Goal: Task Accomplishment & Management: Complete application form

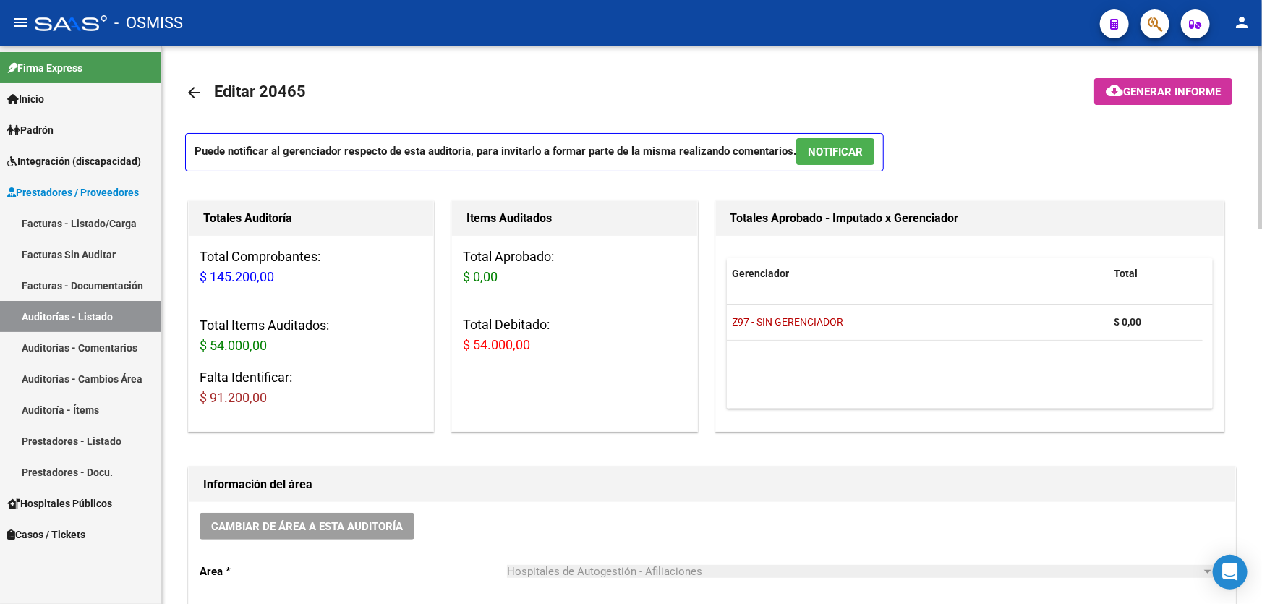
scroll to position [85, 0]
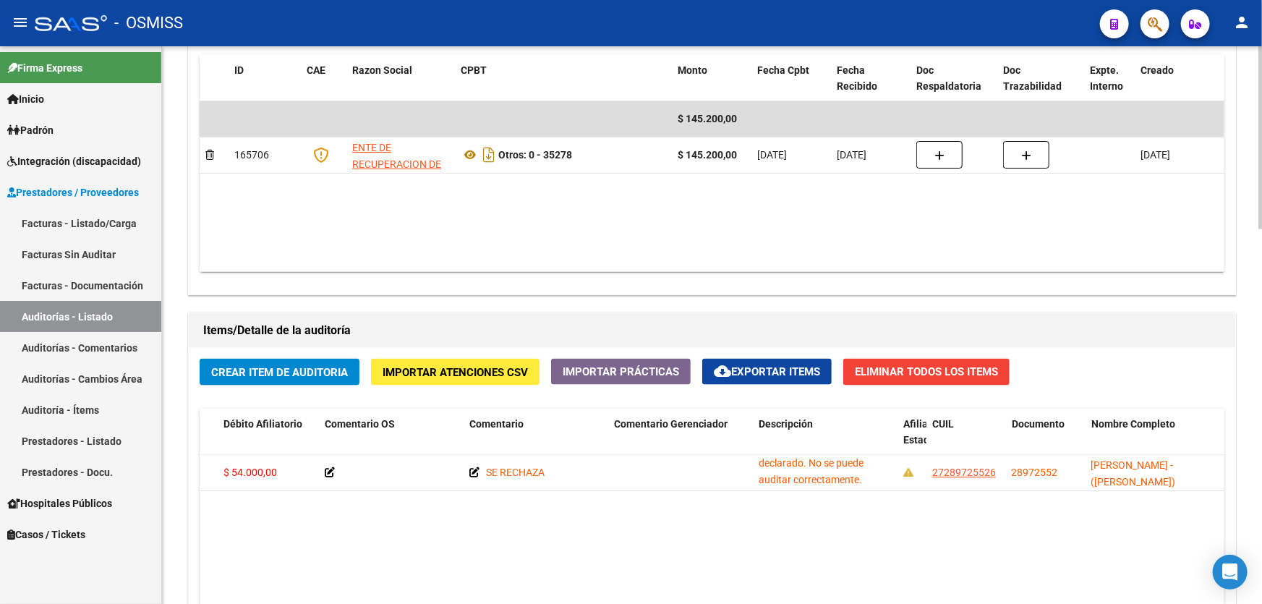
drag, startPoint x: 672, startPoint y: 213, endPoint x: 510, endPoint y: 181, distance: 165.1
click at [671, 214] on datatable-body "$ 145.200,00 165706 ENTE DE RECUPERACION DE FONDOS PARA EL FORTALECIMIENTO DEL …" at bounding box center [712, 186] width 1025 height 171
click at [310, 375] on span "Crear Item de Auditoria" at bounding box center [279, 372] width 137 height 13
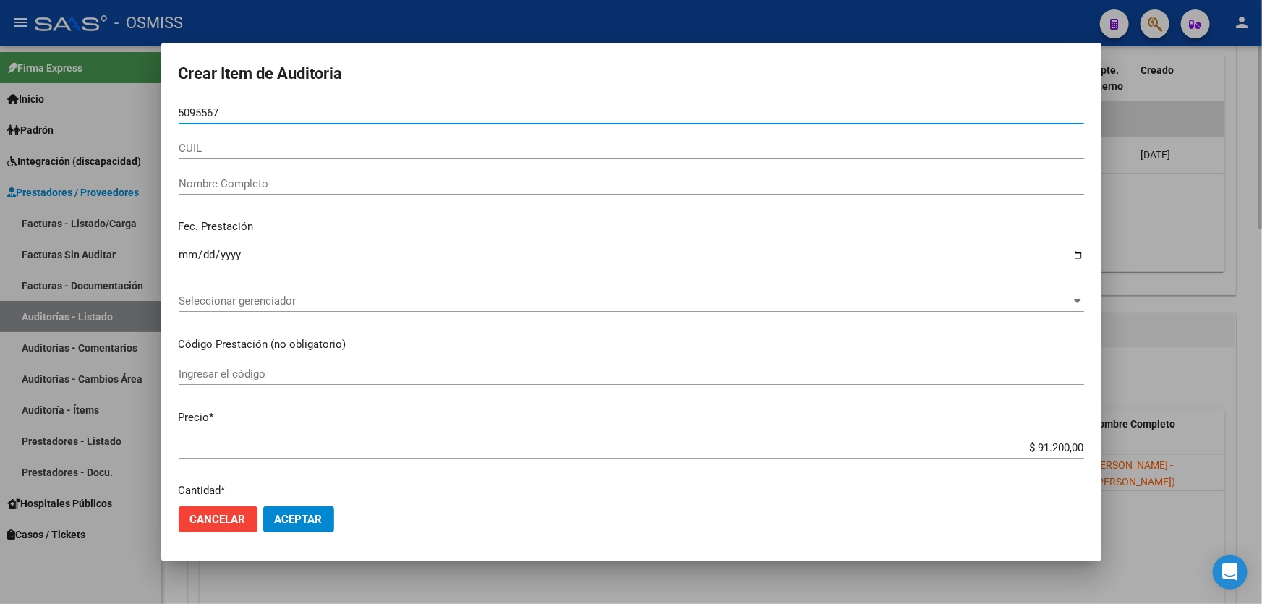
type input "50955679"
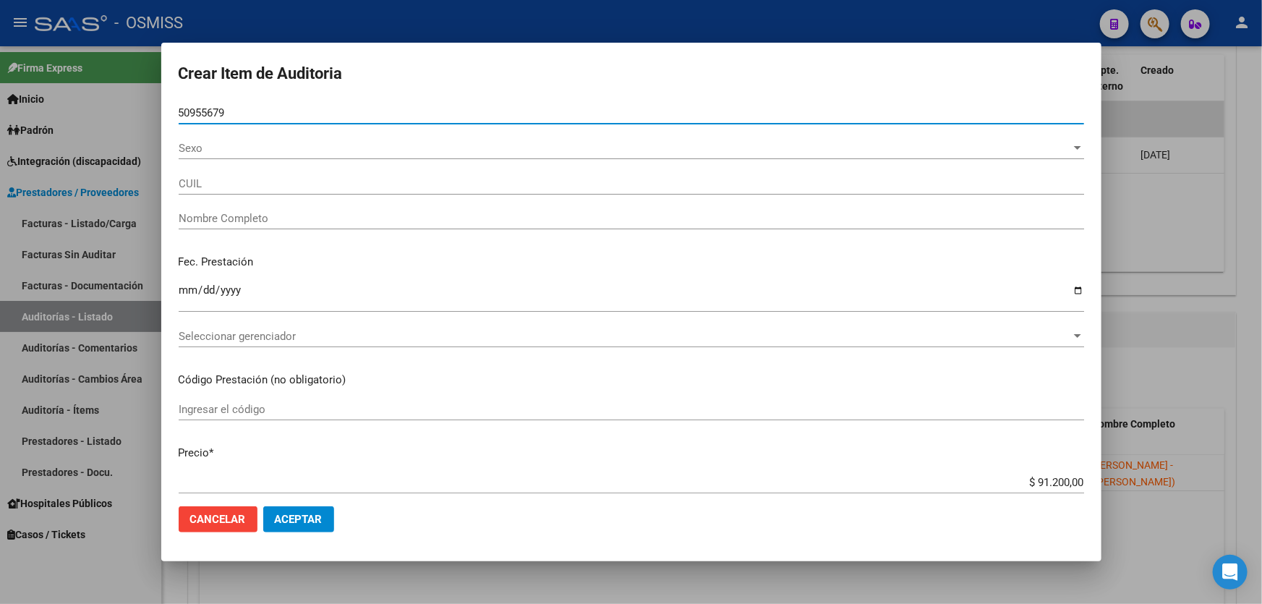
type input "27509556798"
type input "[PERSON_NAME]"
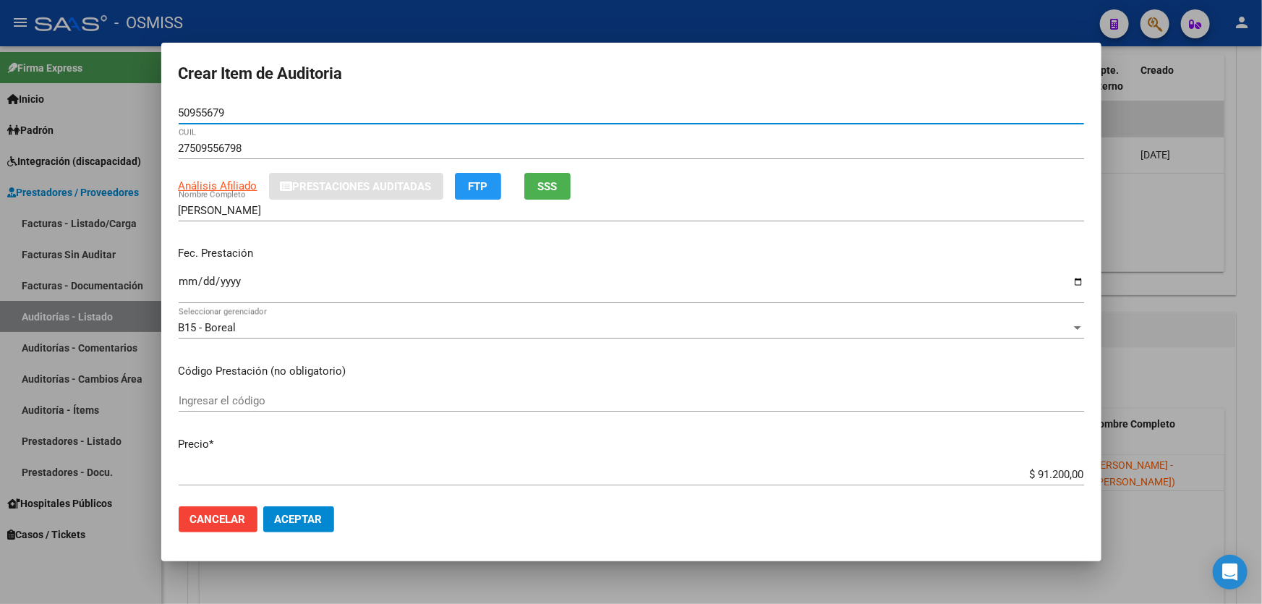
type input "50955679"
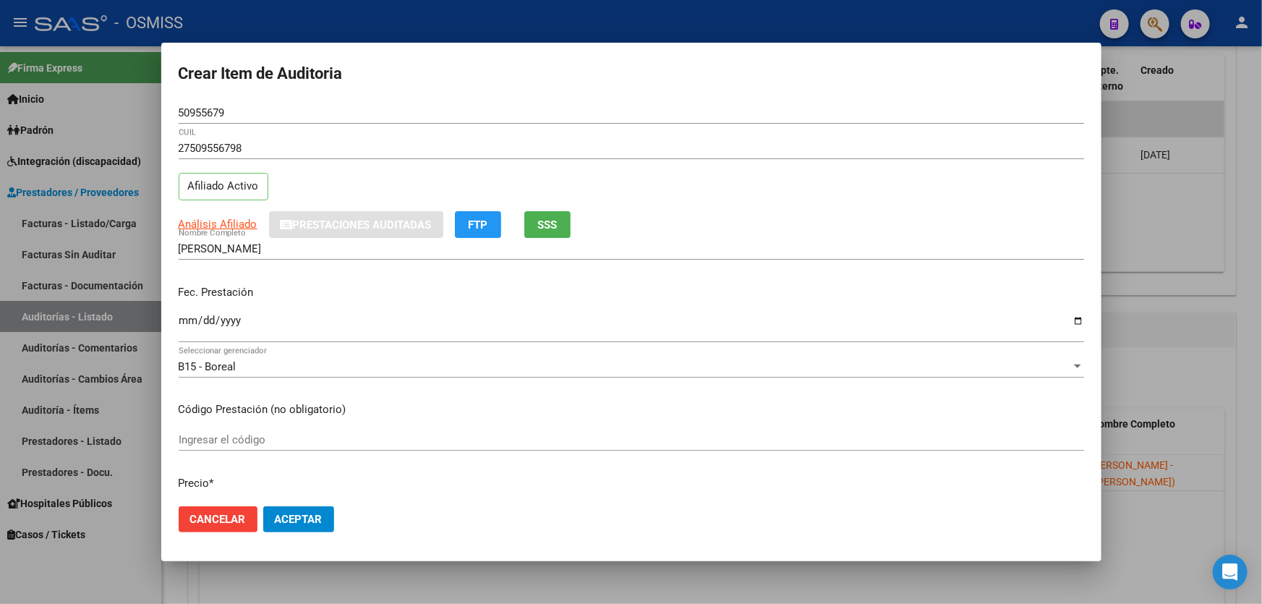
click at [187, 282] on div "Fec. Prestación Ingresar la fecha" at bounding box center [631, 314] width 905 height 82
click at [181, 322] on input "Ingresar la fecha" at bounding box center [631, 326] width 905 height 23
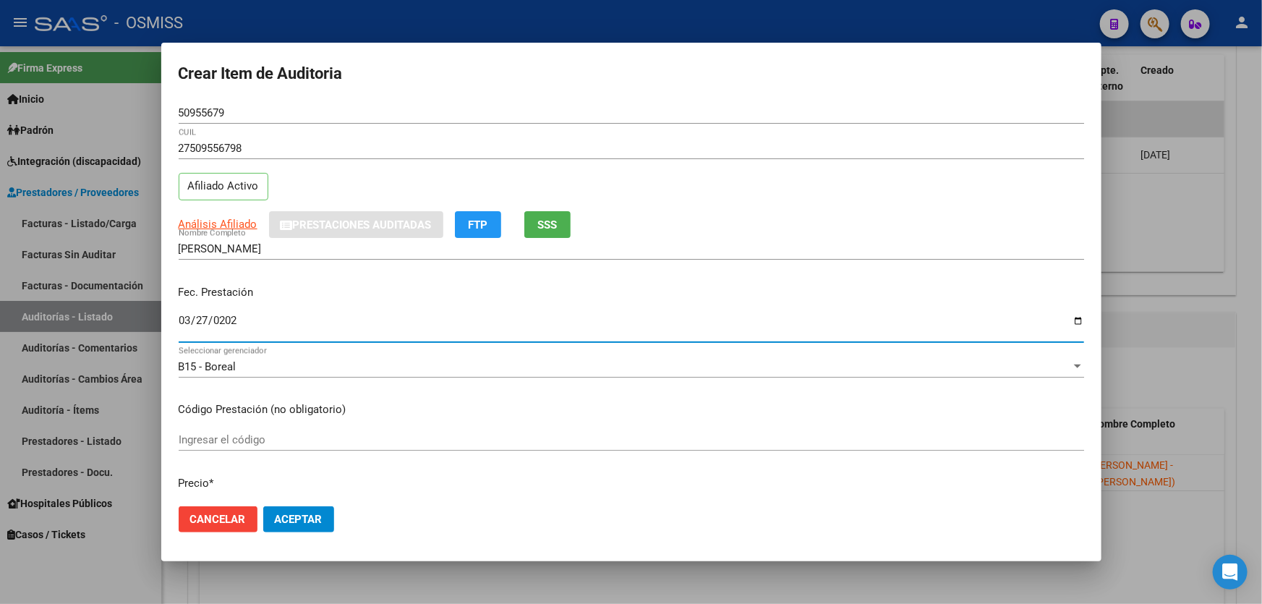
type input "[DATE]"
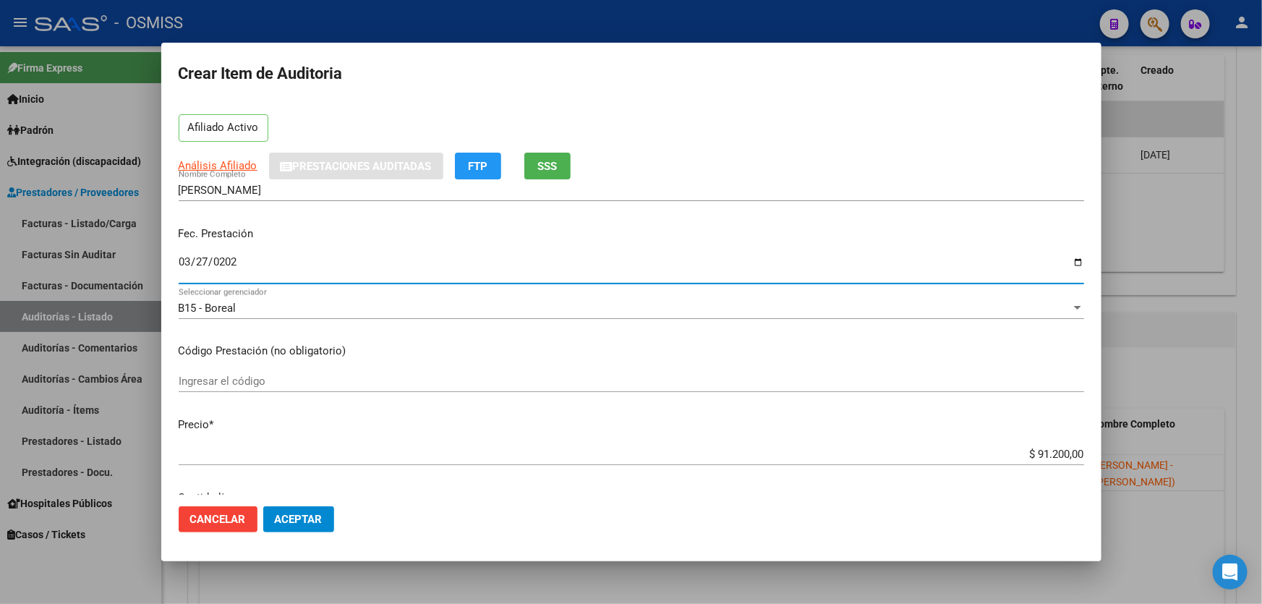
scroll to position [131, 0]
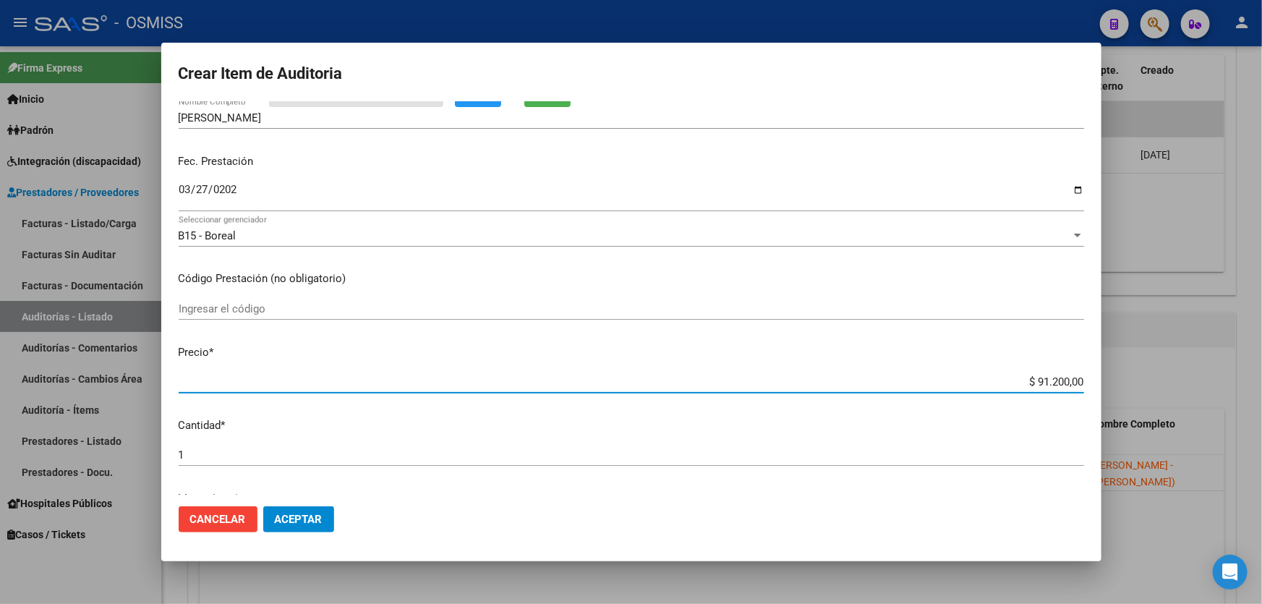
drag, startPoint x: 1007, startPoint y: 379, endPoint x: 1261, endPoint y: 351, distance: 255.3
click at [1261, 362] on div "Crear Item de Auditoria 50955679 Nro Documento 27509556798 CUIL Afiliado Activo…" at bounding box center [631, 302] width 1262 height 604
type input "$ 0,02"
type input "$ 0,23"
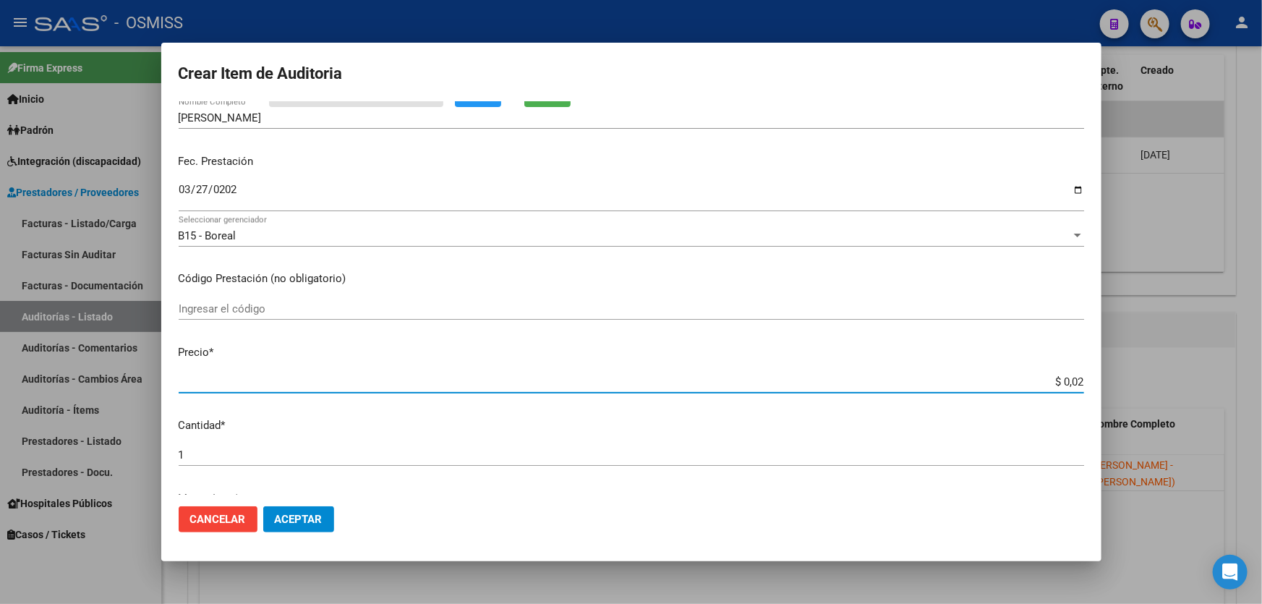
type input "$ 0,23"
type input "$ 2,34"
type input "$ 23,40"
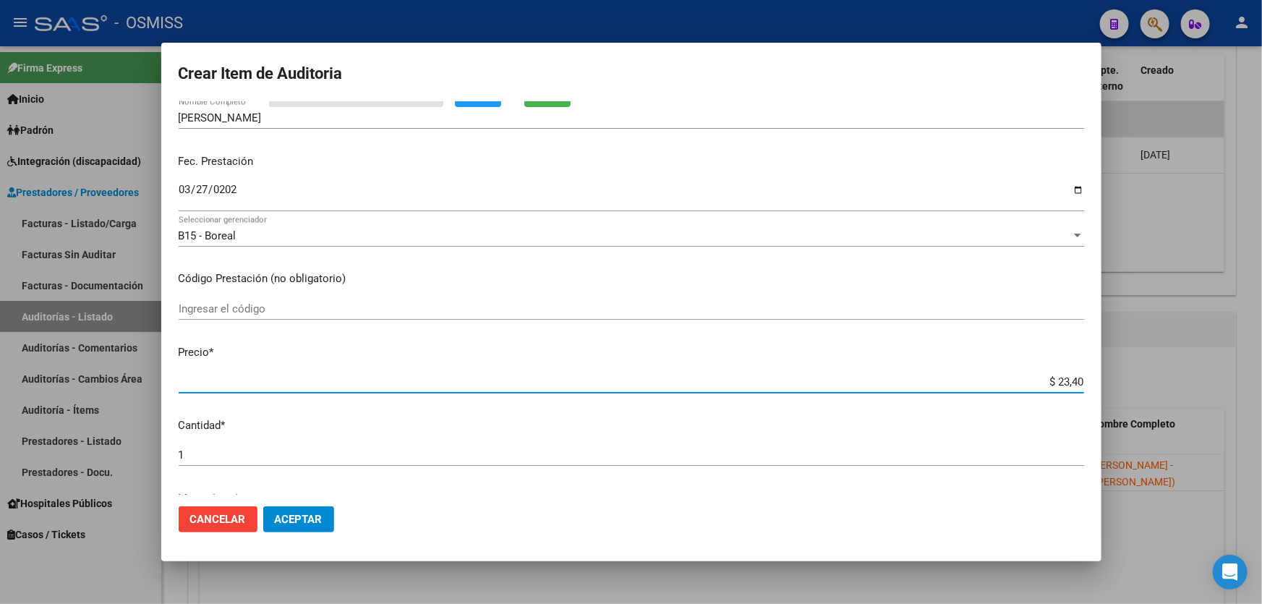
type input "$ 234,00"
type input "$ 2.340,00"
type input "$ 23.400,00"
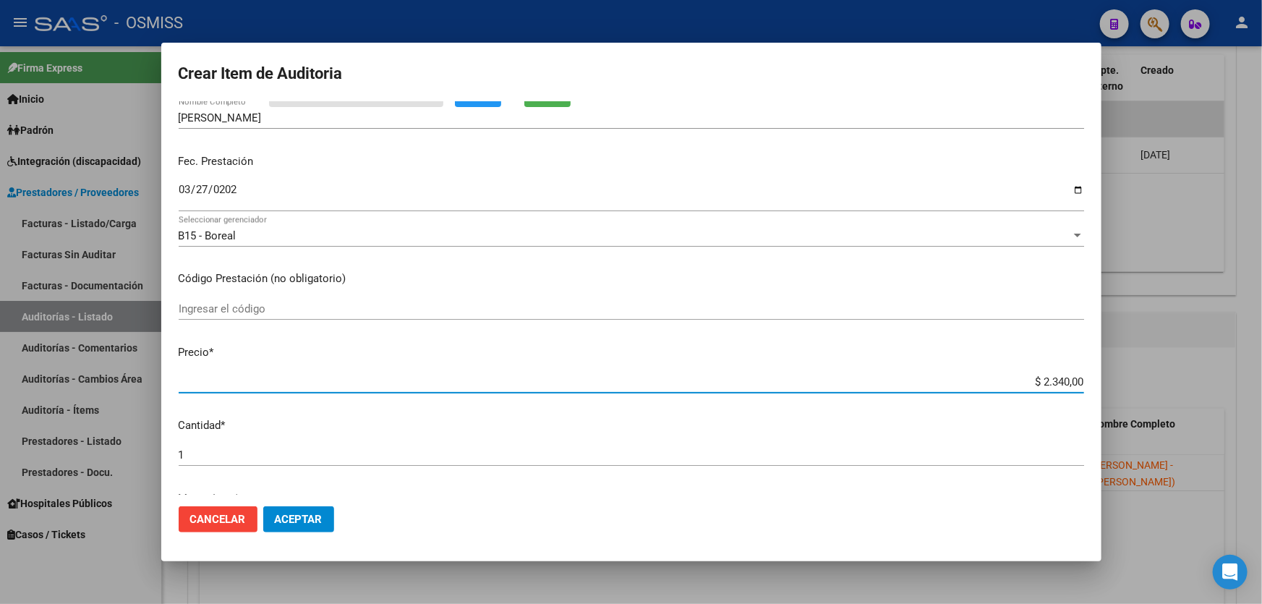
type input "$ 23.400,00"
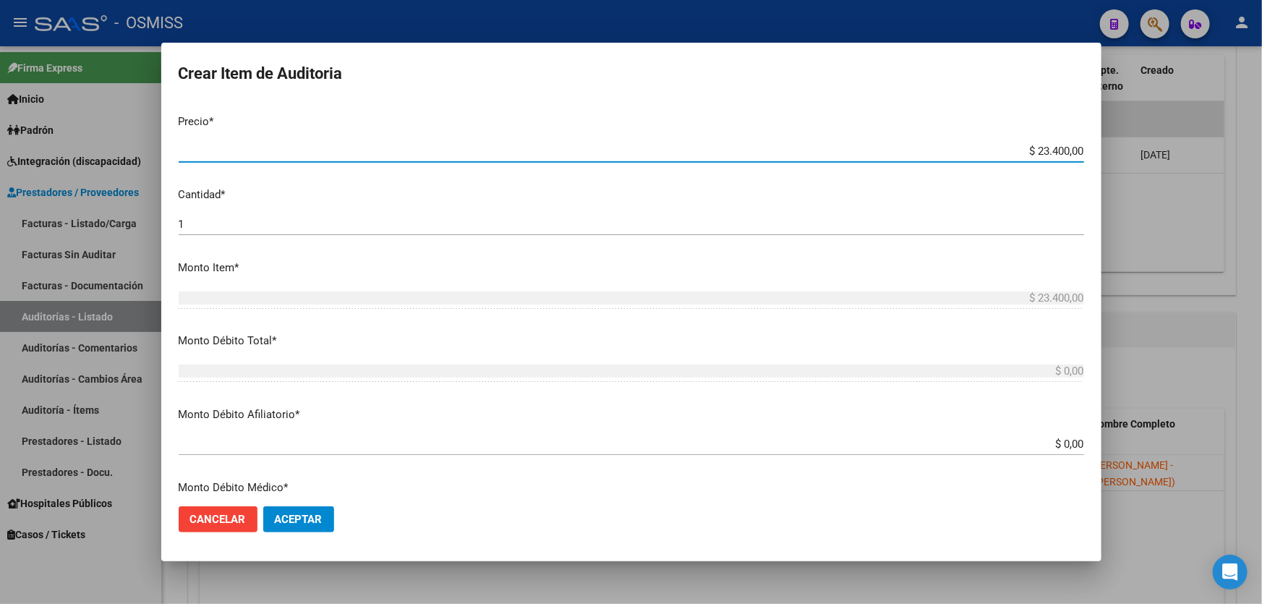
scroll to position [460, 0]
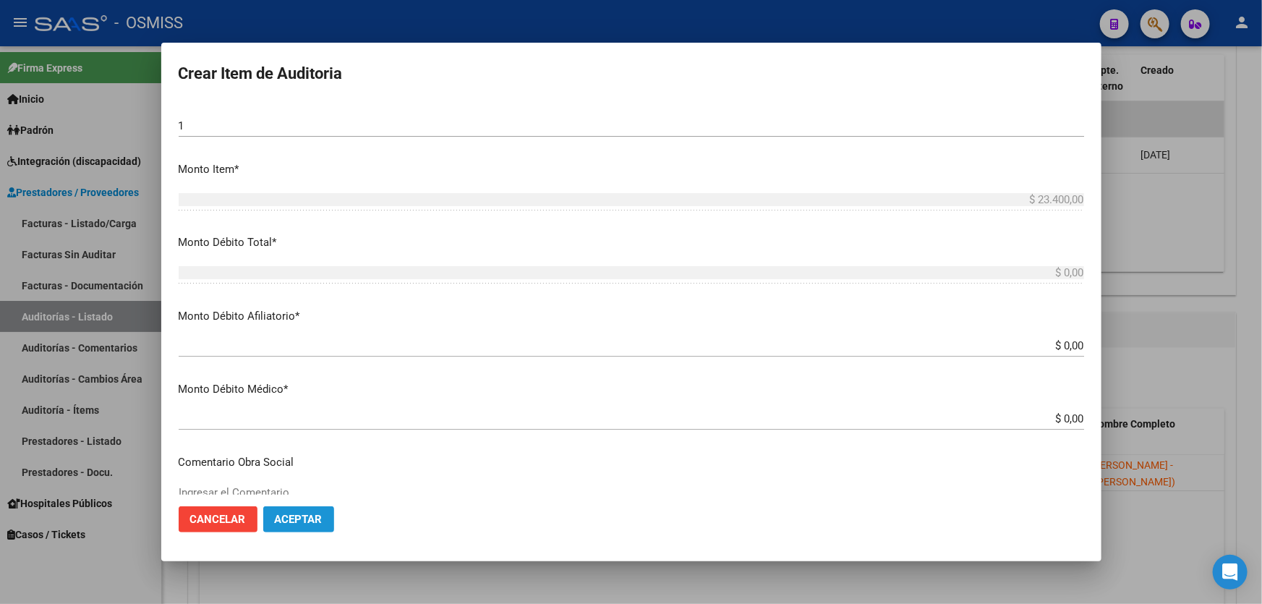
click at [297, 510] on button "Aceptar" at bounding box center [298, 519] width 71 height 26
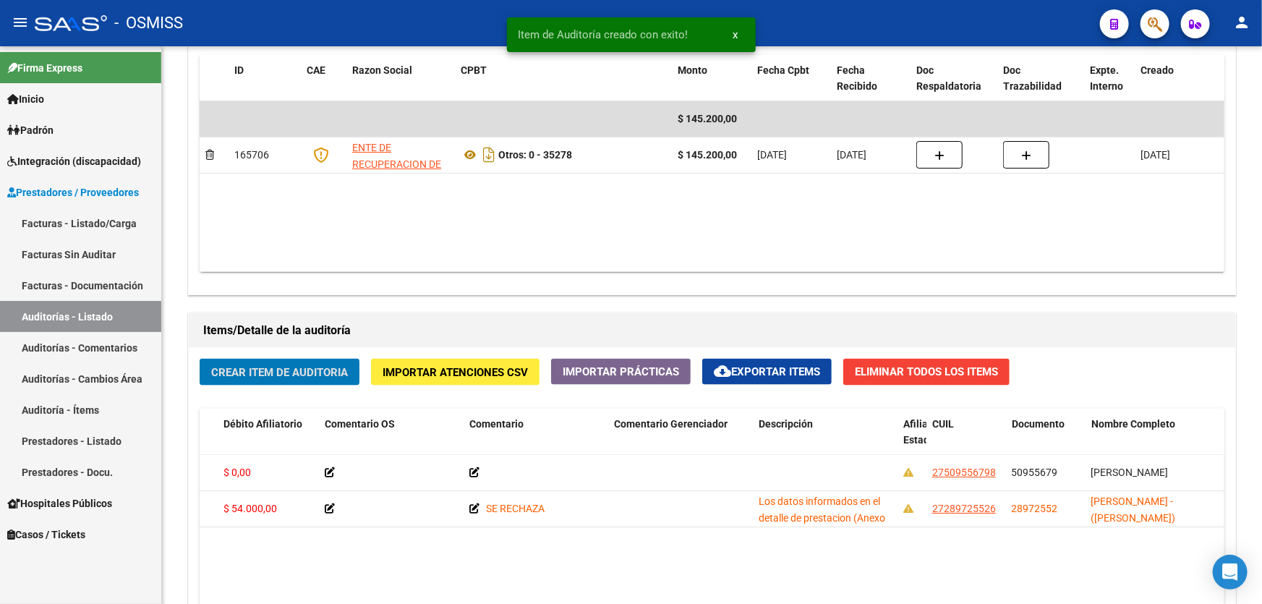
scroll to position [0, 0]
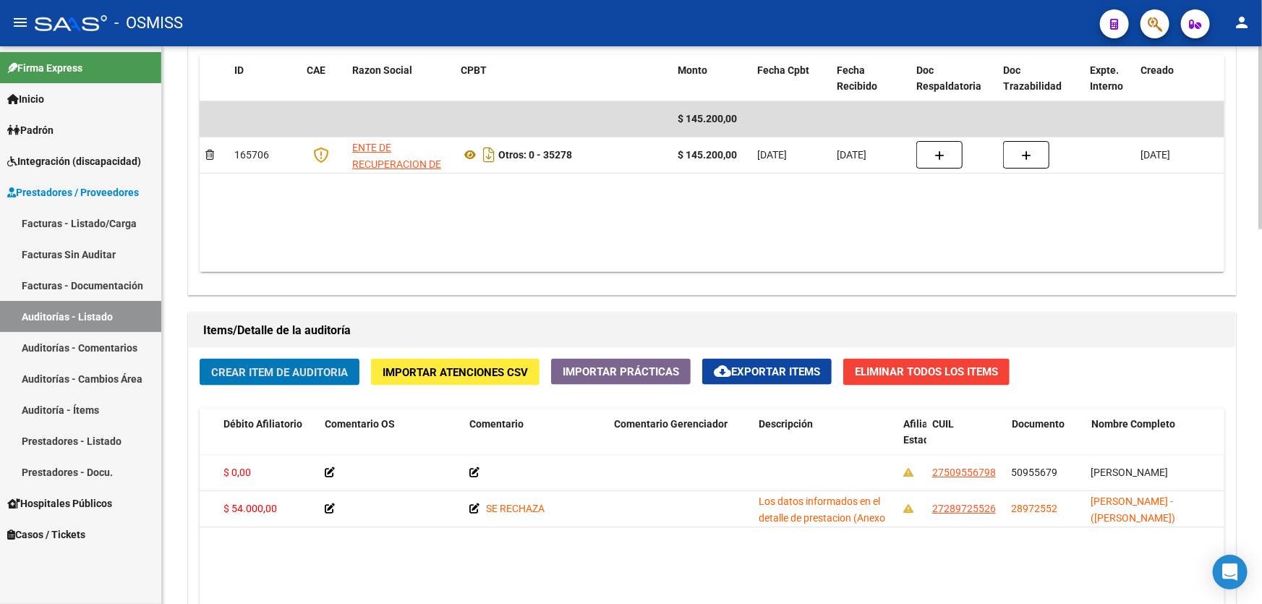
click at [296, 366] on span "Crear Item de Auditoria" at bounding box center [279, 372] width 137 height 13
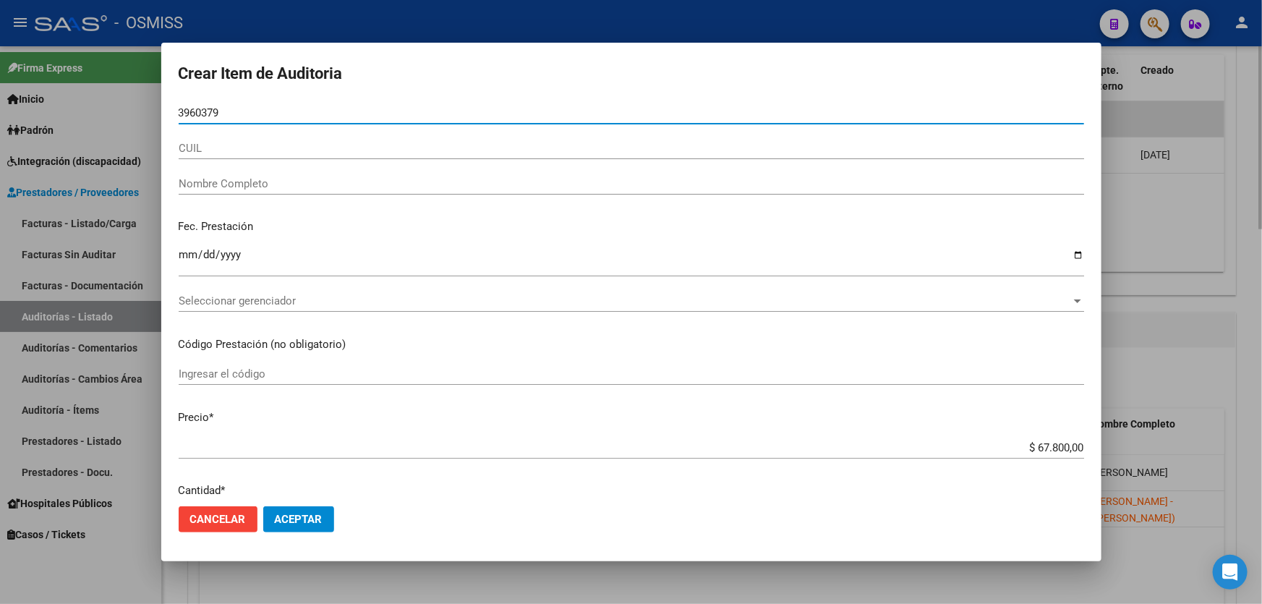
type input "39603799"
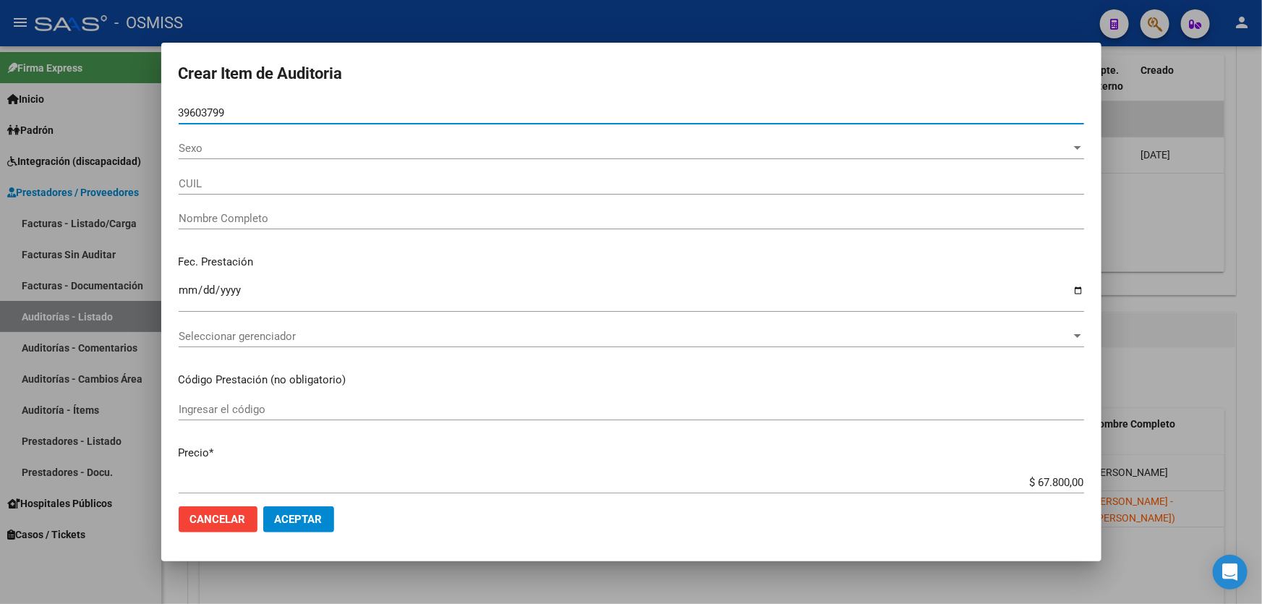
type input "20396037999"
type input "[PERSON_NAME]"
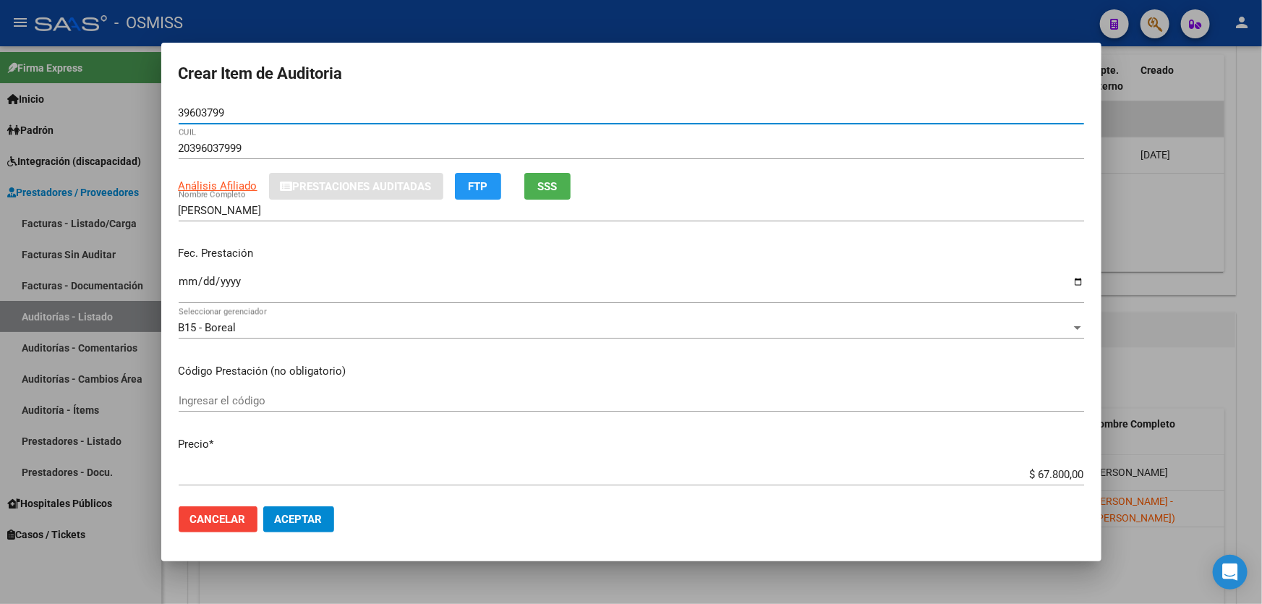
type input "39603799"
click at [182, 292] on input "Ingresar la fecha" at bounding box center [631, 286] width 905 height 23
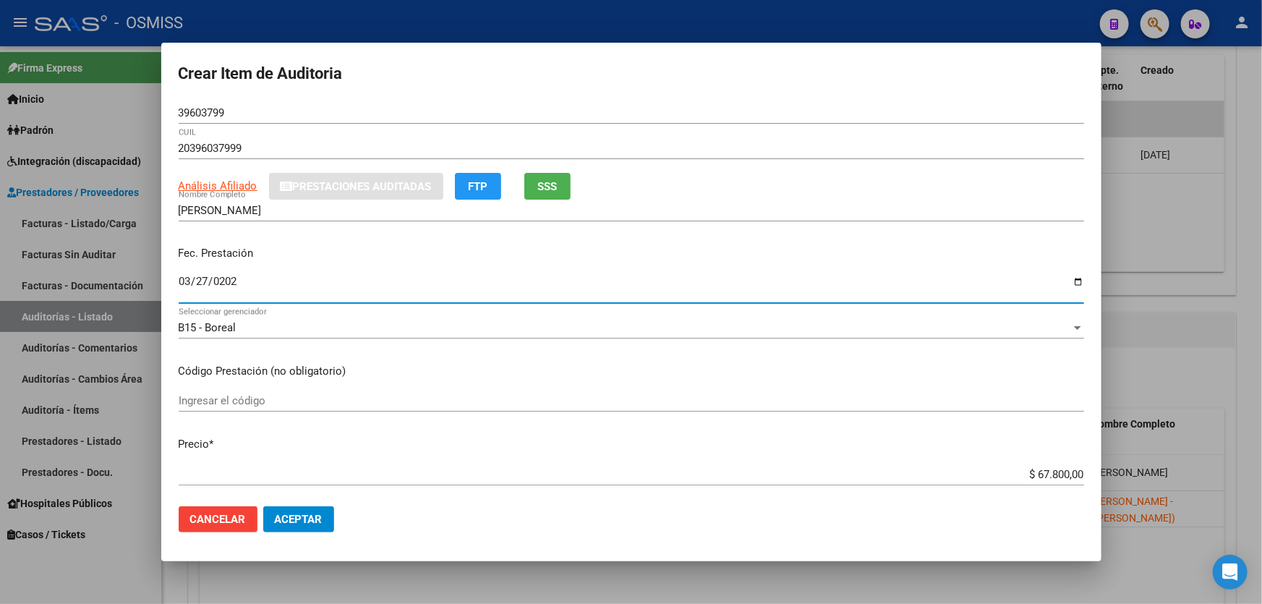
type input "[DATE]"
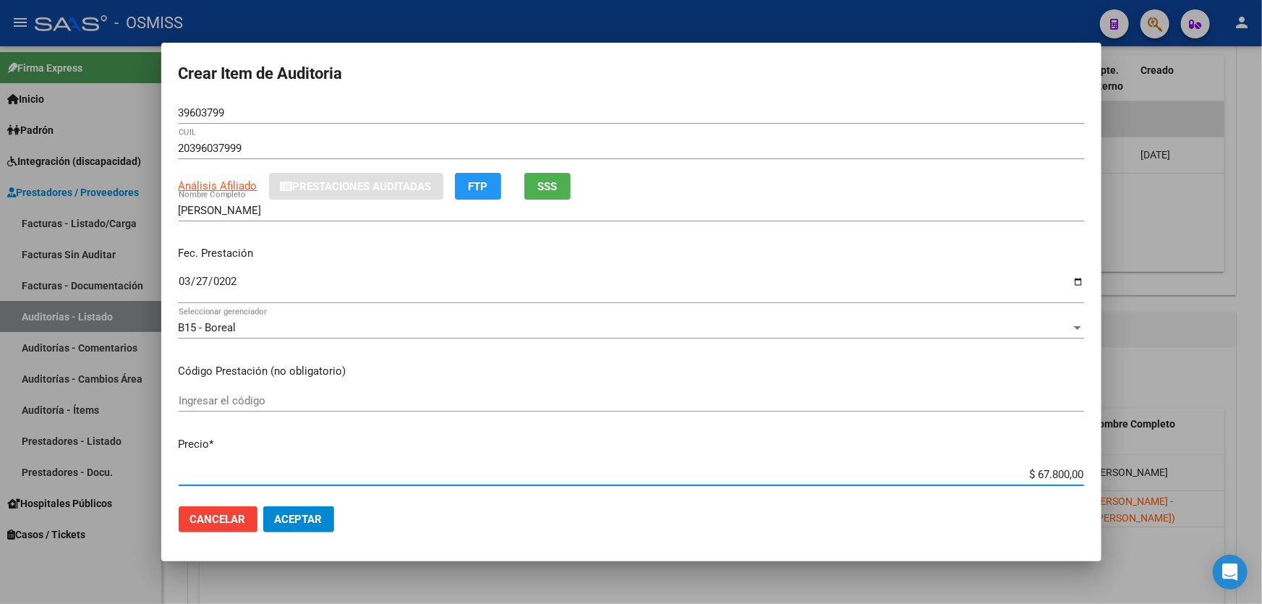
drag, startPoint x: 954, startPoint y: 471, endPoint x: 1249, endPoint y: 428, distance: 298.2
click at [1249, 428] on div "Crear Item de Auditoria 39603799 Nro Documento 20396037999 CUIL Análisis Afilia…" at bounding box center [631, 302] width 1262 height 604
type input "$ 0,01"
type input "$ 0,18"
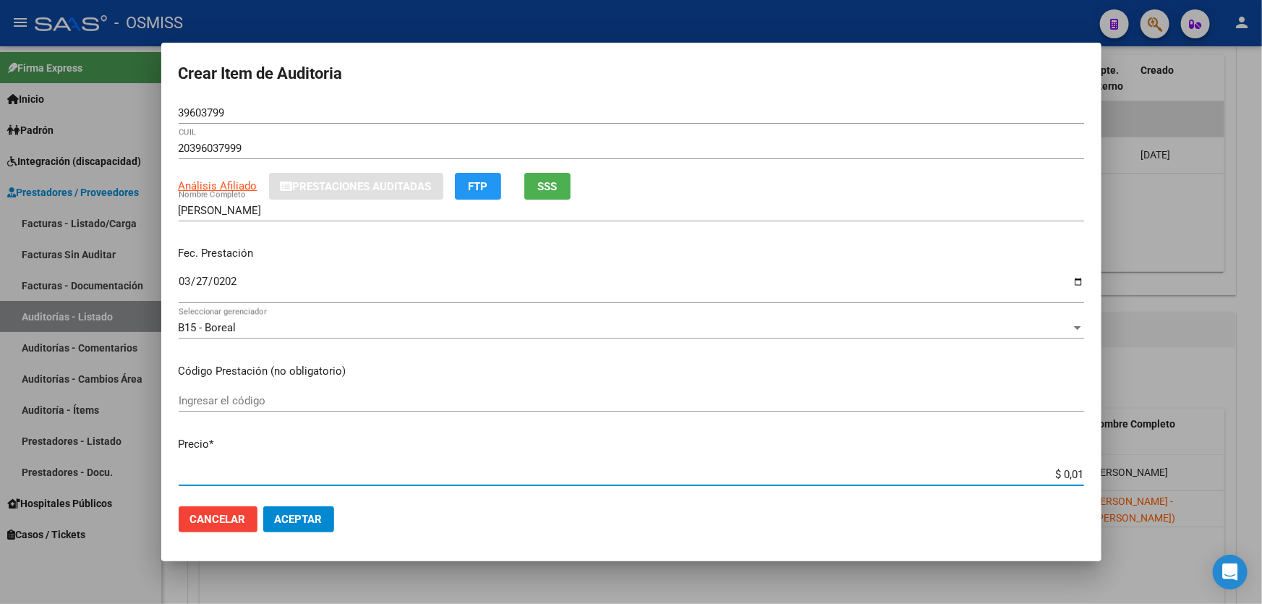
type input "$ 0,18"
type input "$ 0,01"
type input "$ 0,19"
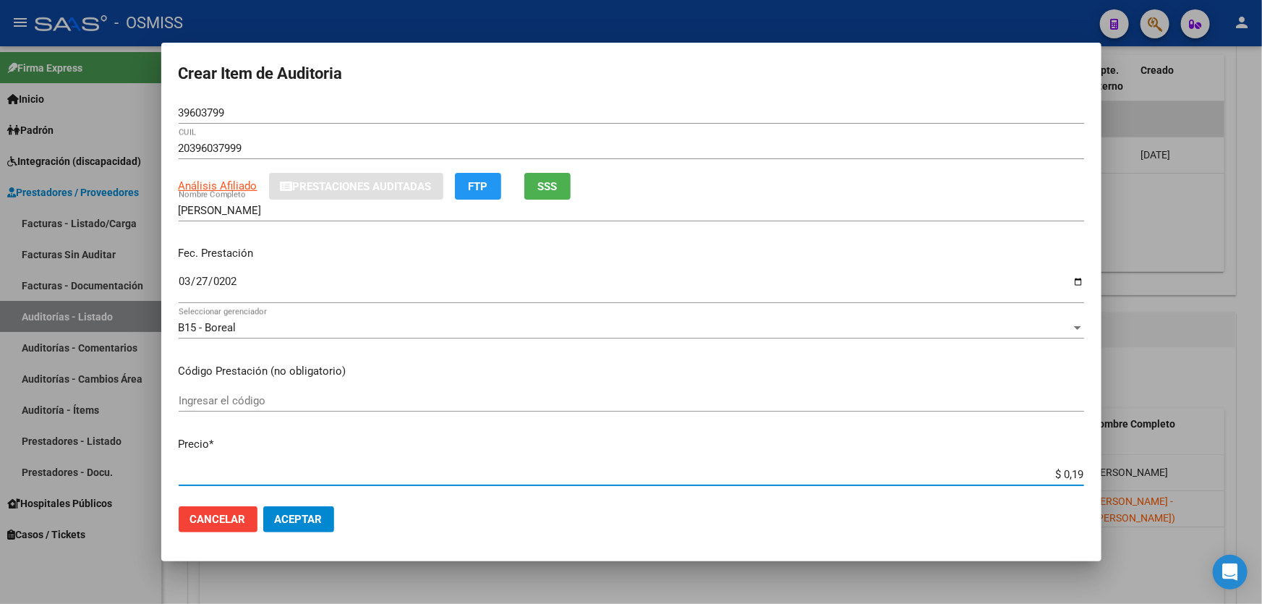
type input "$ 1,98"
type input "$ 19,80"
type input "$ 198,00"
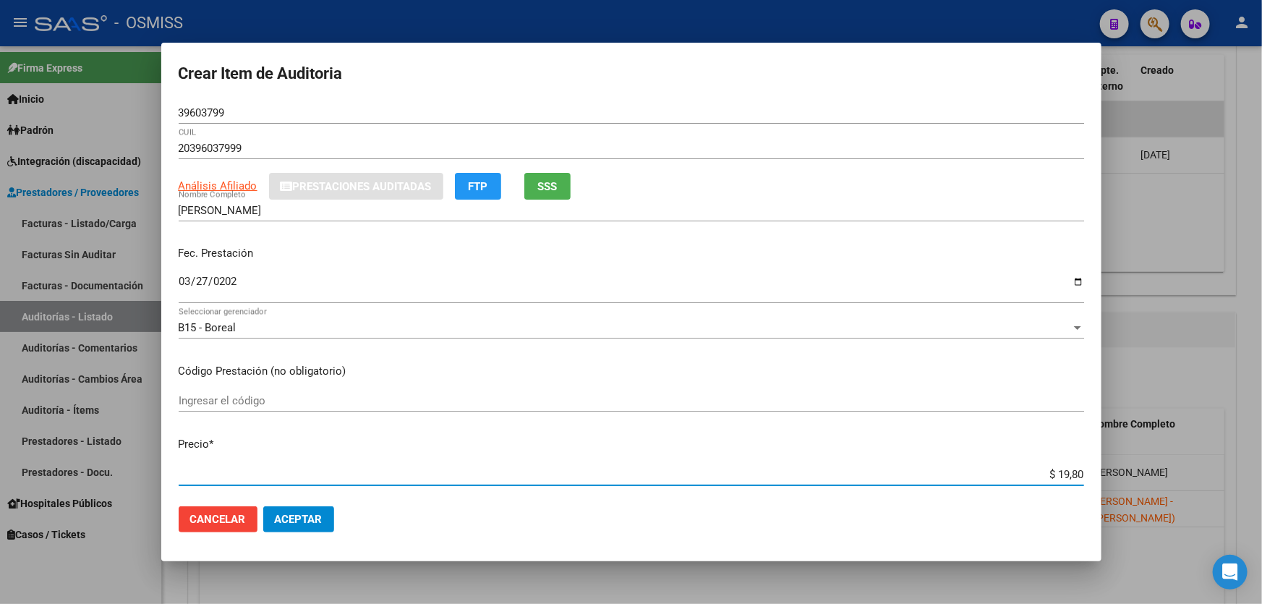
type input "$ 198,00"
type input "$ 1.980,00"
type input "$ 19.800,00"
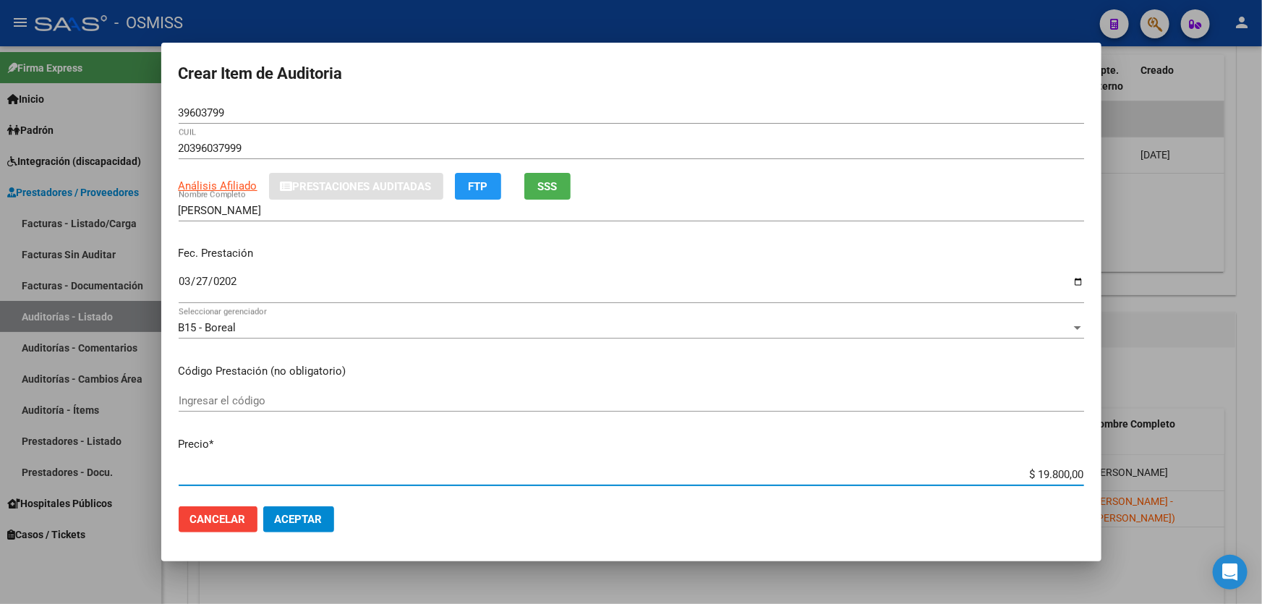
scroll to position [197, 0]
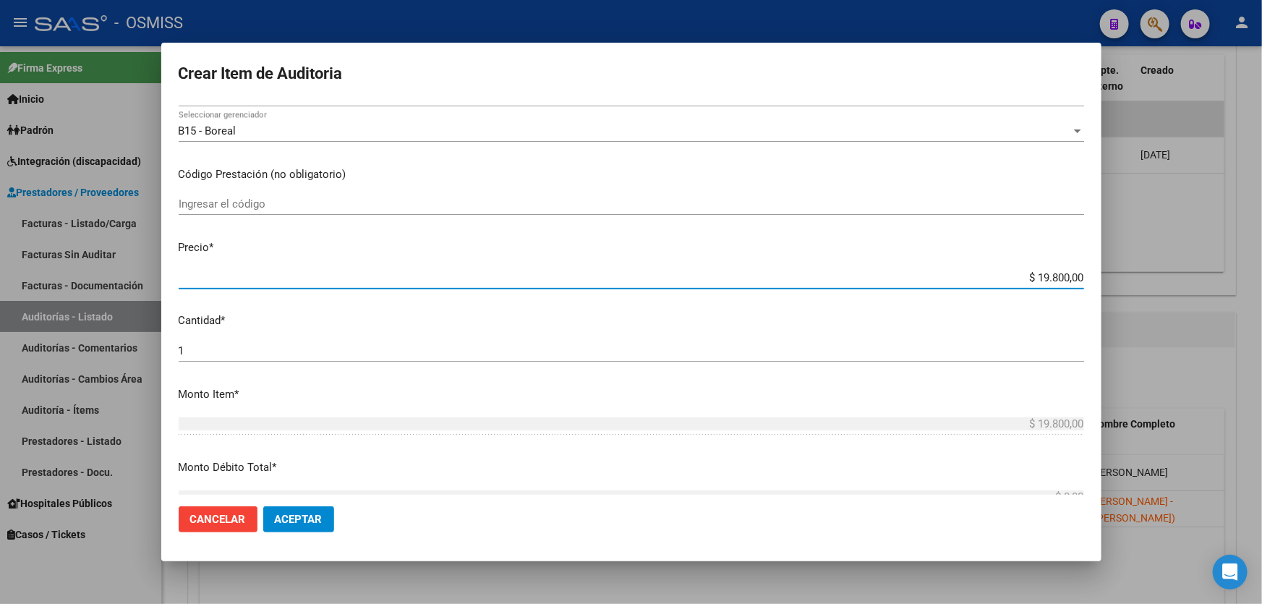
click at [302, 515] on span "Aceptar" at bounding box center [299, 519] width 48 height 13
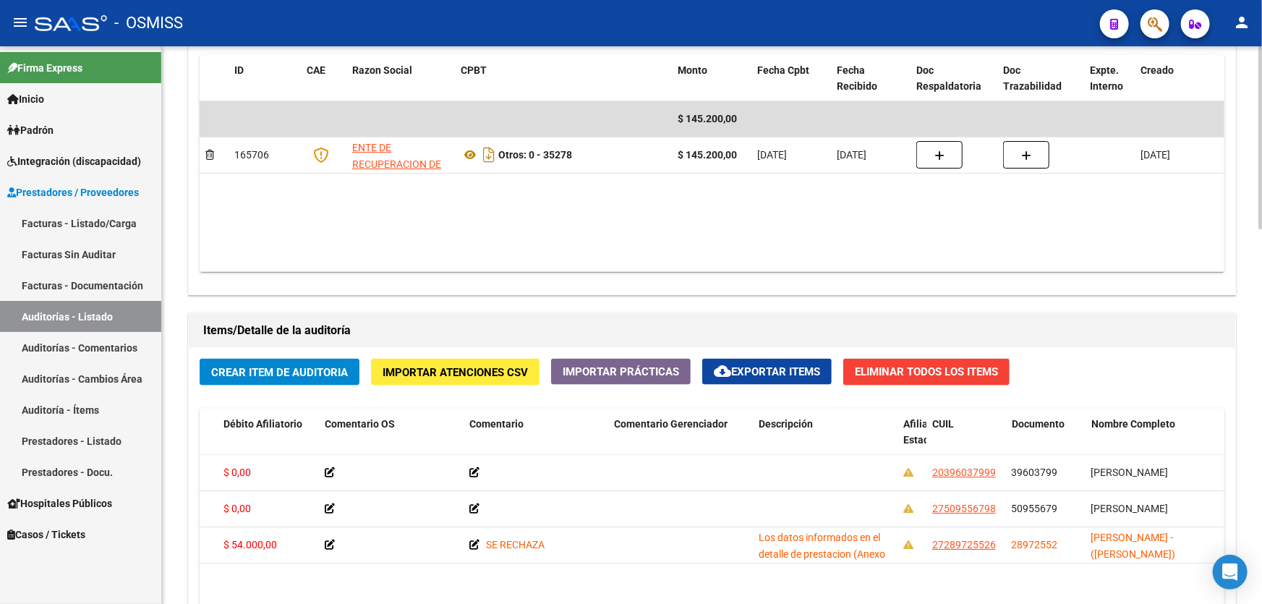
drag, startPoint x: 662, startPoint y: 235, endPoint x: 534, endPoint y: 319, distance: 153.6
click at [662, 235] on datatable-body "$ 145.200,00 165706 ENTE DE RECUPERACION DE FONDOS PARA EL FORTALECIMIENTO DEL …" at bounding box center [712, 186] width 1025 height 171
click at [282, 360] on button "Crear Item de Auditoria" at bounding box center [280, 372] width 160 height 27
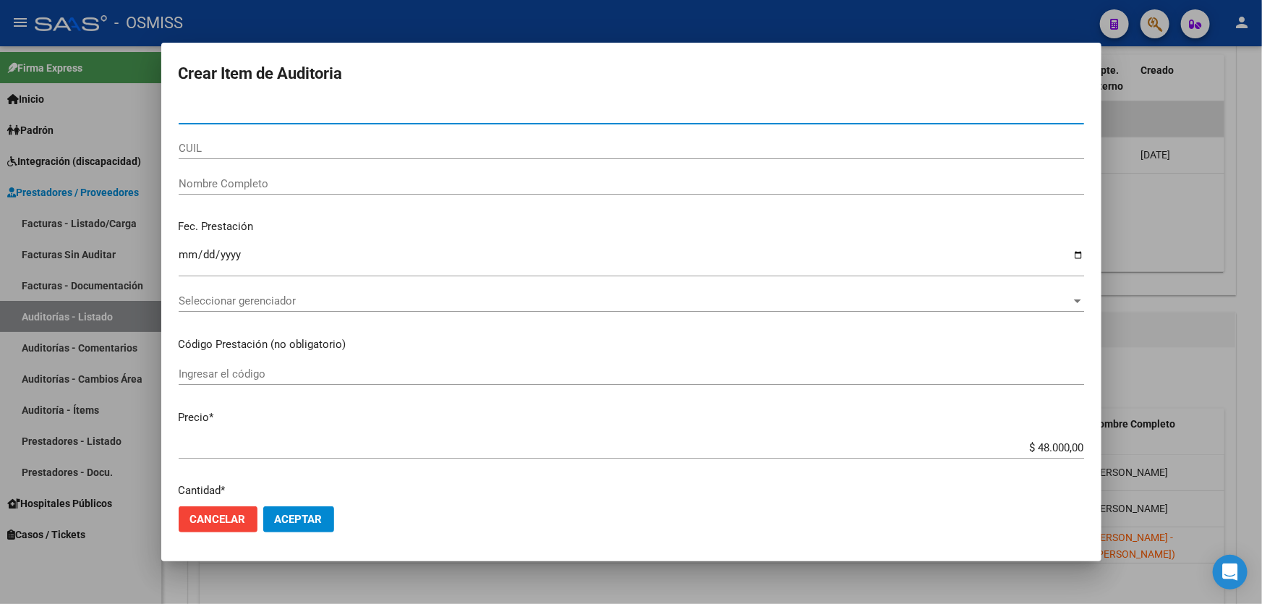
paste input "49991593"
type input "49991593"
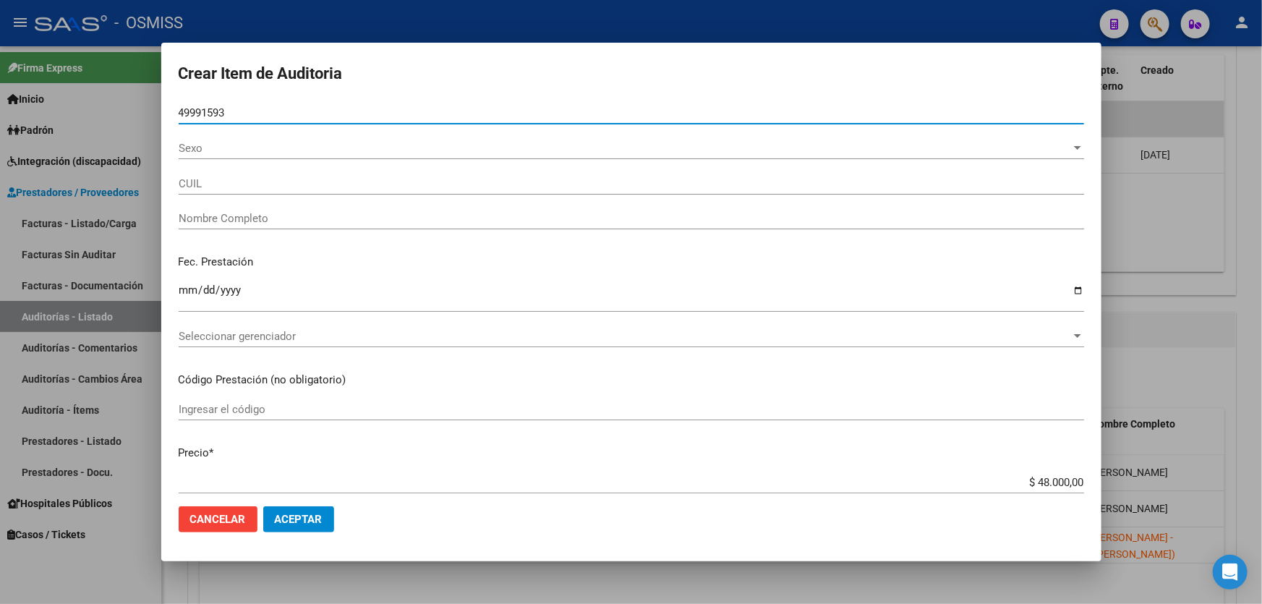
type input "23499915934"
type input "[PERSON_NAME] [PERSON_NAME]"
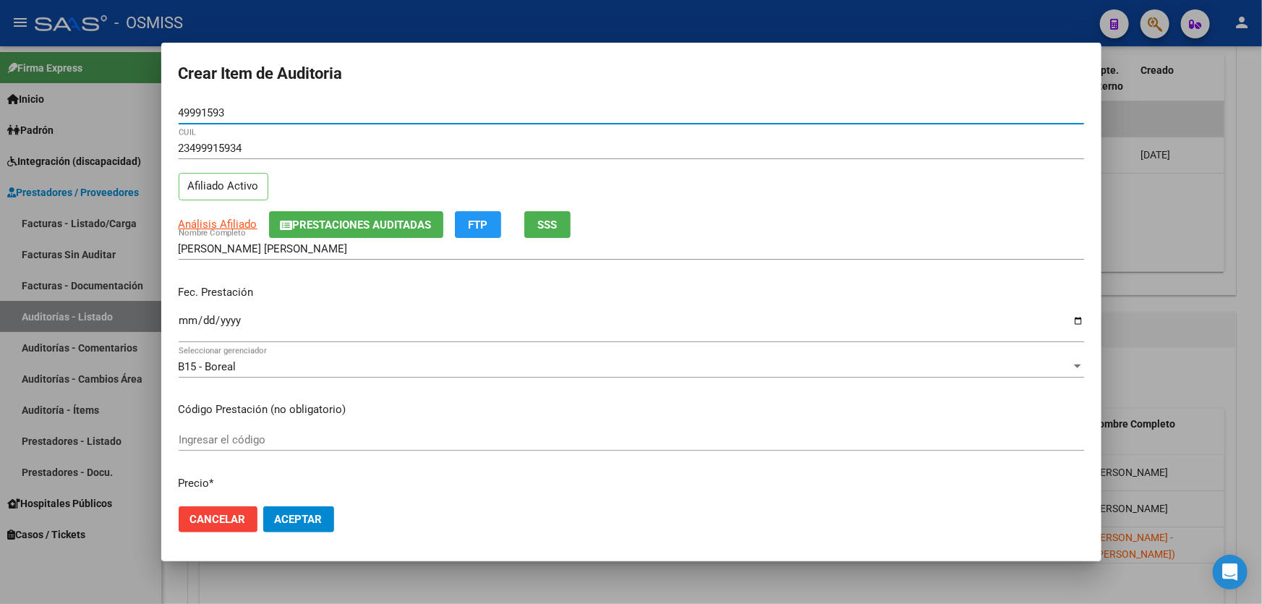
type input "49991593"
click at [187, 317] on input "Ingresar la fecha" at bounding box center [631, 326] width 905 height 23
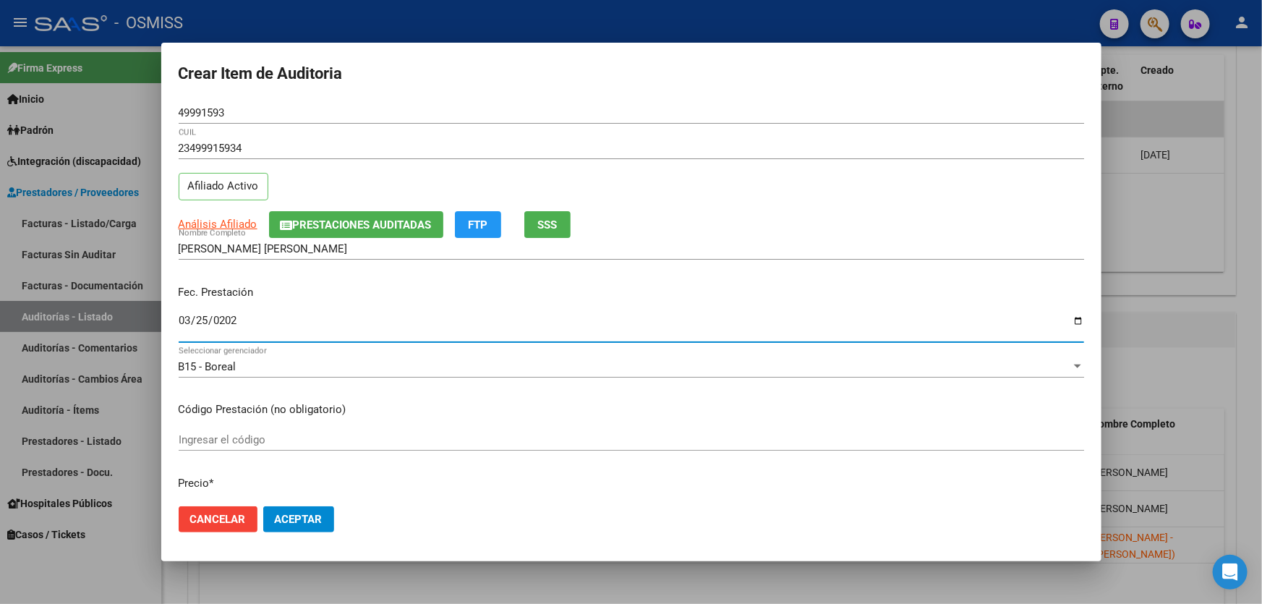
type input "[DATE]"
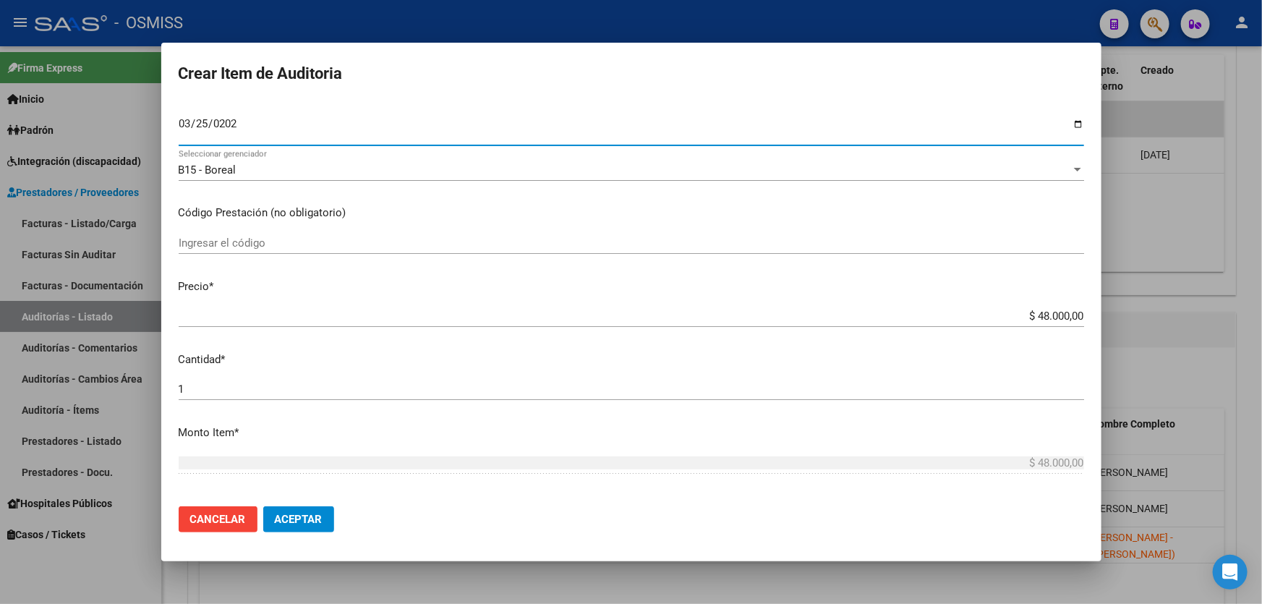
drag, startPoint x: 980, startPoint y: 320, endPoint x: 1261, endPoint y: 267, distance: 286.2
click at [1261, 275] on div "Crear Item de Auditoria 49991593 Nro Documento 23499915934 CUIL Afiliado Activo…" at bounding box center [631, 302] width 1262 height 604
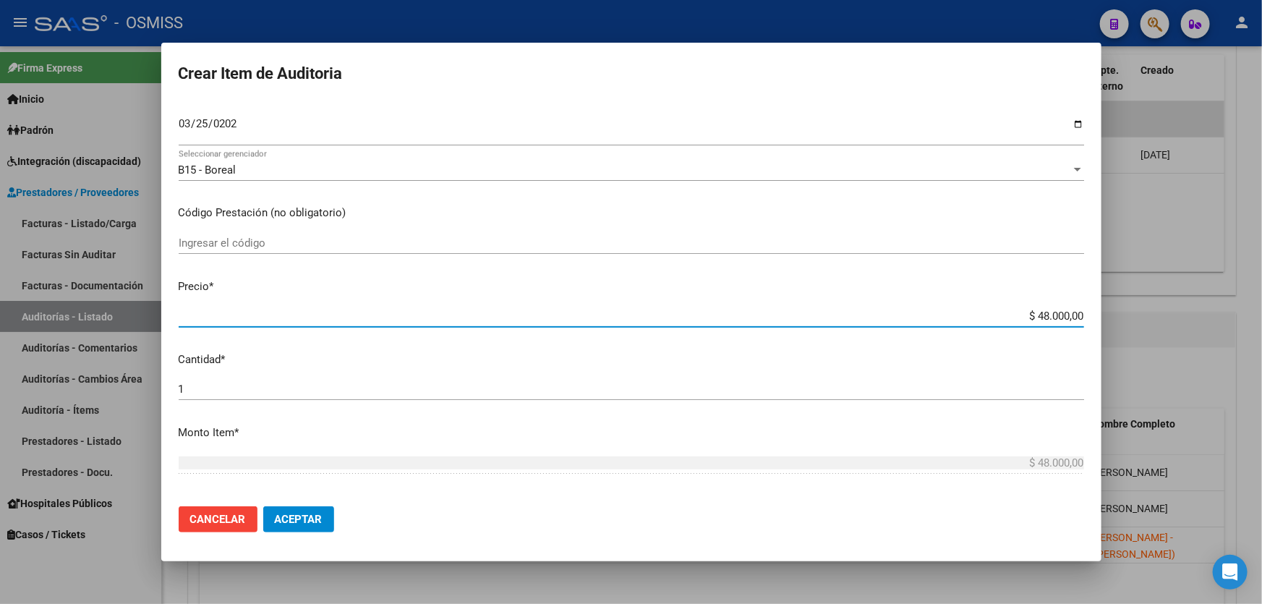
type input "$ 0,02"
type input "$ 0,24"
type input "$ 2,40"
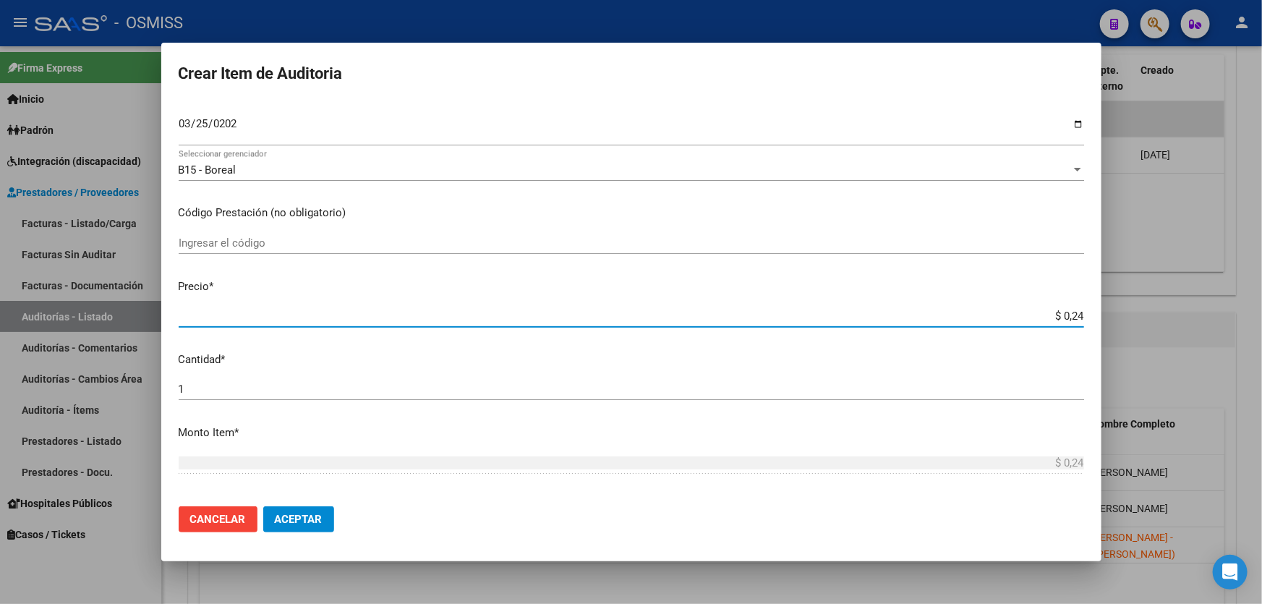
type input "$ 2,40"
type input "$ 24,00"
type input "$ 240,00"
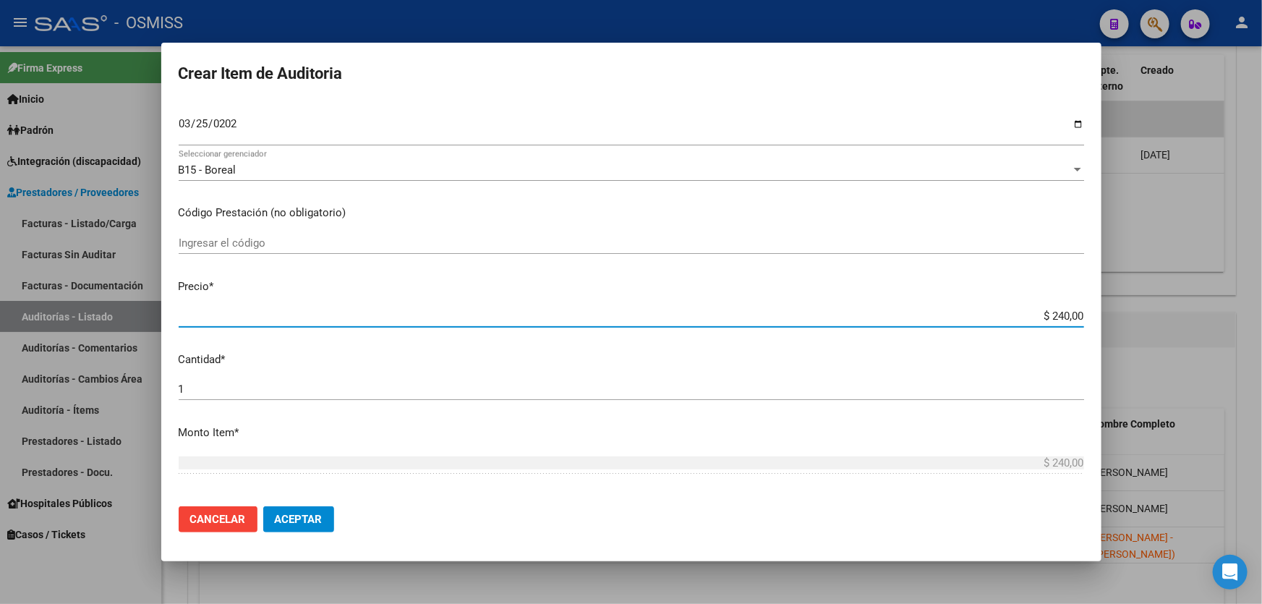
type input "$ 2.400,00"
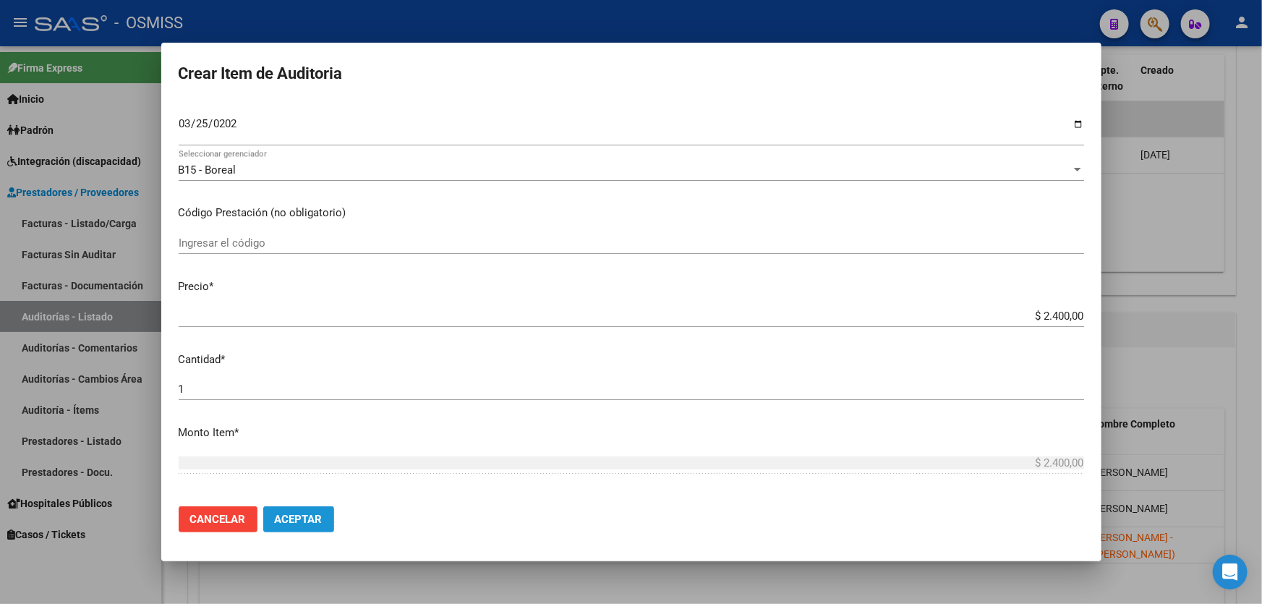
click at [325, 521] on button "Aceptar" at bounding box center [298, 519] width 71 height 26
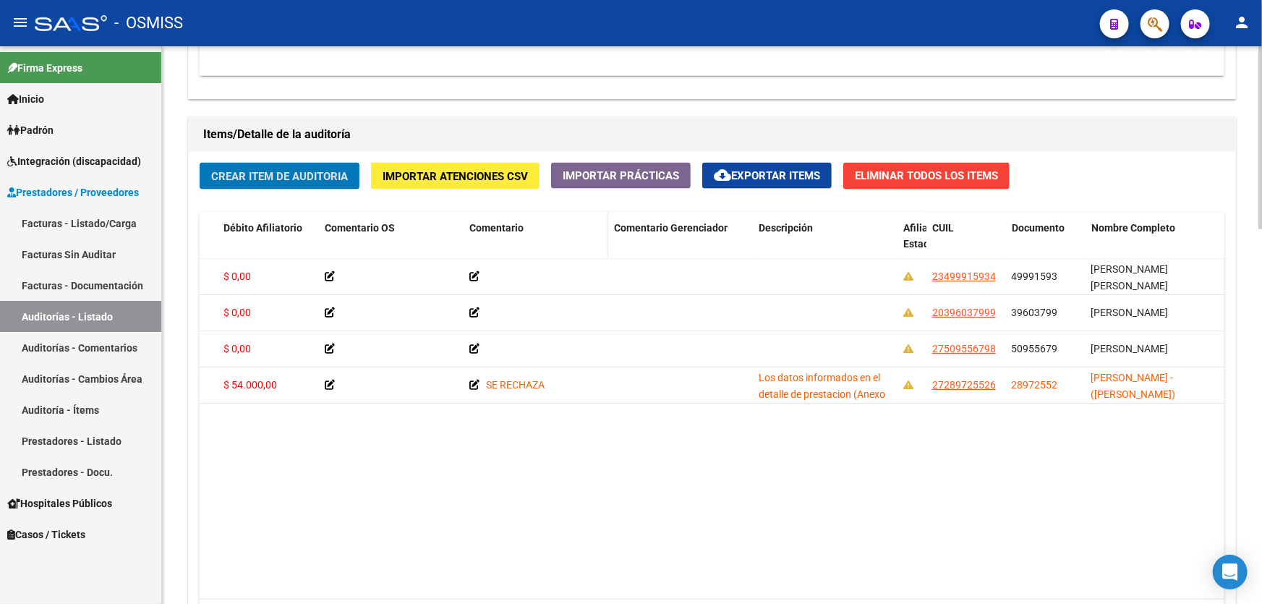
scroll to position [986, 0]
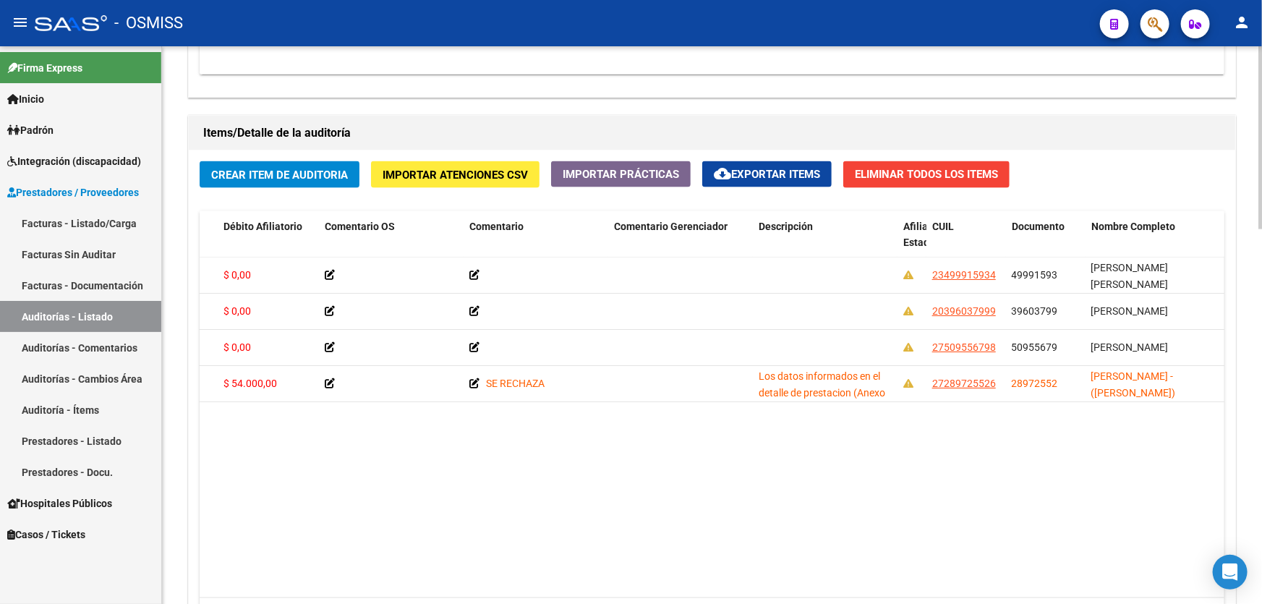
click at [641, 116] on div "Items/Detalle de la auditoría" at bounding box center [712, 133] width 1046 height 35
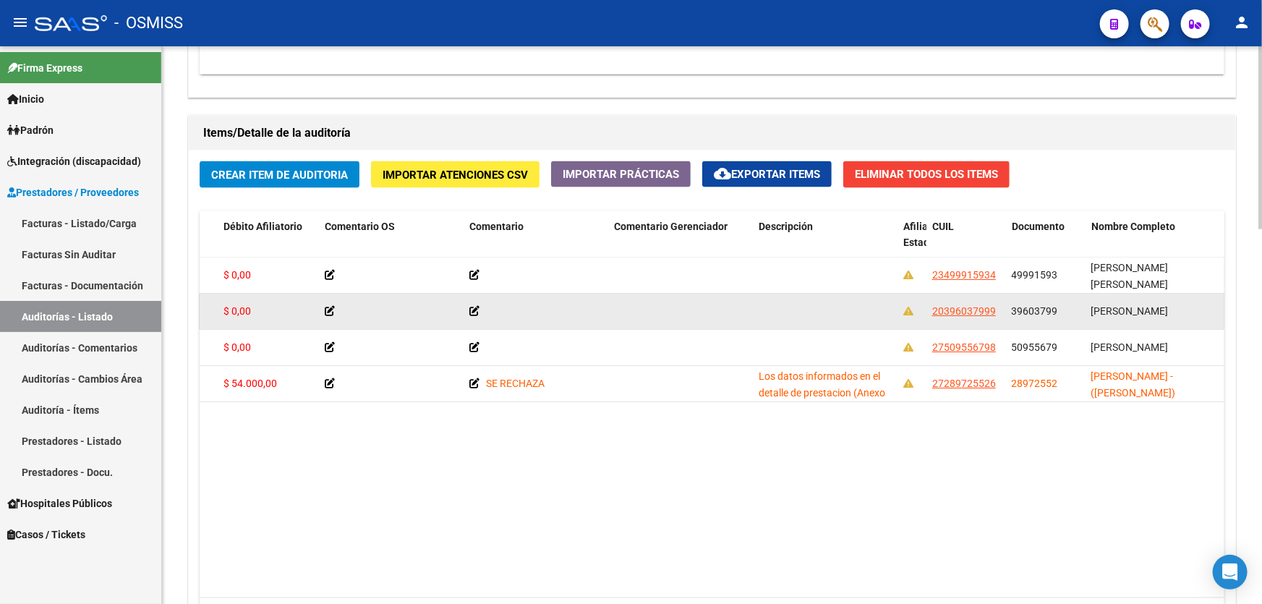
scroll to position [789, 0]
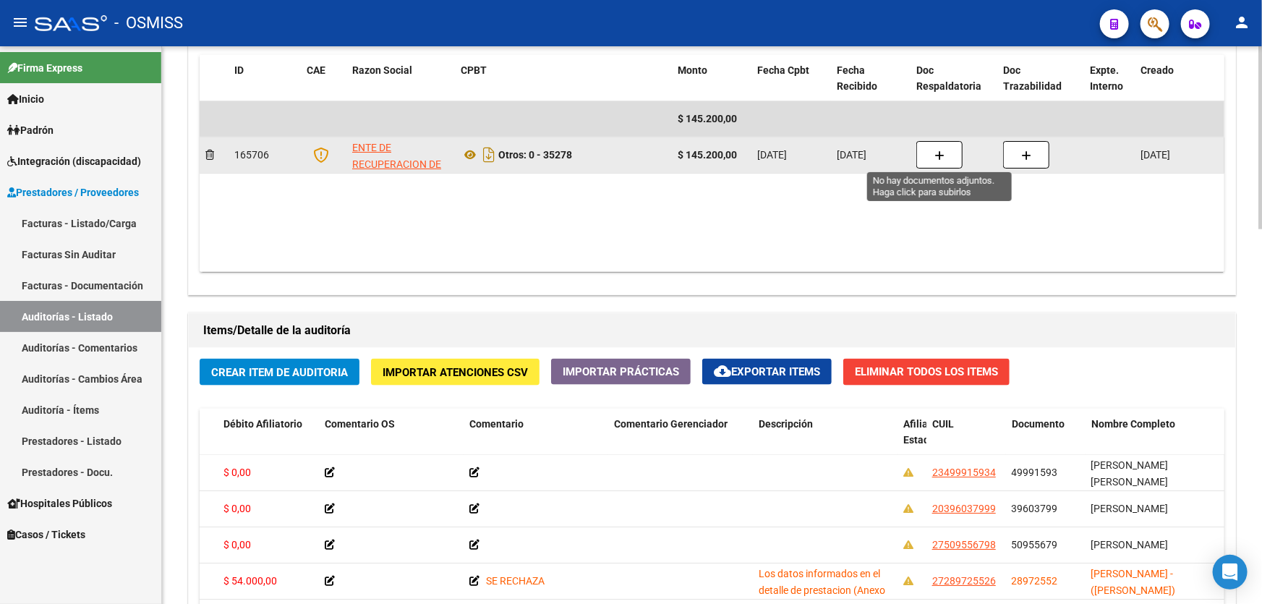
click at [947, 163] on button "button" at bounding box center [939, 154] width 46 height 27
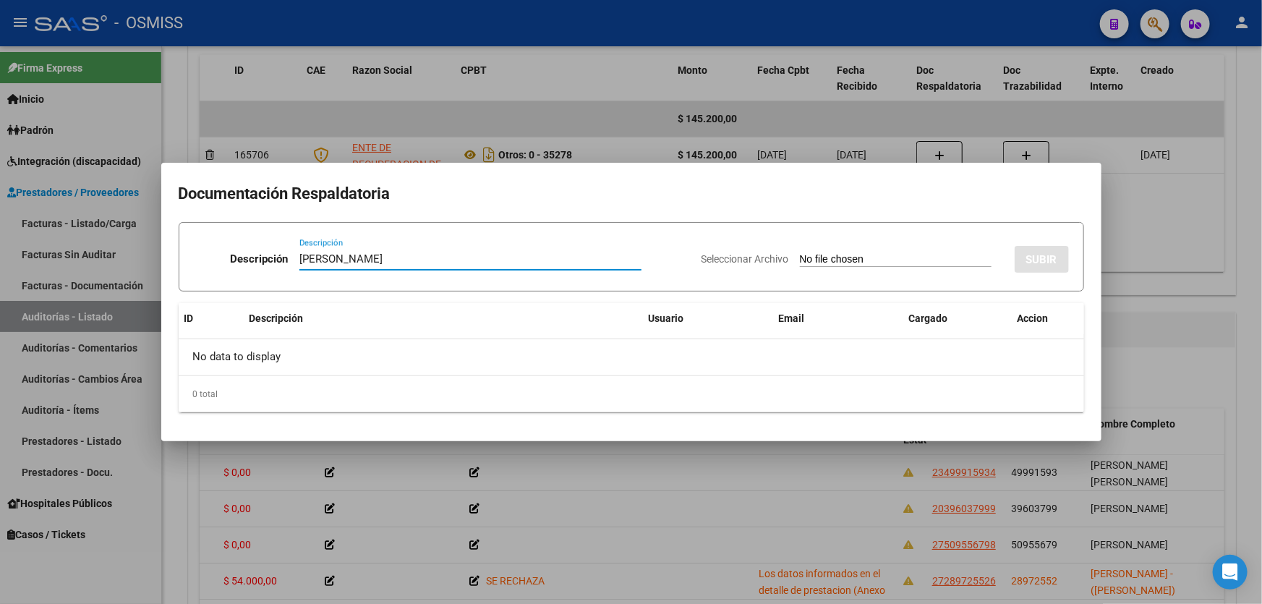
type input "[PERSON_NAME]"
click at [833, 262] on input "Seleccionar Archivo" at bounding box center [896, 260] width 192 height 14
type input "C:\fakepath\[PERSON_NAME].pdf"
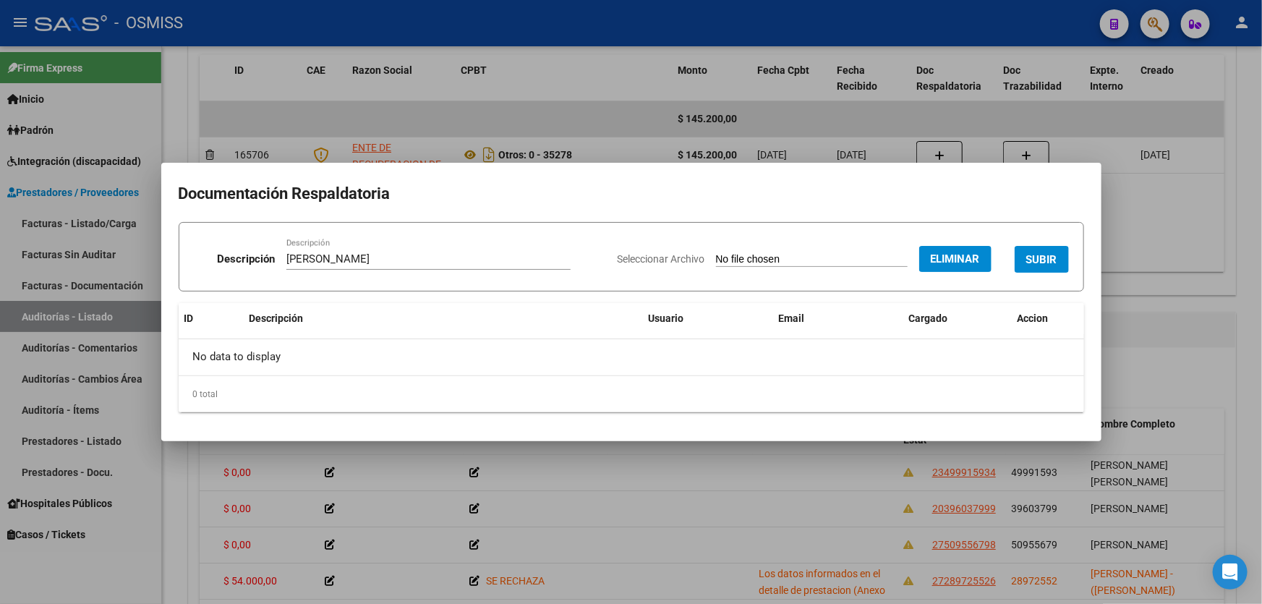
click at [1039, 246] on button "SUBIR" at bounding box center [1041, 259] width 54 height 27
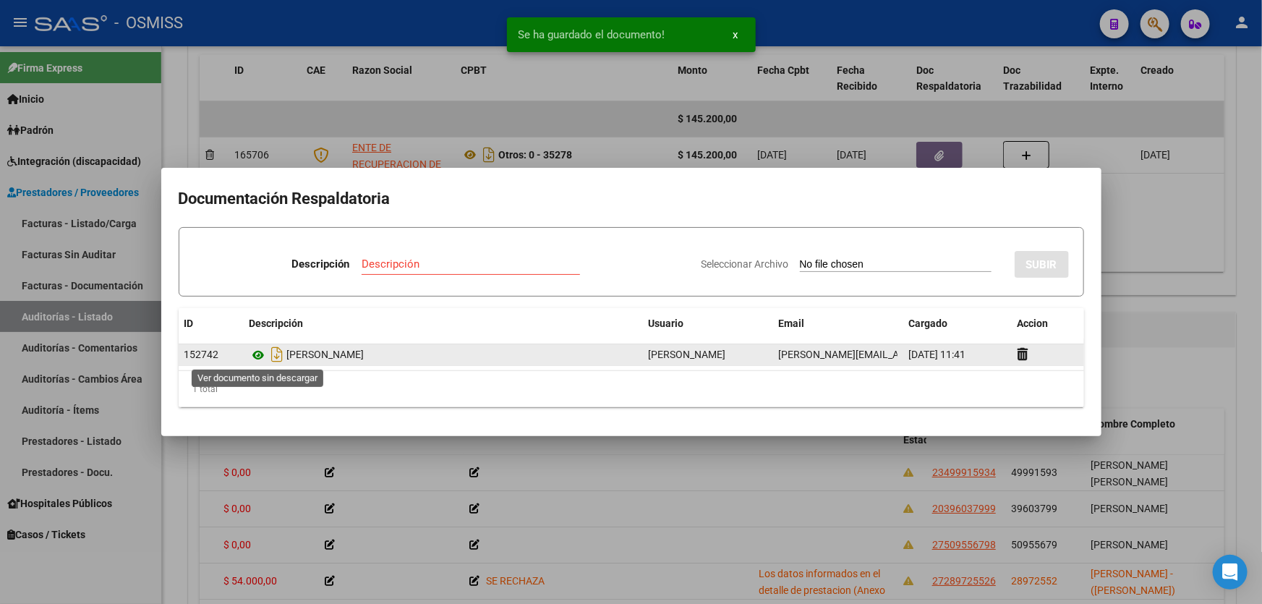
click at [255, 354] on icon at bounding box center [258, 354] width 19 height 17
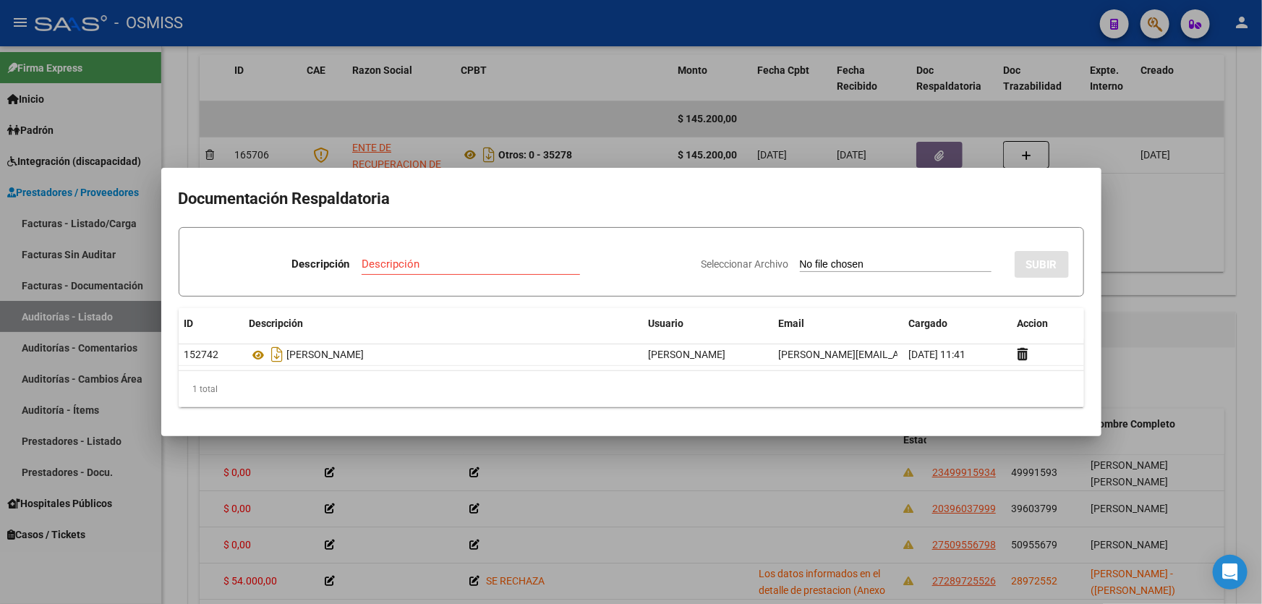
click at [1173, 349] on div at bounding box center [631, 302] width 1262 height 604
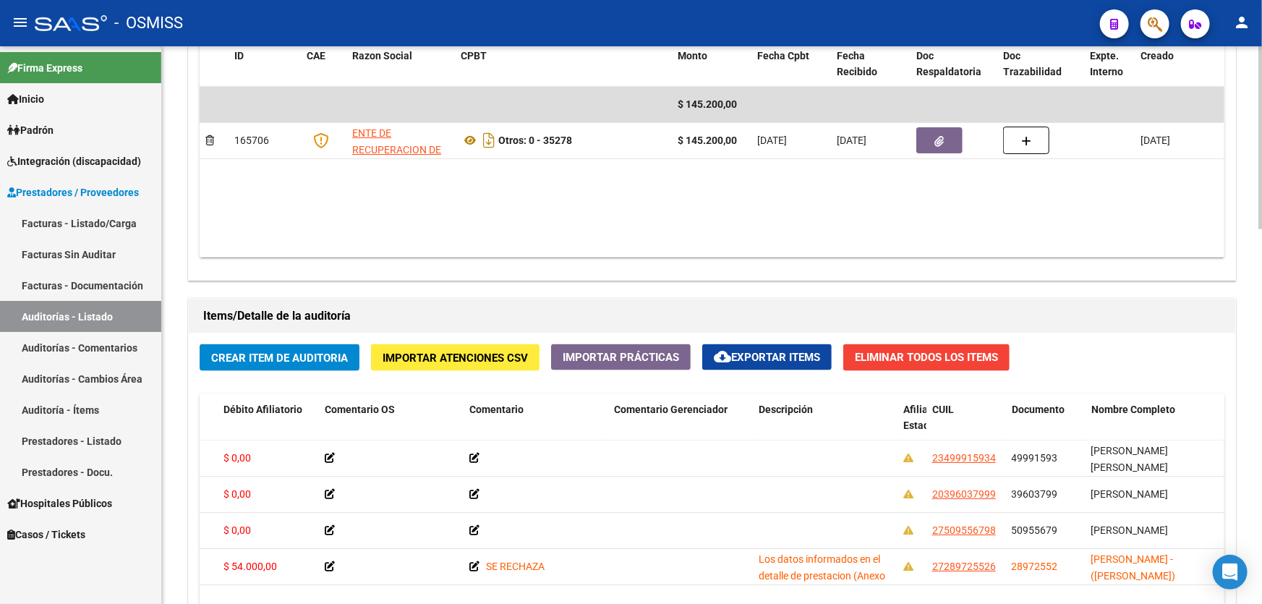
scroll to position [920, 0]
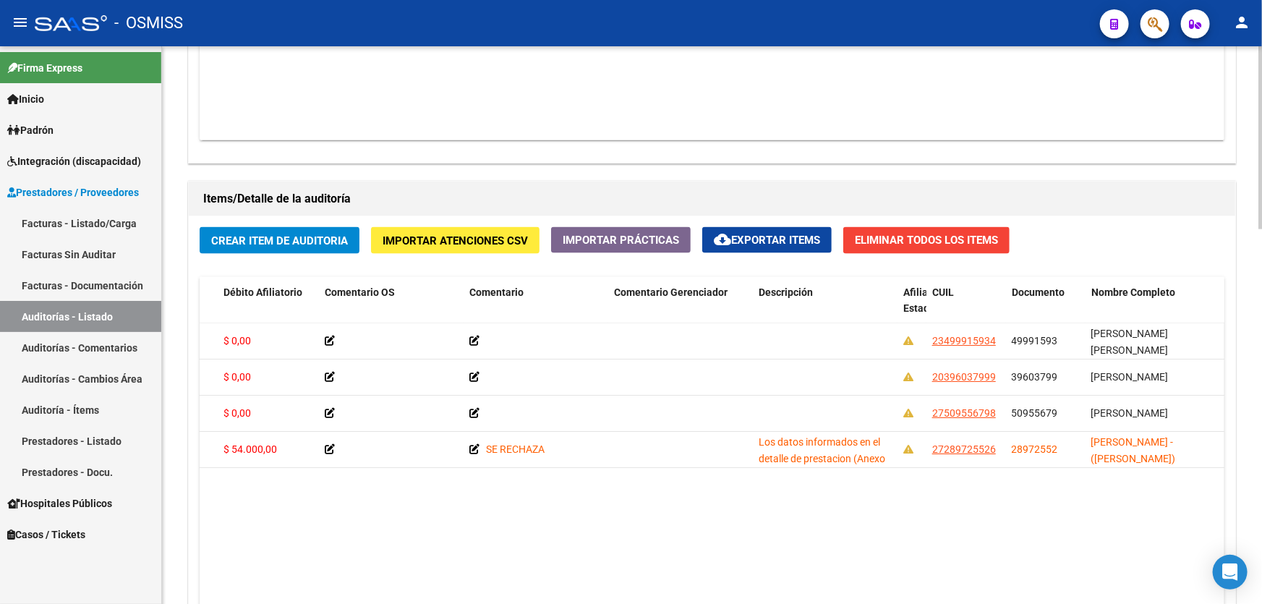
click at [328, 235] on span "Crear Item de Auditoria" at bounding box center [279, 240] width 137 height 13
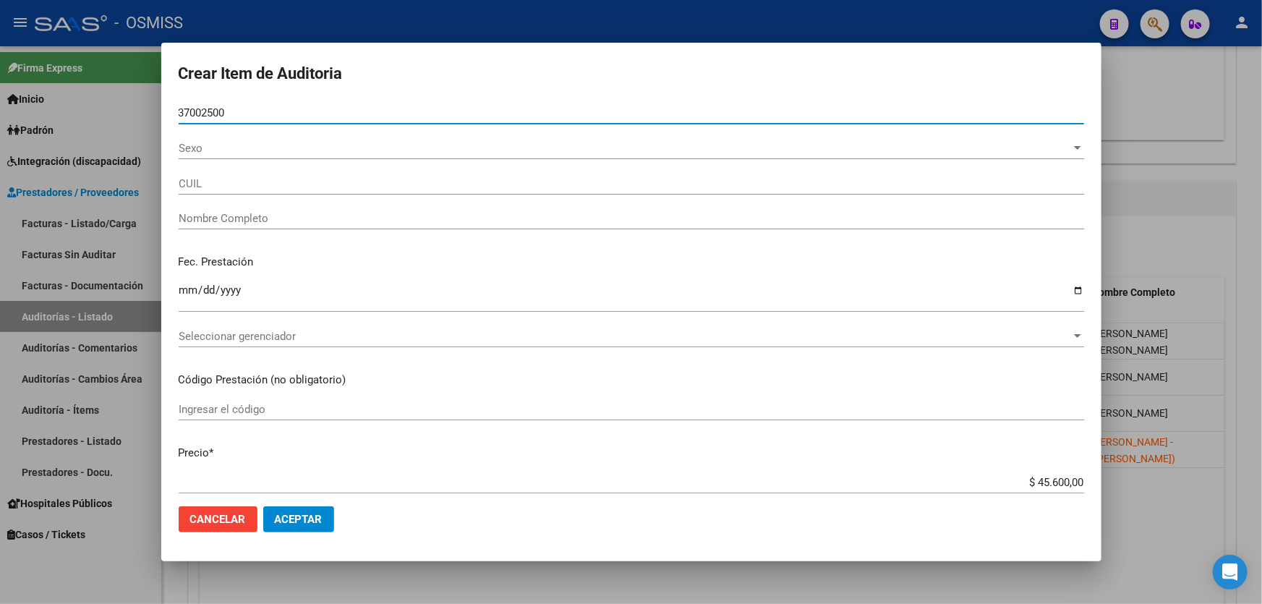
type input "37002500"
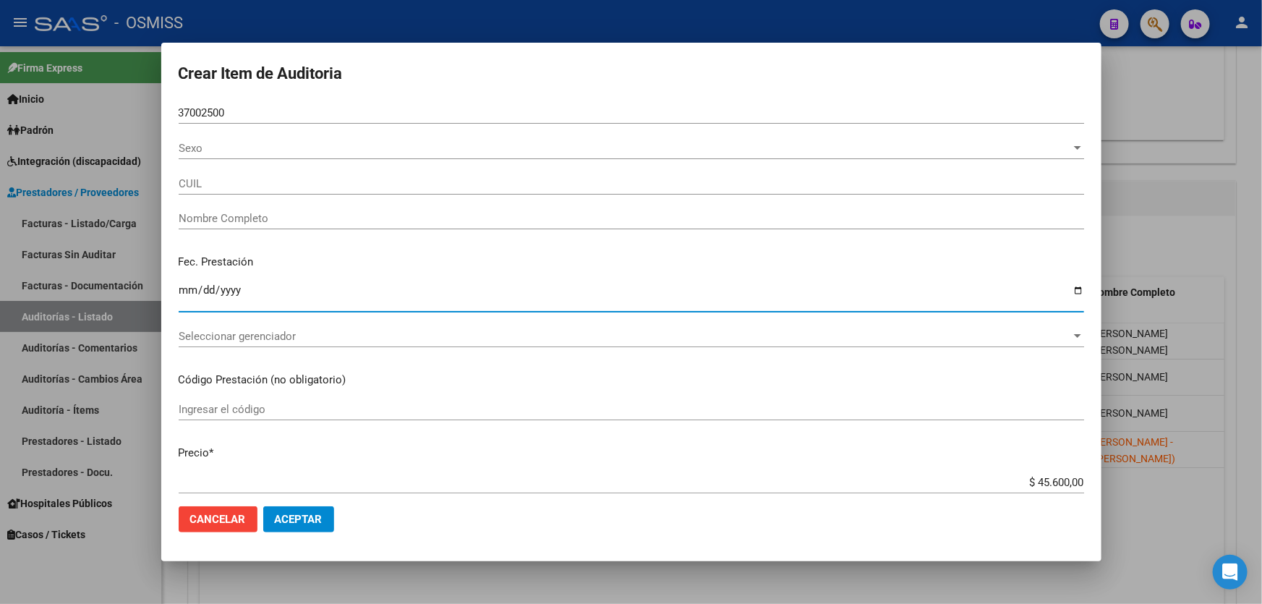
type input "27370025008"
type input "[PERSON_NAME]"
click at [185, 296] on input "Ingresar la fecha" at bounding box center [631, 295] width 905 height 23
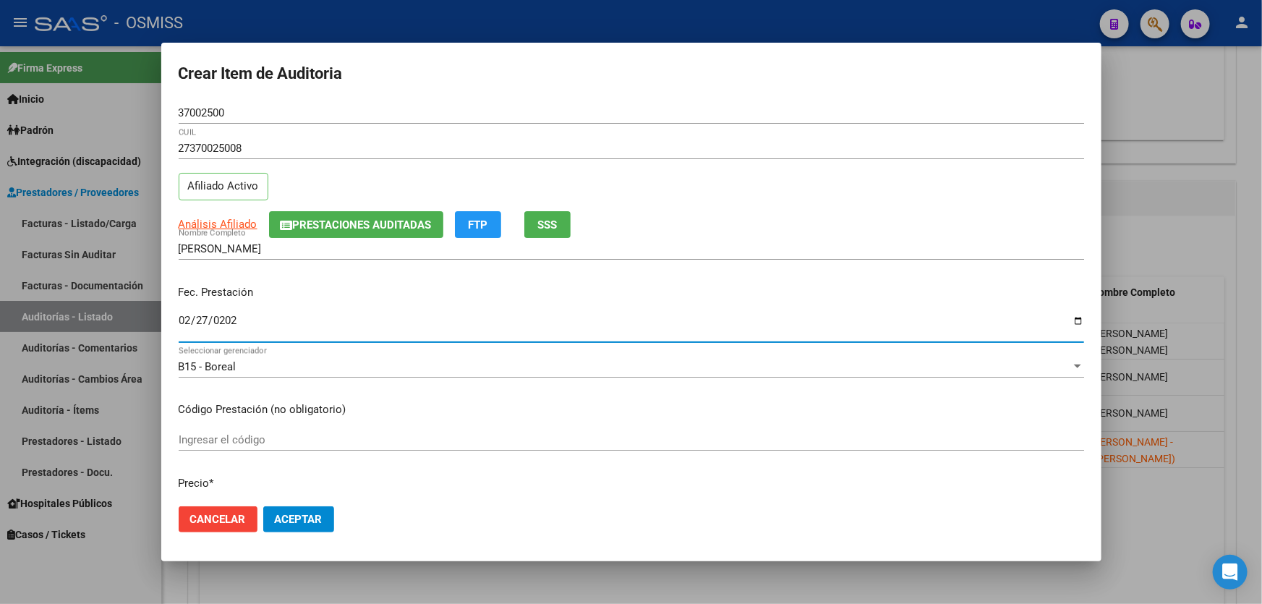
type input "[DATE]"
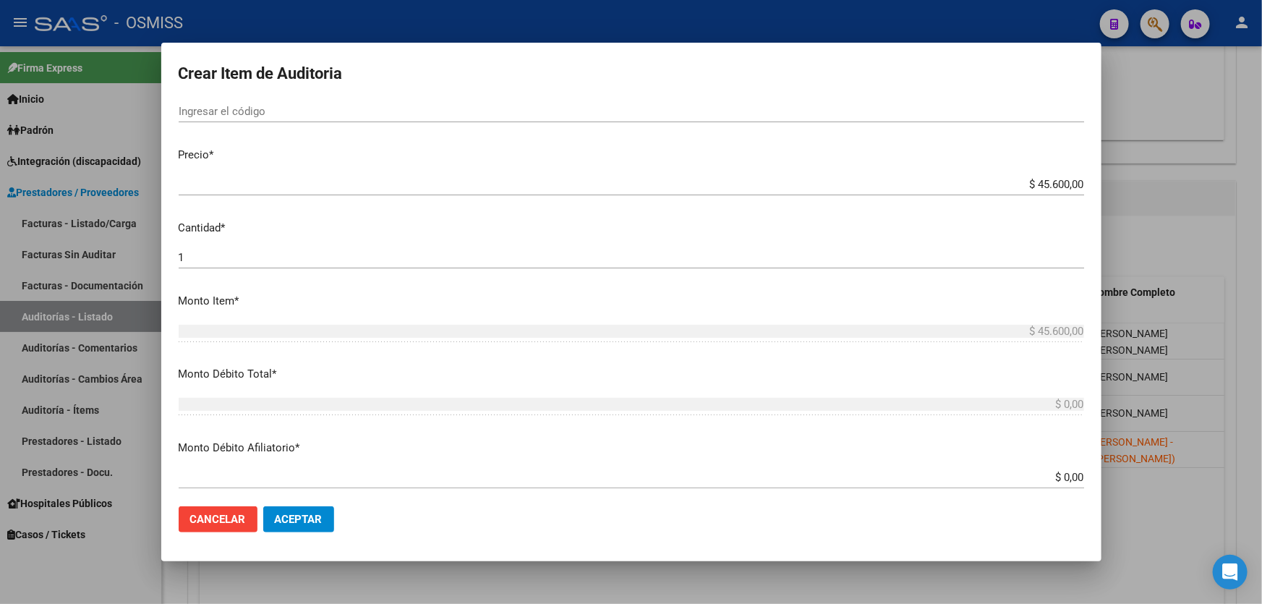
drag, startPoint x: 961, startPoint y: 185, endPoint x: 1261, endPoint y: 74, distance: 319.8
click at [1261, 84] on div "Crear Item de Auditoria 37002500 Nro Documento 27370025008 CUIL Afiliado Activo…" at bounding box center [631, 302] width 1262 height 604
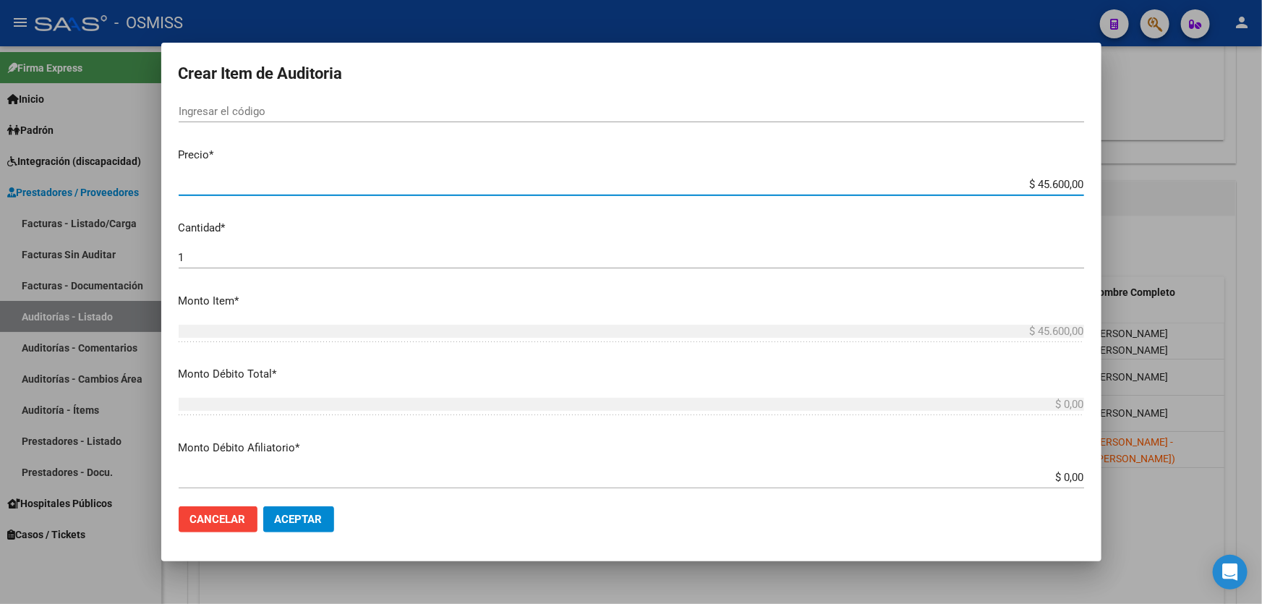
scroll to position [320, 0]
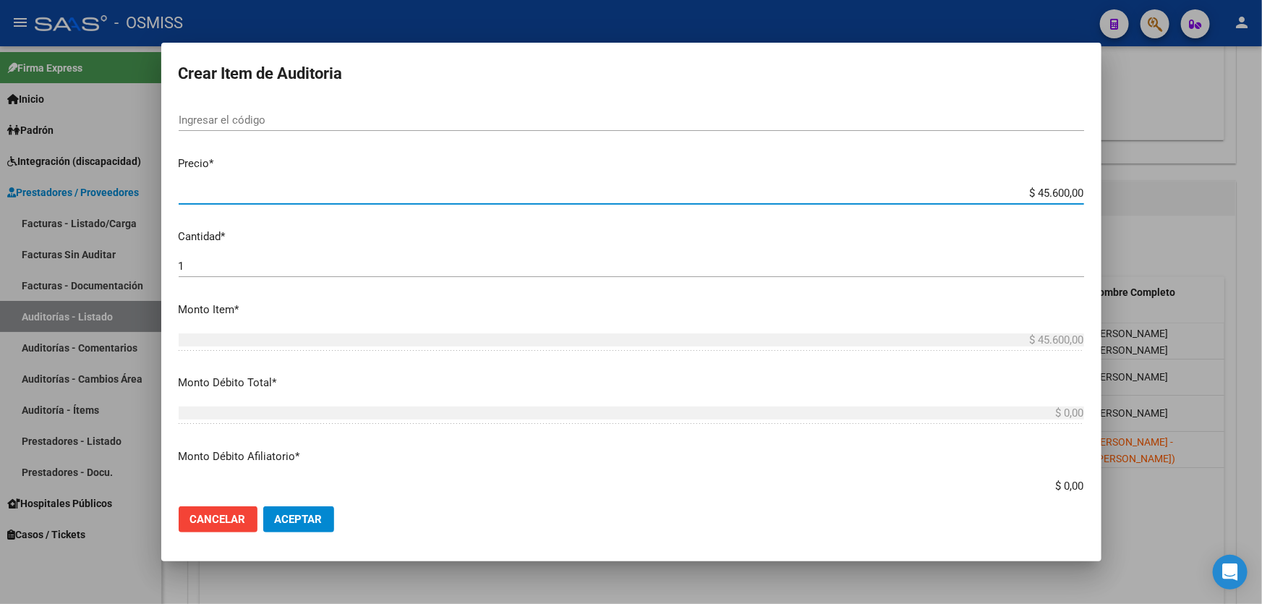
type input "$ 0,01"
type input "$ 0,16"
type input "$ 1,68"
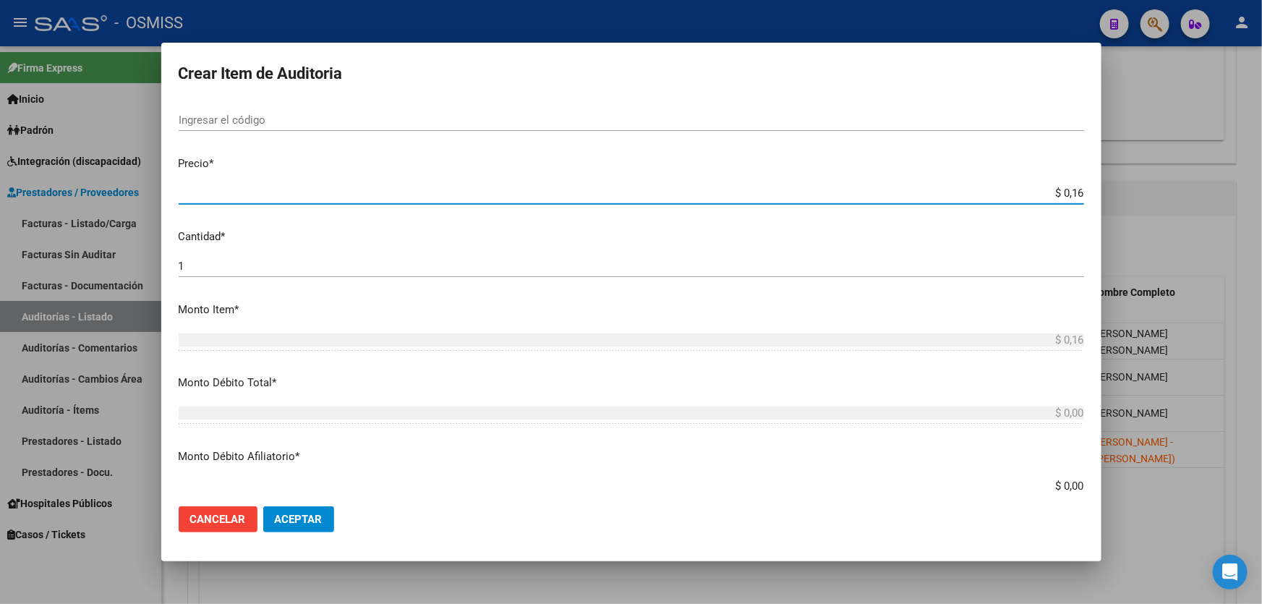
type input "$ 1,68"
type input "$ 16,80"
type input "$ 168,00"
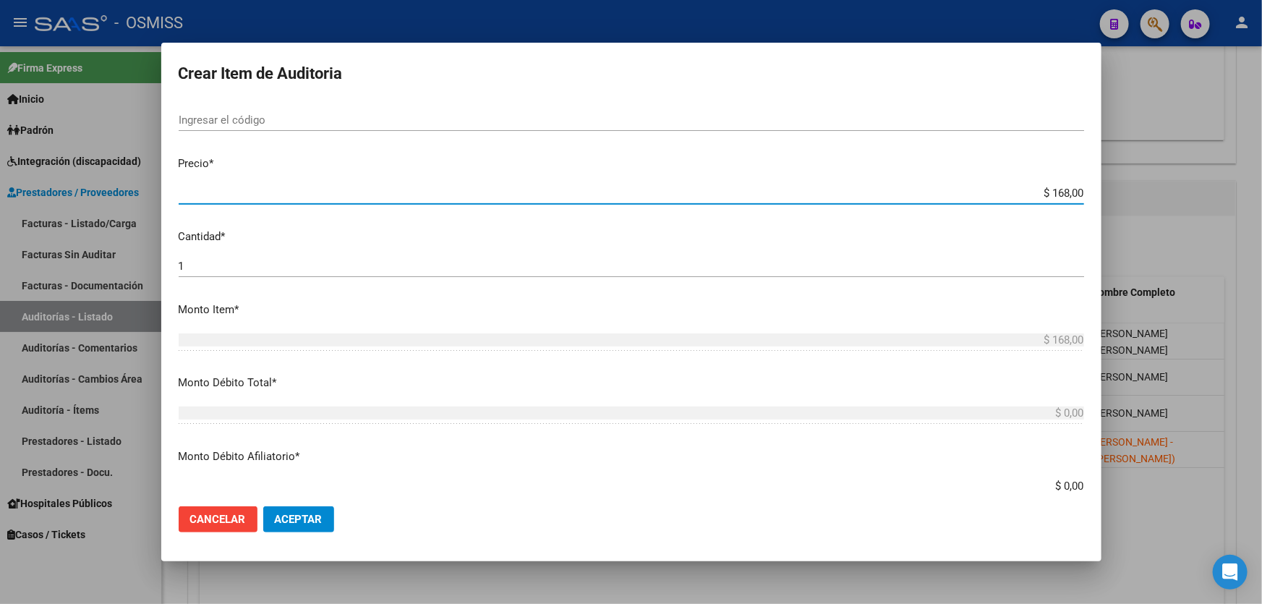
type input "$ 1.680,00"
type input "$ 16.800,00"
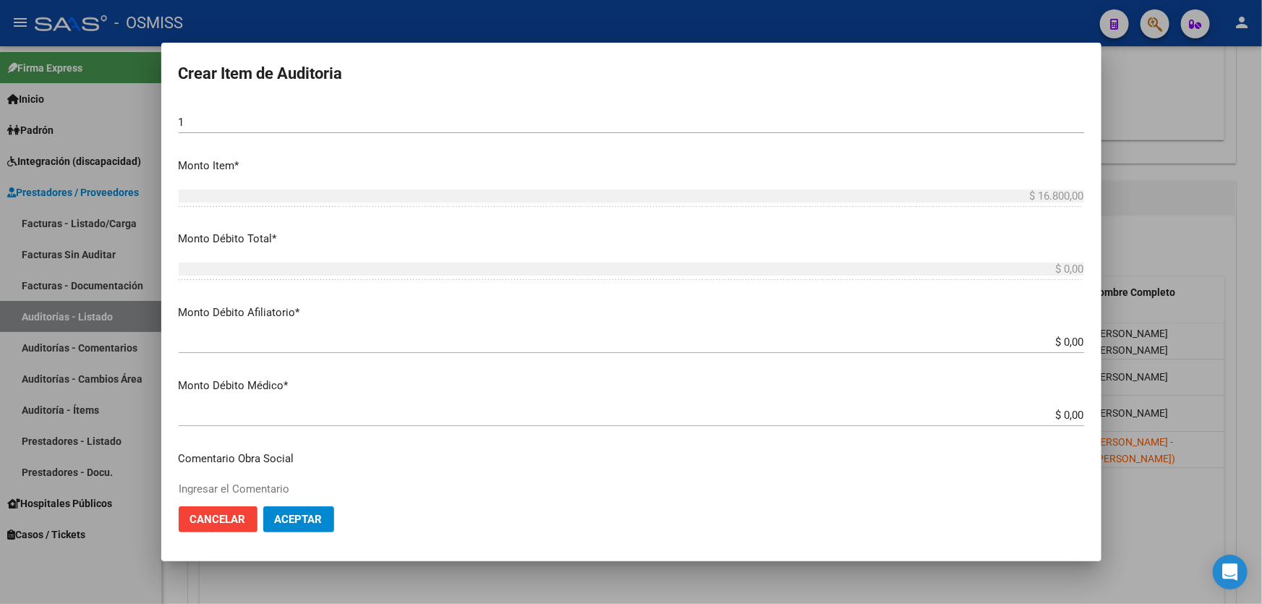
scroll to position [649, 0]
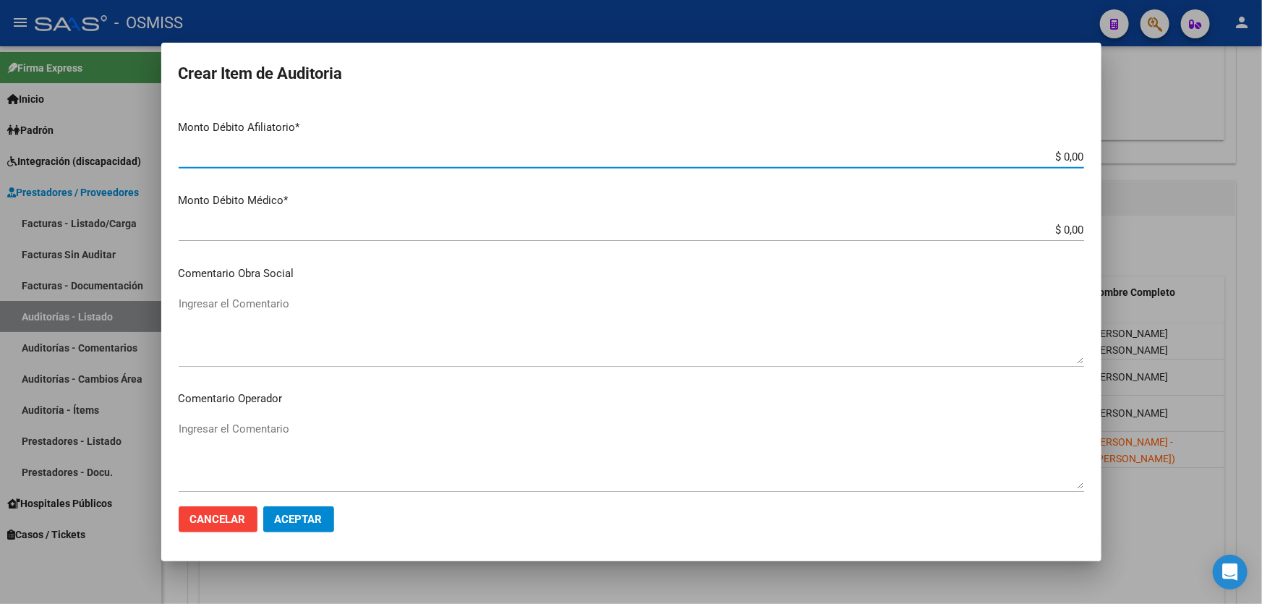
drag, startPoint x: 965, startPoint y: 153, endPoint x: 1261, endPoint y: 117, distance: 298.5
click at [1261, 122] on div "Crear Item de Auditoria 37002500 Nro Documento 27370025008 CUIL Afiliado Activo…" at bounding box center [631, 302] width 1262 height 604
type input "$ 0,01"
type input "$ 0,16"
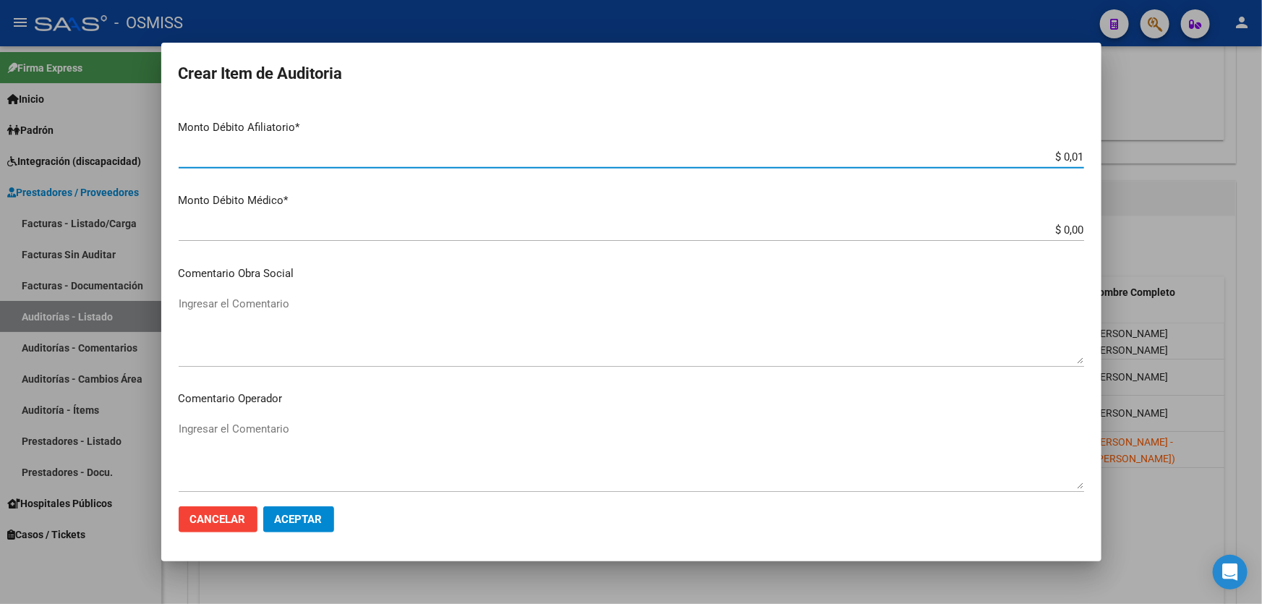
type input "$ 0,16"
type input "$ 1,68"
type input "$ 16,80"
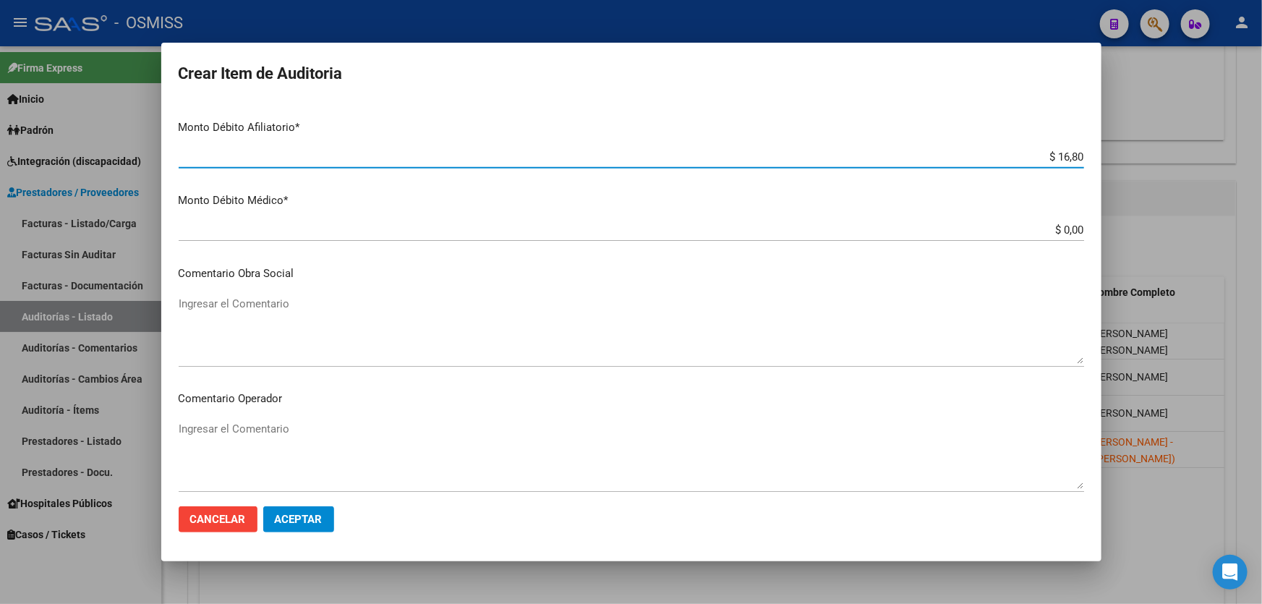
type input "$ 168,00"
type input "$ 1.680,00"
type input "$ 16.800,00"
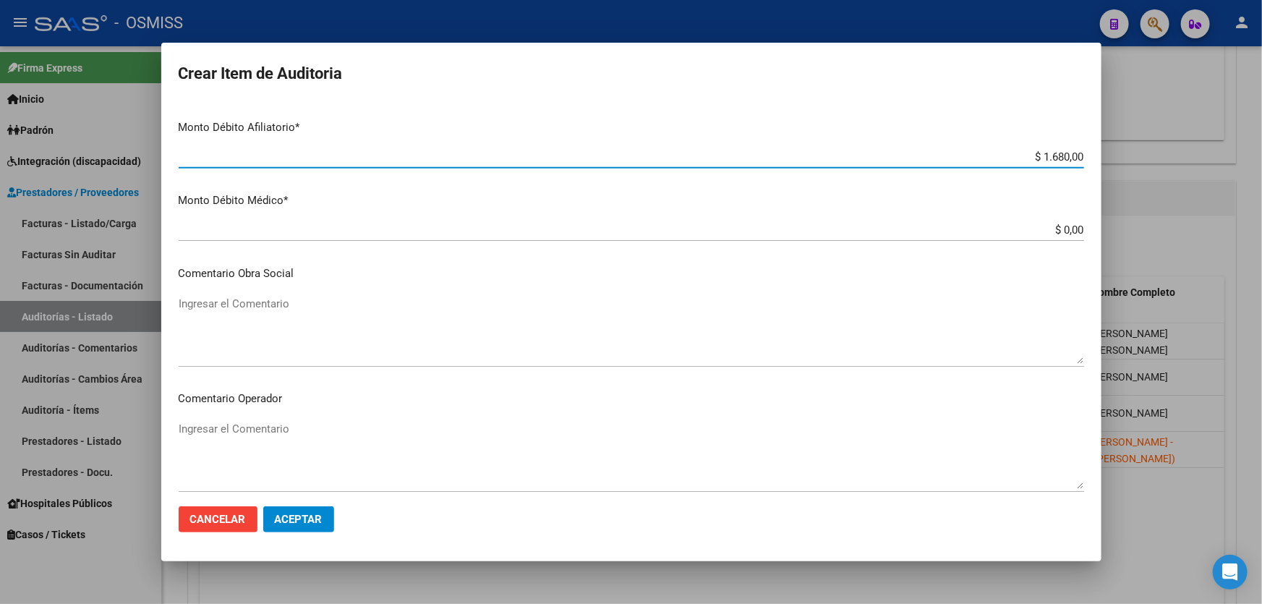
type input "$ 16.800,00"
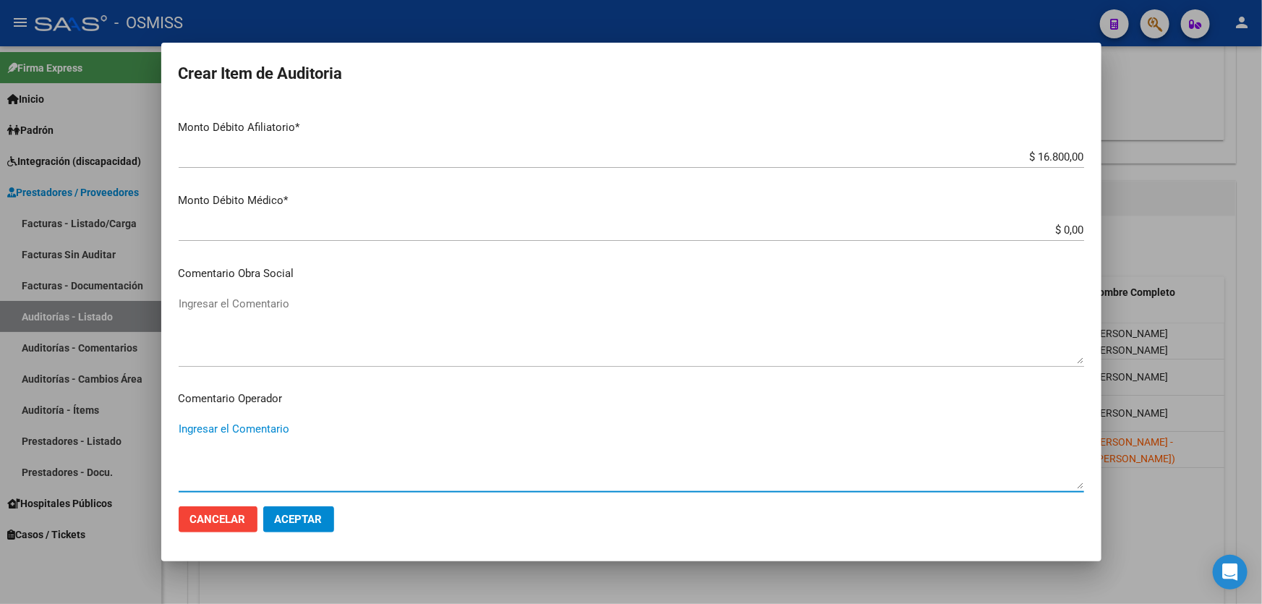
click at [312, 434] on textarea "Ingresar el Comentario" at bounding box center [631, 455] width 905 height 68
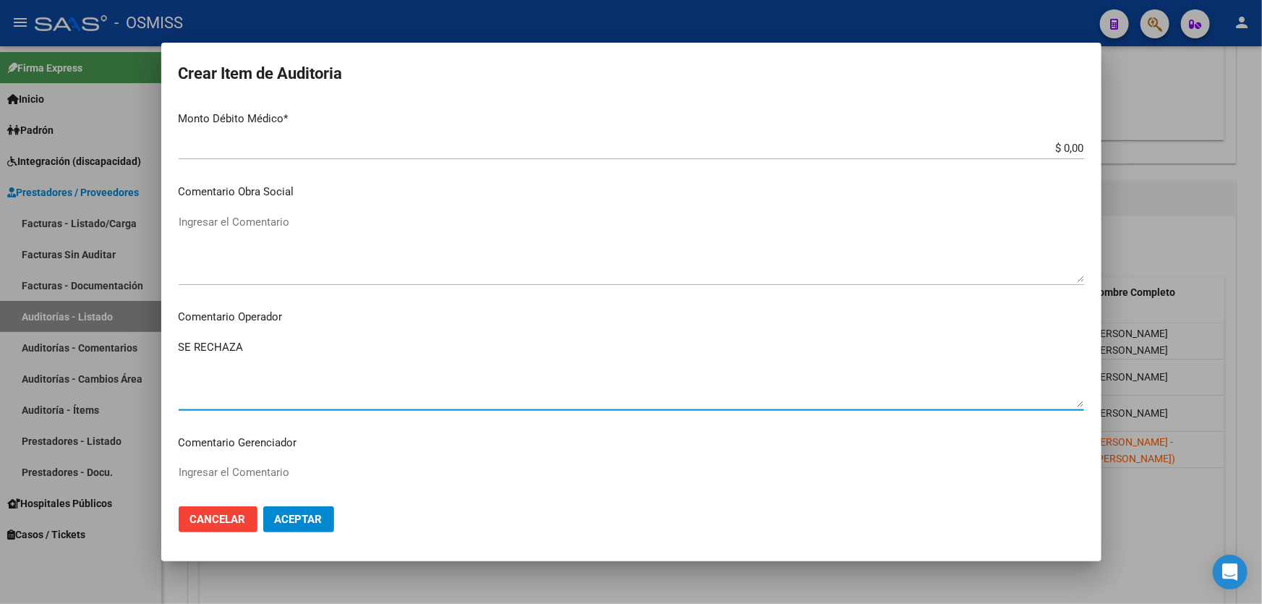
scroll to position [1043, 0]
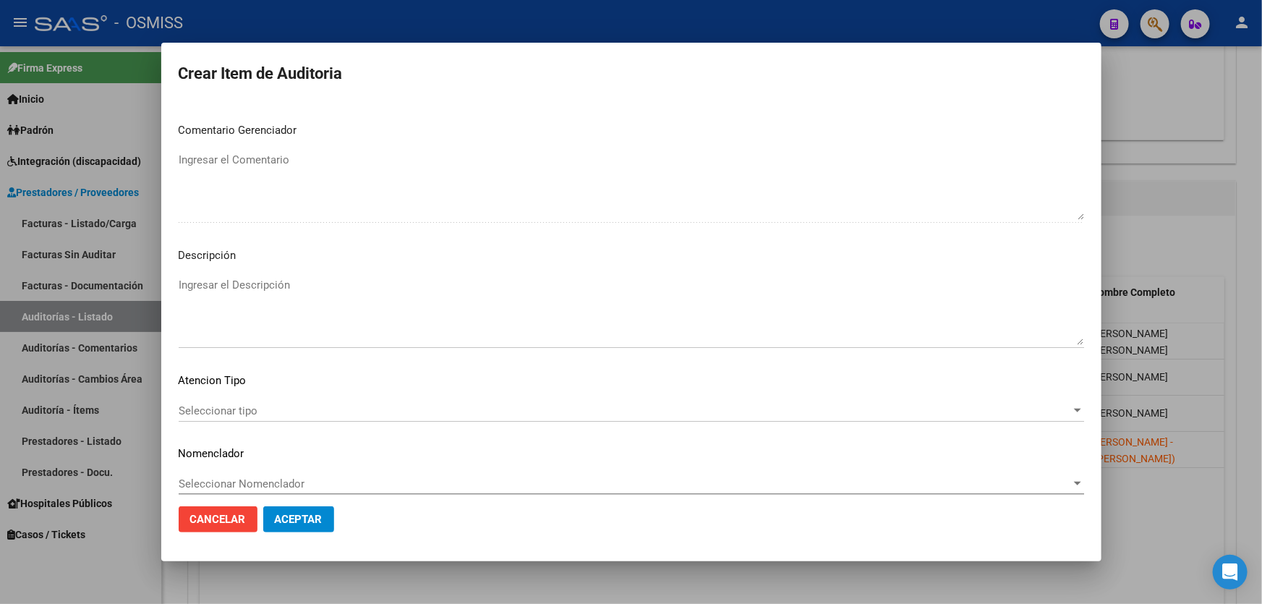
type textarea "SE RECHAZA"
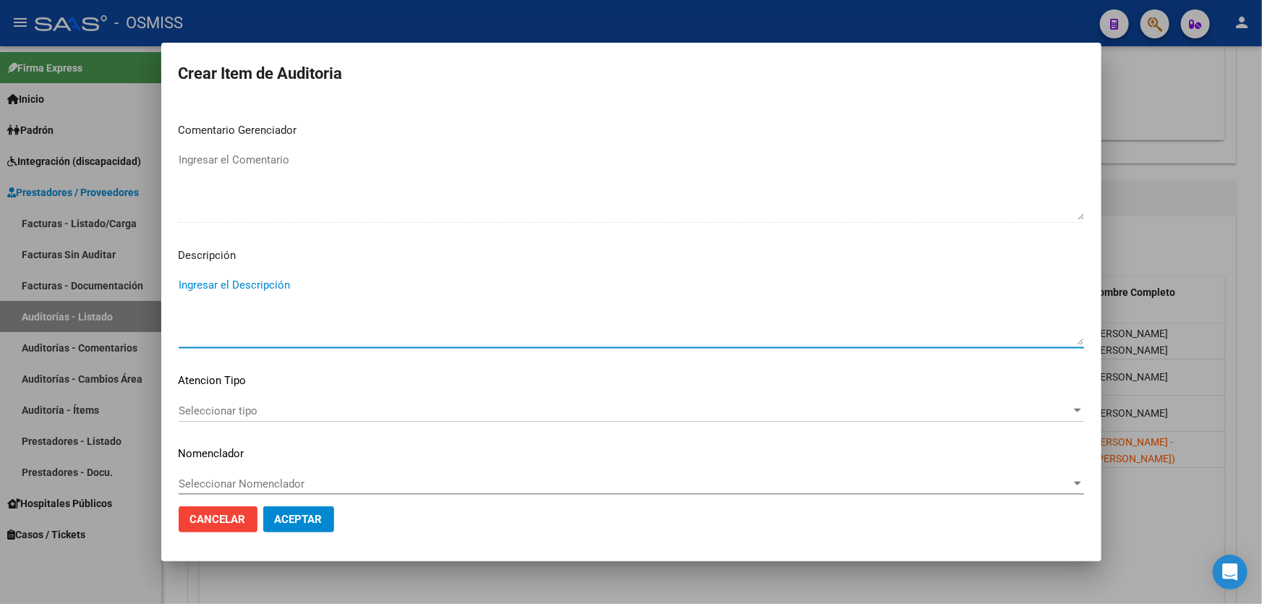
click at [215, 289] on textarea "Ingresar el Descripción" at bounding box center [631, 311] width 905 height 68
paste textarea "Según el art. 10 inc. A de la ley 23660, no se cumple con la minima continuidad…"
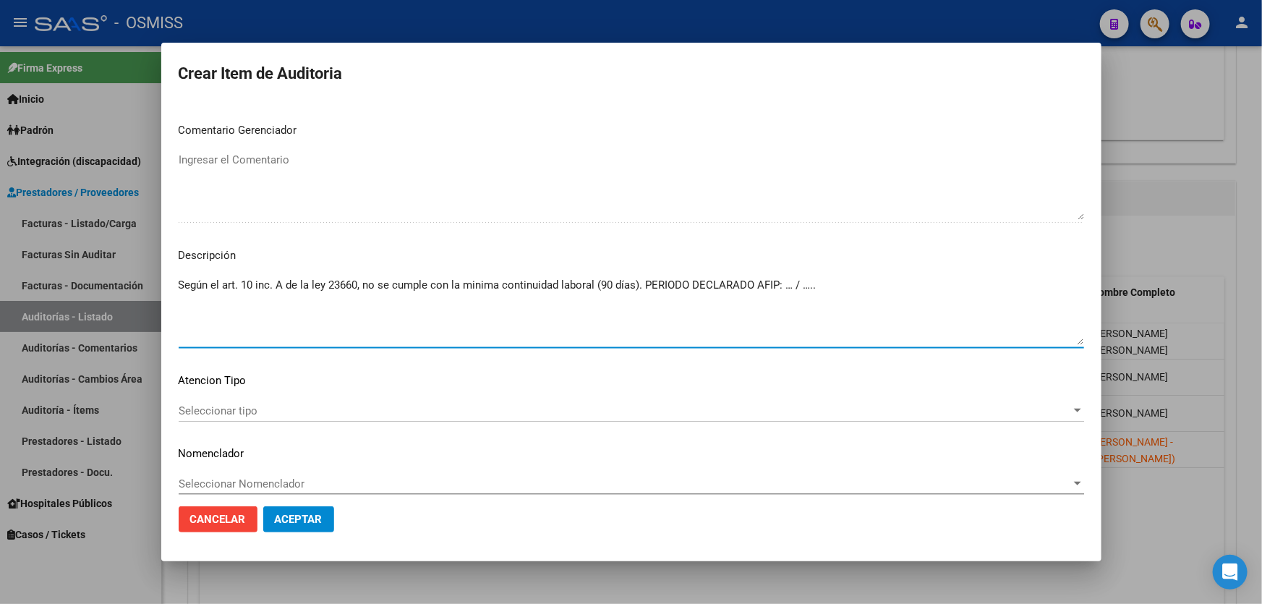
drag, startPoint x: 823, startPoint y: 283, endPoint x: 784, endPoint y: 286, distance: 38.4
click at [784, 286] on textarea "Según el art. 10 inc. A de la ley 23660, no se cumple con la minima continuidad…" at bounding box center [631, 311] width 905 height 68
type textarea "Según el art. 10 inc. A de la ley 23660, no se cumple con la minima continuidad…"
click at [308, 525] on span "Aceptar" at bounding box center [299, 519] width 48 height 13
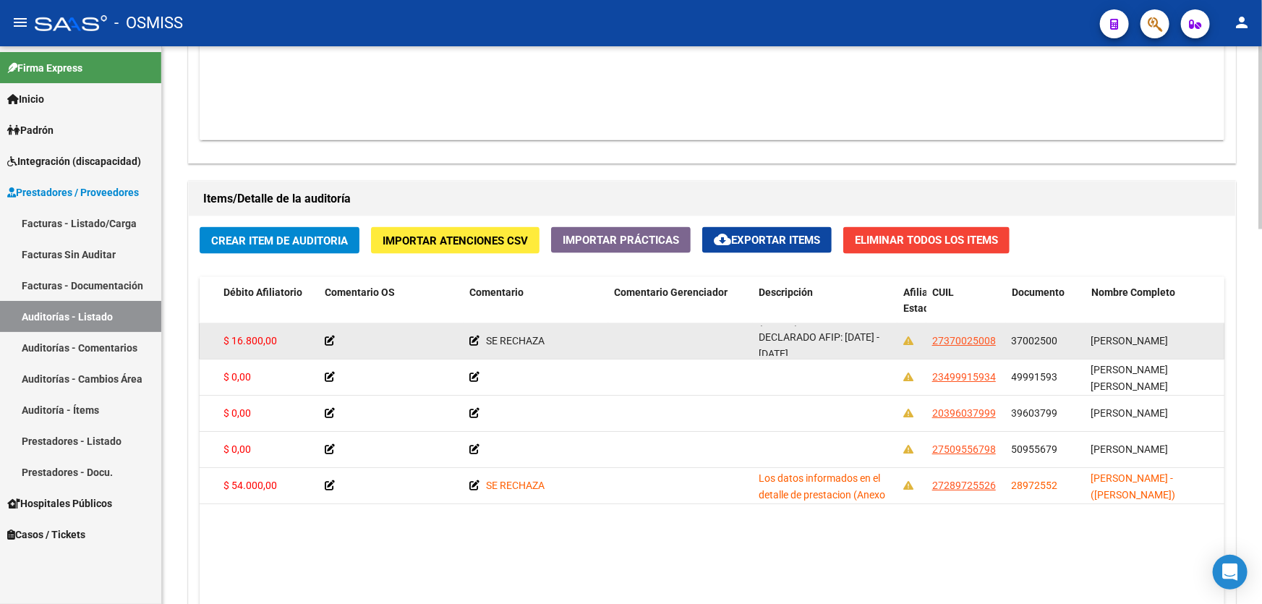
scroll to position [68, 0]
drag, startPoint x: 759, startPoint y: 329, endPoint x: 882, endPoint y: 346, distance: 124.1
click at [882, 346] on div "Según el art. 10 inc. A de la ley 23660, no se cumple con la minima continuidad…" at bounding box center [824, 340] width 133 height 30
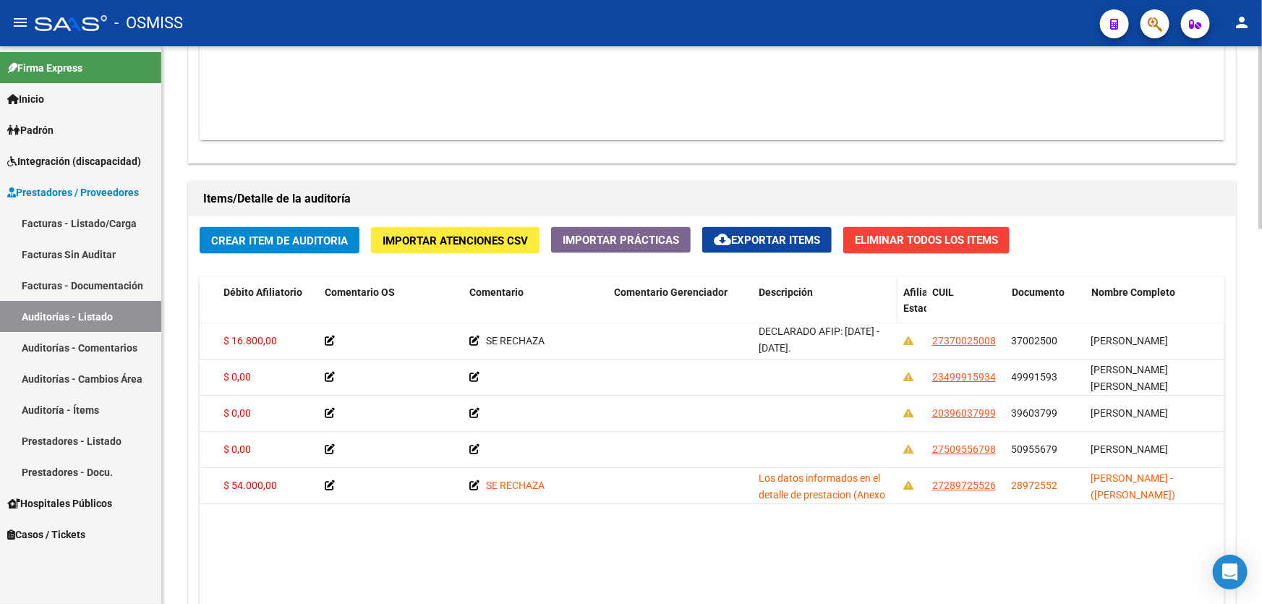
copy span "Según el art. 10 inc. A de la ley 23660, no se cumple con la minima continuidad…"
click at [277, 234] on span "Crear Item de Auditoria" at bounding box center [279, 240] width 137 height 13
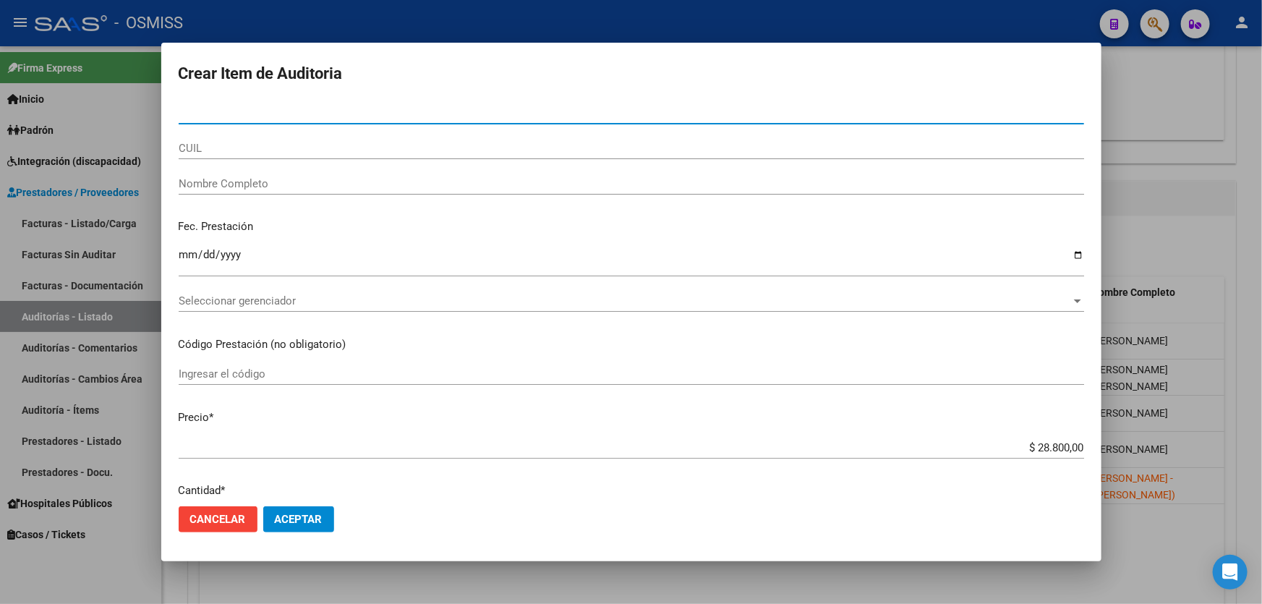
type input "38334871"
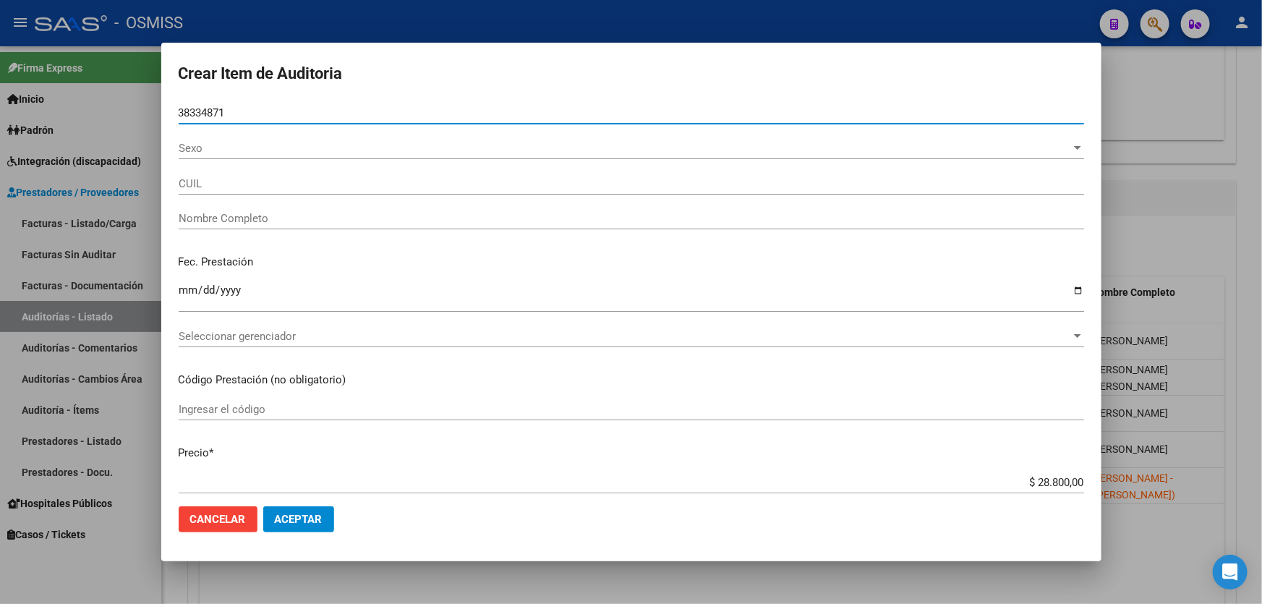
type input "23383348714"
type input "[PERSON_NAME]"
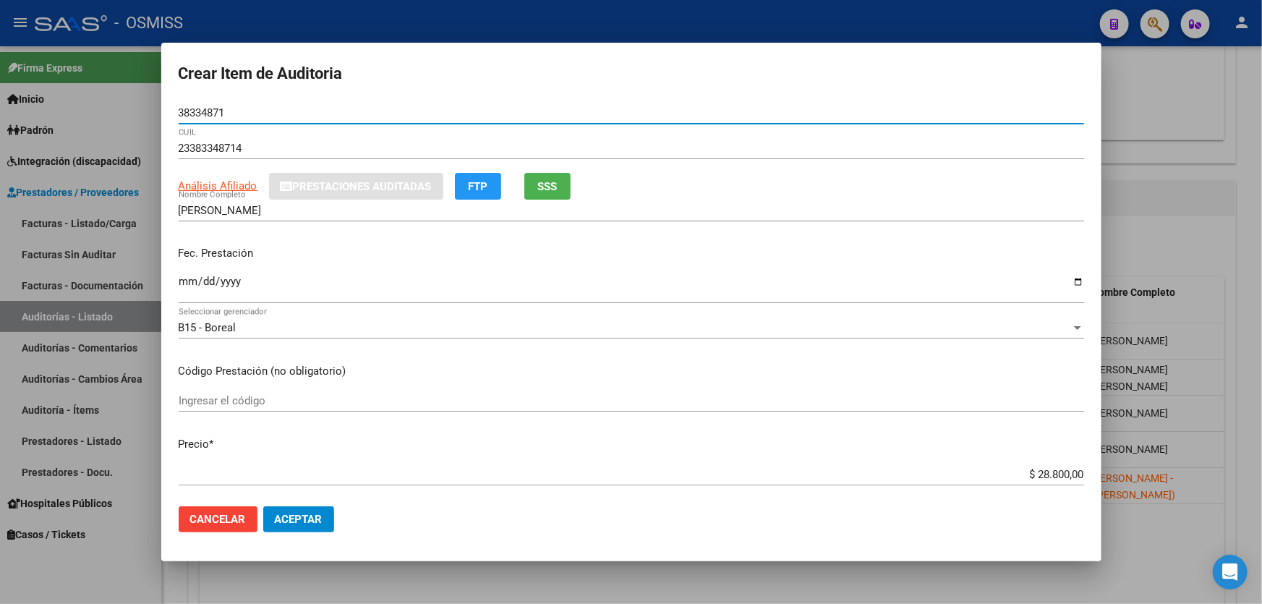
type input "38334871"
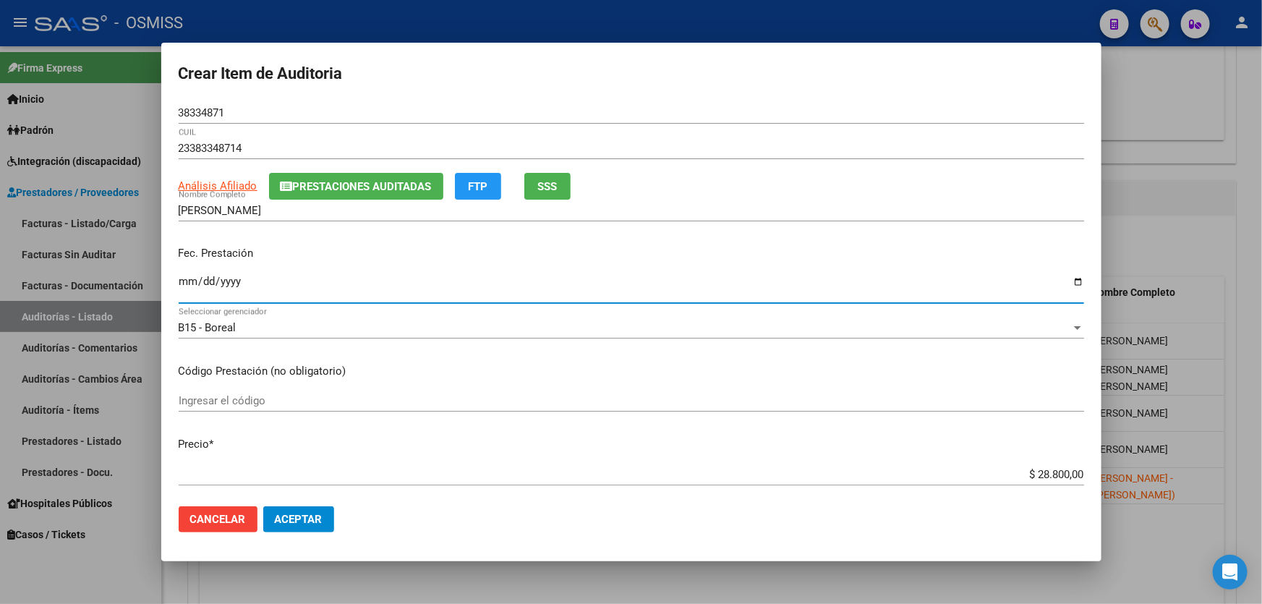
click at [180, 289] on input "Ingresar la fecha" at bounding box center [631, 286] width 905 height 23
type input "[DATE]"
click at [328, 521] on button "Aceptar" at bounding box center [298, 519] width 71 height 26
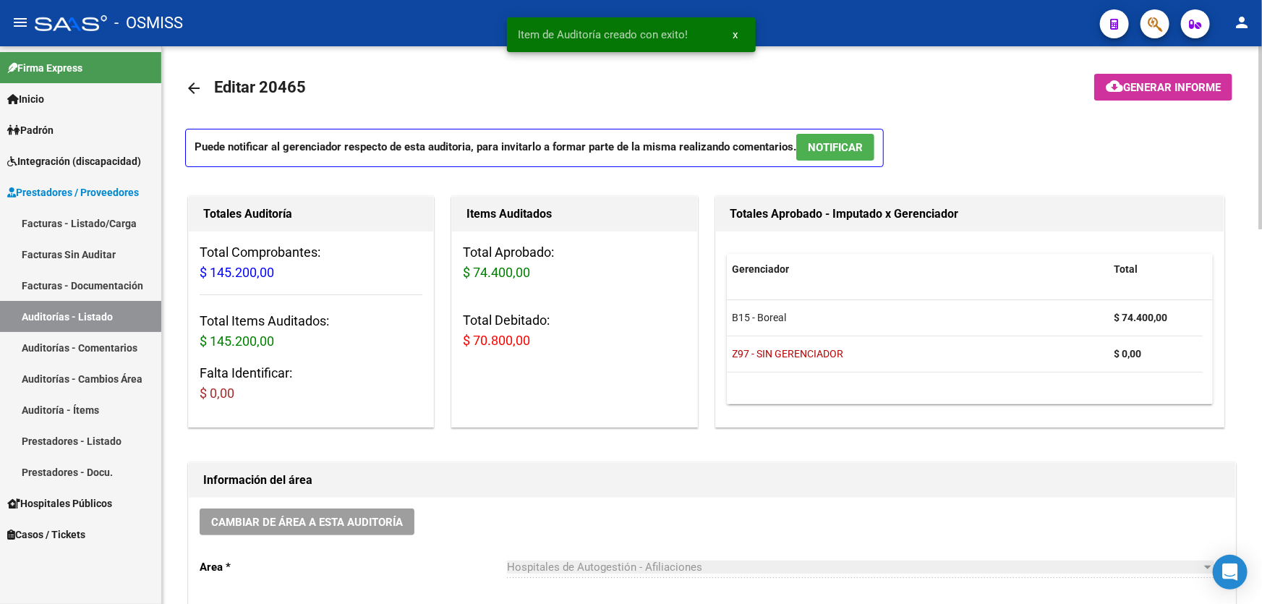
scroll to position [0, 0]
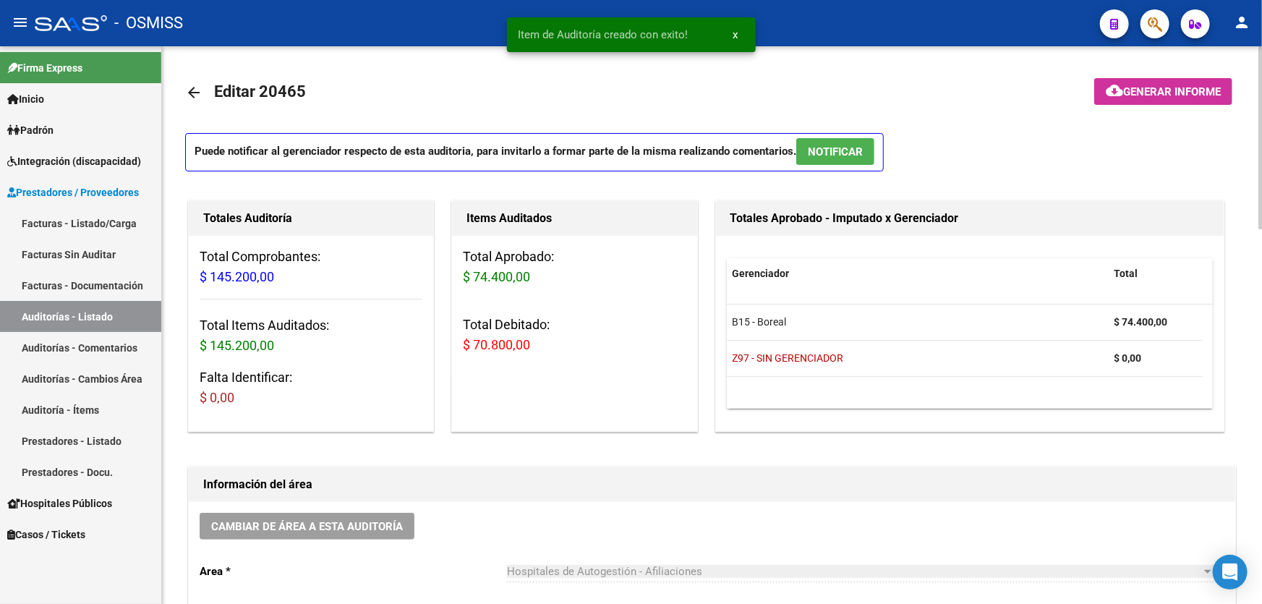
click at [1170, 85] on span "cloud_download Generar informe" at bounding box center [1163, 91] width 115 height 13
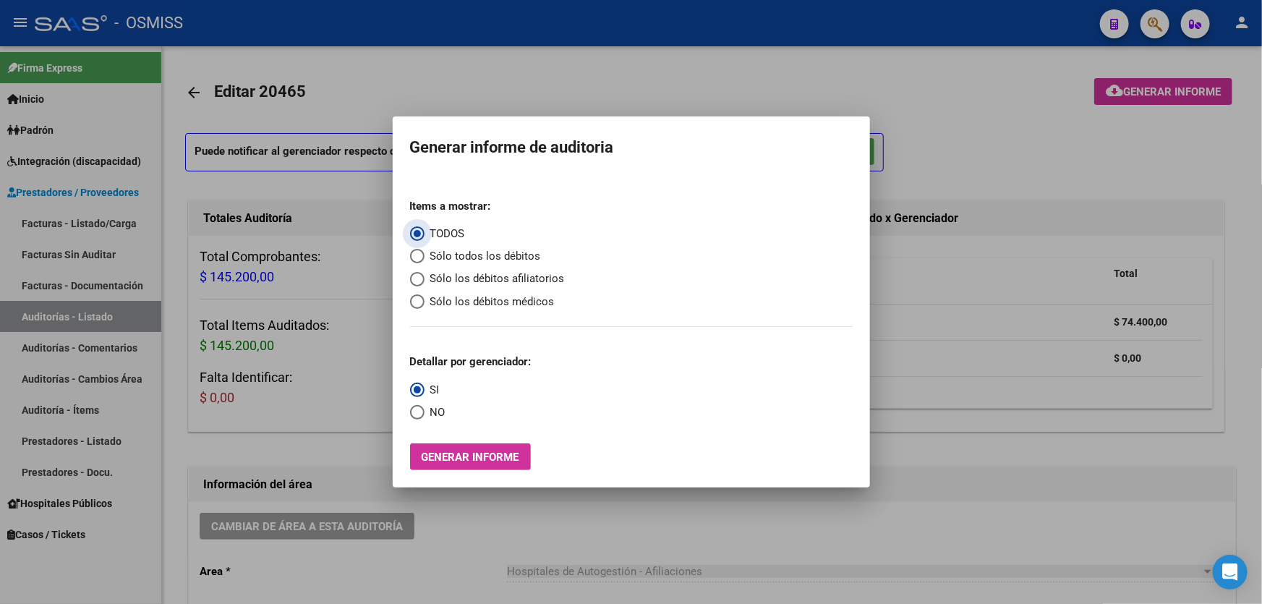
click at [527, 275] on span "Sólo los débitos afiliatorios" at bounding box center [494, 278] width 140 height 17
click at [424, 275] on input "Sólo los débitos afiliatorios" at bounding box center [417, 279] width 14 height 14
radio input "true"
click at [424, 415] on span "NO" at bounding box center [434, 412] width 21 height 17
click at [424, 415] on input "NO" at bounding box center [417, 412] width 14 height 14
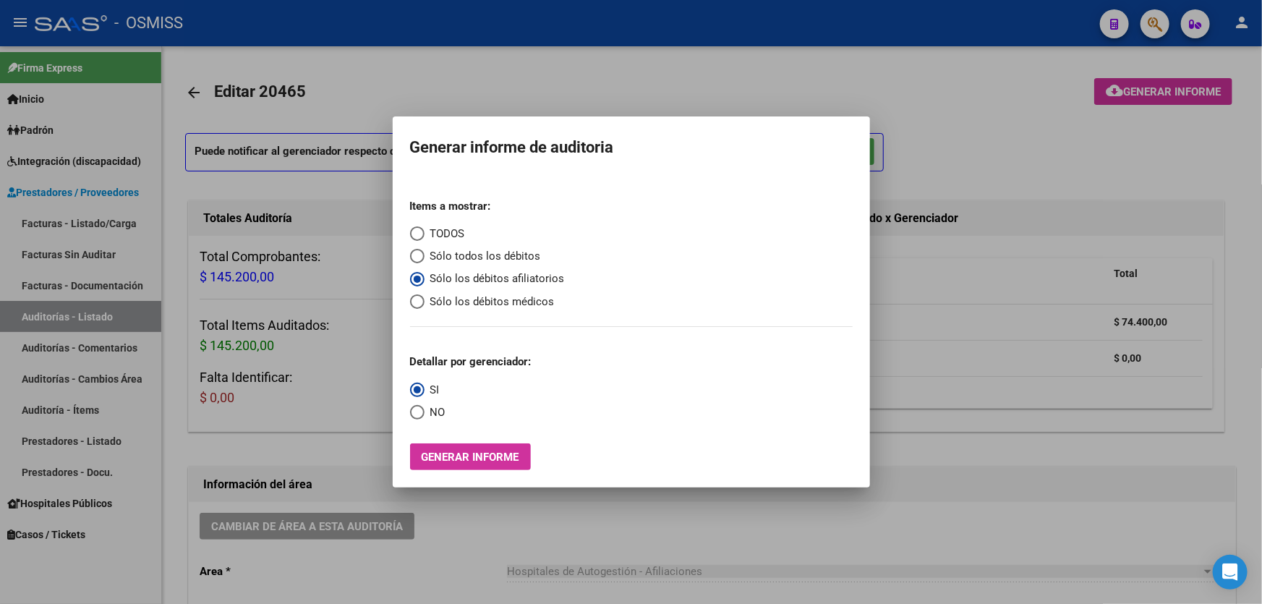
radio input "true"
click at [456, 465] on button "Generar informe" at bounding box center [470, 456] width 121 height 27
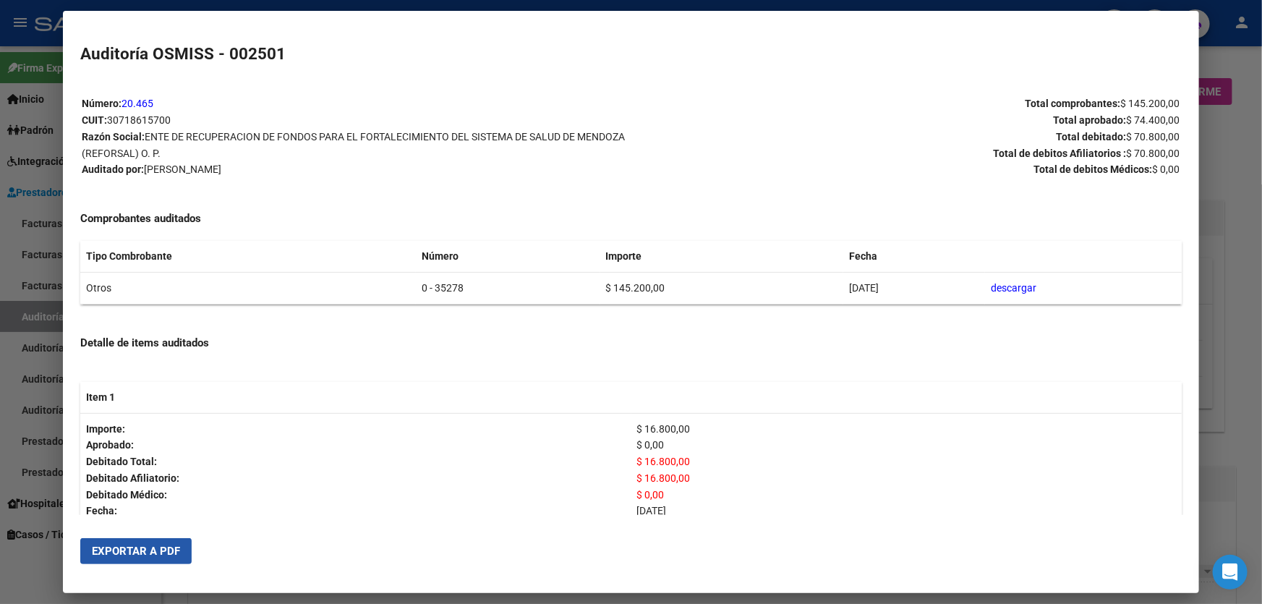
click at [140, 540] on button "Exportar a PDF" at bounding box center [135, 551] width 111 height 26
click at [1202, 398] on div at bounding box center [631, 302] width 1262 height 604
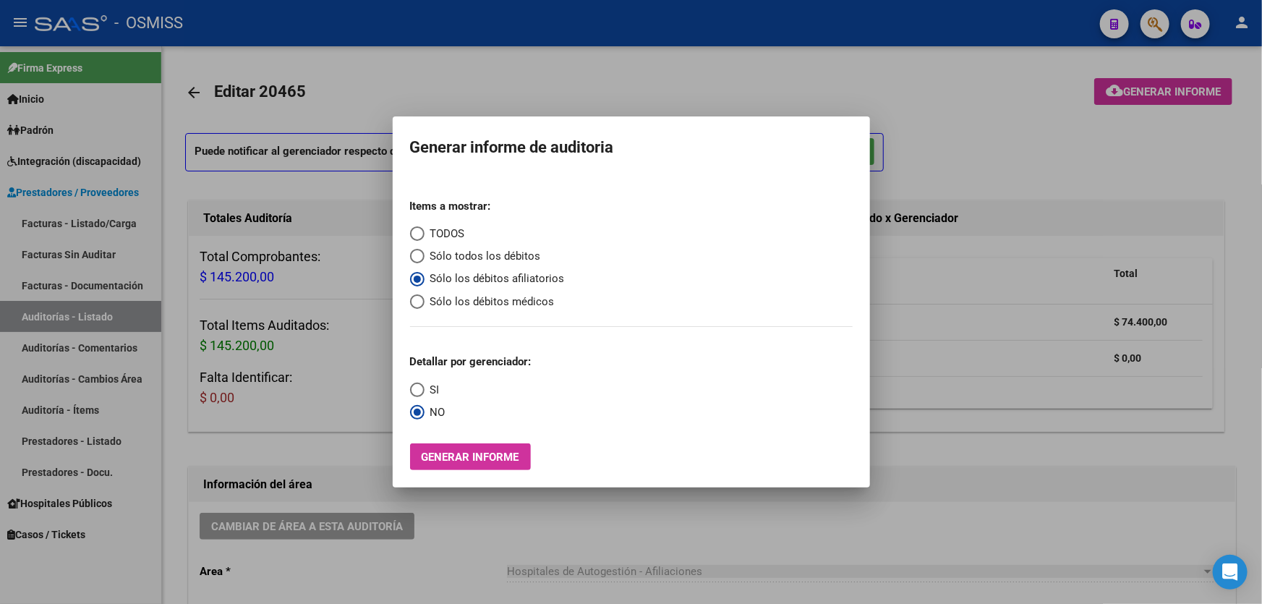
click at [1202, 398] on div at bounding box center [631, 302] width 1262 height 604
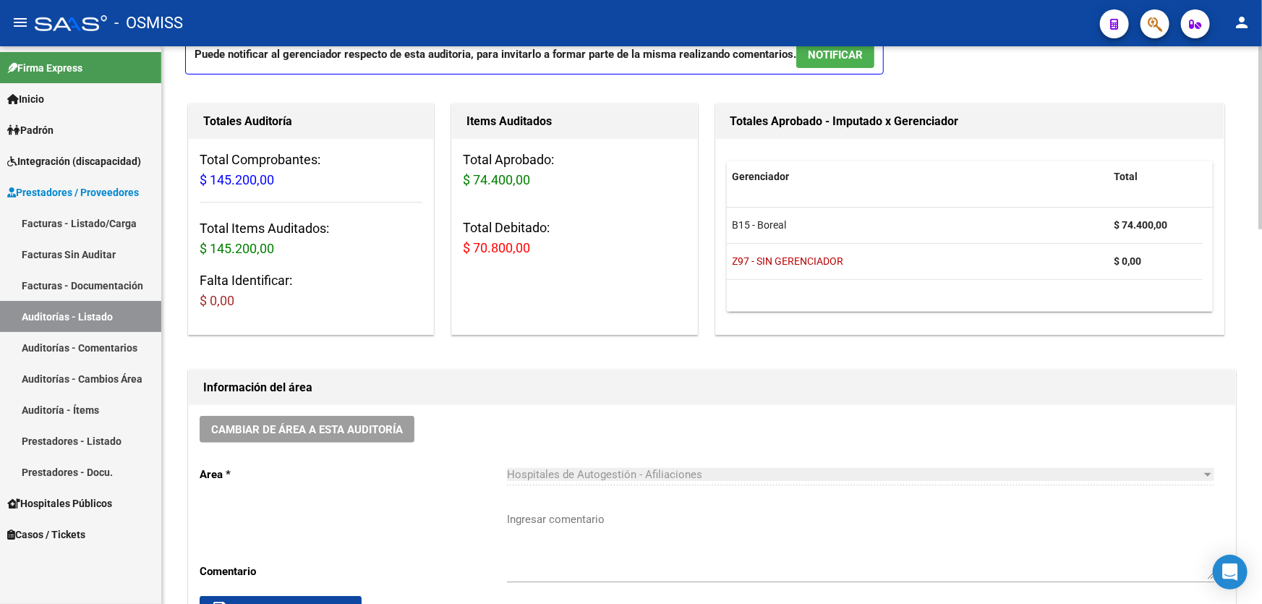
scroll to position [197, 0]
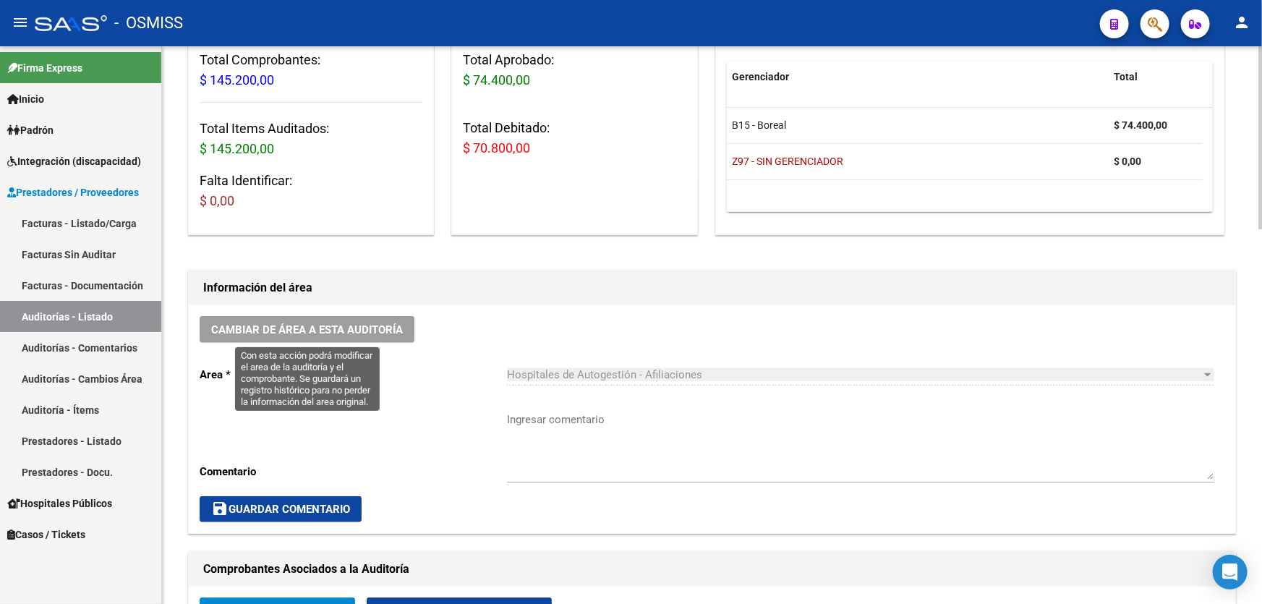
click at [352, 328] on span "Cambiar de área a esta auditoría" at bounding box center [307, 329] width 192 height 13
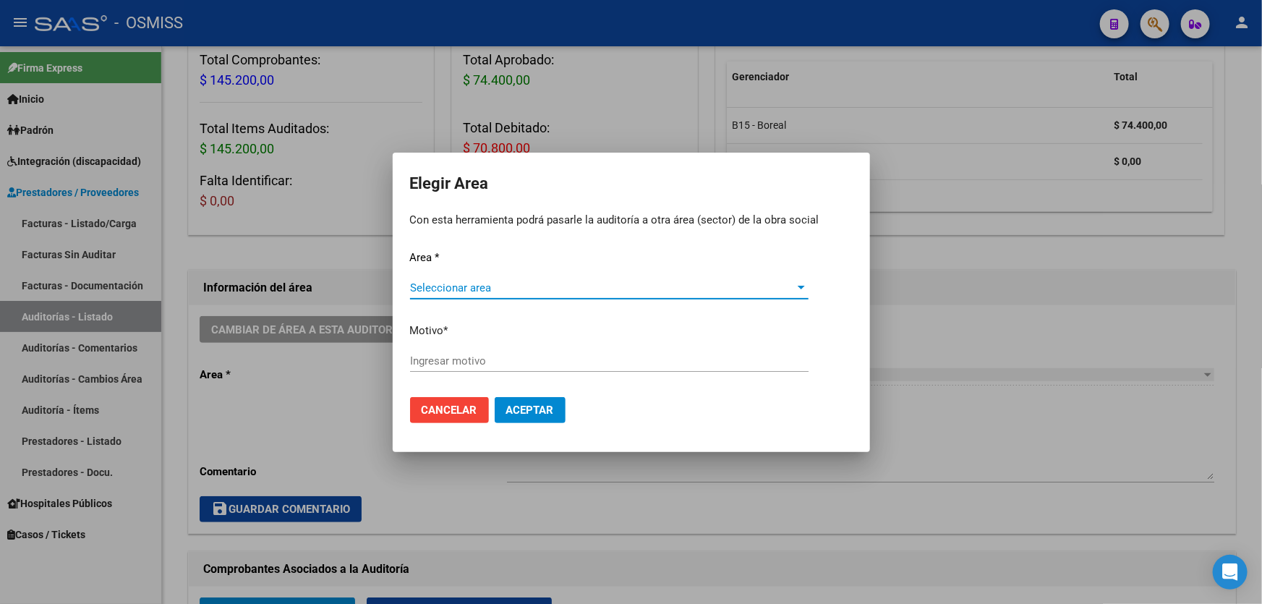
click at [528, 289] on span "Seleccionar area" at bounding box center [602, 287] width 385 height 13
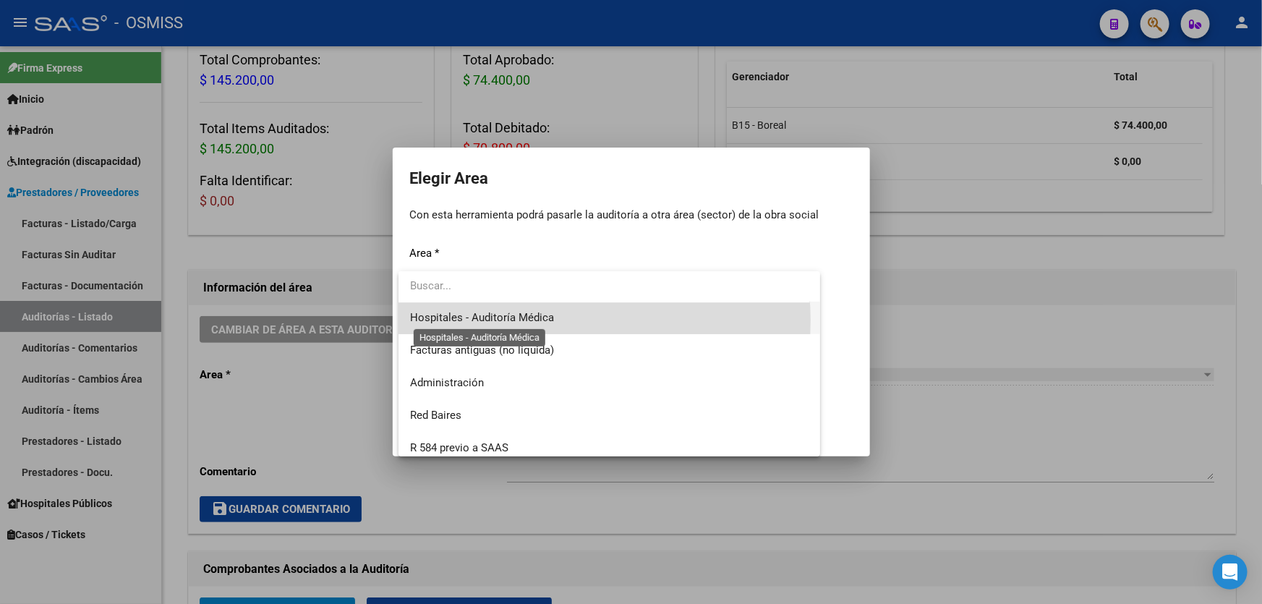
click at [550, 320] on span "Hospitales - Auditoría Médica" at bounding box center [482, 317] width 144 height 13
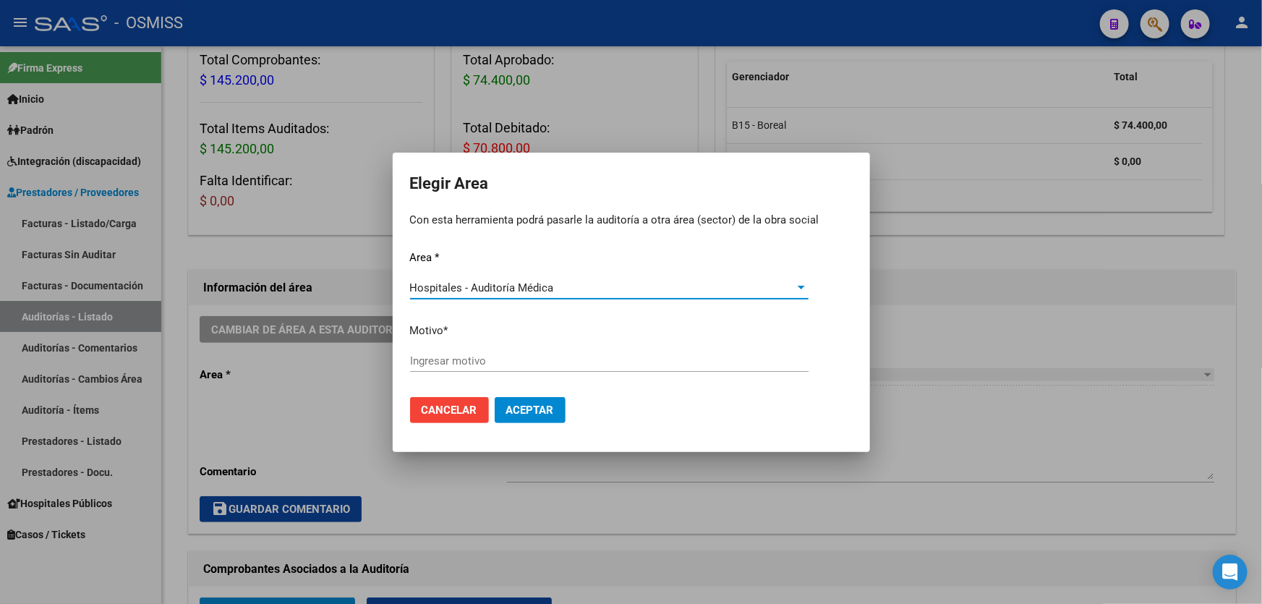
click at [540, 354] on input "Ingresar motivo" at bounding box center [609, 360] width 398 height 13
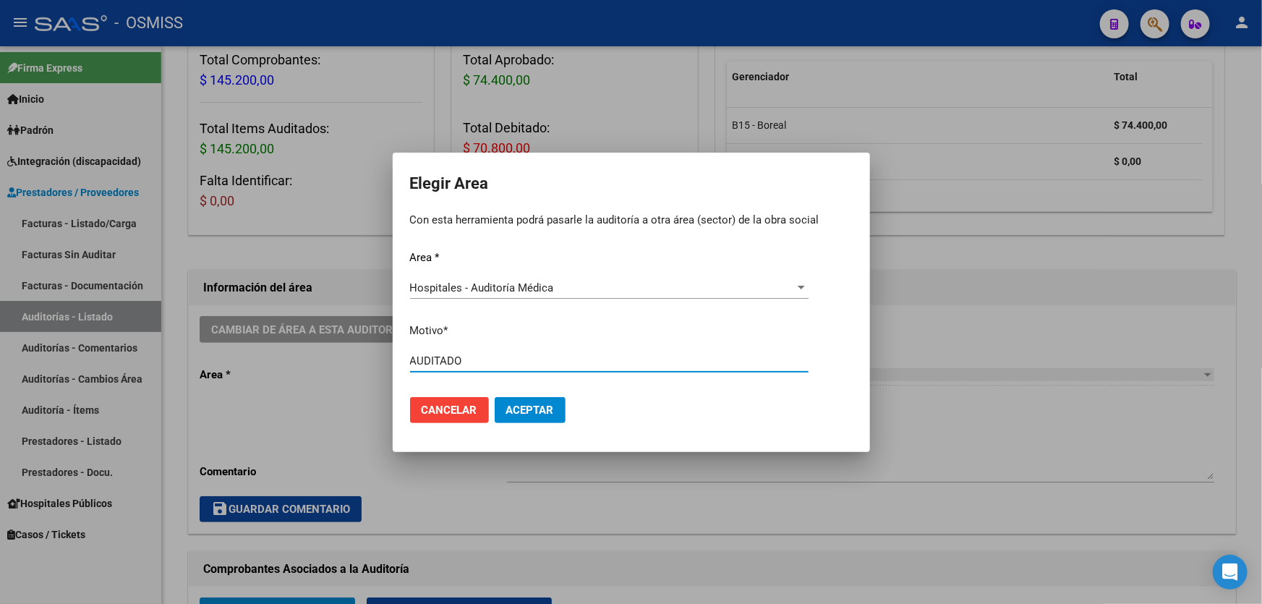
type input "AUDITADO"
click at [516, 403] on span "Aceptar" at bounding box center [530, 409] width 48 height 13
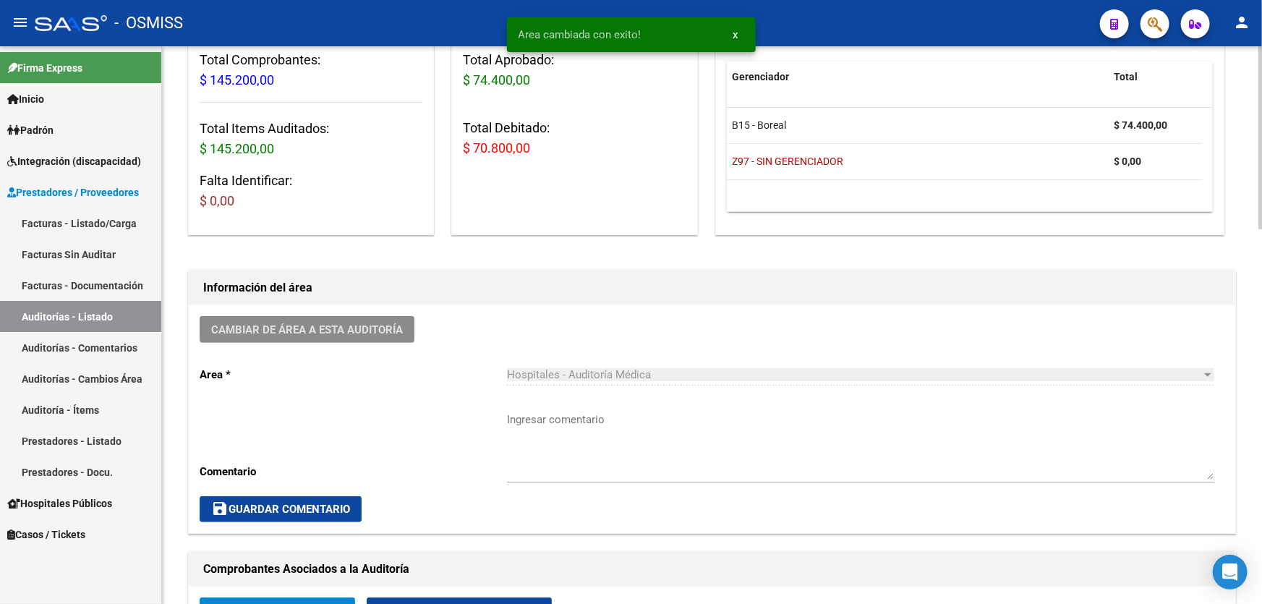
click at [654, 423] on textarea "Ingresar comentario" at bounding box center [860, 445] width 707 height 68
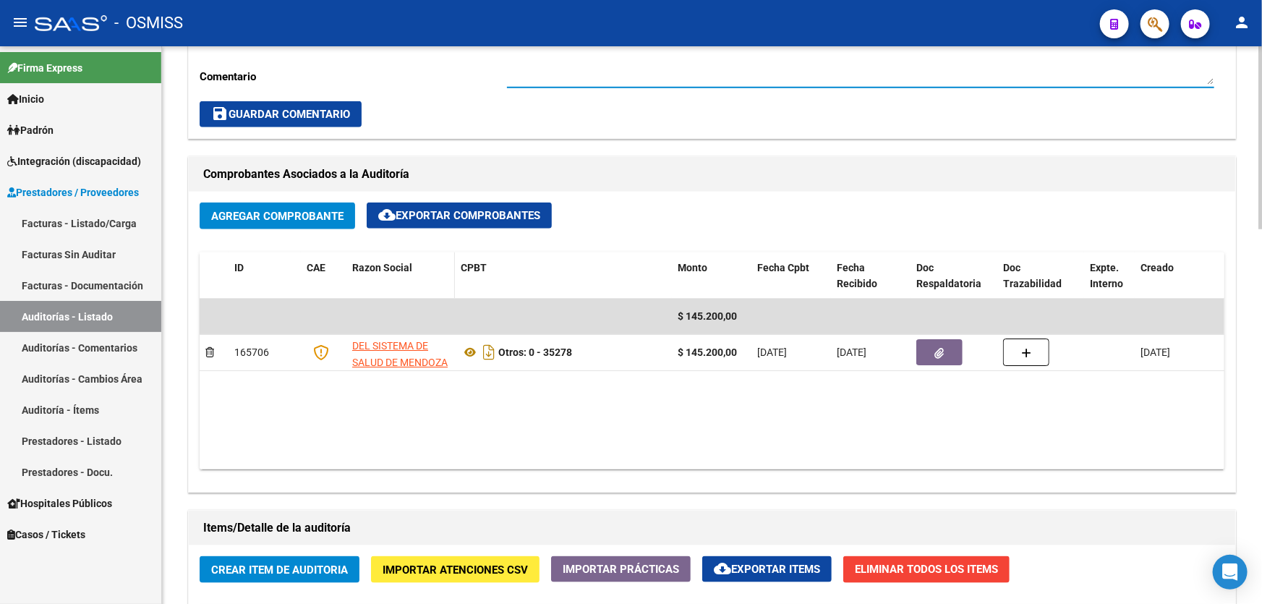
scroll to position [262, 0]
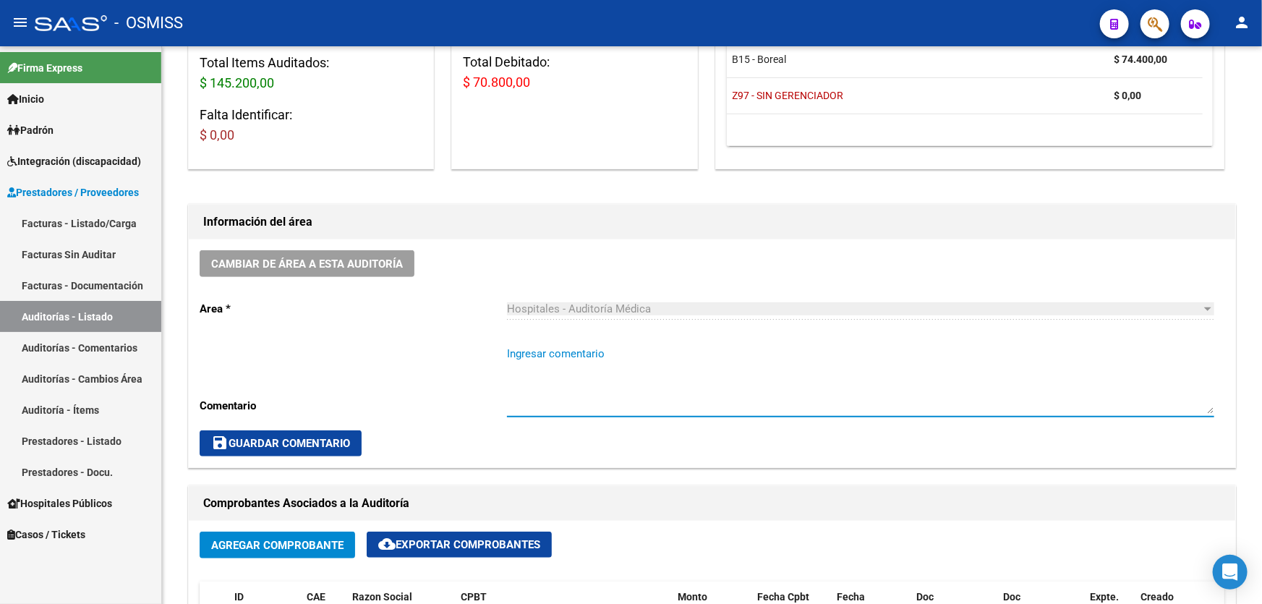
click at [51, 318] on link "Auditorías - Listado" at bounding box center [80, 316] width 161 height 31
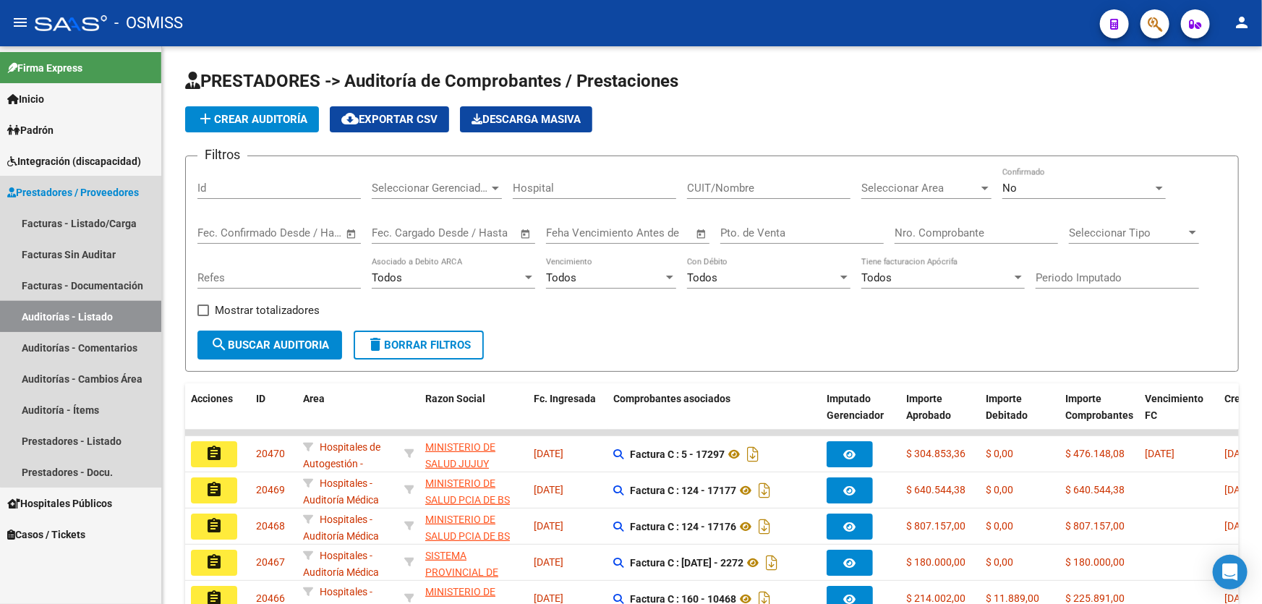
click at [112, 310] on link "Auditorías - Listado" at bounding box center [80, 316] width 161 height 31
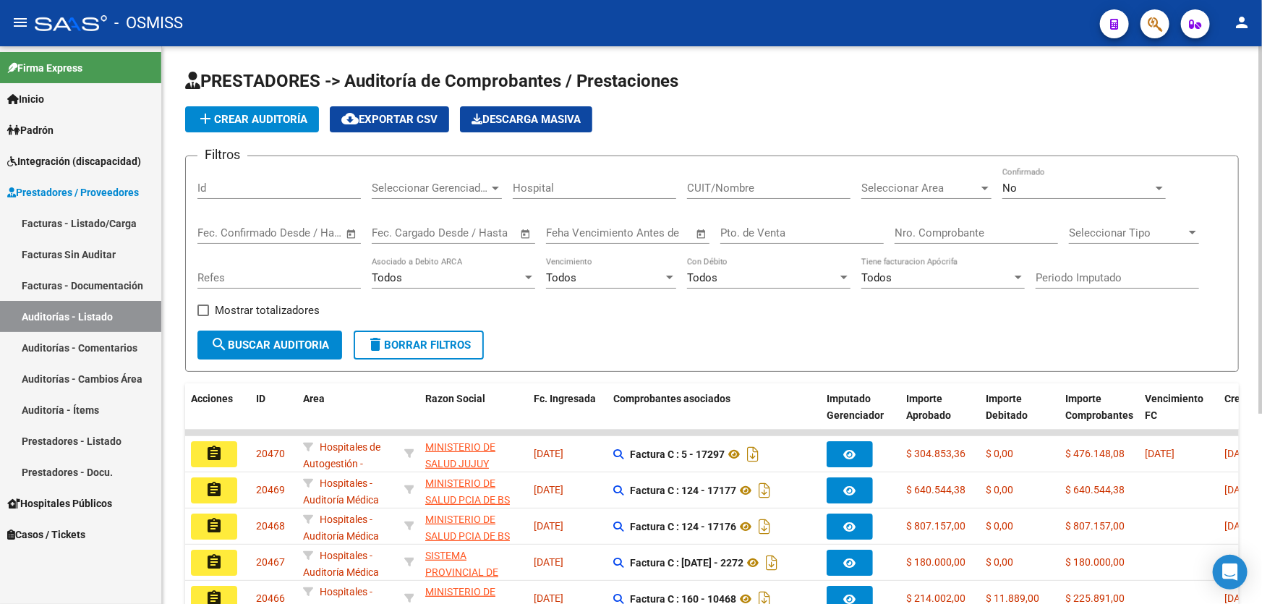
click at [307, 113] on span "add Crear Auditoría" at bounding box center [252, 119] width 111 height 13
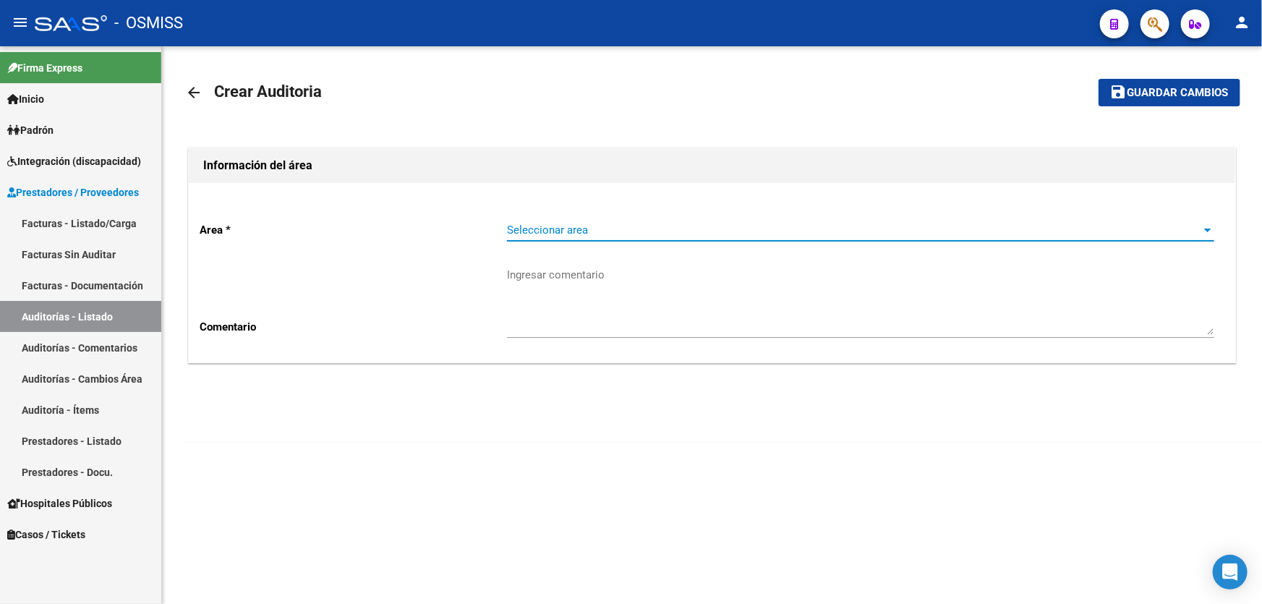
click at [547, 225] on span "Seleccionar area" at bounding box center [854, 229] width 694 height 13
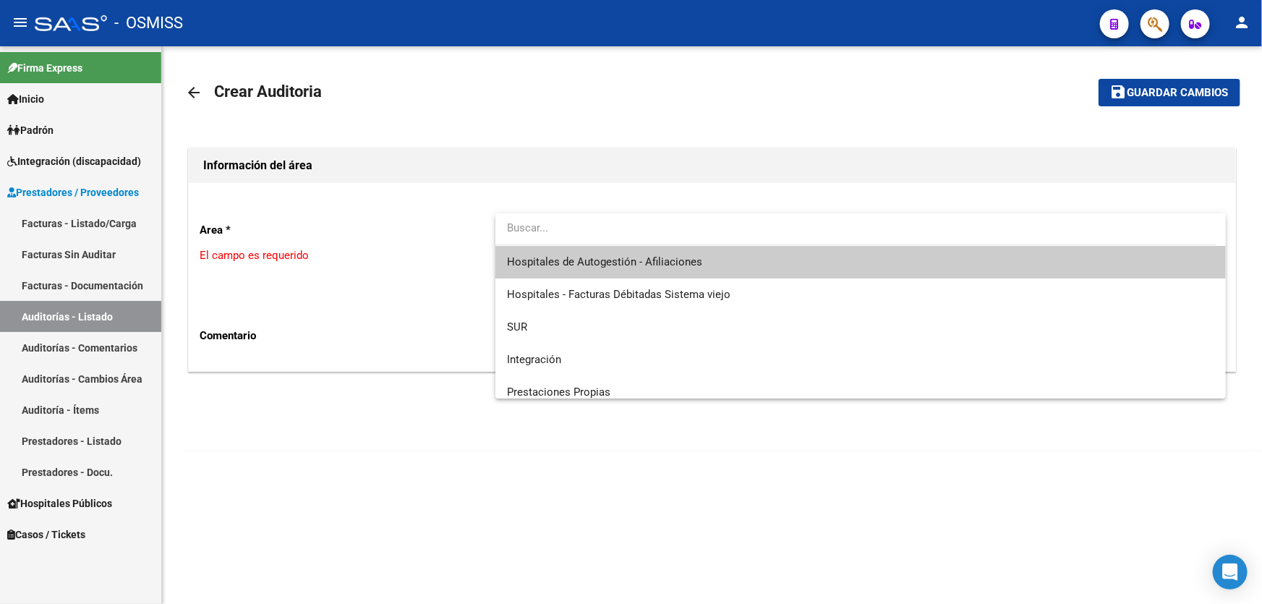
click at [577, 269] on span "Hospitales de Autogestión - Afiliaciones" at bounding box center [860, 262] width 707 height 33
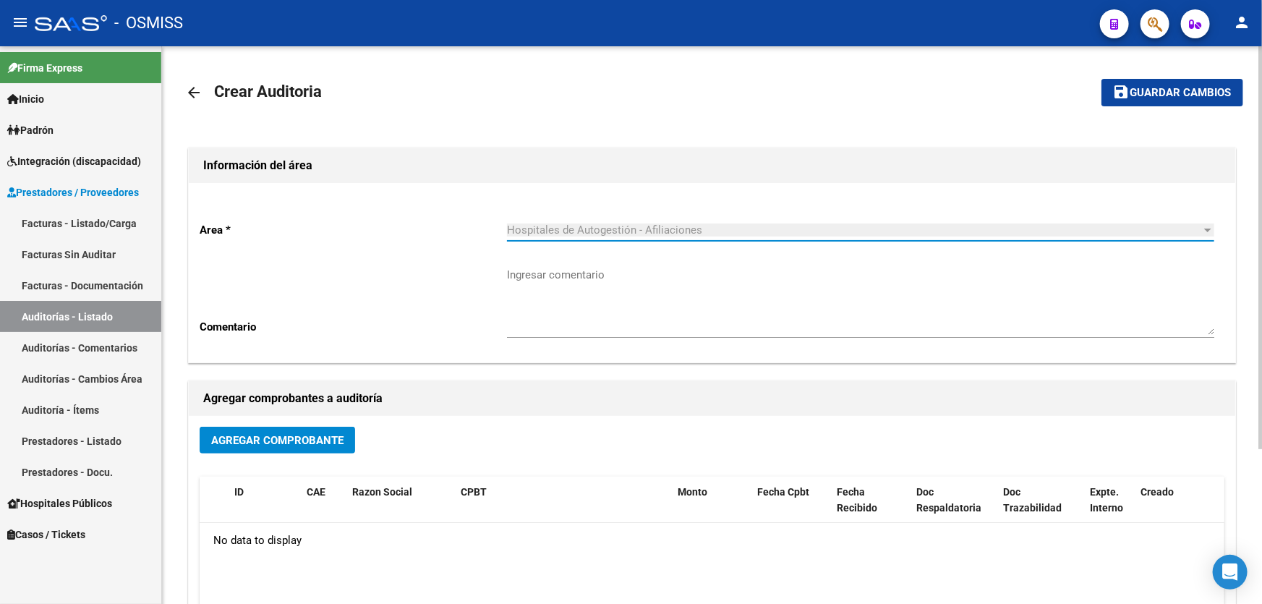
click at [343, 434] on button "Agregar Comprobante" at bounding box center [277, 440] width 155 height 27
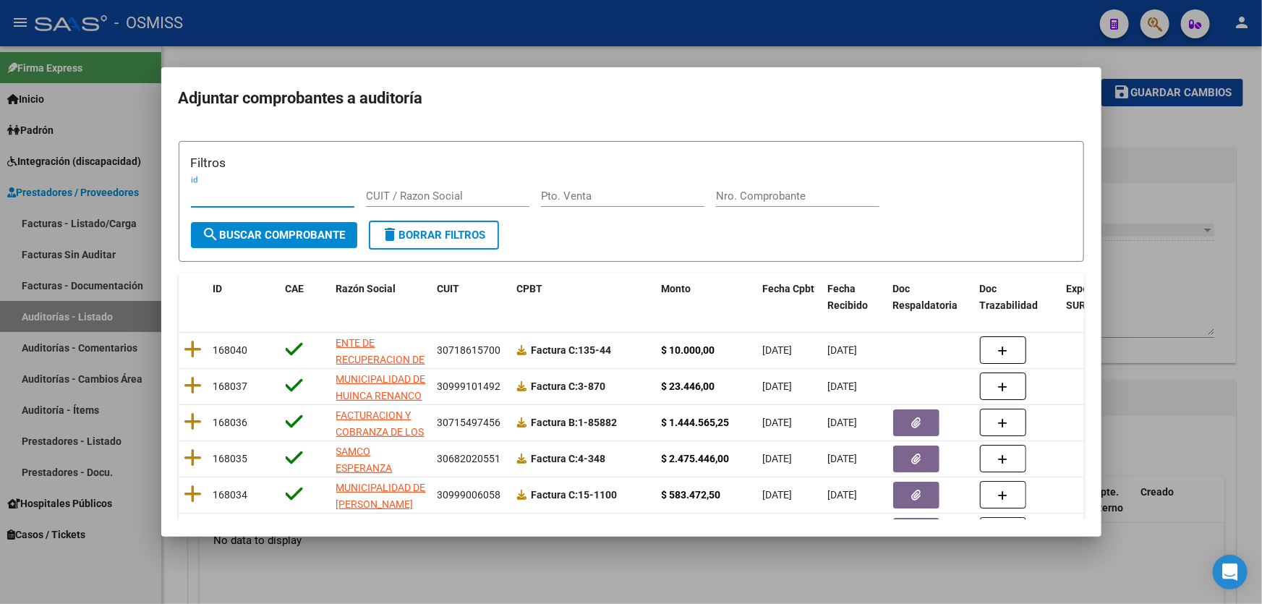
click at [756, 186] on div "Nro. Comprobante" at bounding box center [797, 196] width 163 height 22
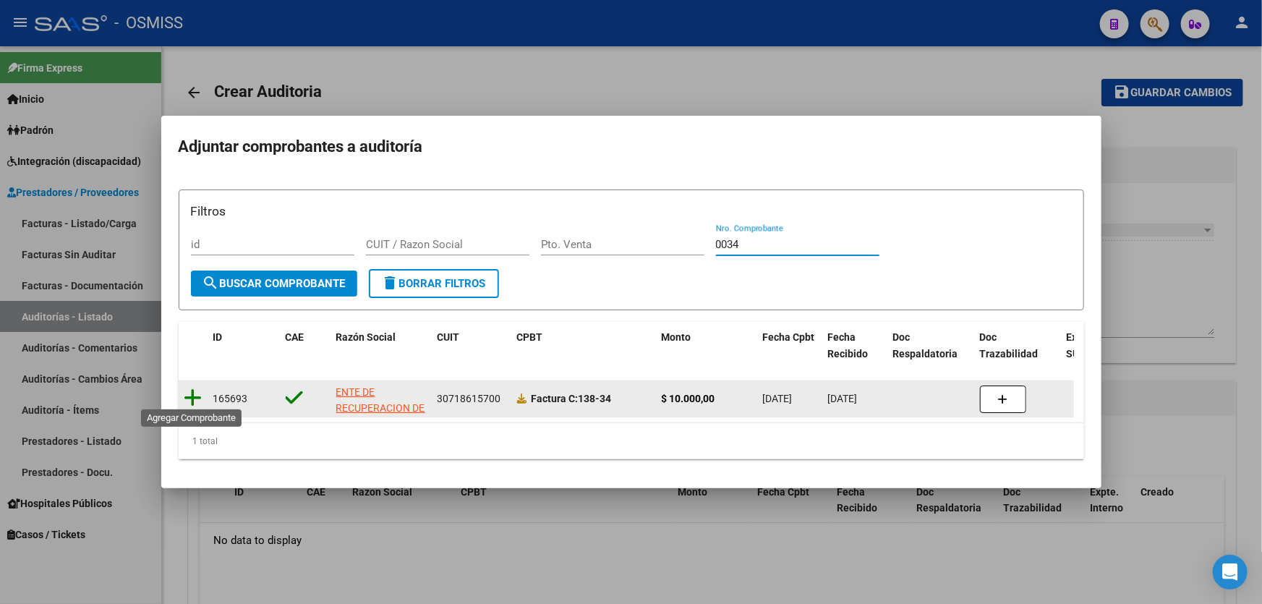
type input "0034"
click at [189, 393] on icon at bounding box center [193, 398] width 18 height 20
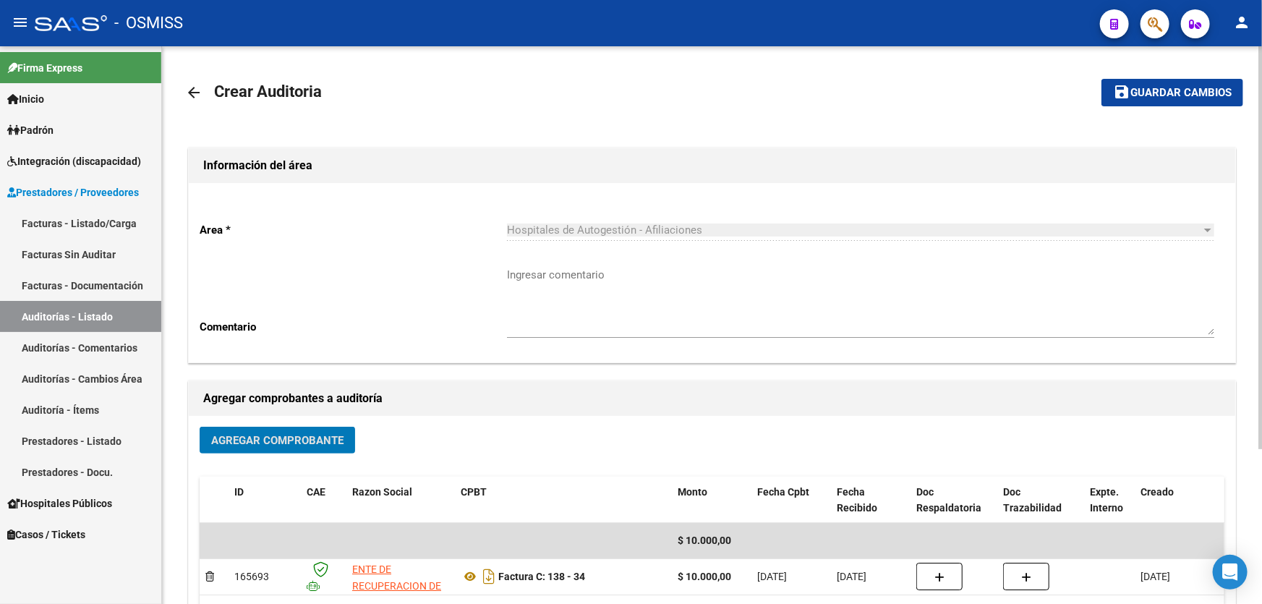
click at [1157, 98] on span "Guardar cambios" at bounding box center [1180, 93] width 101 height 13
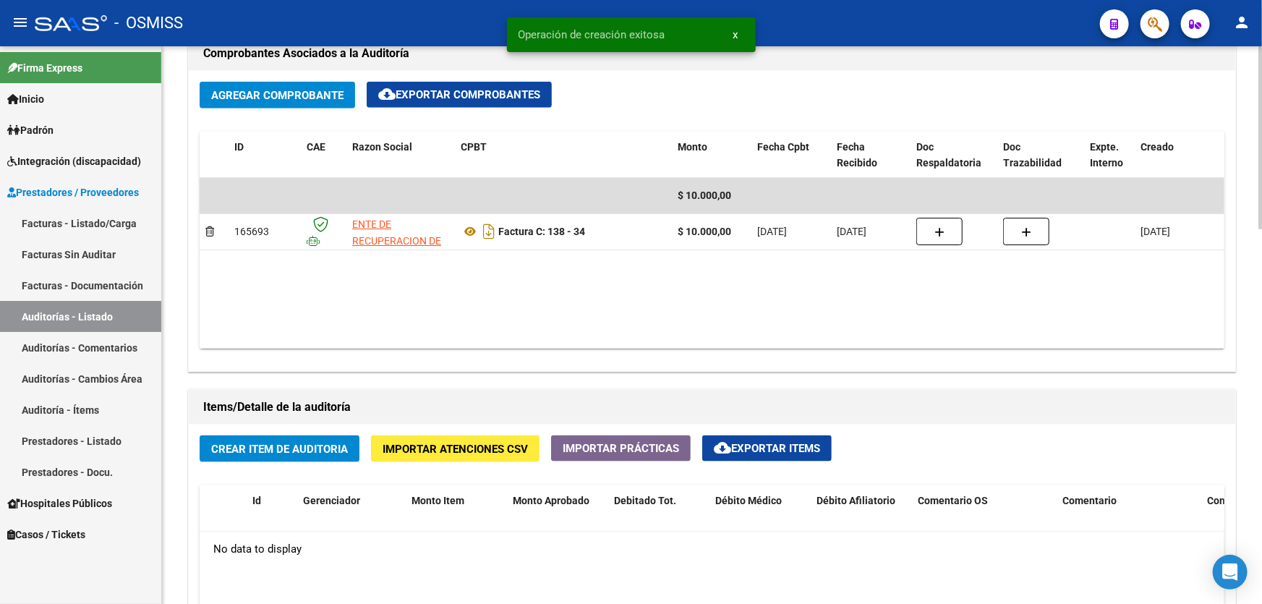
scroll to position [854, 0]
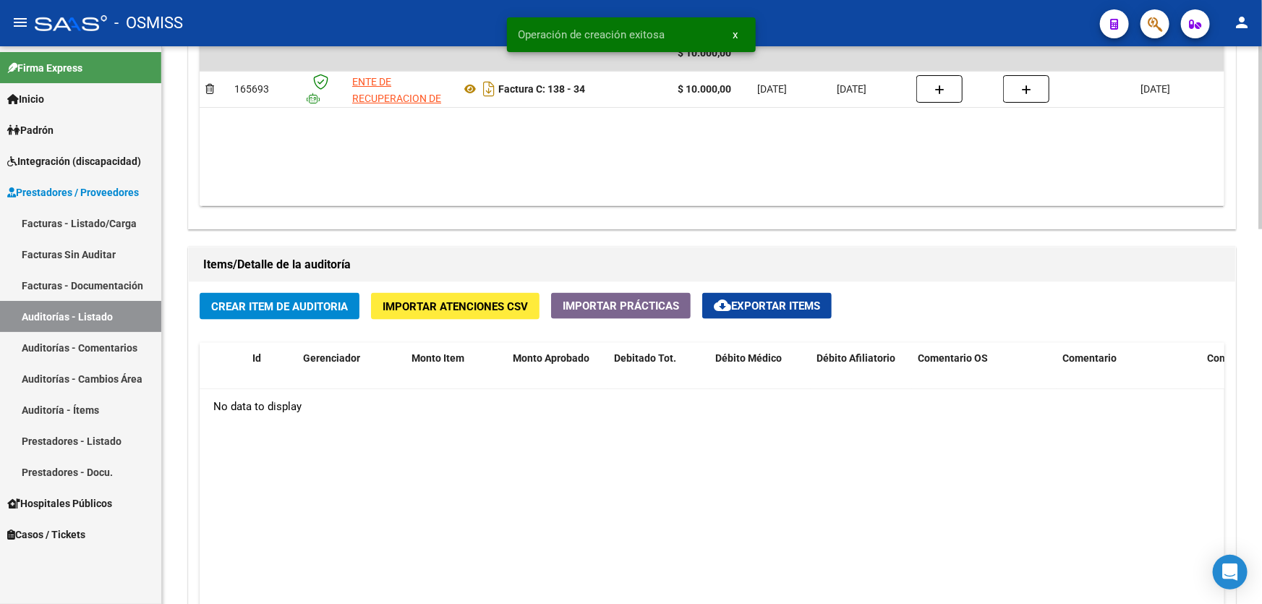
click at [275, 316] on div "Crear Item de Auditoria Importar Atenciones CSV Importar Prácticas cloud_downlo…" at bounding box center [712, 535] width 1046 height 506
click at [274, 302] on span "Crear Item de Auditoria" at bounding box center [279, 306] width 137 height 13
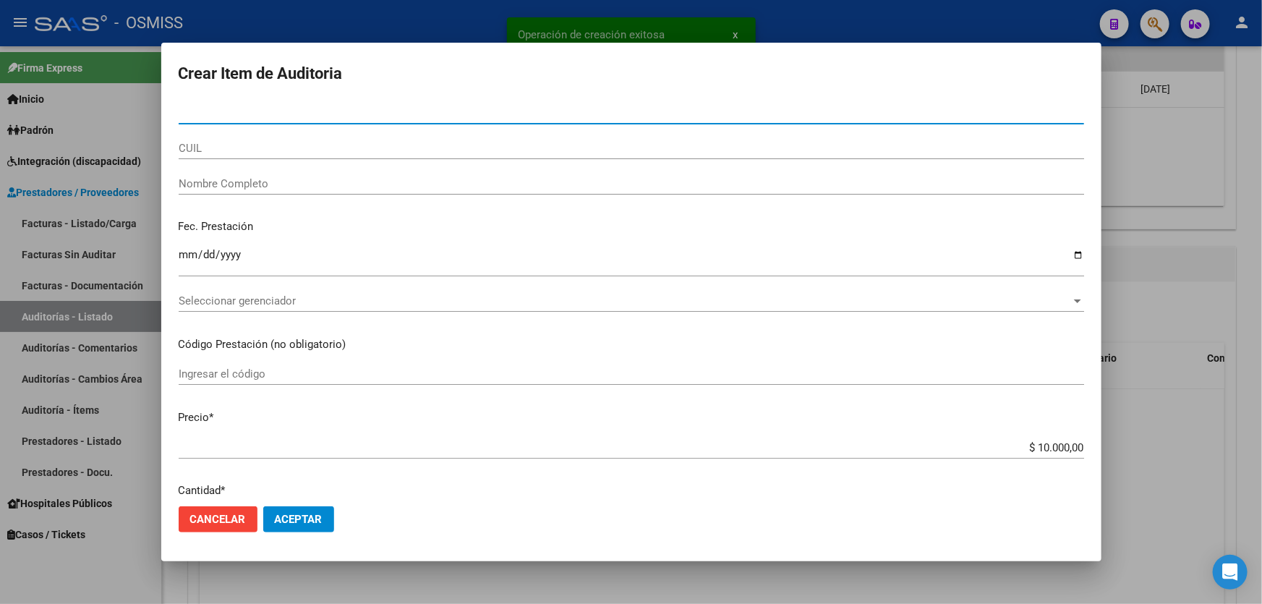
paste input "48471983"
type input "48471983"
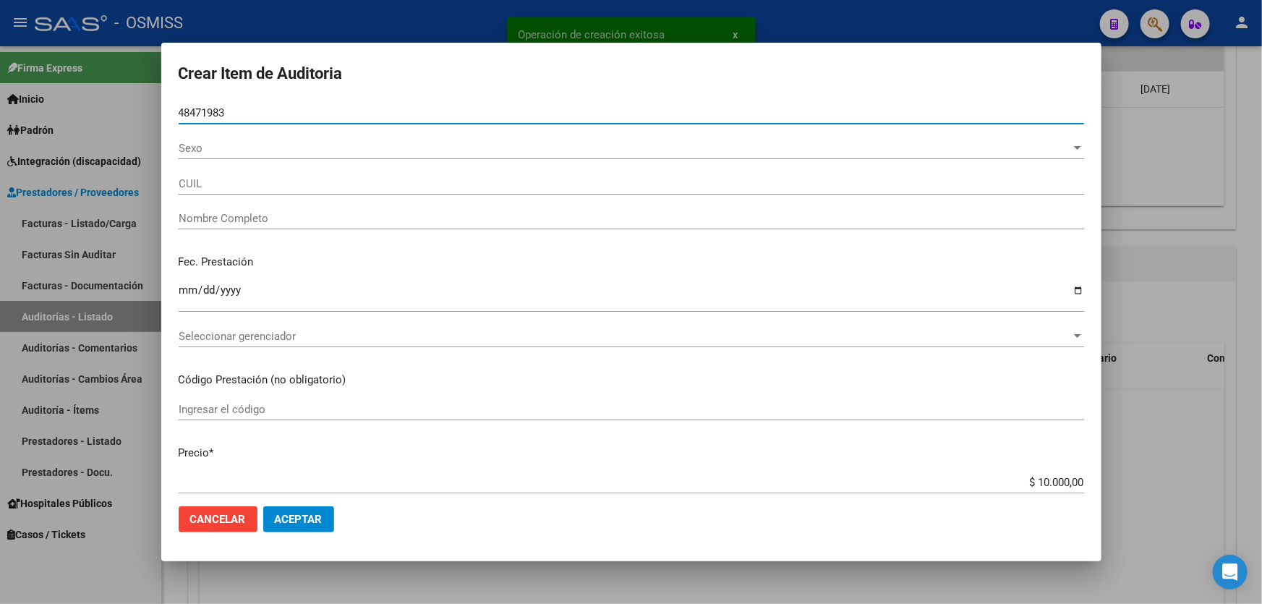
type input "20484719838"
type input "[PERSON_NAME] [PERSON_NAME]"
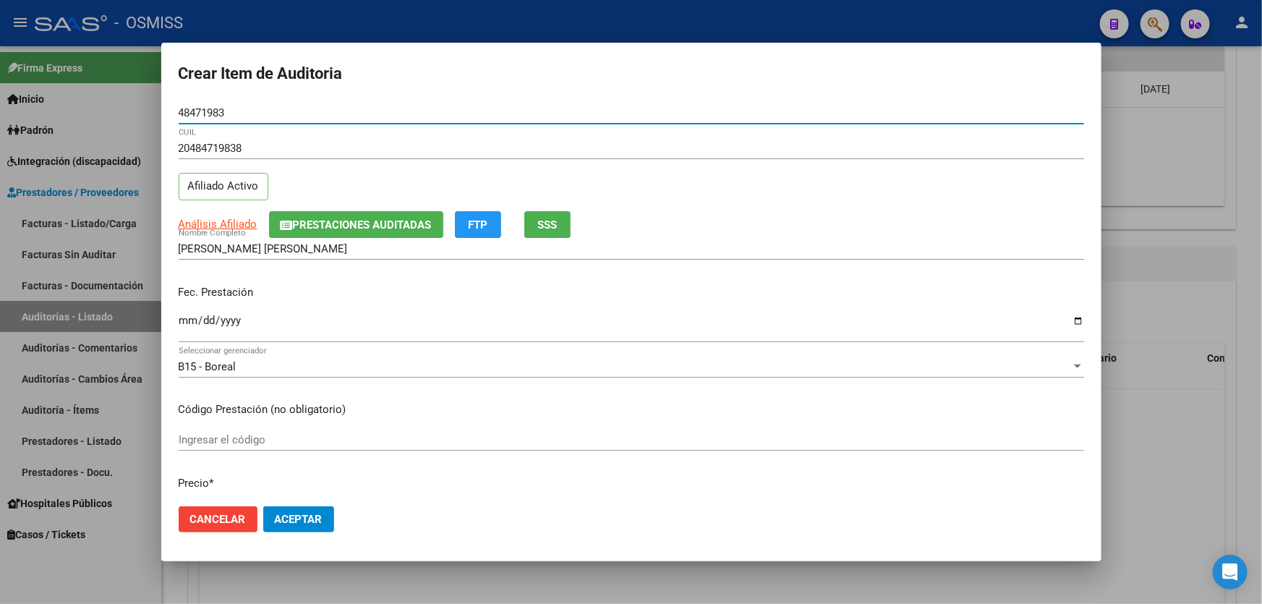
type input "48471983"
click at [188, 318] on input "Ingresar la fecha" at bounding box center [631, 326] width 905 height 23
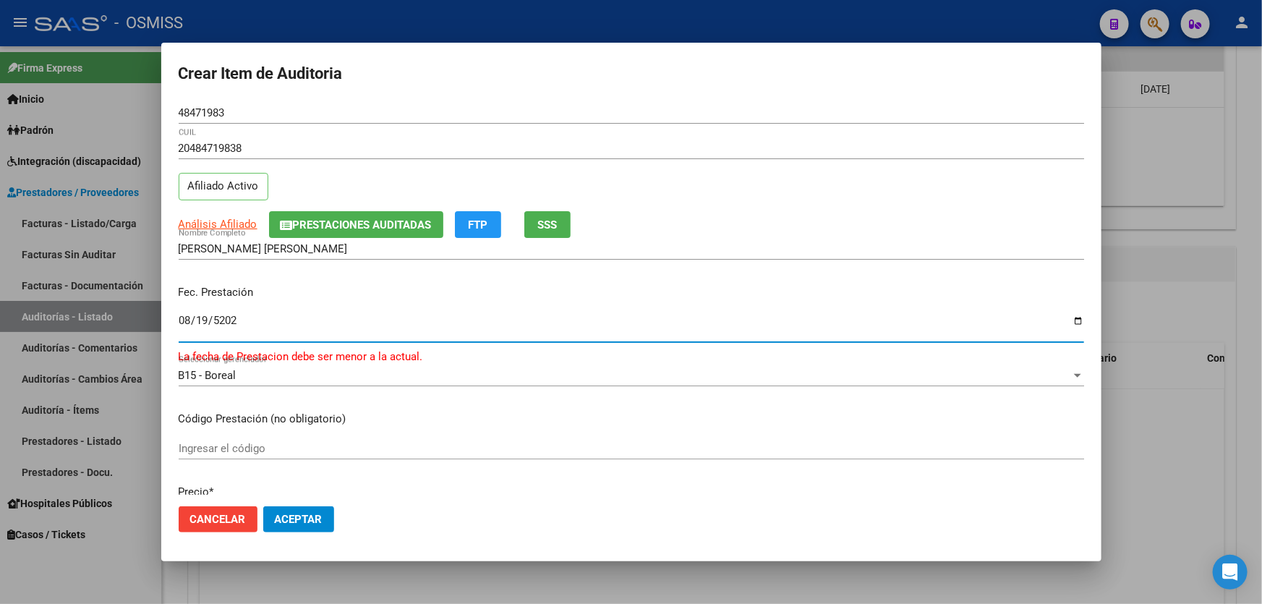
type input "[DATE]"
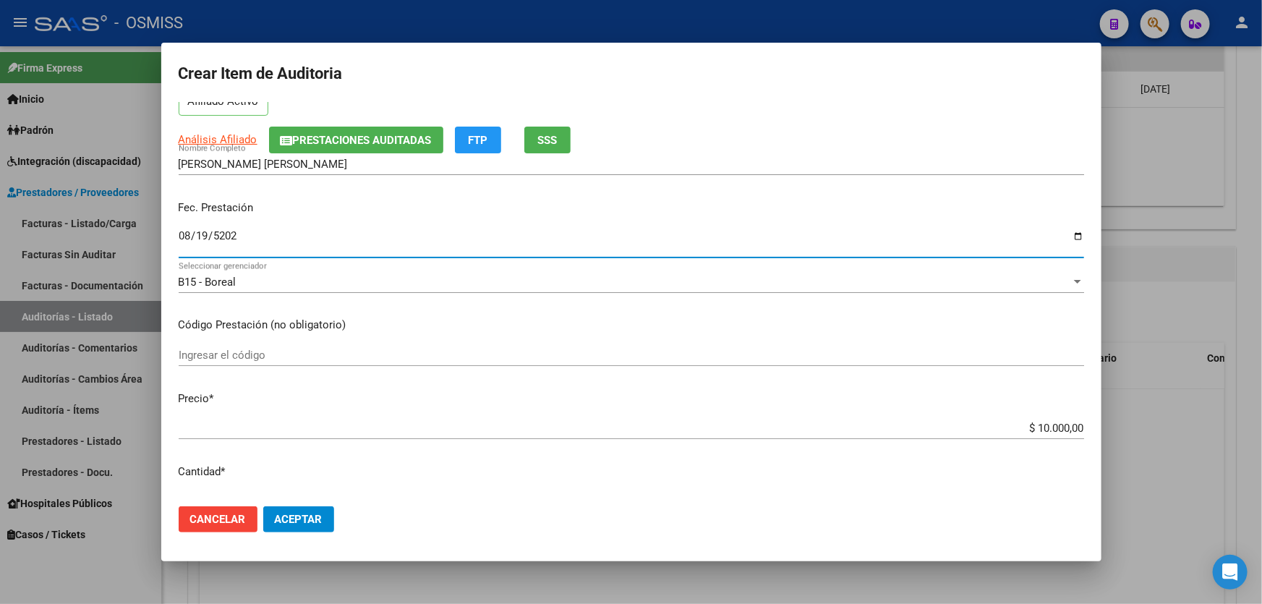
scroll to position [197, 0]
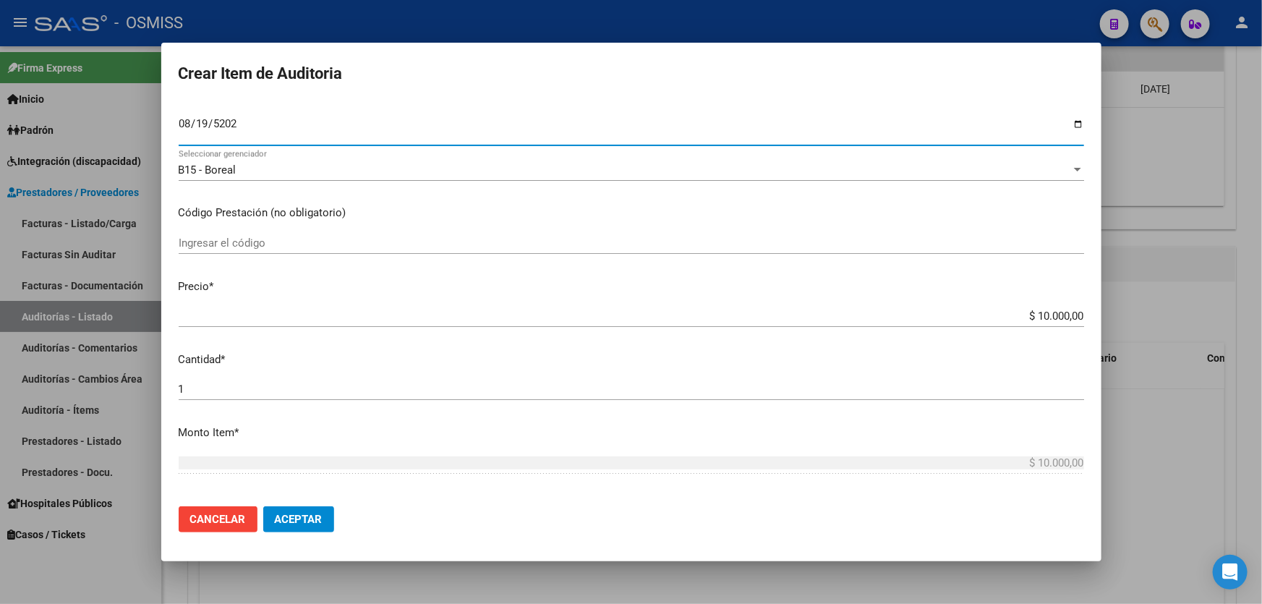
click at [296, 532] on mat-dialog-actions "Cancelar Aceptar" at bounding box center [631, 519] width 905 height 49
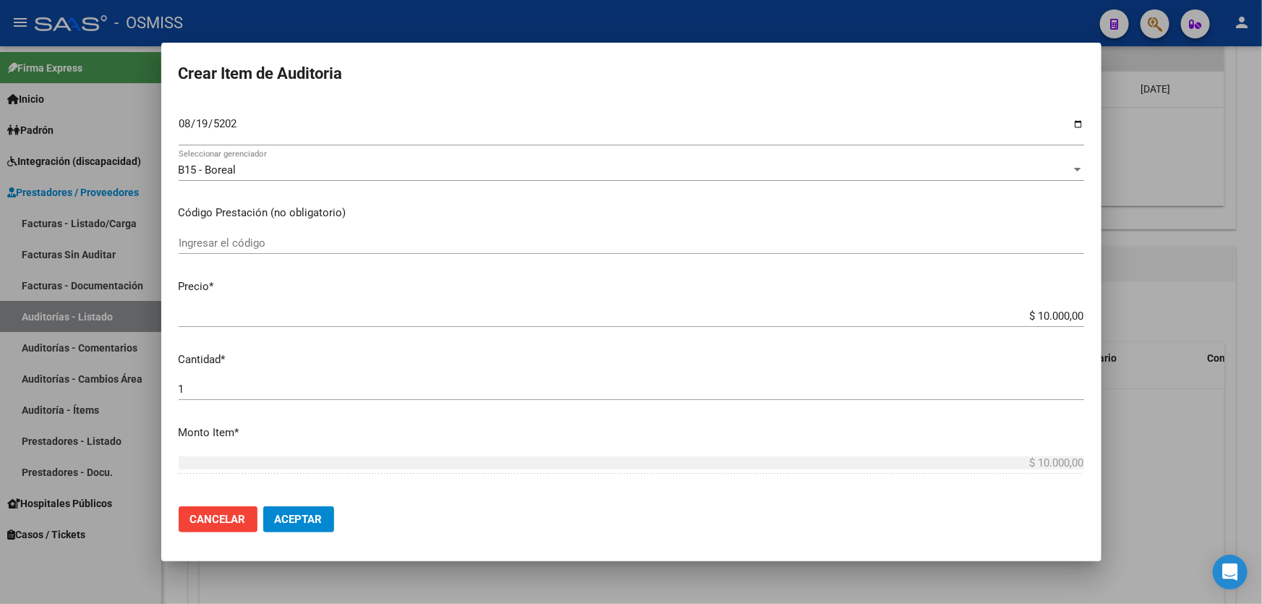
click at [299, 523] on span "Aceptar" at bounding box center [299, 519] width 48 height 13
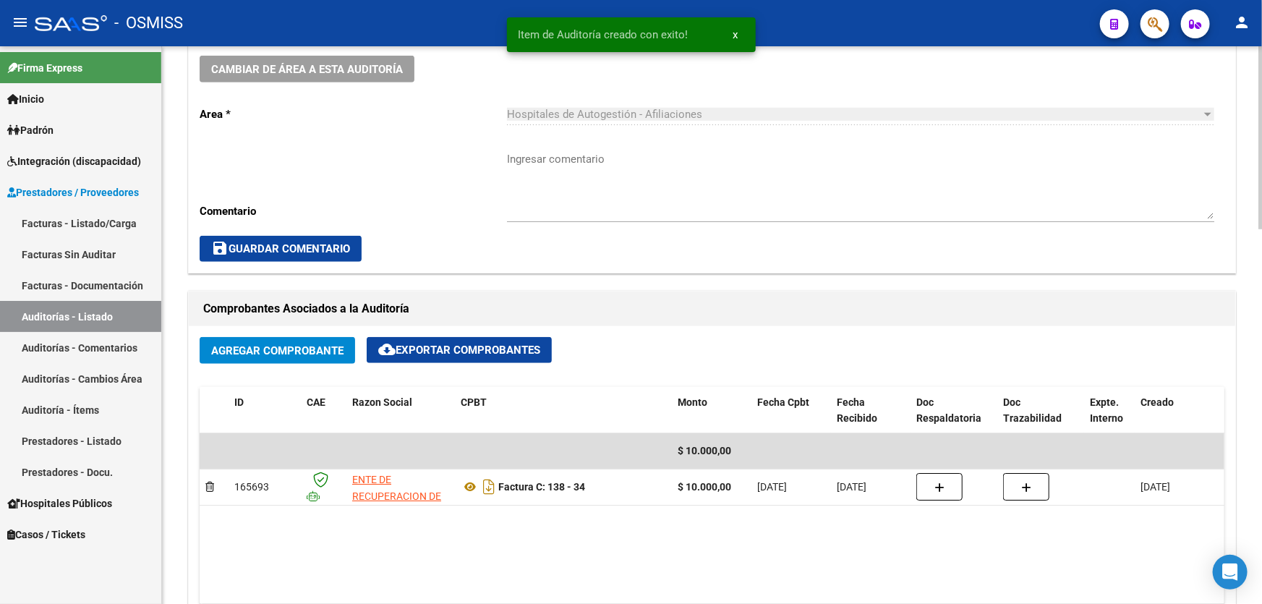
scroll to position [329, 0]
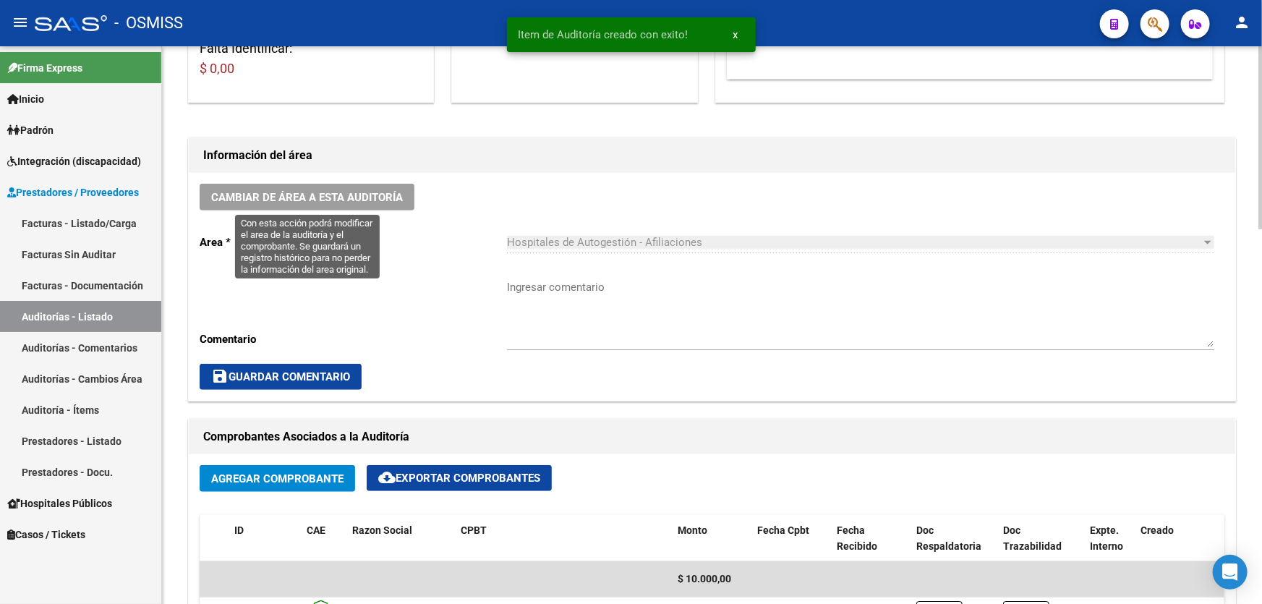
click at [280, 201] on span "Cambiar de área a esta auditoría" at bounding box center [307, 197] width 192 height 13
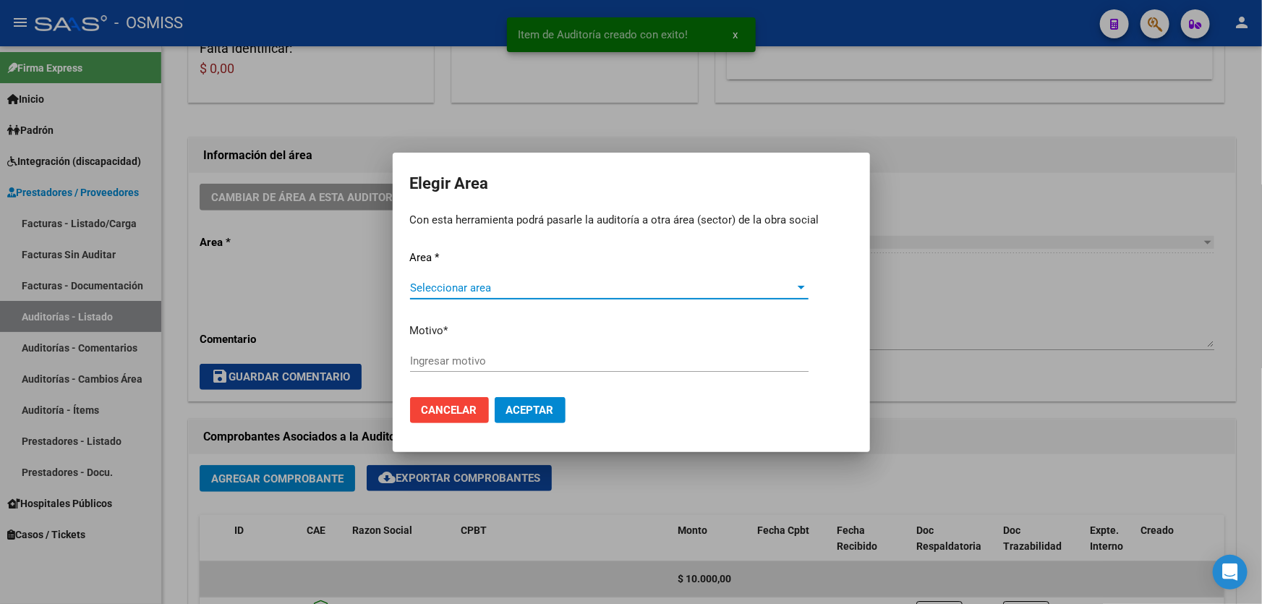
click at [484, 288] on span "Seleccionar area" at bounding box center [602, 287] width 385 height 13
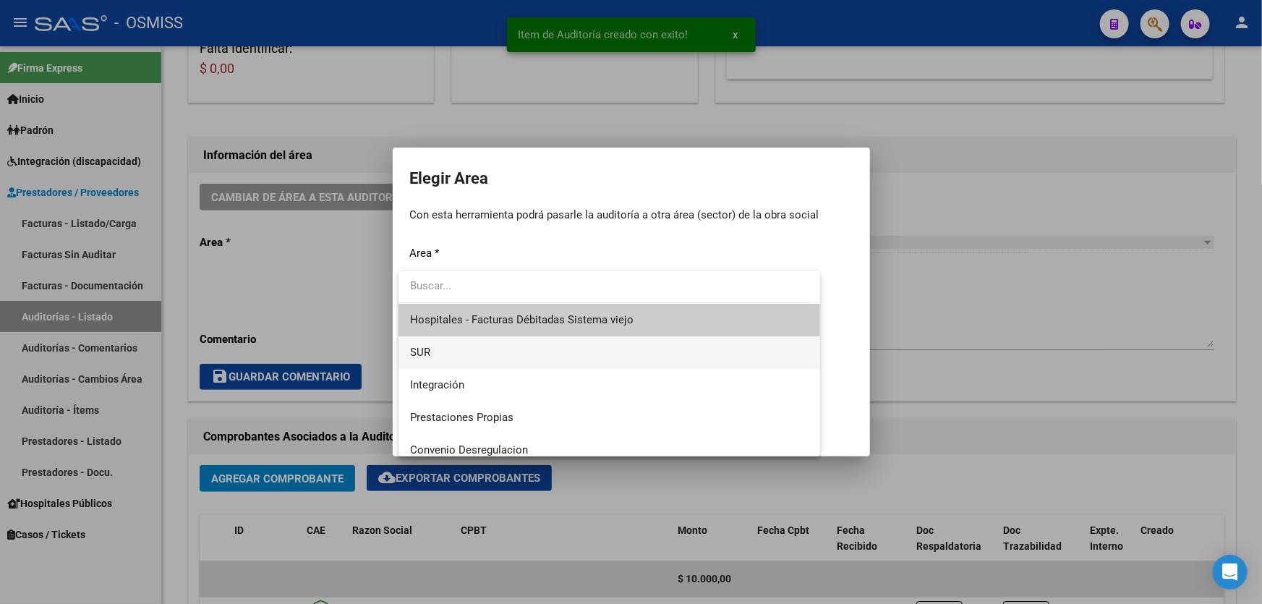
scroll to position [262, 0]
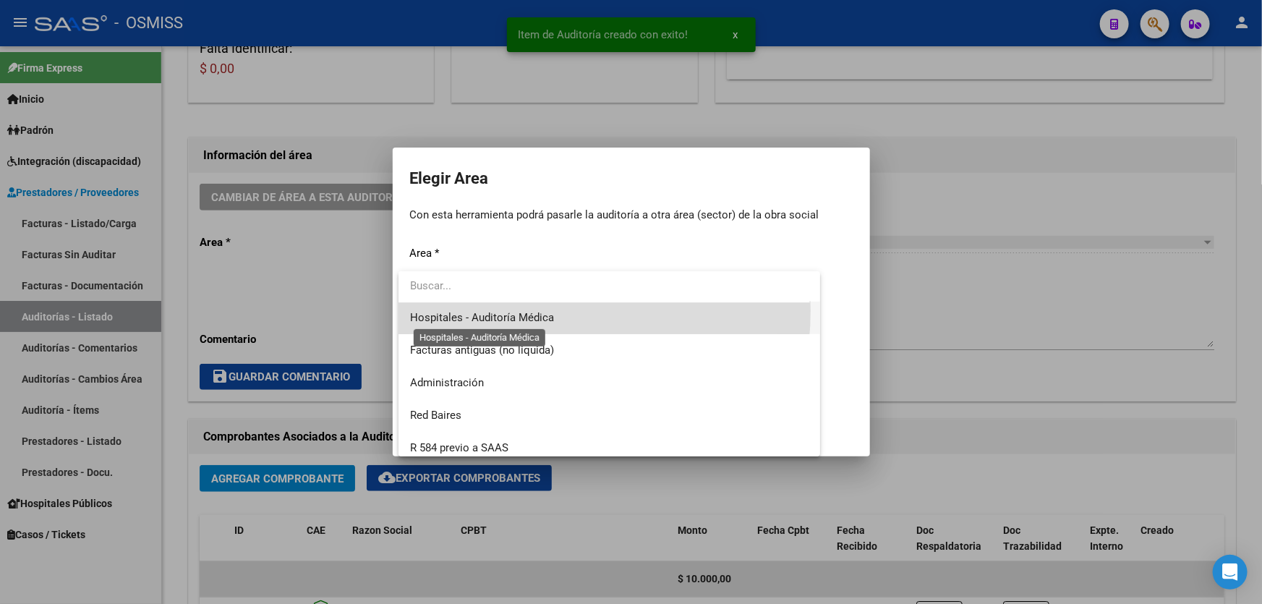
click at [518, 311] on span "Hospitales - Auditoría Médica" at bounding box center [482, 317] width 144 height 13
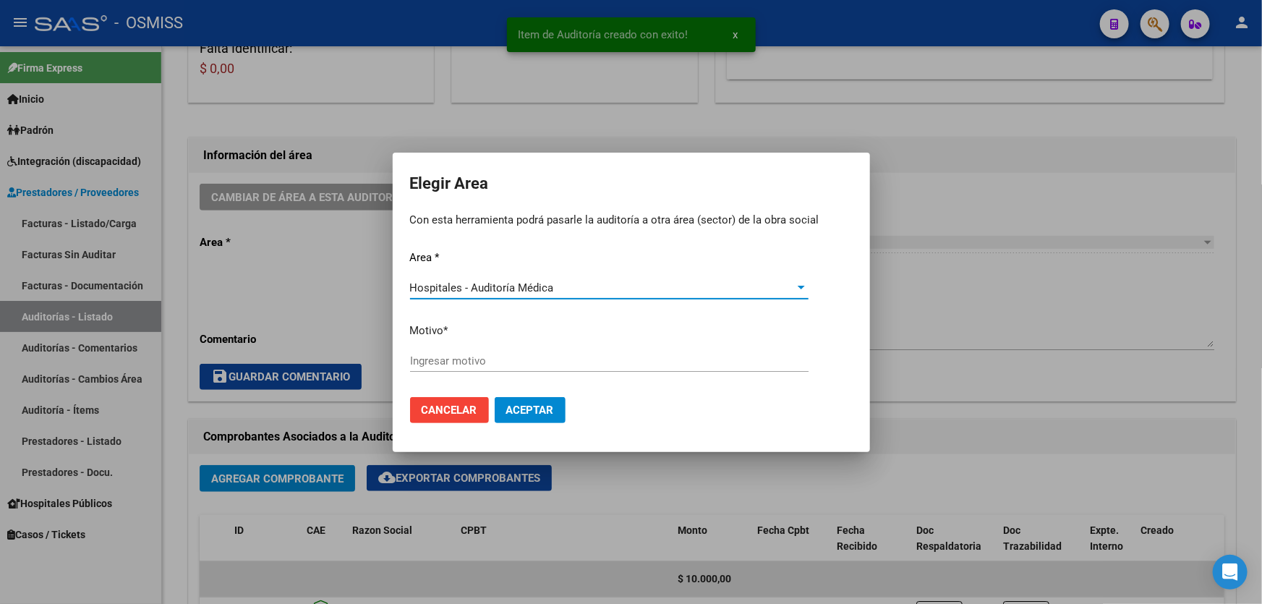
click at [509, 366] on input "Ingresar motivo" at bounding box center [609, 360] width 398 height 13
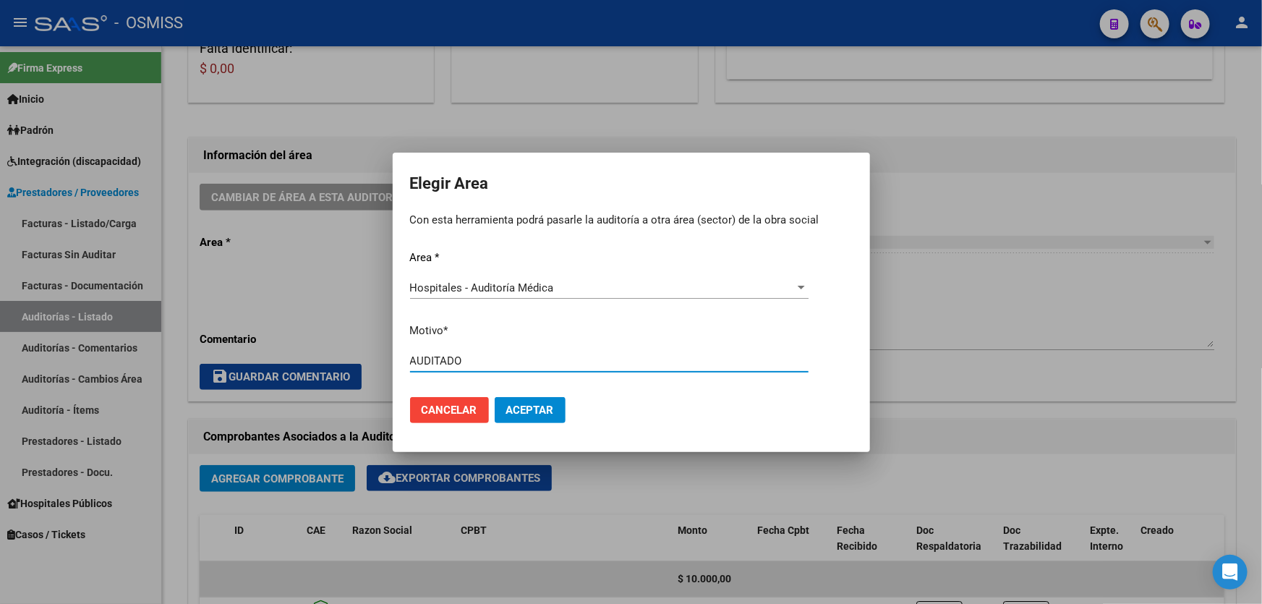
type input "AUDITADO"
click at [511, 398] on button "Aceptar" at bounding box center [530, 410] width 71 height 26
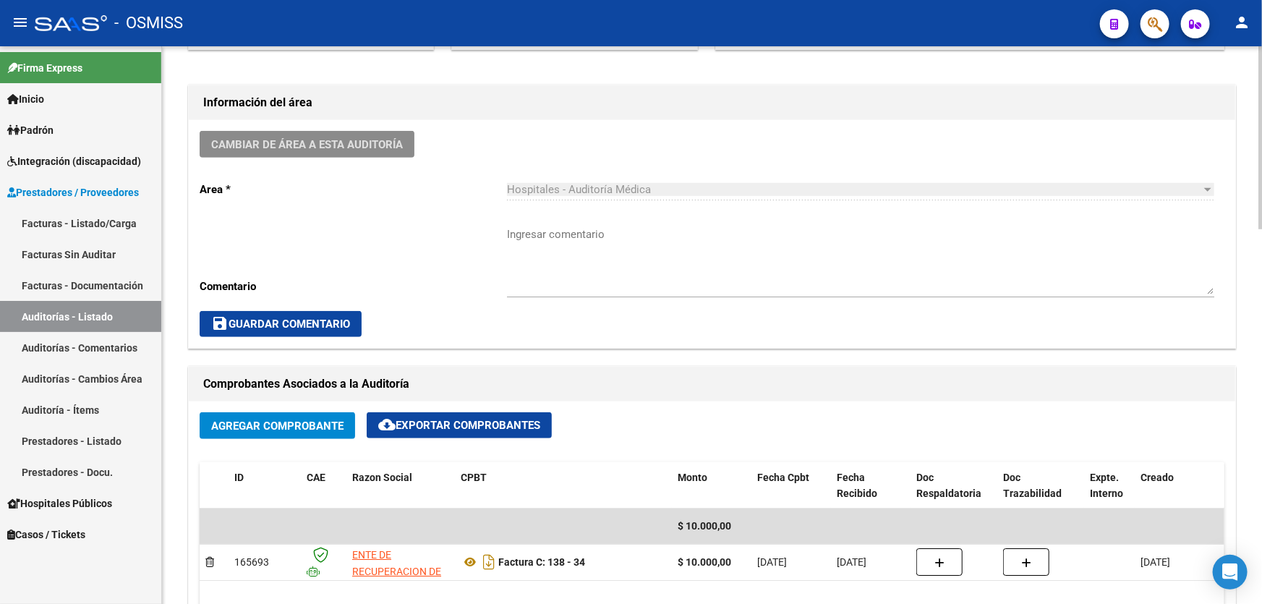
scroll to position [329, 0]
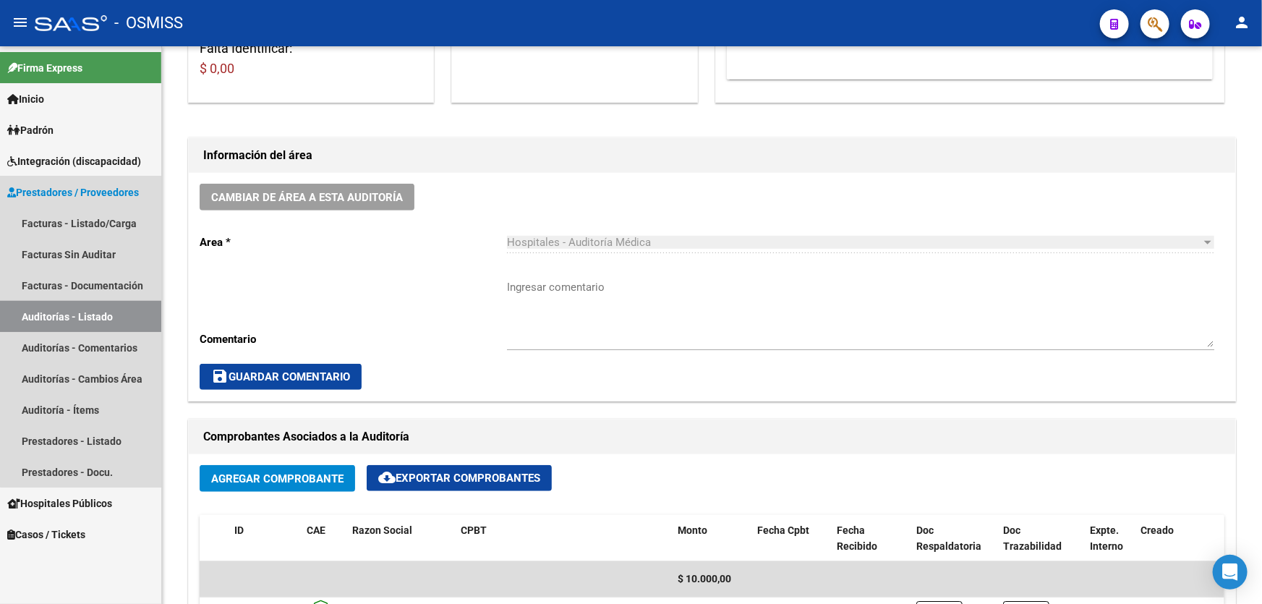
click at [85, 314] on link "Auditorías - Listado" at bounding box center [80, 316] width 161 height 31
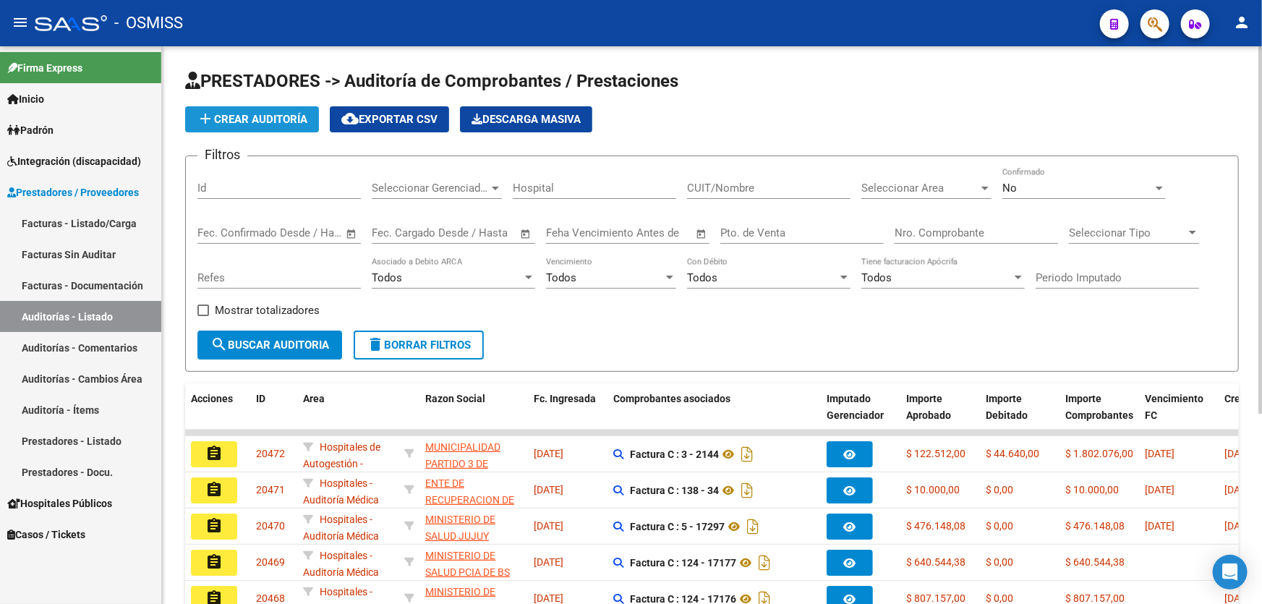
click at [250, 117] on span "add Crear Auditoría" at bounding box center [252, 119] width 111 height 13
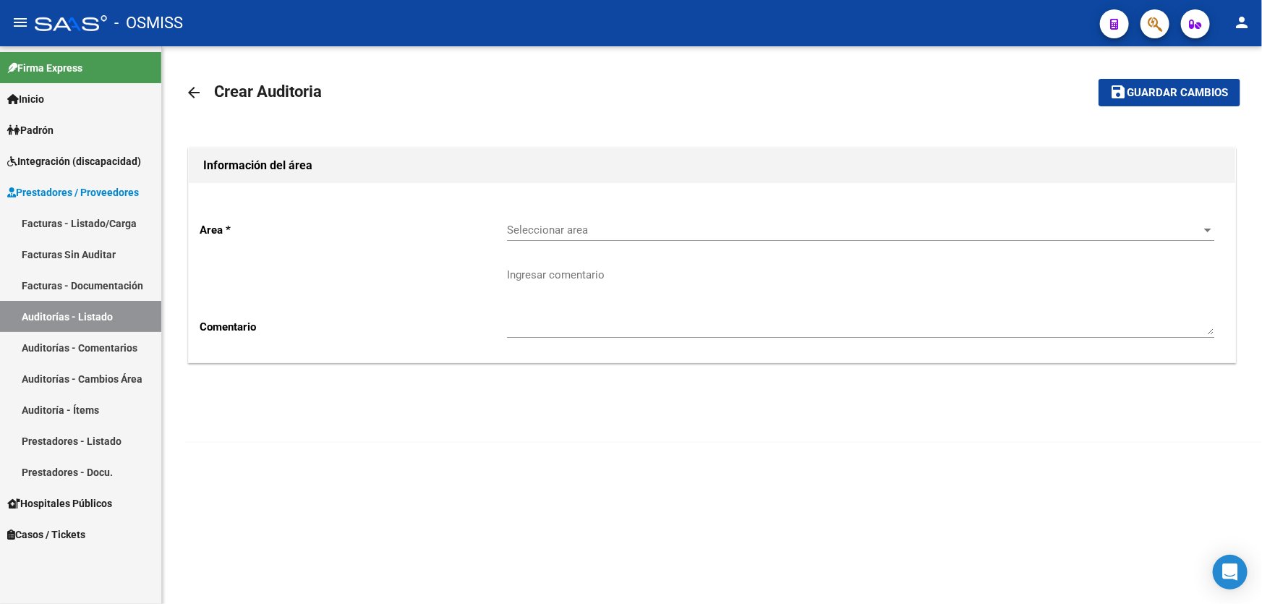
click at [563, 221] on div "Seleccionar area Seleccionar area" at bounding box center [860, 225] width 707 height 31
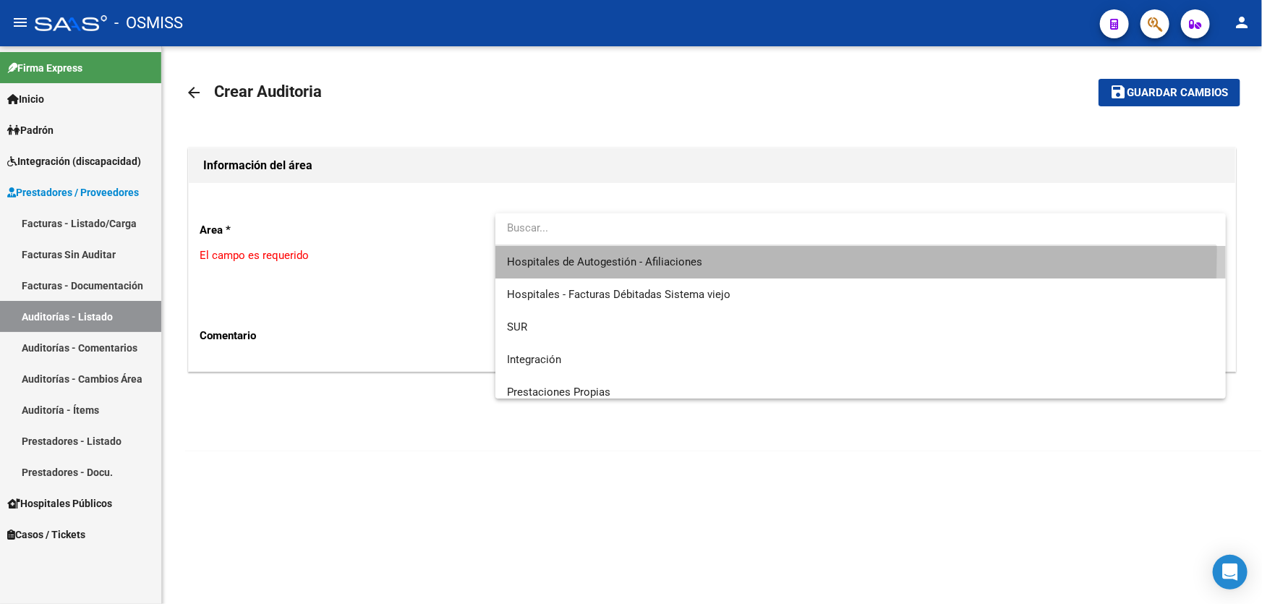
click at [573, 251] on span "Hospitales de Autogestión - Afiliaciones" at bounding box center [860, 262] width 707 height 33
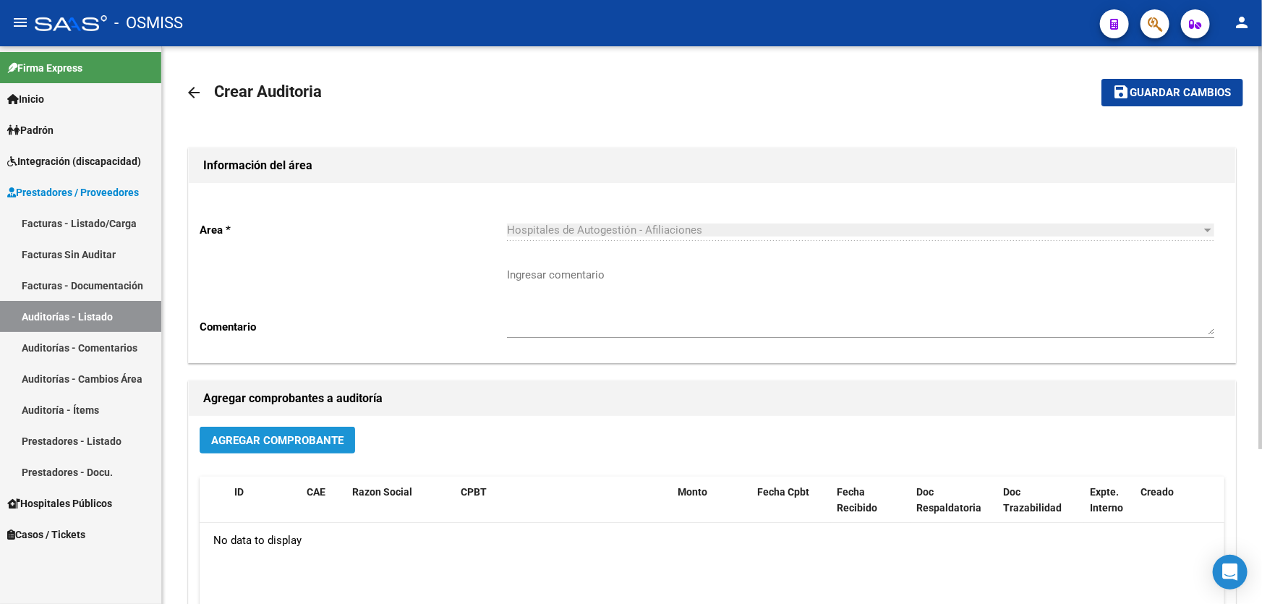
click at [334, 434] on span "Agregar Comprobante" at bounding box center [277, 440] width 132 height 13
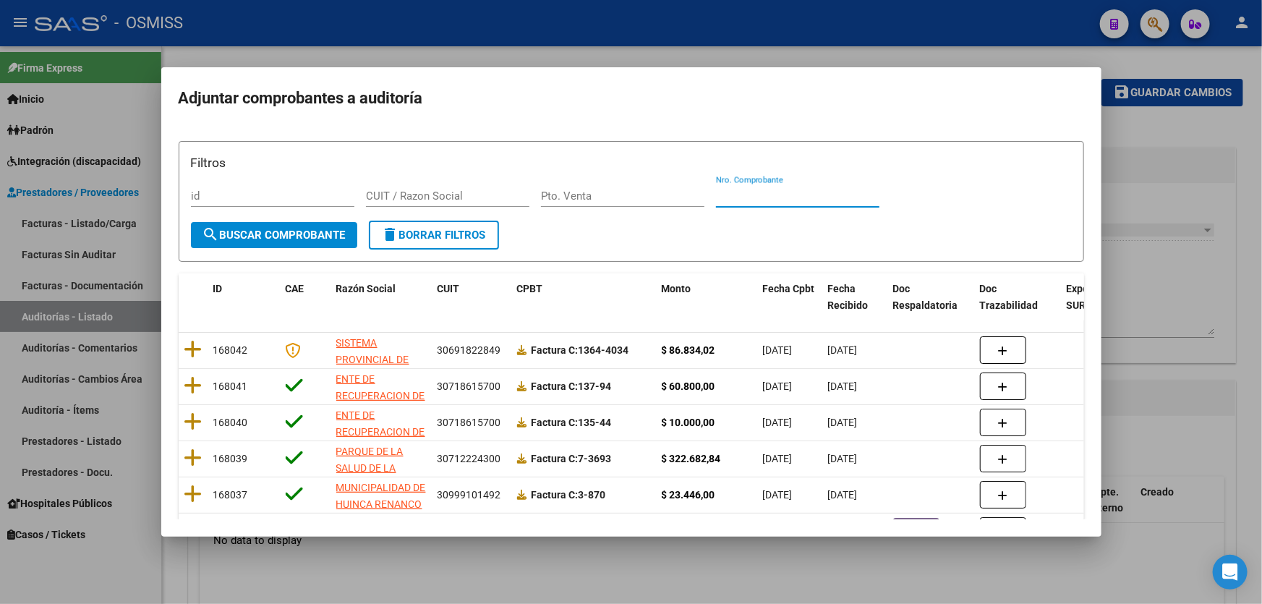
click at [793, 198] on input "Nro. Comprobante" at bounding box center [797, 195] width 163 height 13
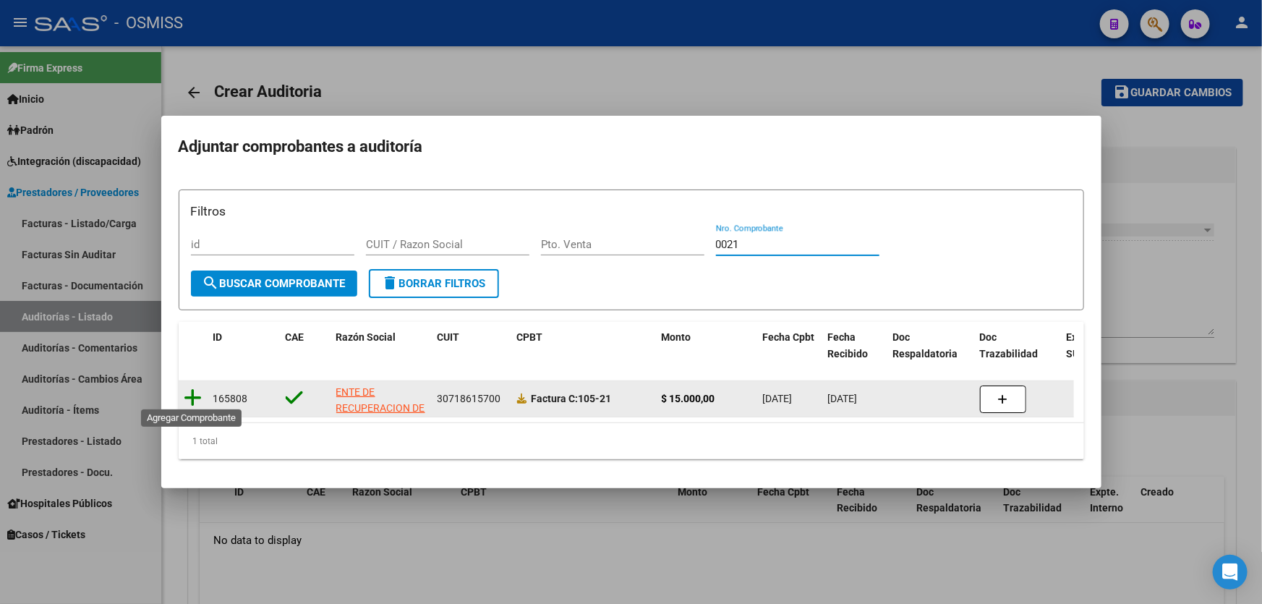
type input "0021"
click at [192, 402] on icon at bounding box center [193, 398] width 18 height 20
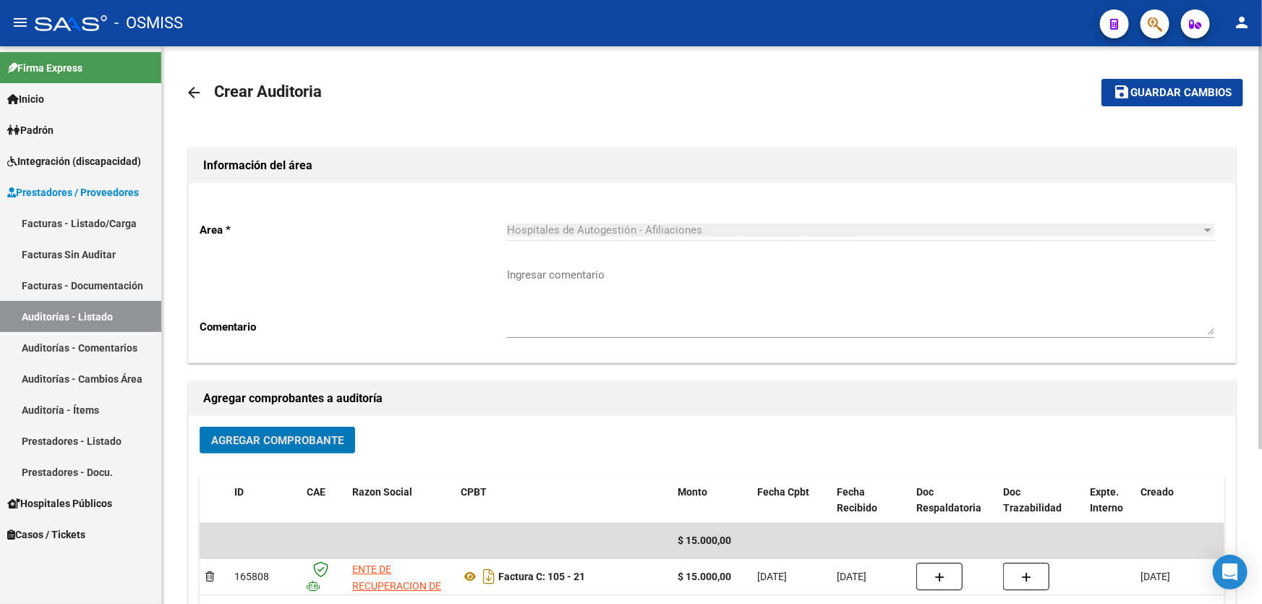
click at [1168, 82] on button "save Guardar cambios" at bounding box center [1172, 92] width 142 height 27
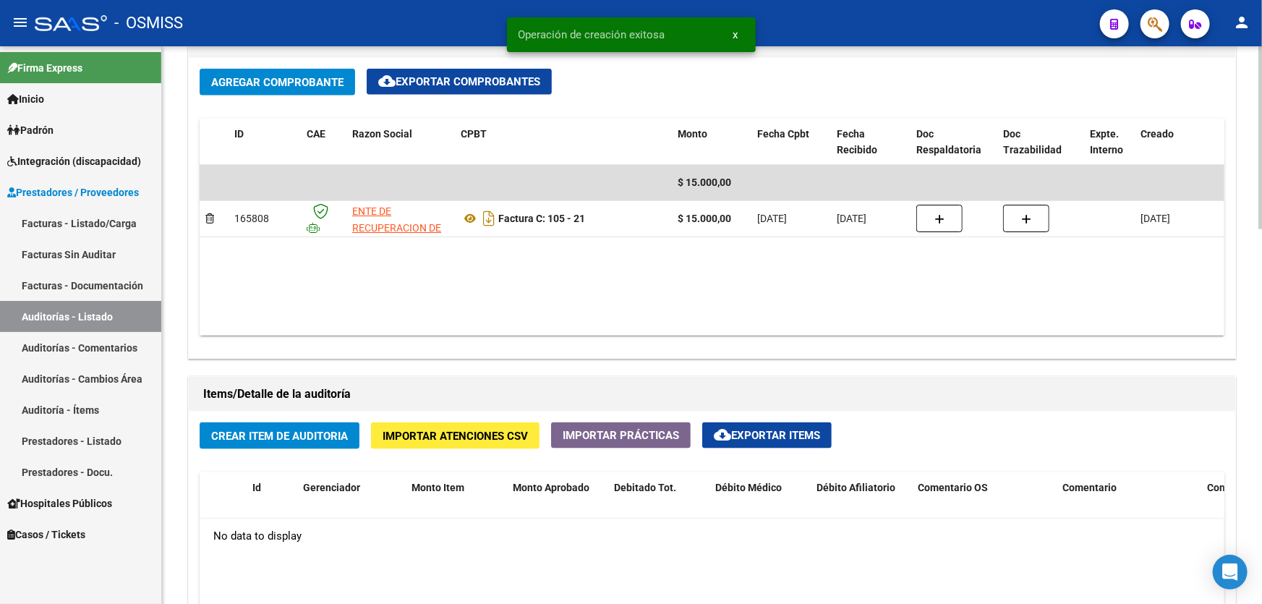
scroll to position [854, 0]
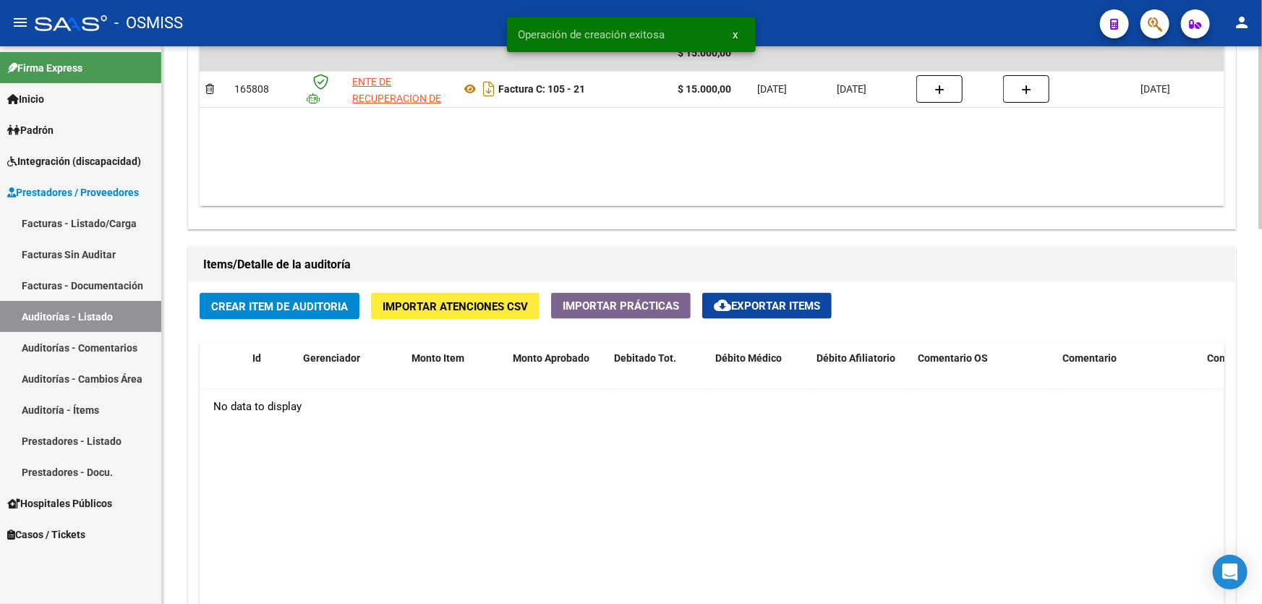
click at [296, 307] on span "Crear Item de Auditoria" at bounding box center [279, 306] width 137 height 13
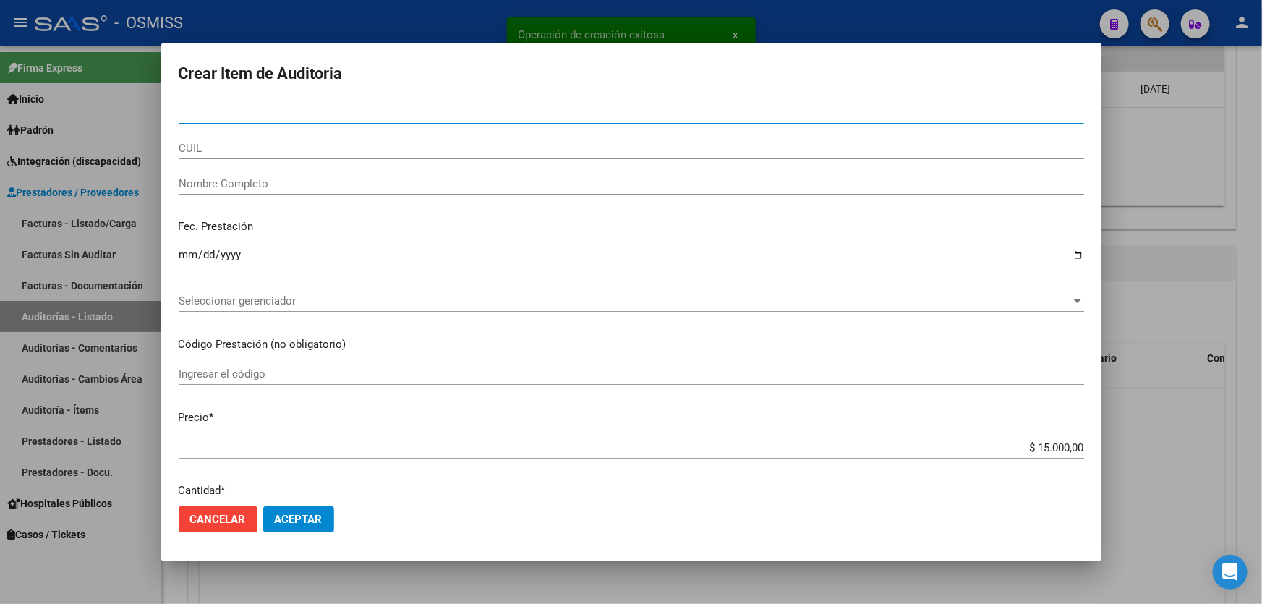
paste input "45876430"
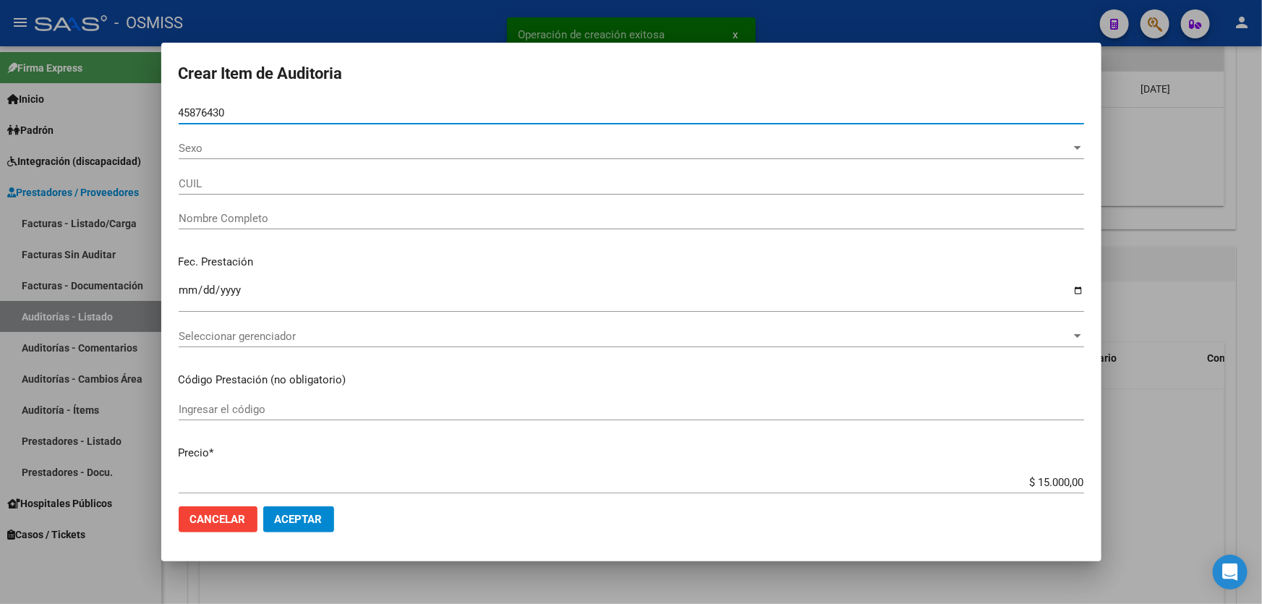
type input "45876430"
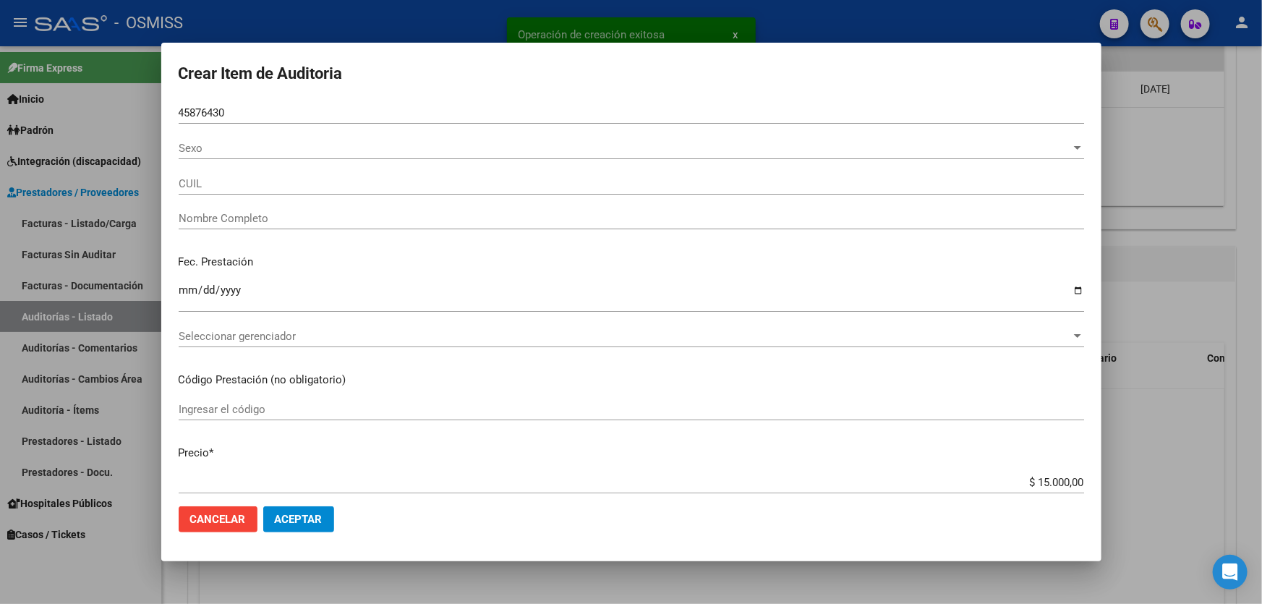
type input "27458764307"
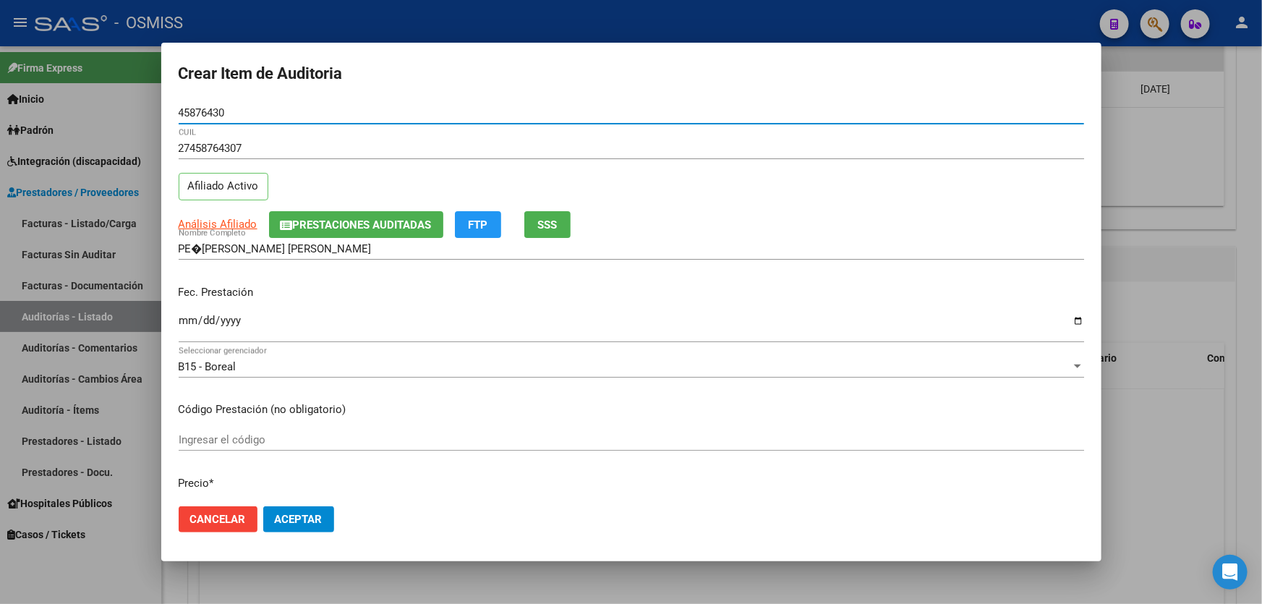
drag, startPoint x: 207, startPoint y: 250, endPoint x: 198, endPoint y: 250, distance: 8.7
click at [204, 250] on input "PE�[PERSON_NAME] [PERSON_NAME]" at bounding box center [631, 248] width 905 height 13
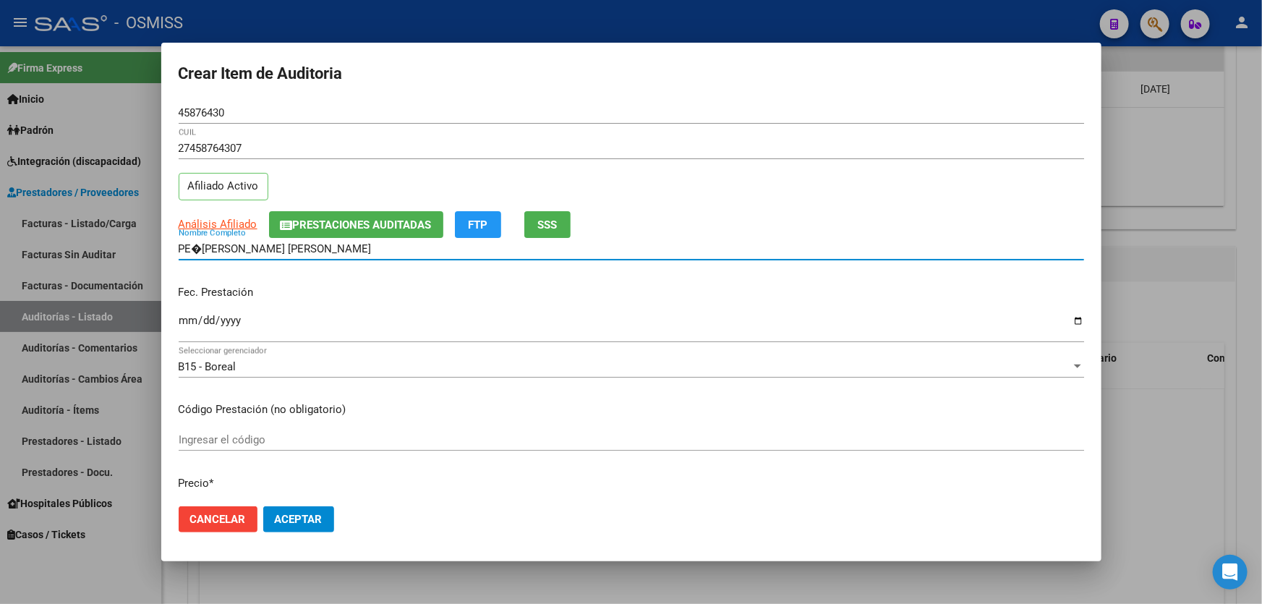
click at [196, 250] on input "PE�[PERSON_NAME] [PERSON_NAME]" at bounding box center [631, 248] width 905 height 13
click at [201, 250] on input "PE�[PERSON_NAME] [PERSON_NAME]" at bounding box center [631, 248] width 905 height 13
type input "[PERSON_NAME]"
click at [191, 320] on input "Ingresar la fecha" at bounding box center [631, 326] width 905 height 23
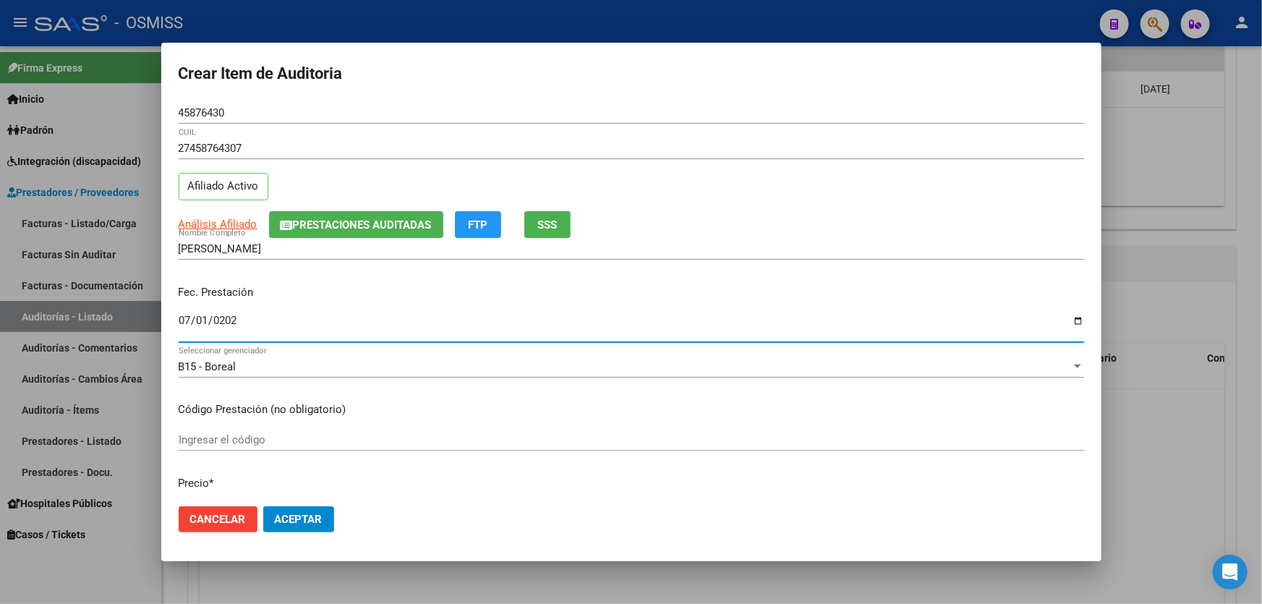
type input "[DATE]"
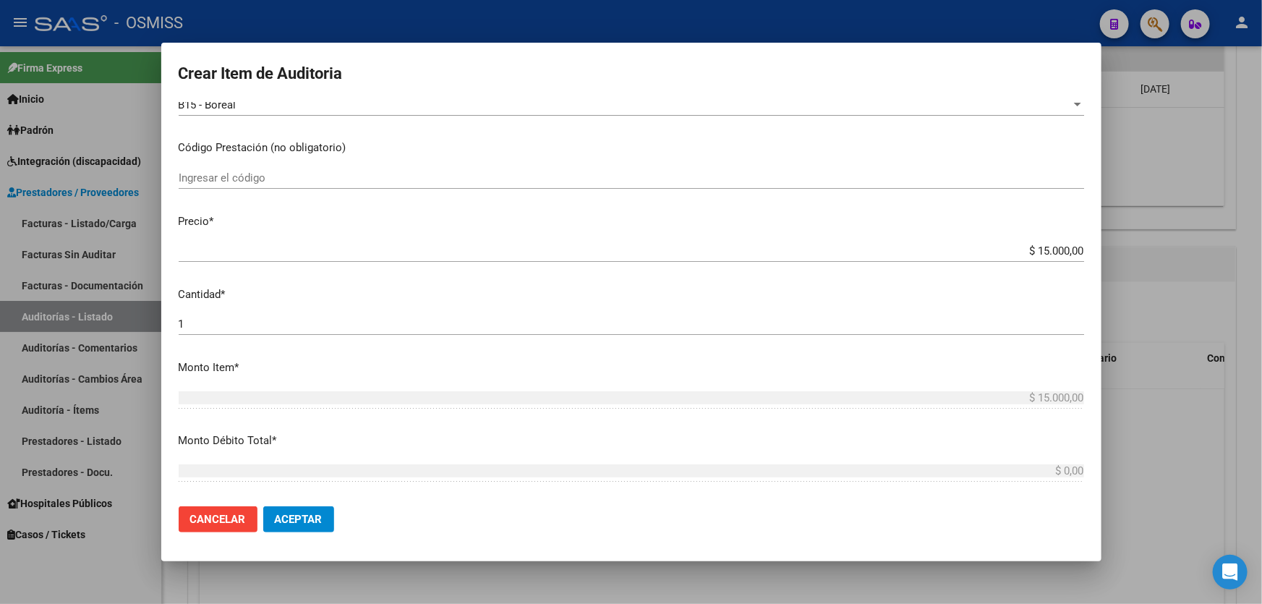
scroll to position [262, 0]
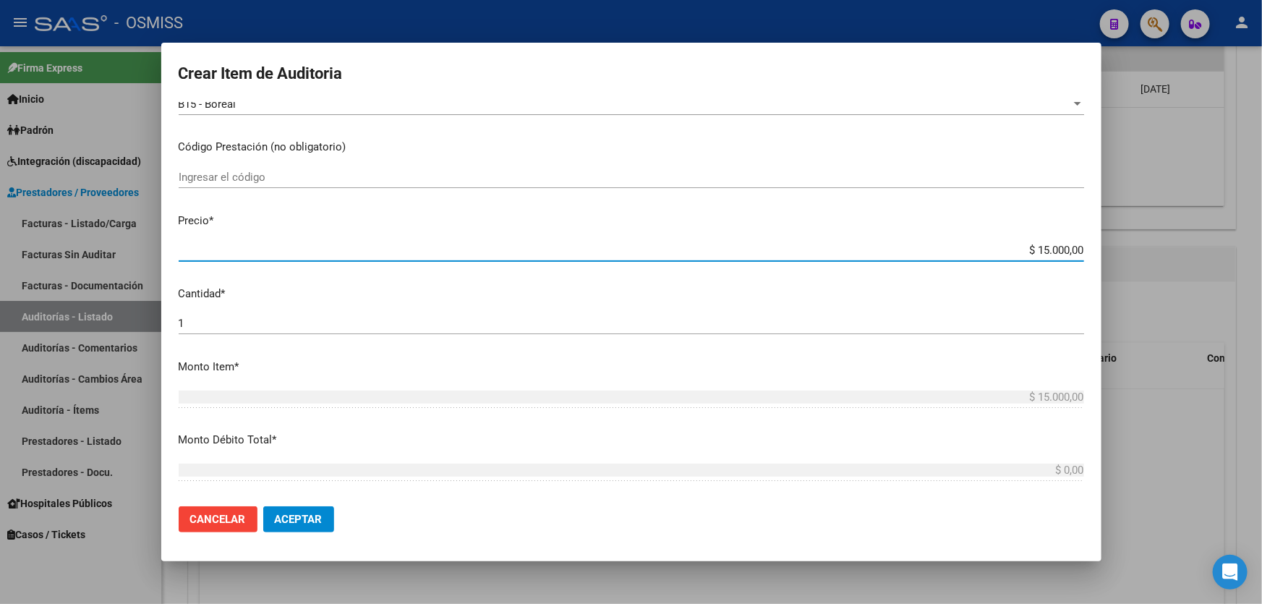
click at [1002, 250] on input "$ 15.000,00" at bounding box center [631, 250] width 905 height 13
click at [300, 516] on span "Aceptar" at bounding box center [299, 519] width 48 height 13
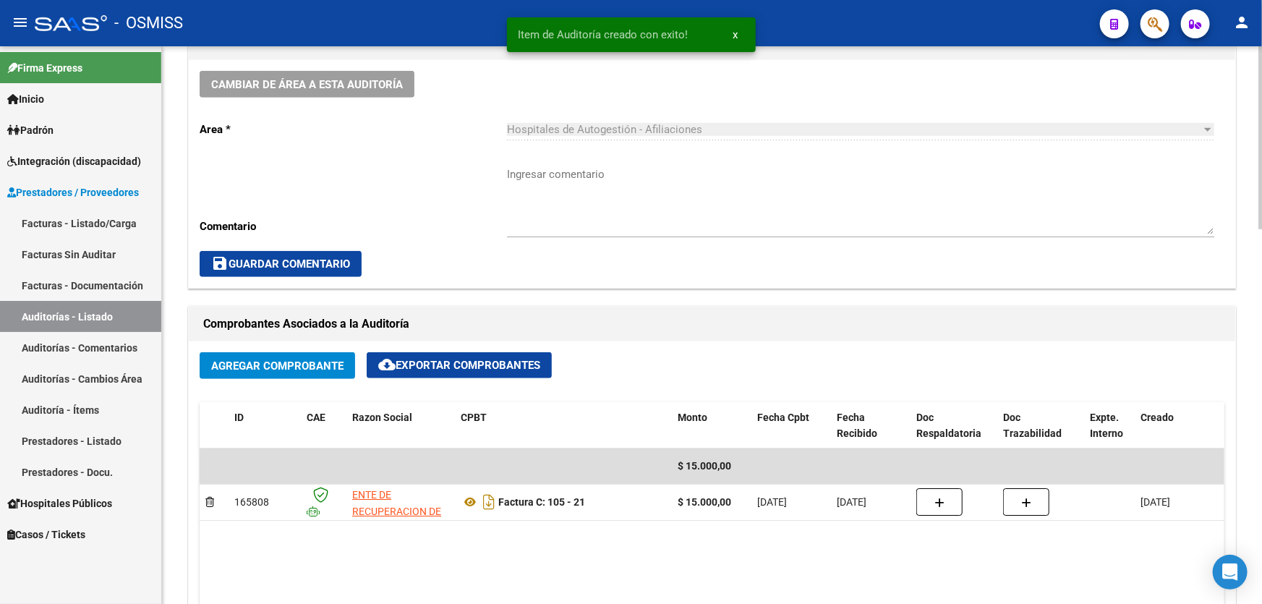
scroll to position [263, 0]
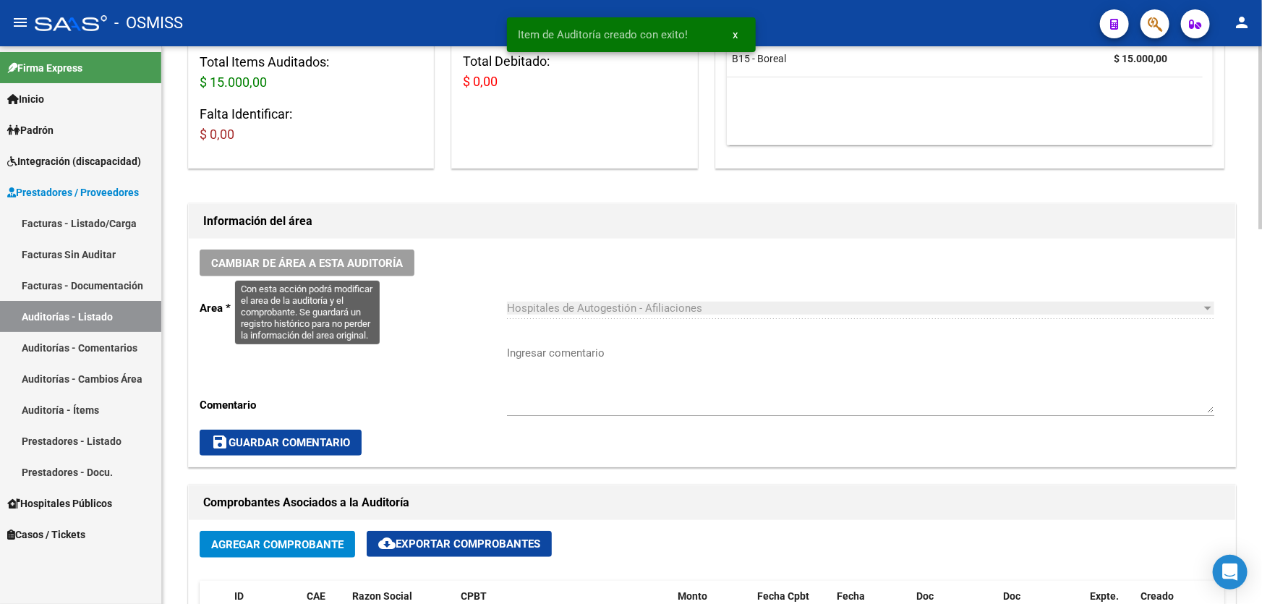
click at [265, 259] on span "Cambiar de área a esta auditoría" at bounding box center [307, 263] width 192 height 13
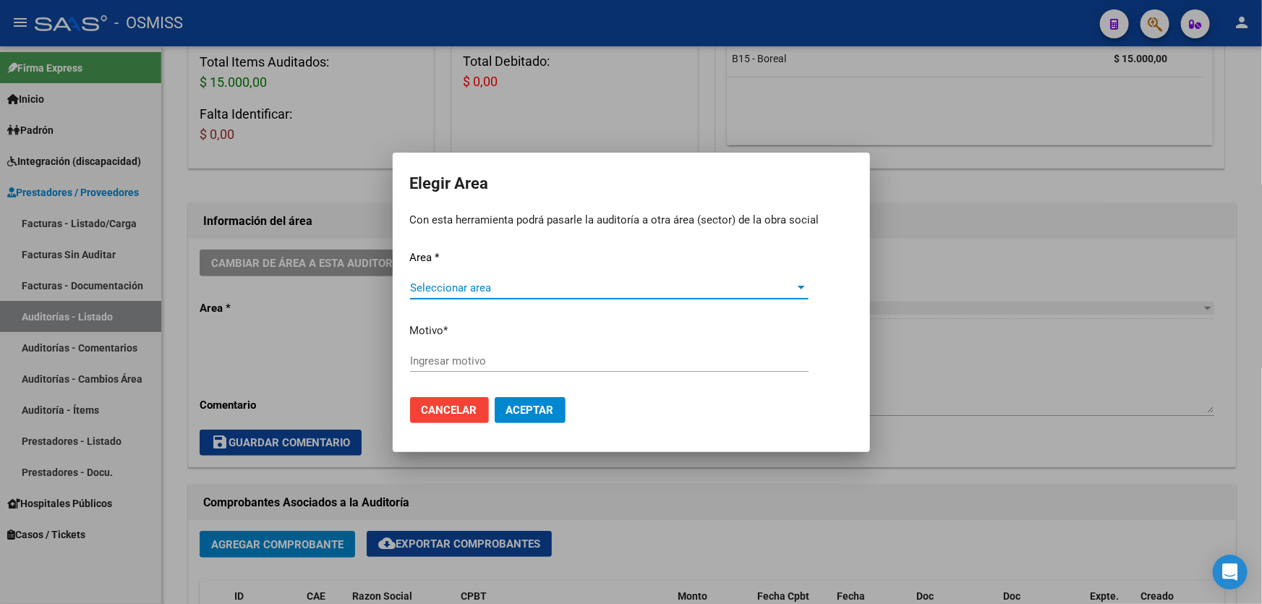
click at [610, 296] on div "Seleccionar area Seleccionar area" at bounding box center [609, 294] width 398 height 35
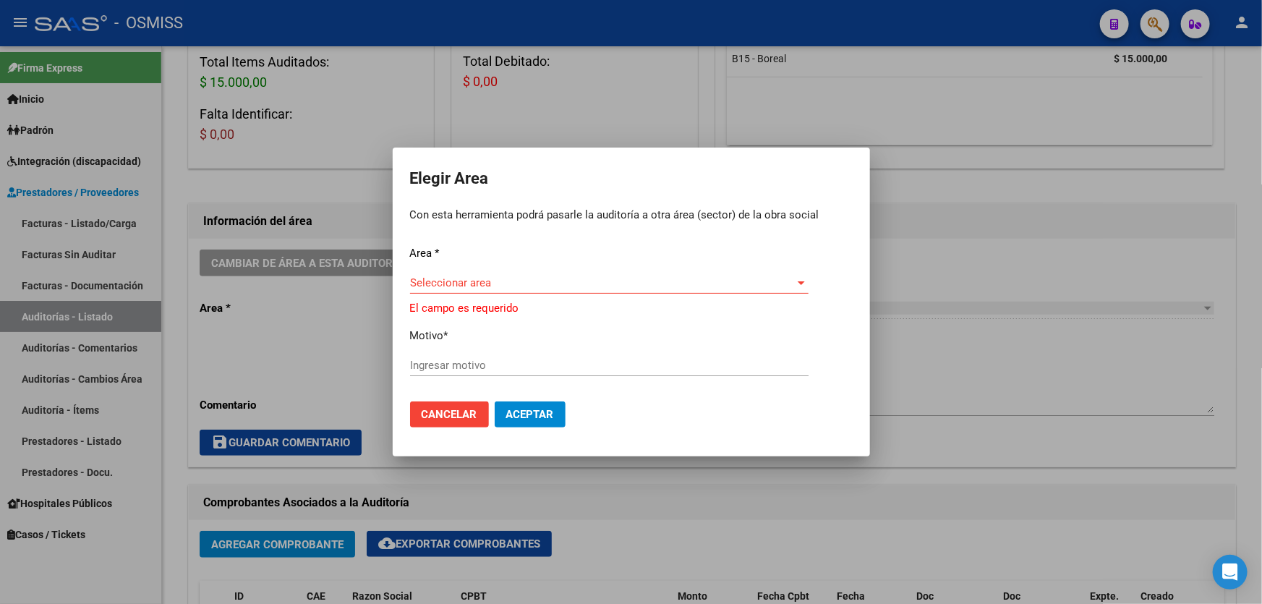
click at [598, 282] on span "Seleccionar area" at bounding box center [602, 282] width 385 height 13
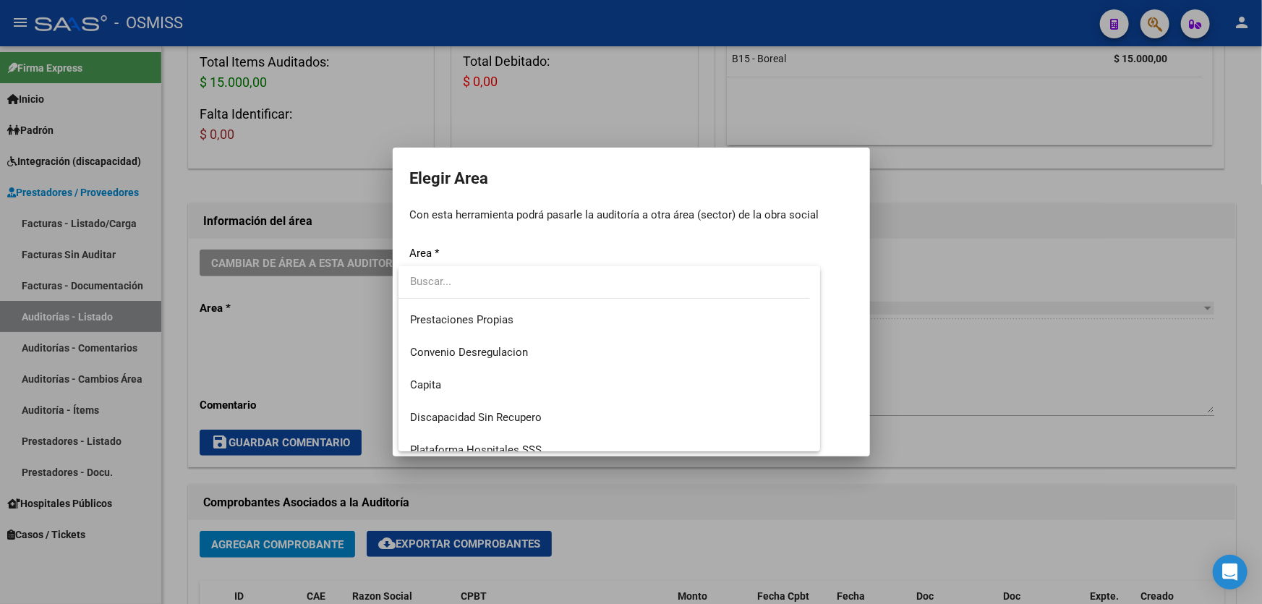
scroll to position [262, 0]
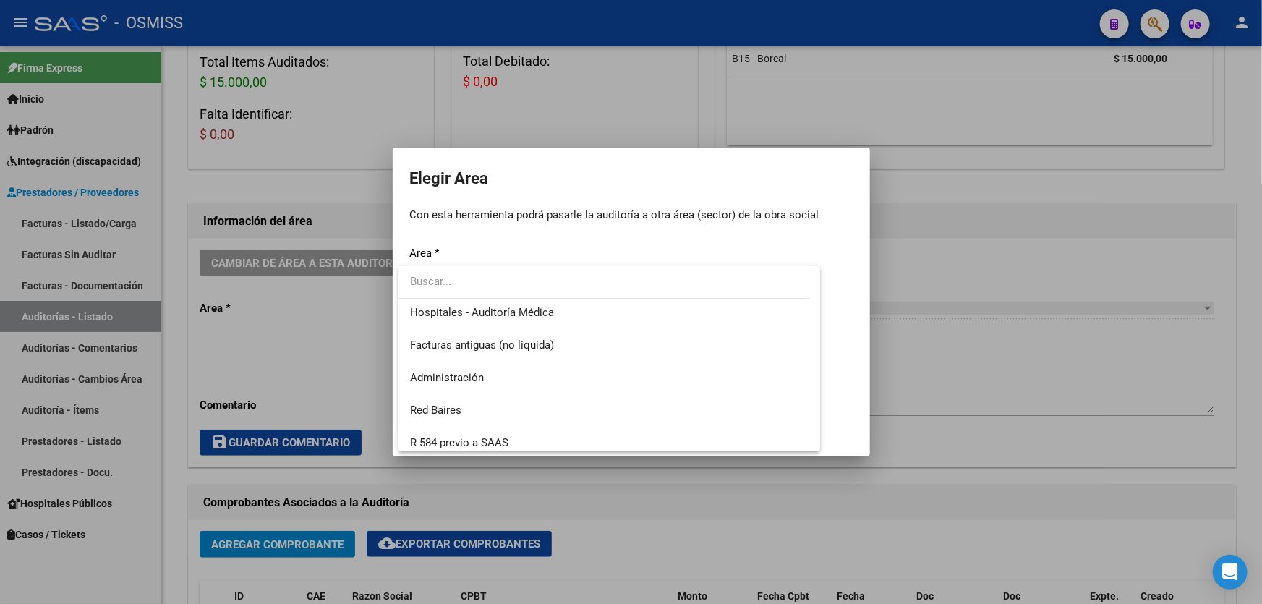
click at [560, 289] on input "dropdown search" at bounding box center [603, 281] width 411 height 33
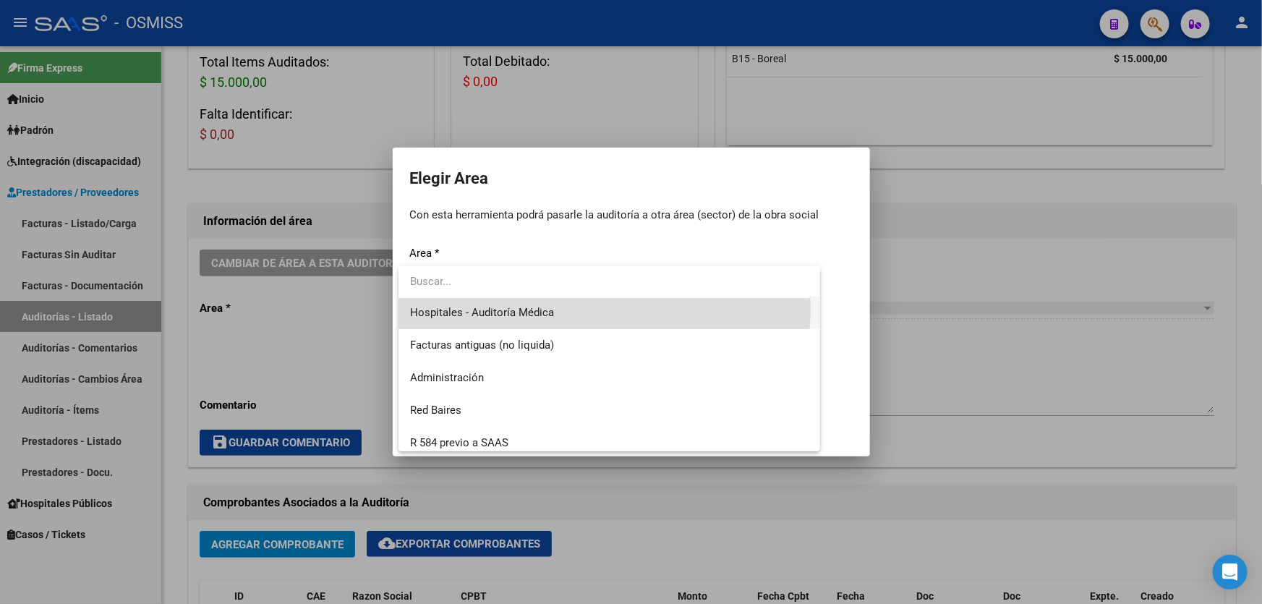
click at [563, 307] on span "Hospitales - Auditoría Médica" at bounding box center [609, 312] width 398 height 33
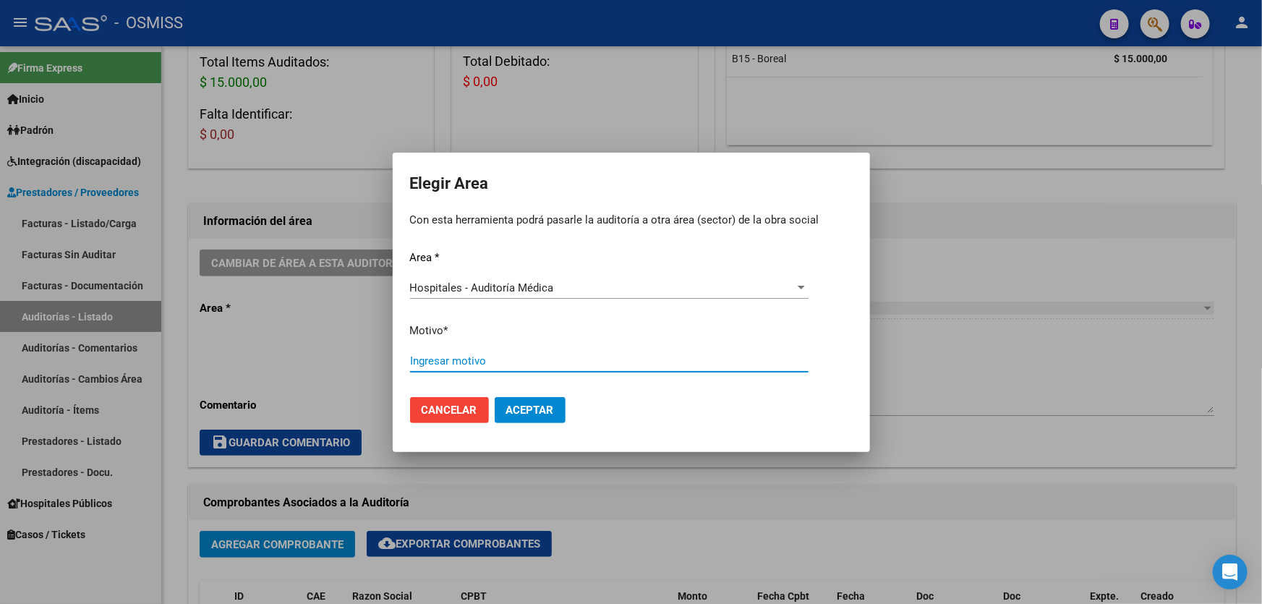
click at [551, 356] on input "Ingresar motivo" at bounding box center [609, 360] width 398 height 13
type input "AUDITADO"
click at [529, 408] on span "Aceptar" at bounding box center [530, 409] width 48 height 13
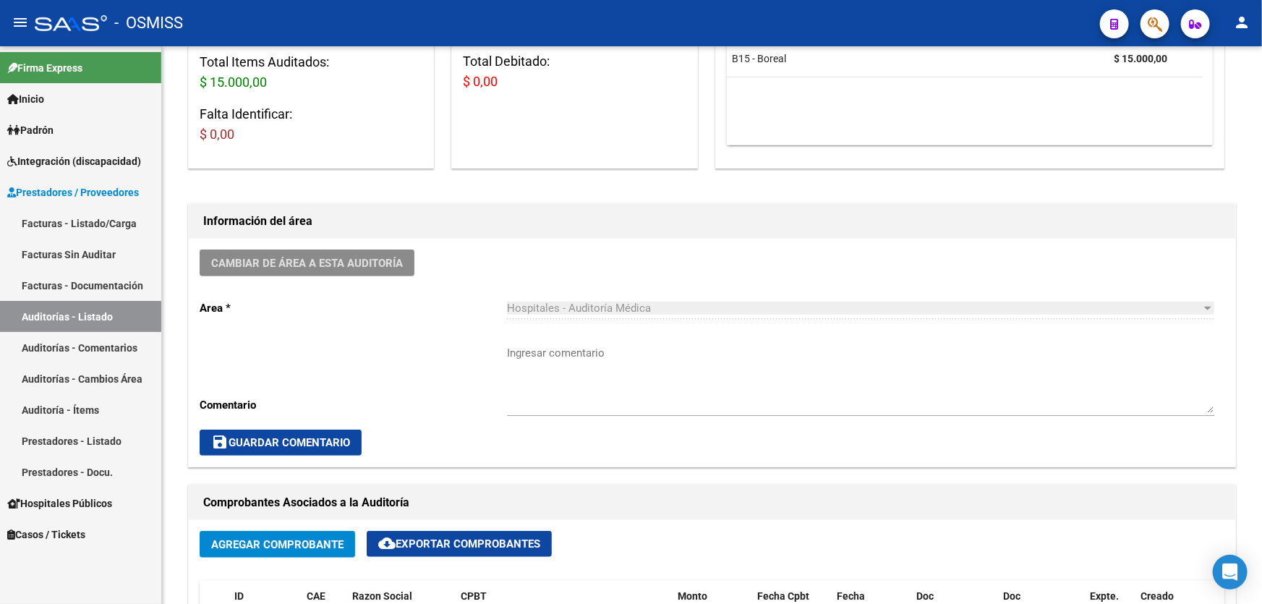
click at [128, 306] on link "Auditorías - Listado" at bounding box center [80, 316] width 161 height 31
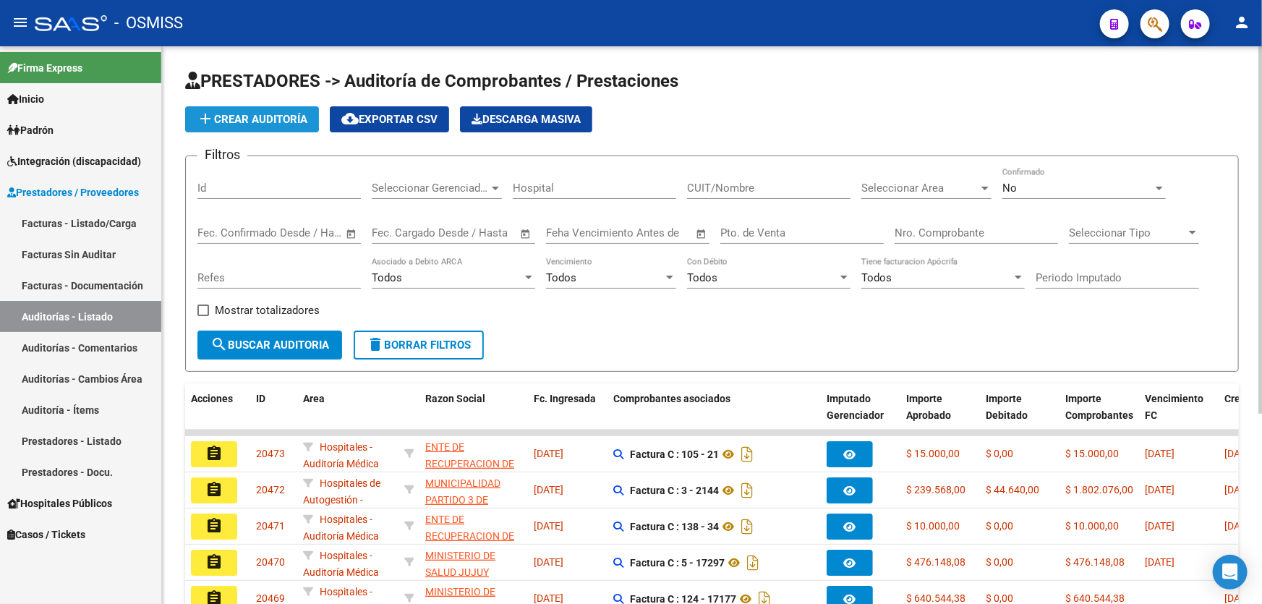
click at [257, 129] on button "add Crear Auditoría" at bounding box center [252, 119] width 134 height 26
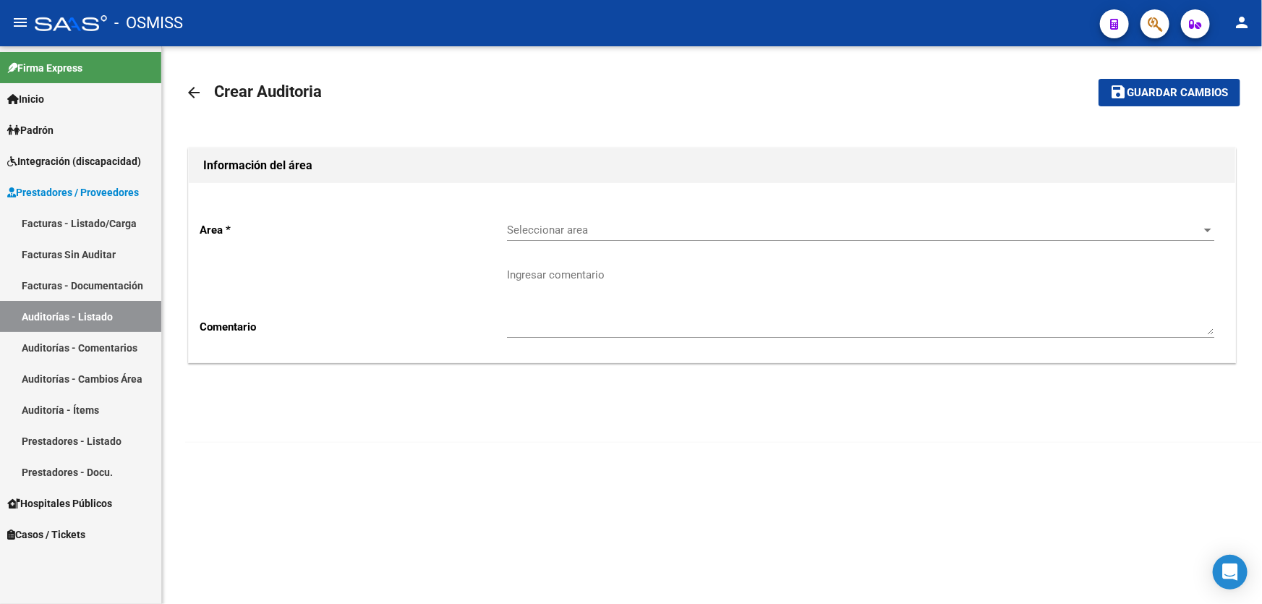
click at [575, 210] on div "Seleccionar area Seleccionar area" at bounding box center [860, 225] width 707 height 31
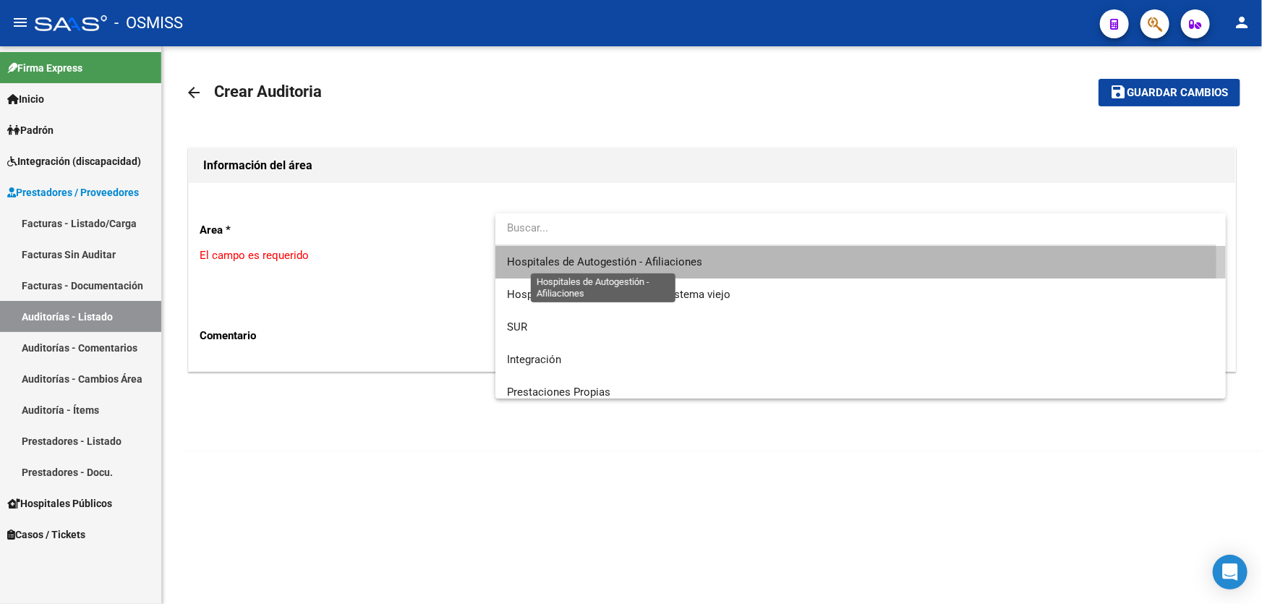
click at [597, 260] on span "Hospitales de Autogestión - Afiliaciones" at bounding box center [604, 261] width 195 height 13
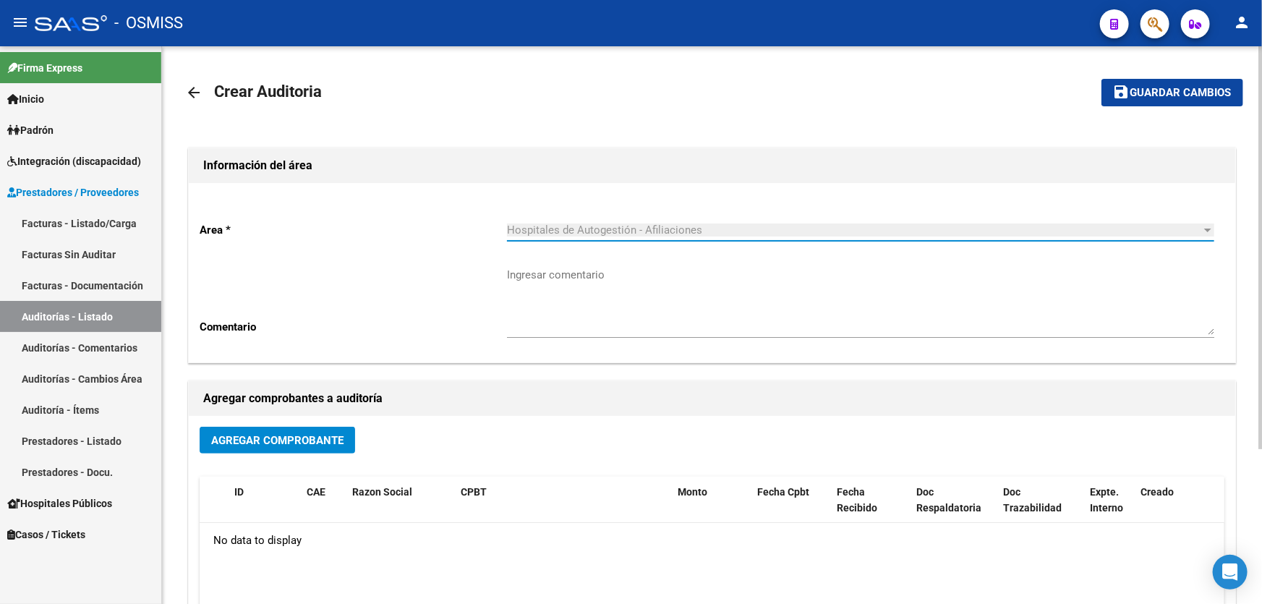
click at [302, 436] on span "Agregar Comprobante" at bounding box center [277, 440] width 132 height 13
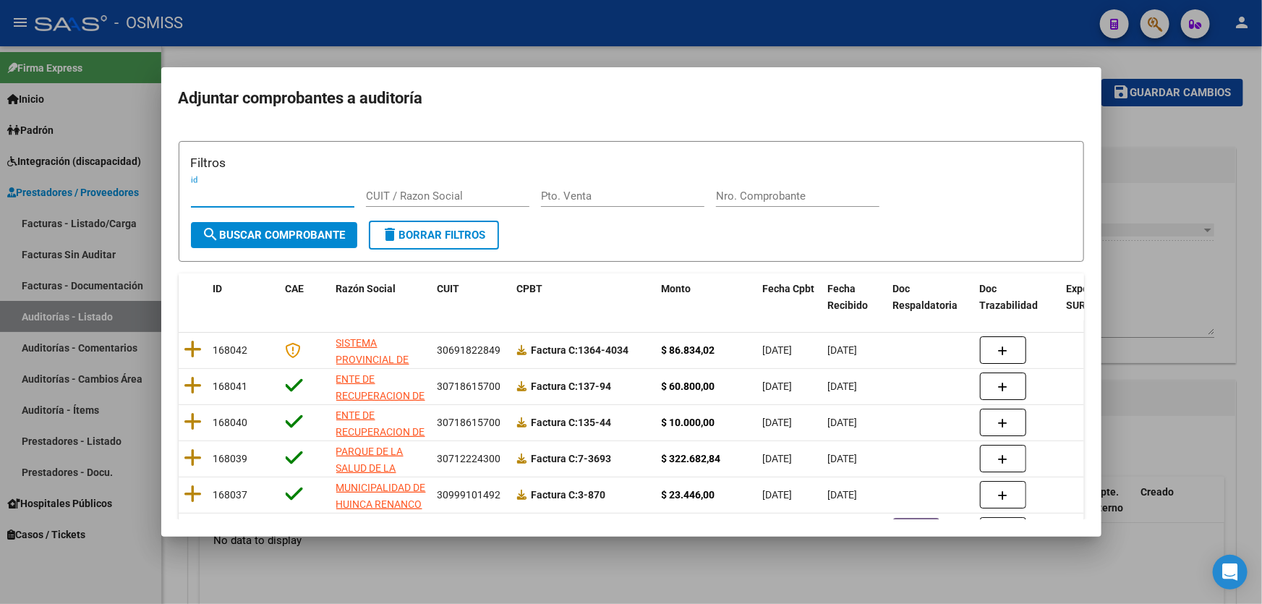
click at [770, 192] on input "Nro. Comprobante" at bounding box center [797, 195] width 163 height 13
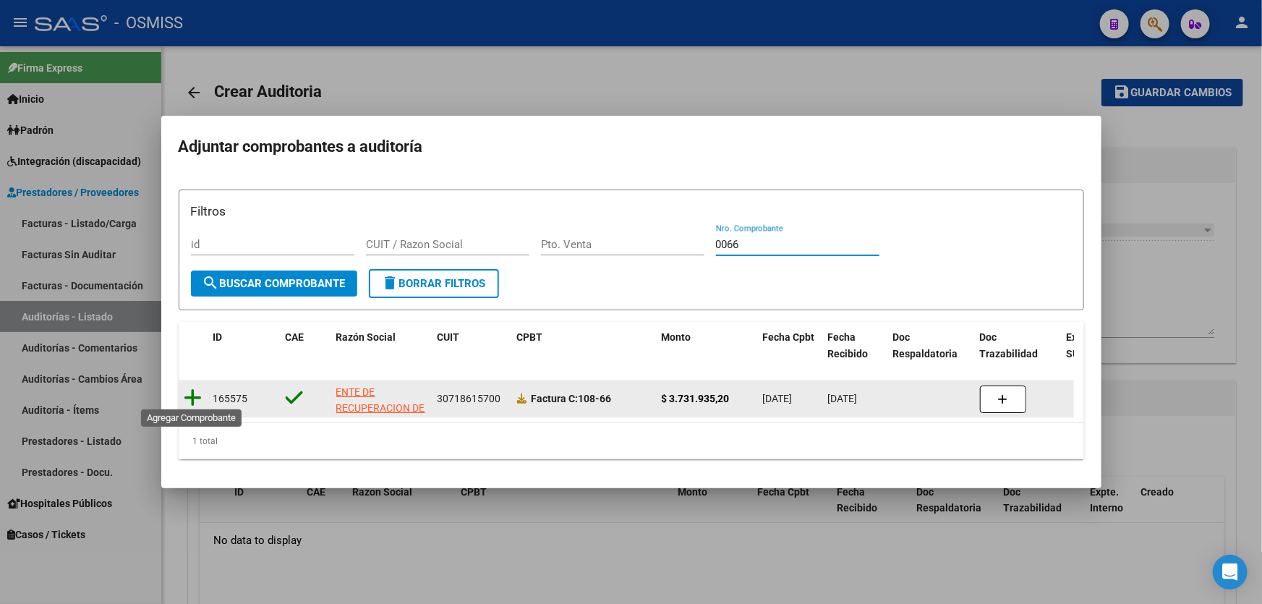
type input "0066"
click at [190, 392] on icon at bounding box center [193, 398] width 18 height 20
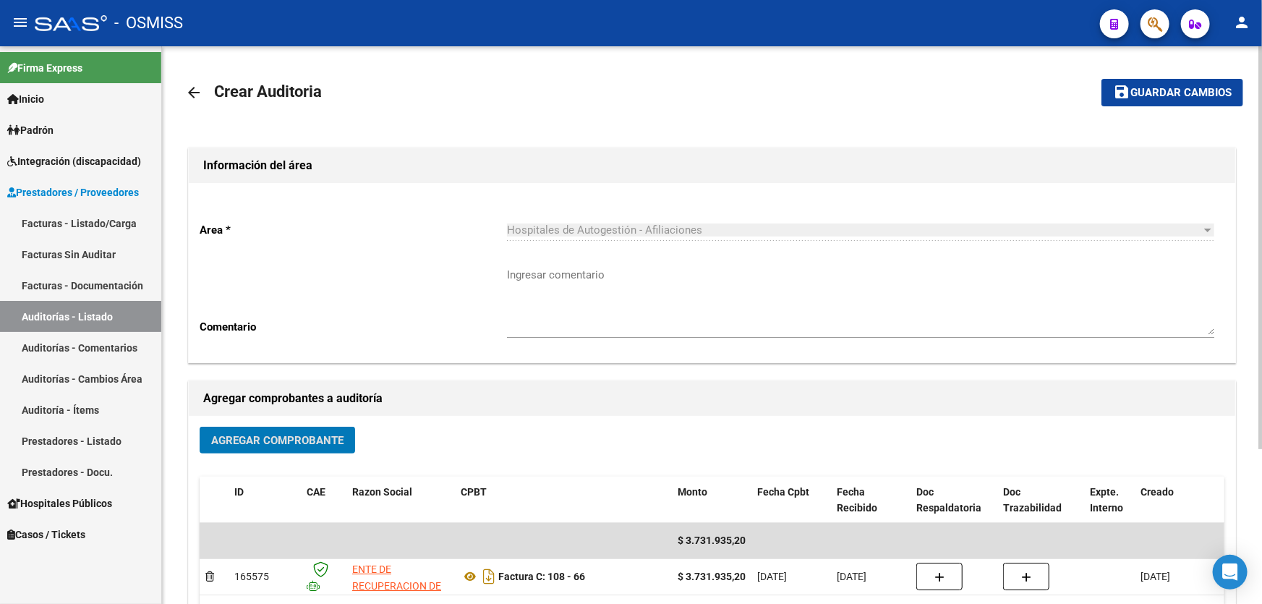
click at [1119, 106] on mat-toolbar-row "save Guardar cambios" at bounding box center [1132, 92] width 221 height 46
click at [1124, 96] on mat-icon "save" at bounding box center [1121, 91] width 17 height 17
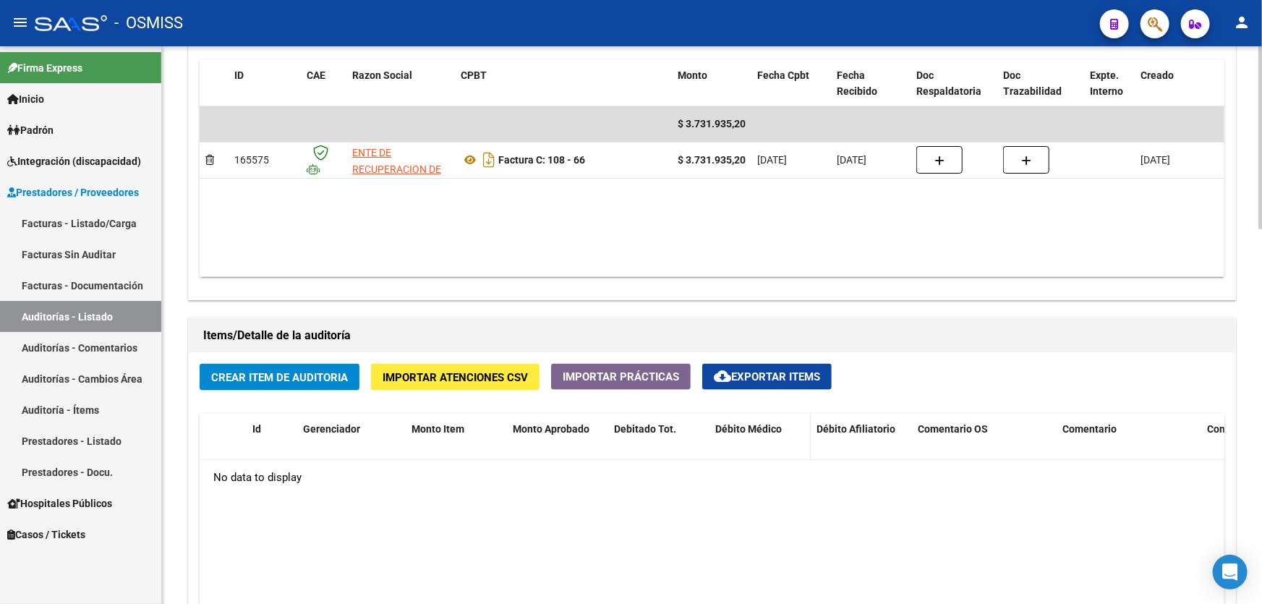
scroll to position [985, 0]
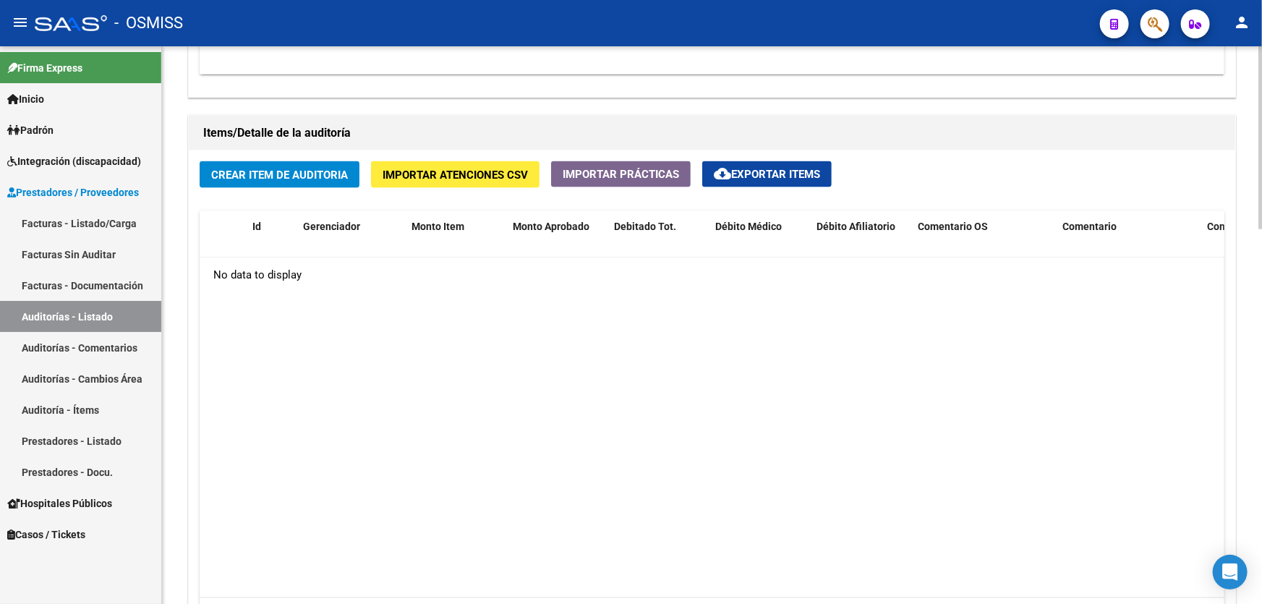
click at [248, 161] on button "Crear Item de Auditoria" at bounding box center [280, 174] width 160 height 27
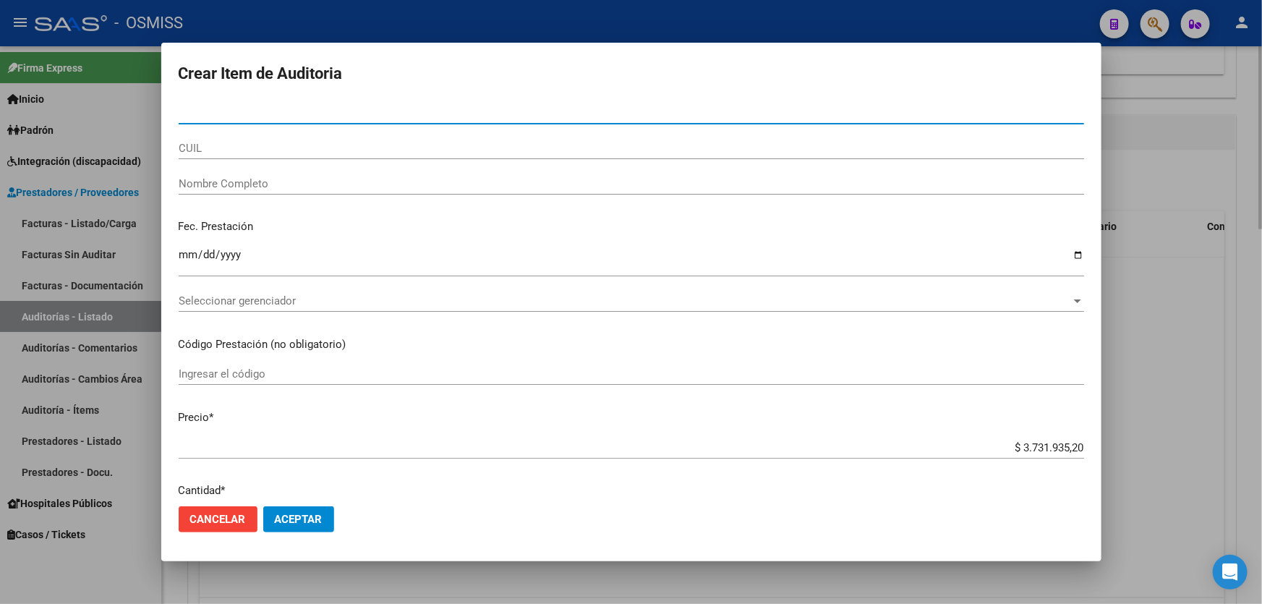
paste input "58684998"
type input "58684998"
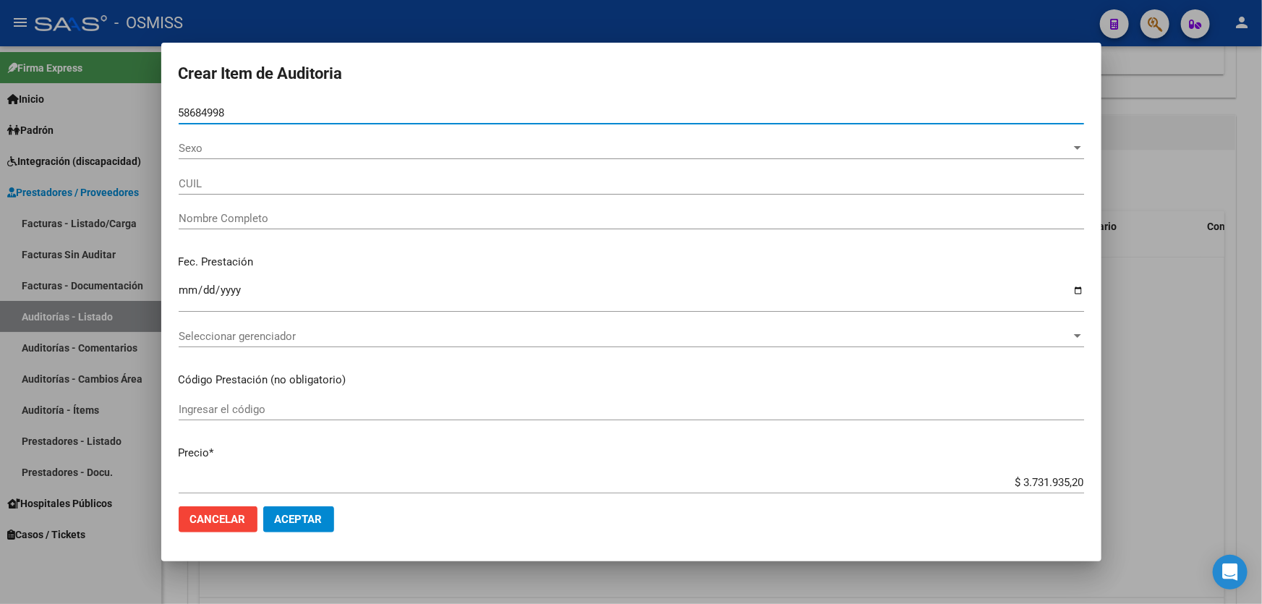
type input "20586849981"
type input "[PERSON_NAME]"
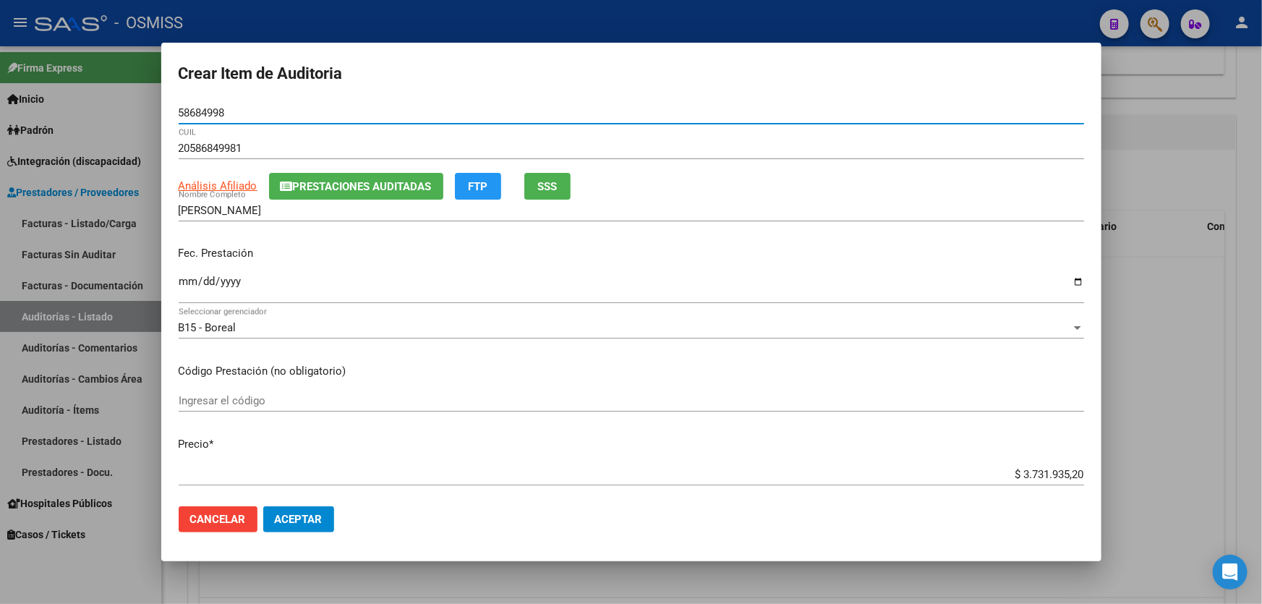
type input "58684998"
click at [183, 278] on input "Ingresar la fecha" at bounding box center [631, 286] width 905 height 23
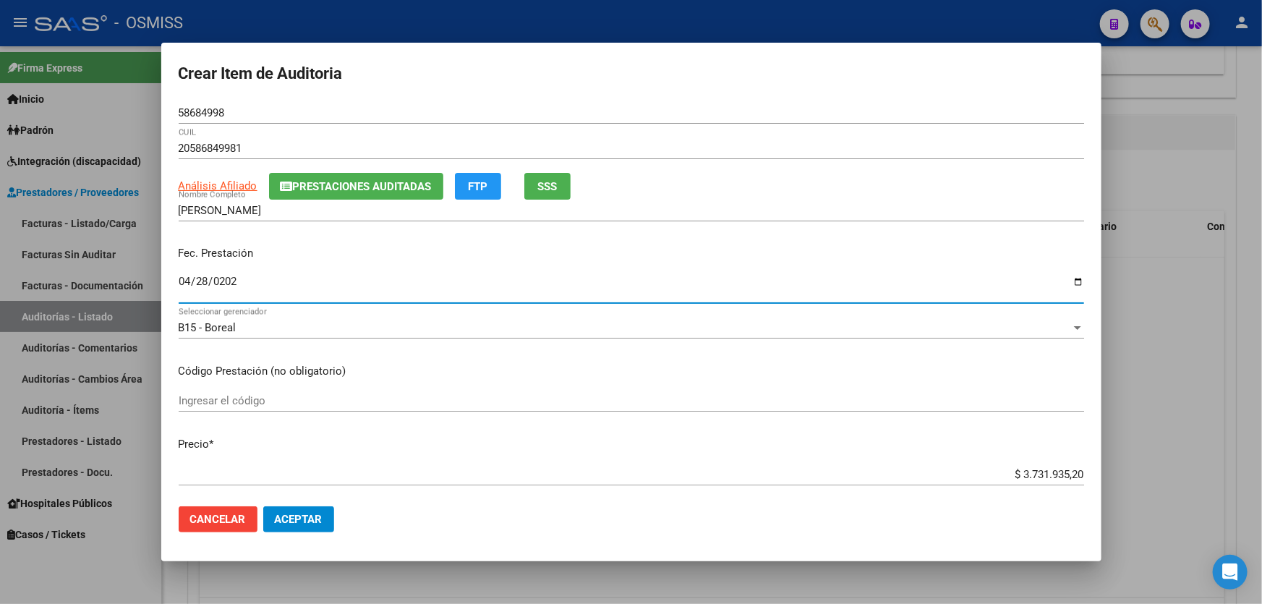
type input "[DATE]"
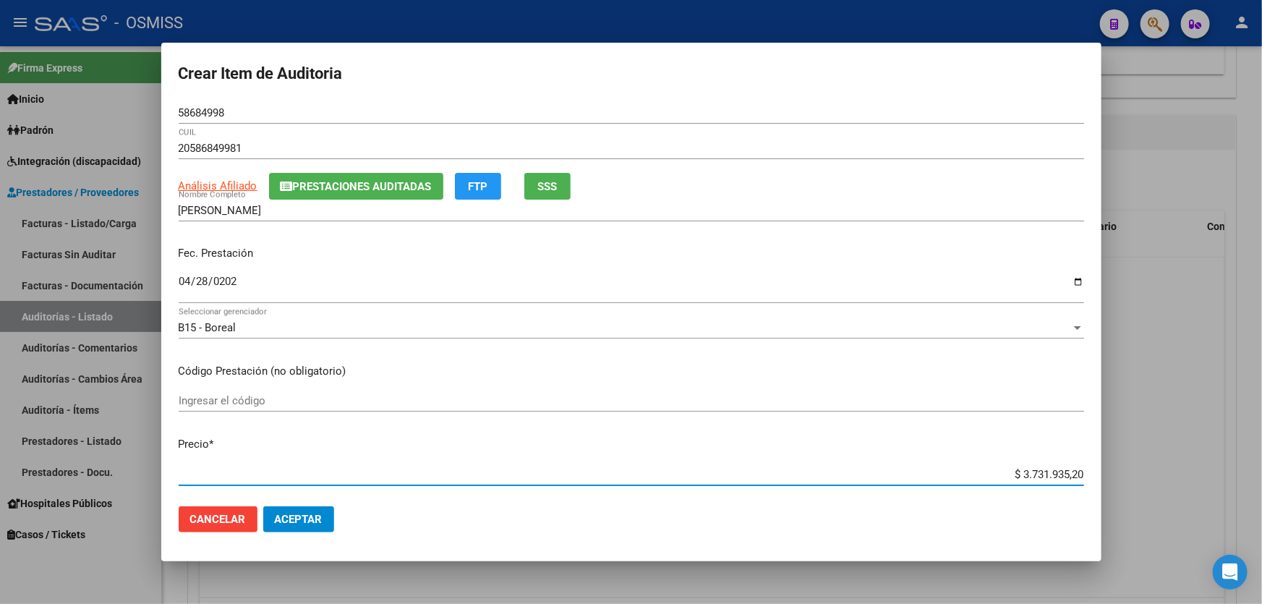
drag, startPoint x: 962, startPoint y: 472, endPoint x: 1258, endPoint y: 455, distance: 296.2
click at [1261, 463] on div "Crear Item de Auditoria 58684998 Nro Documento 20586849981 CUIL Análisis Afilia…" at bounding box center [631, 302] width 1262 height 604
type input "$ 0,04"
type input "$ 0,47"
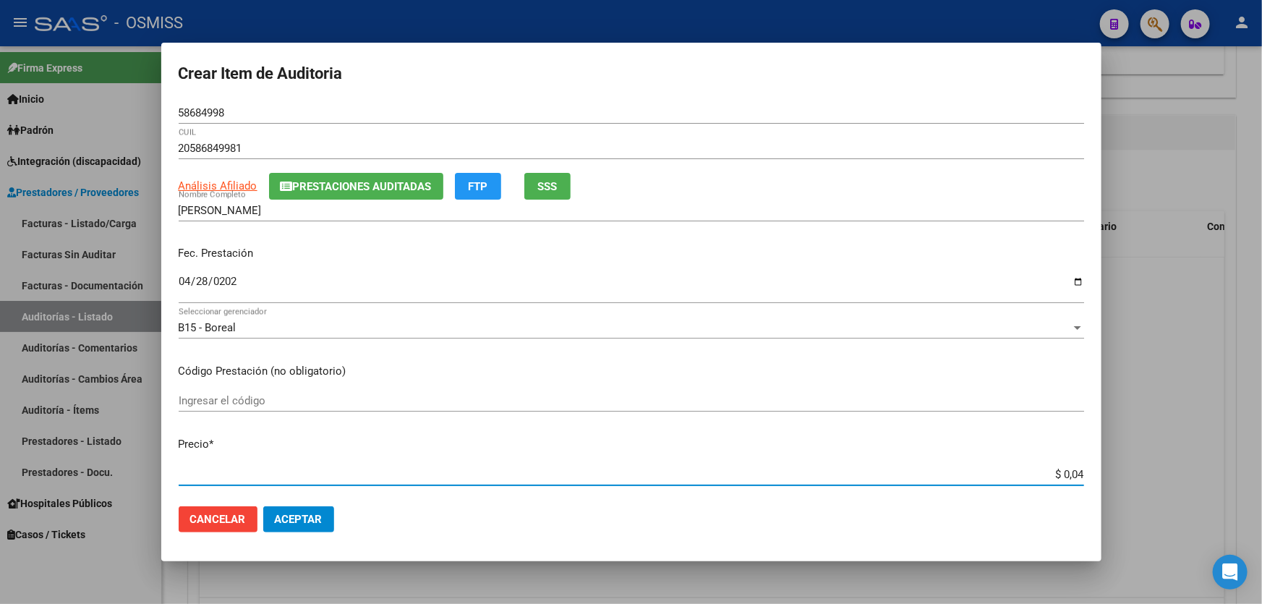
type input "$ 0,47"
type input "$ 4,78"
type input "$ 47,80"
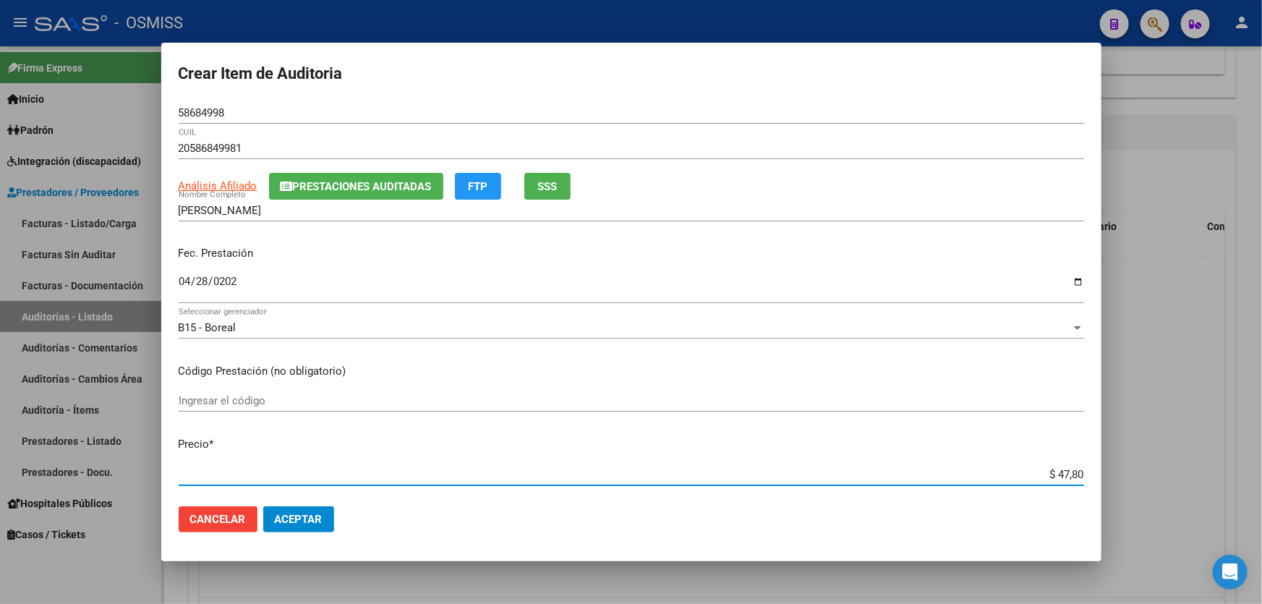
type input "$ 478,00"
type input "$ 4.780,00"
type input "$ 47.800,00"
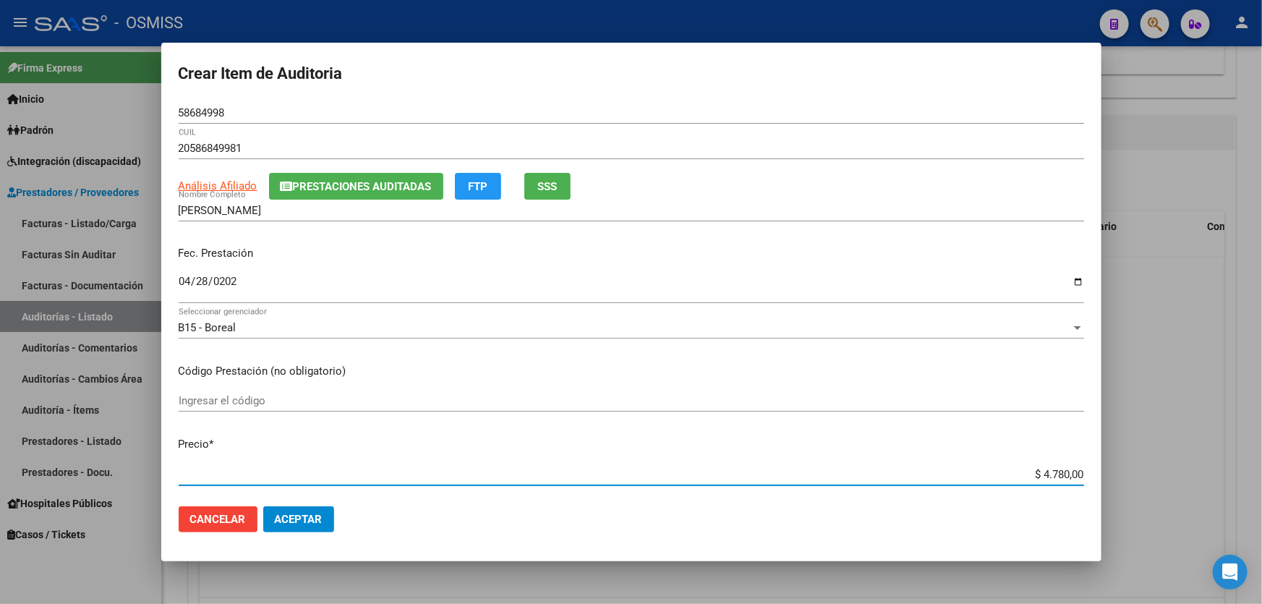
type input "$ 47.800,00"
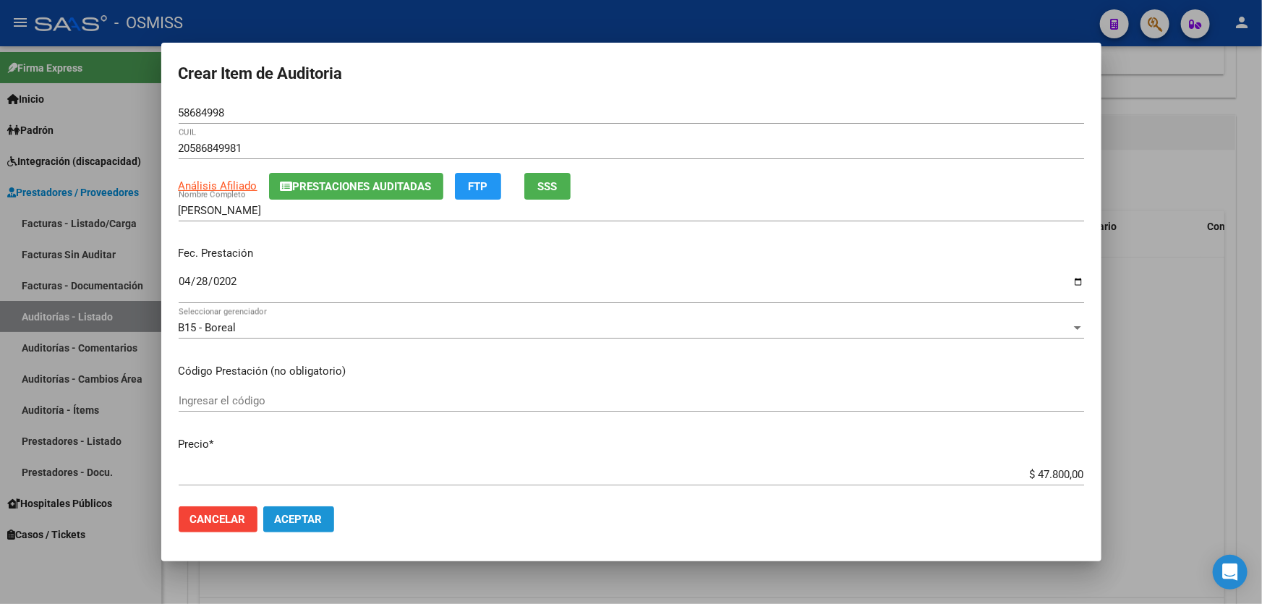
click at [309, 510] on button "Aceptar" at bounding box center [298, 519] width 71 height 26
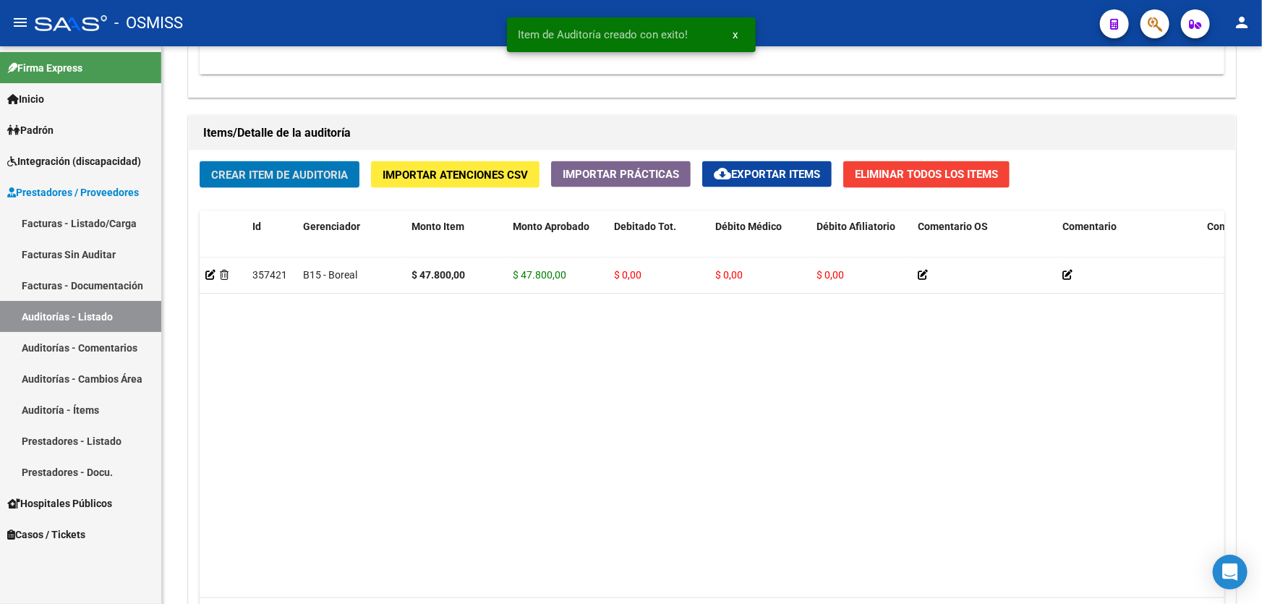
scroll to position [986, 0]
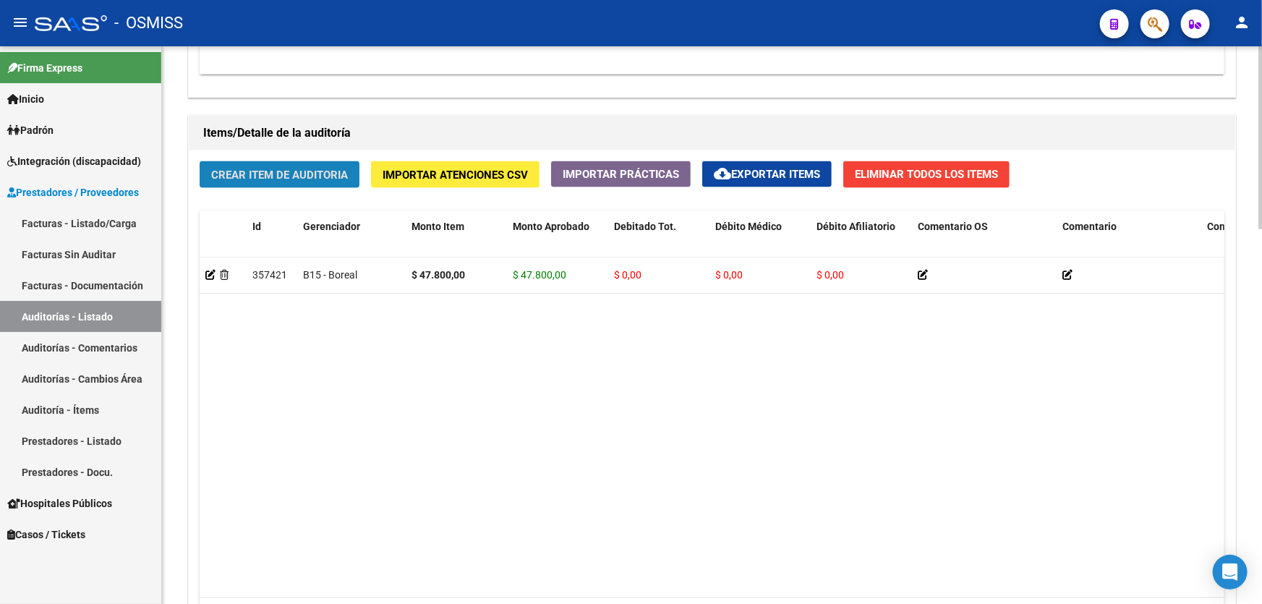
click at [296, 168] on span "Crear Item de Auditoria" at bounding box center [279, 174] width 137 height 13
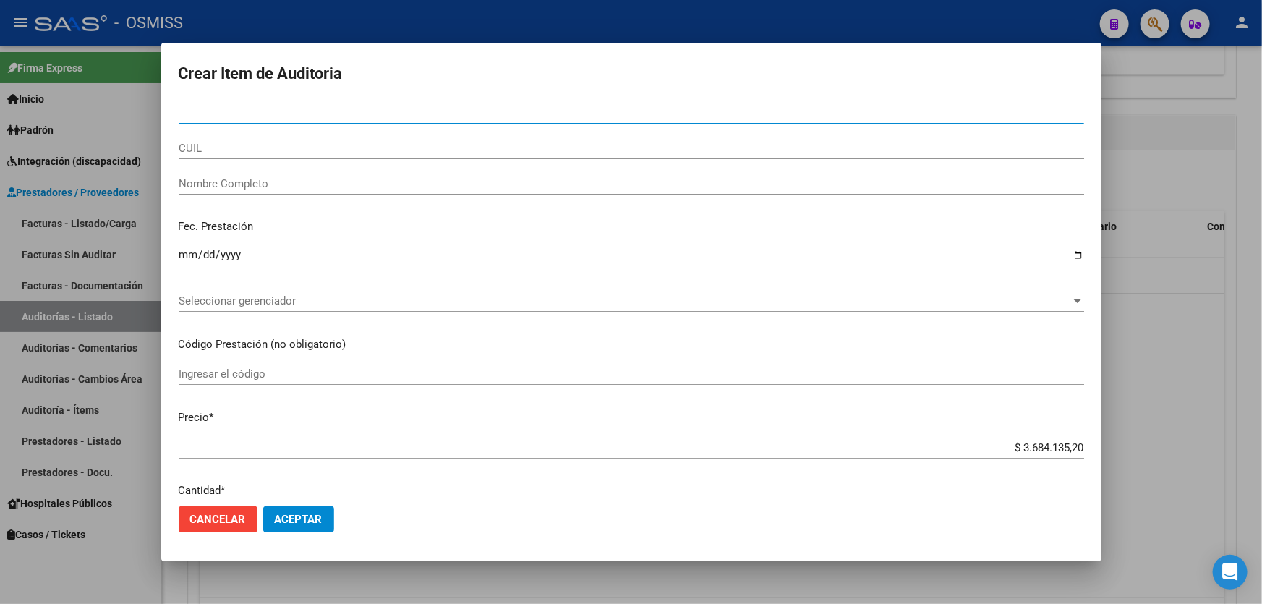
type input "32241769"
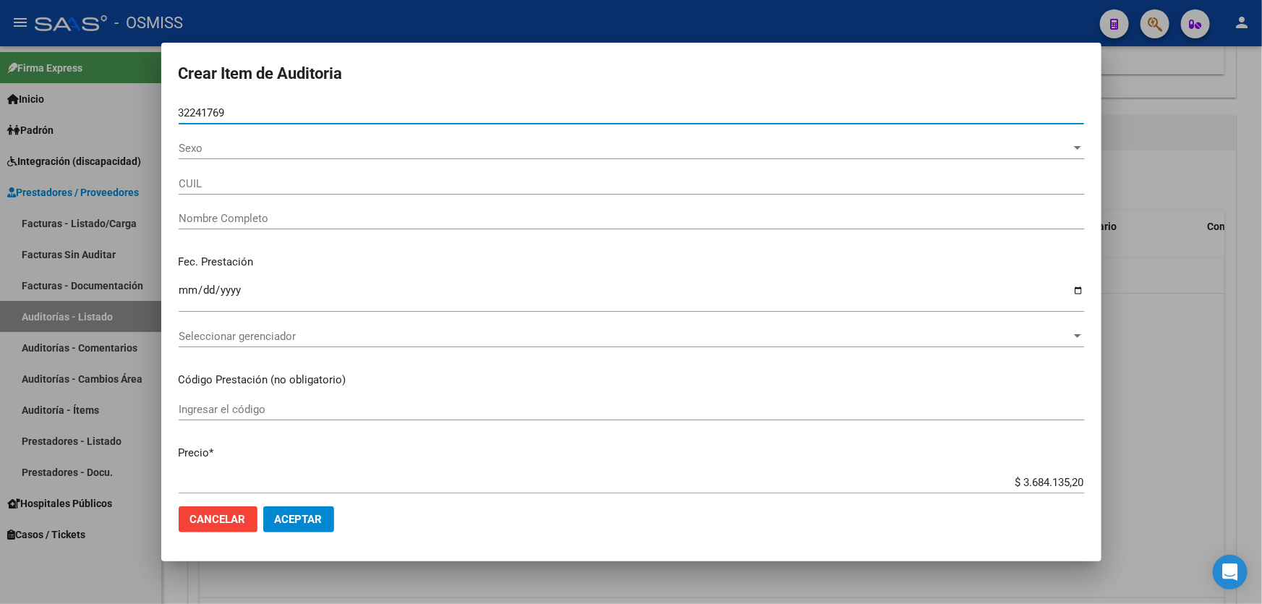
type input "27322417697"
type input "[PERSON_NAME] [PERSON_NAME]"
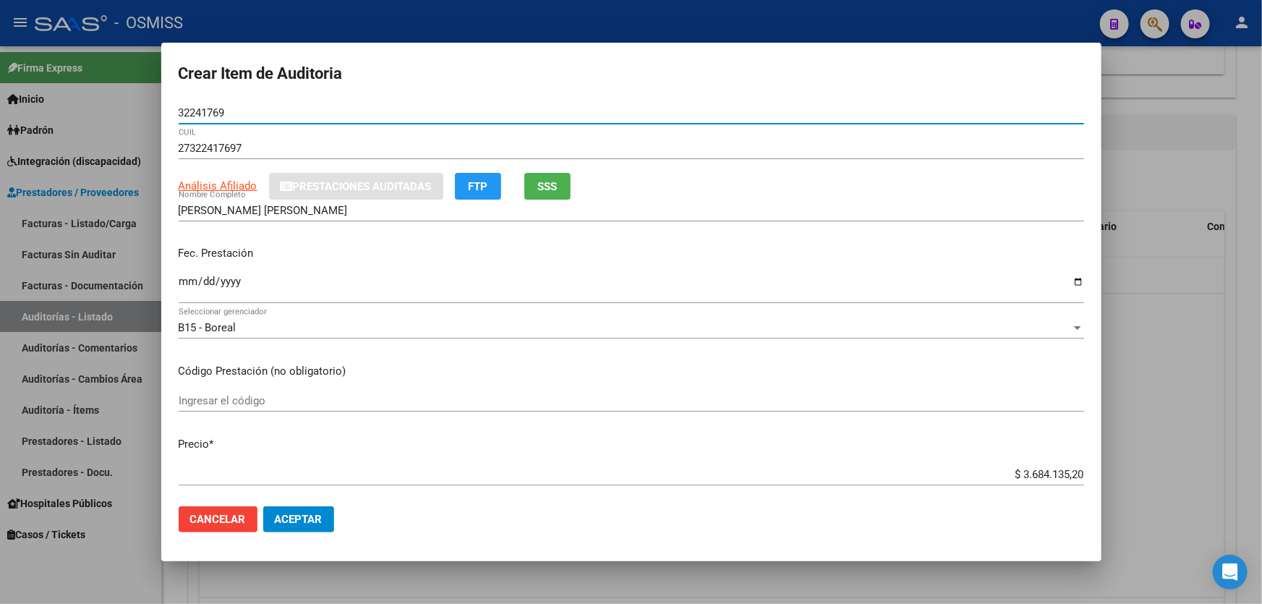
type input "32241769"
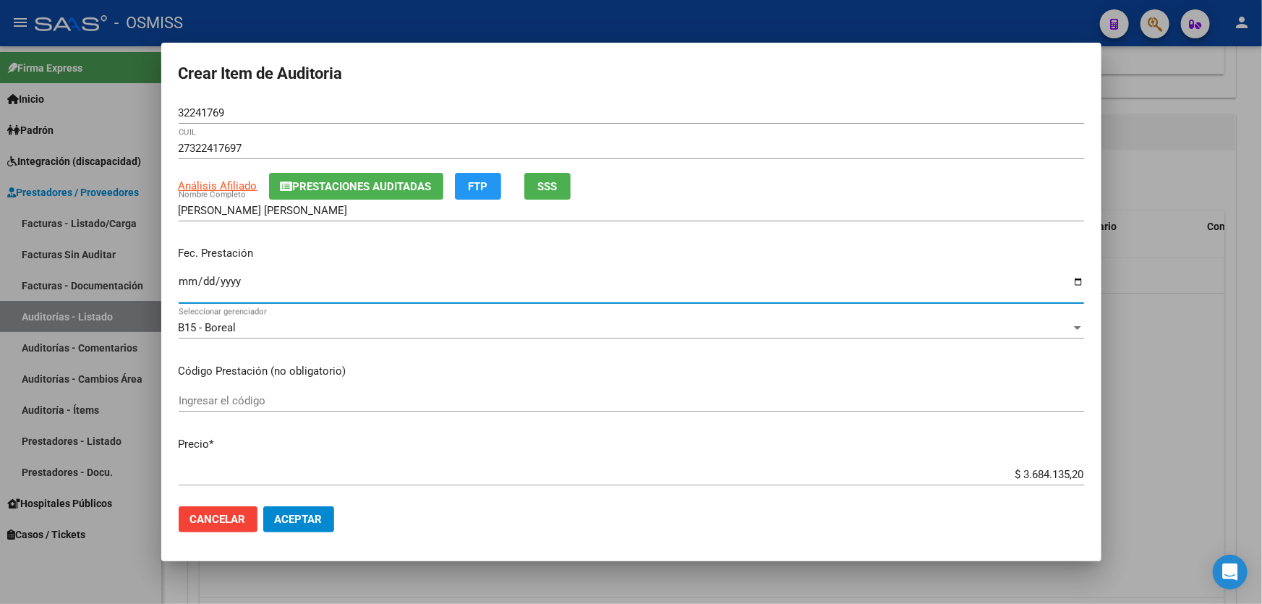
click at [188, 282] on input "Ingresar la fecha" at bounding box center [631, 286] width 905 height 23
type input "[DATE]"
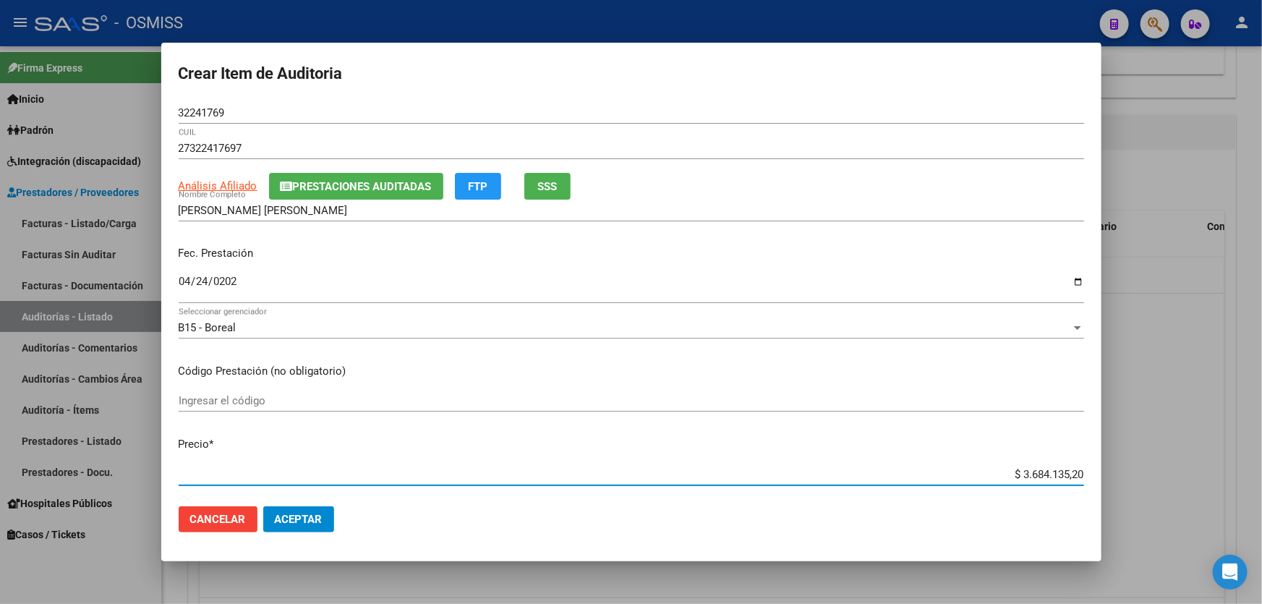
drag, startPoint x: 918, startPoint y: 468, endPoint x: 1261, endPoint y: 462, distance: 343.5
click at [1240, 463] on div "Crear Item de Auditoria 32241769 Nro Documento 27322417697 CUIL Análisis Afilia…" at bounding box center [631, 302] width 1262 height 604
type input "$ 0,02"
type input "$ 0,23"
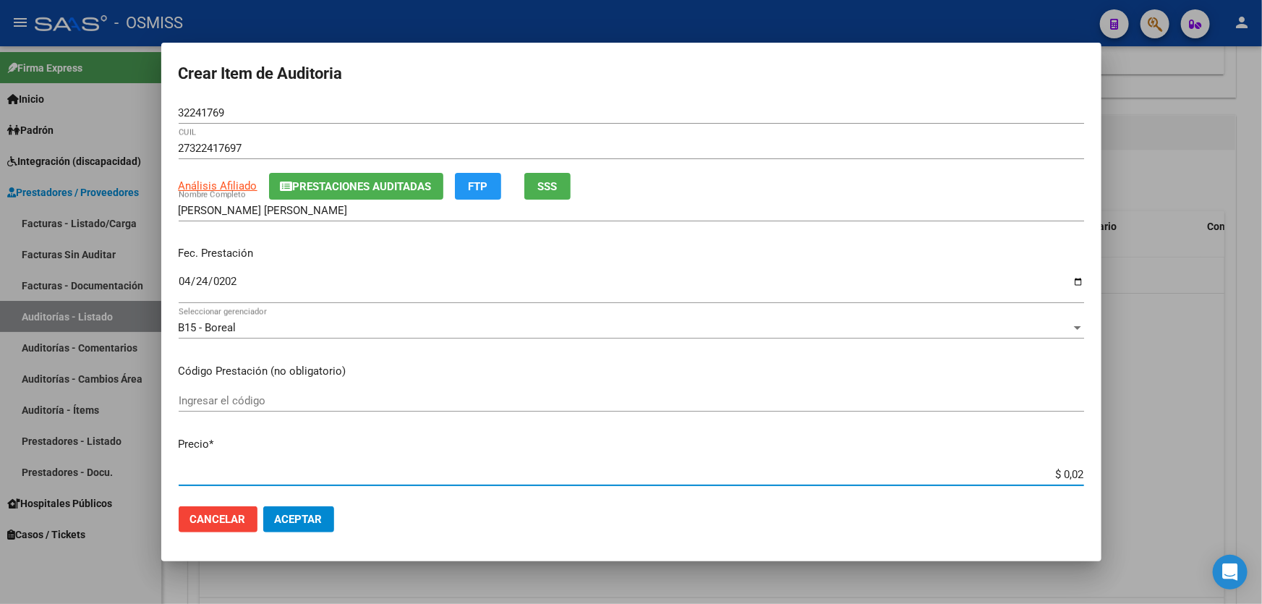
type input "$ 0,23"
type input "$ 2,30"
type input "$ 23,00"
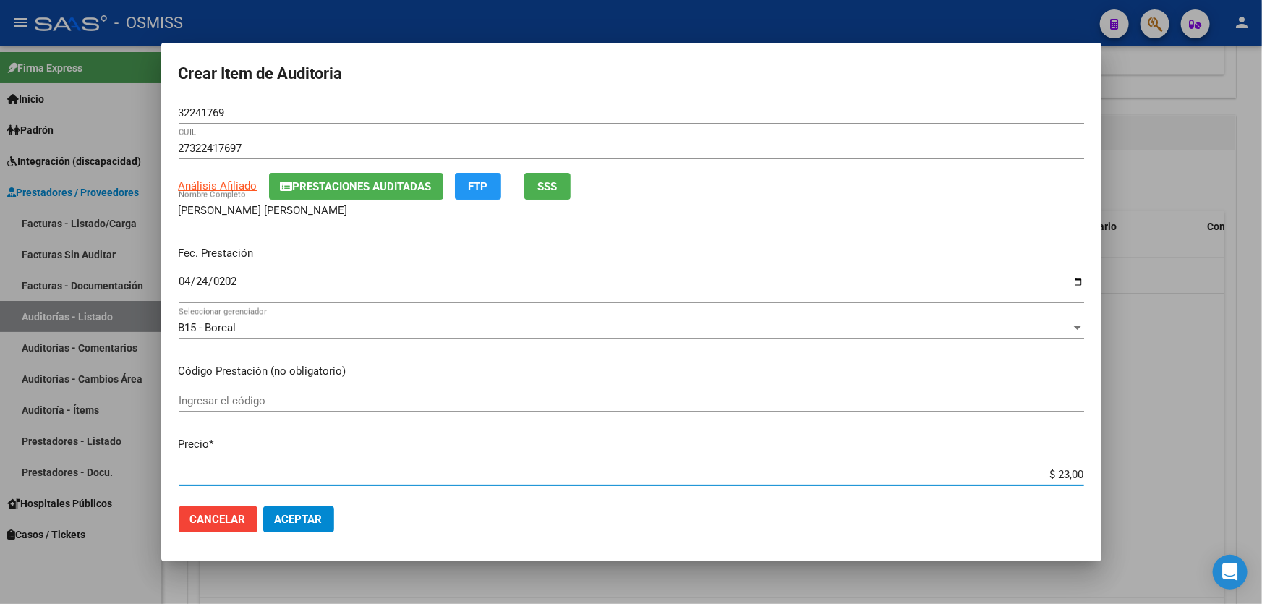
type input "$ 230,00"
type input "$ 2.300,00"
type input "$ 23.000,00"
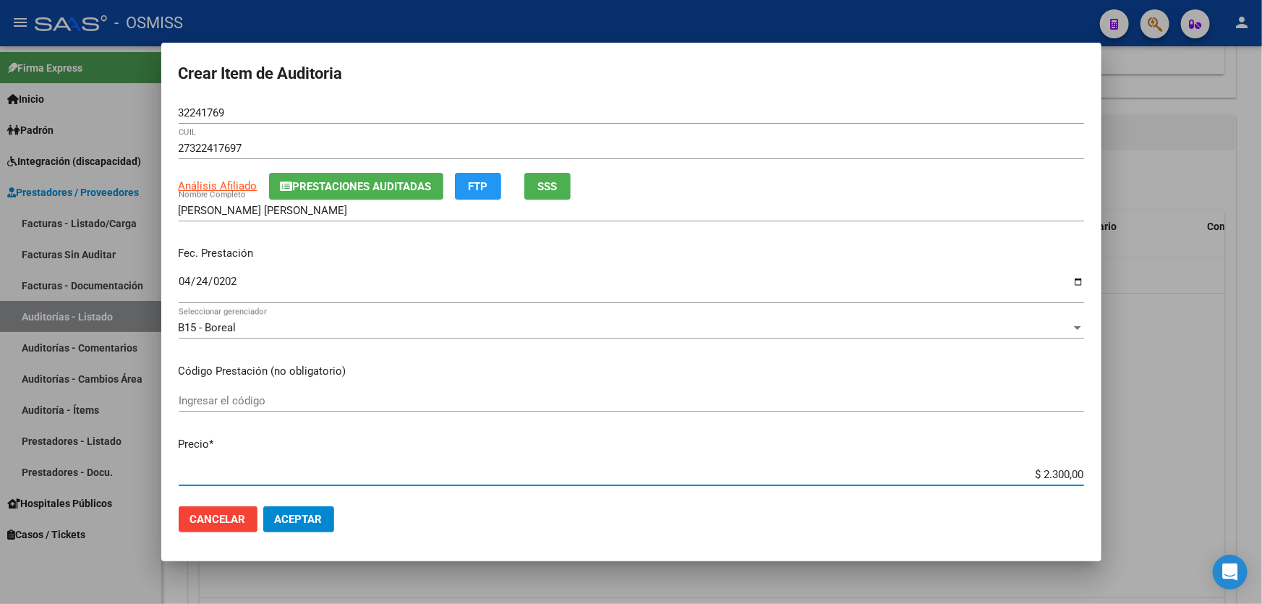
type input "$ 23.000,00"
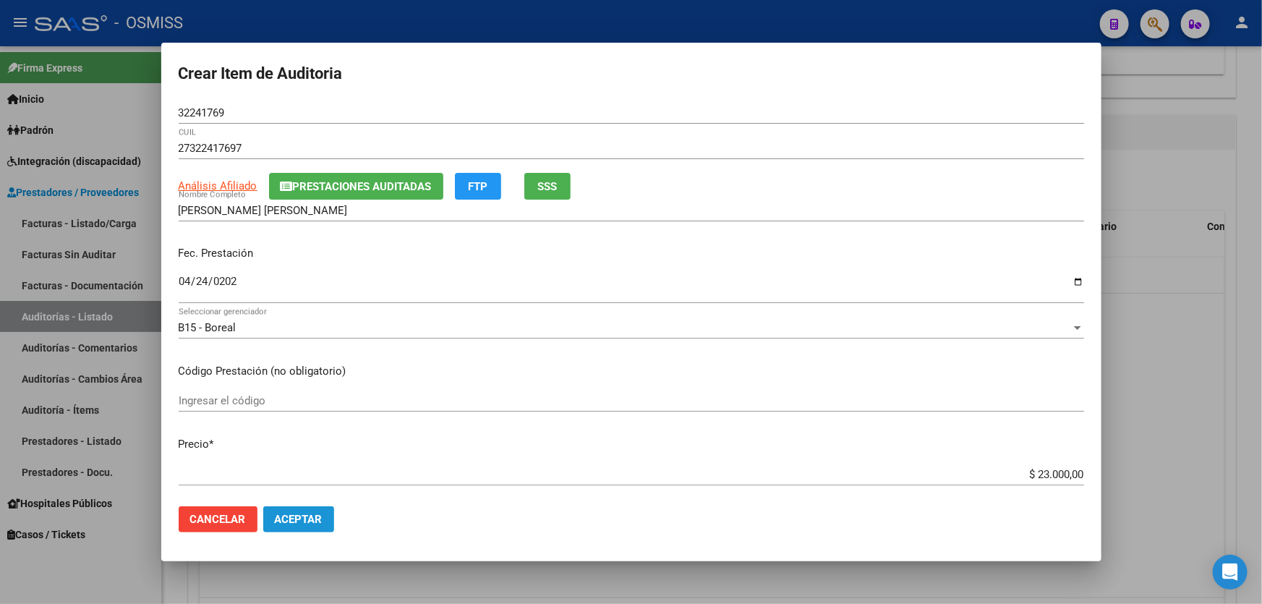
click at [284, 523] on span "Aceptar" at bounding box center [299, 519] width 48 height 13
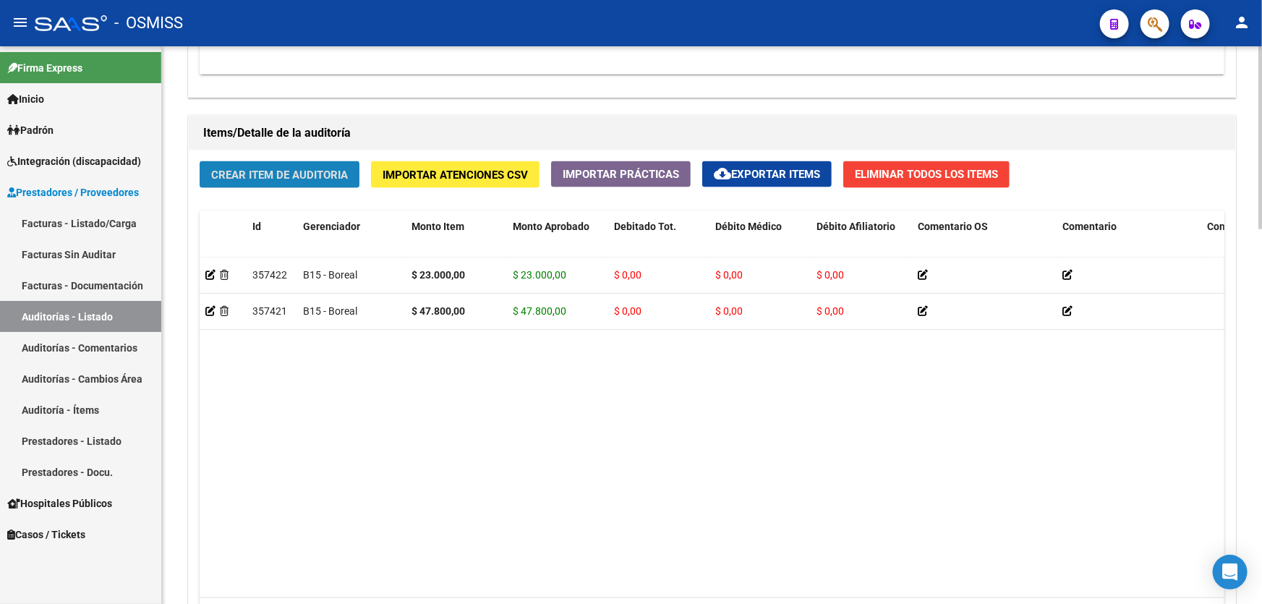
click at [258, 176] on span "Crear Item de Auditoria" at bounding box center [279, 174] width 137 height 13
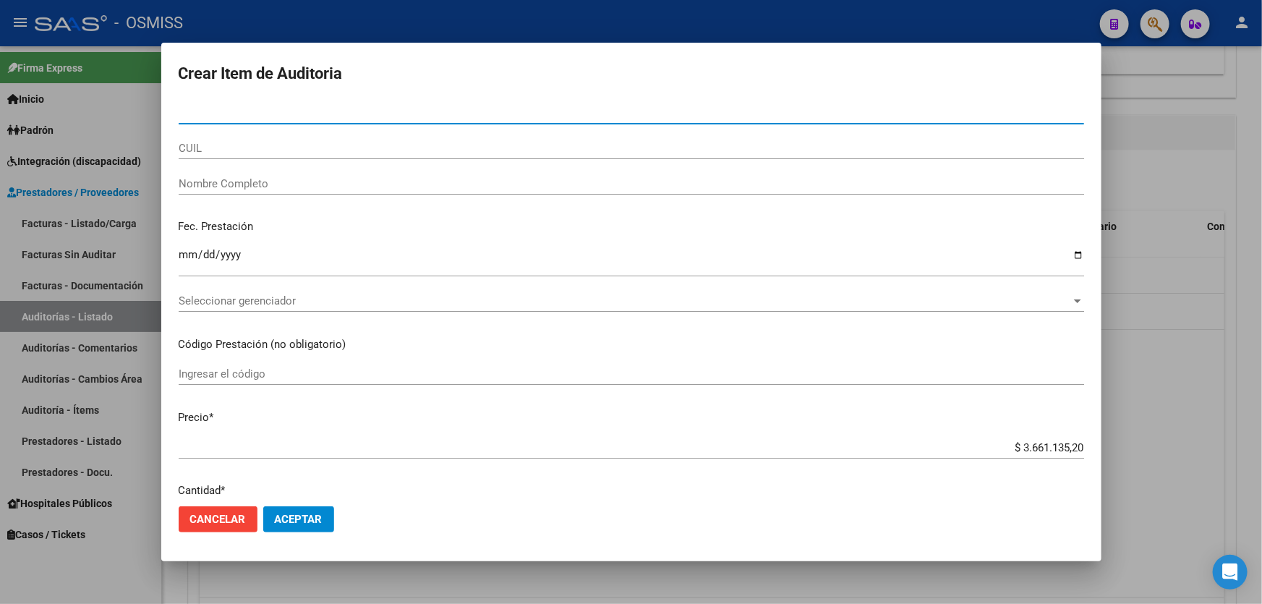
paste input "56084132"
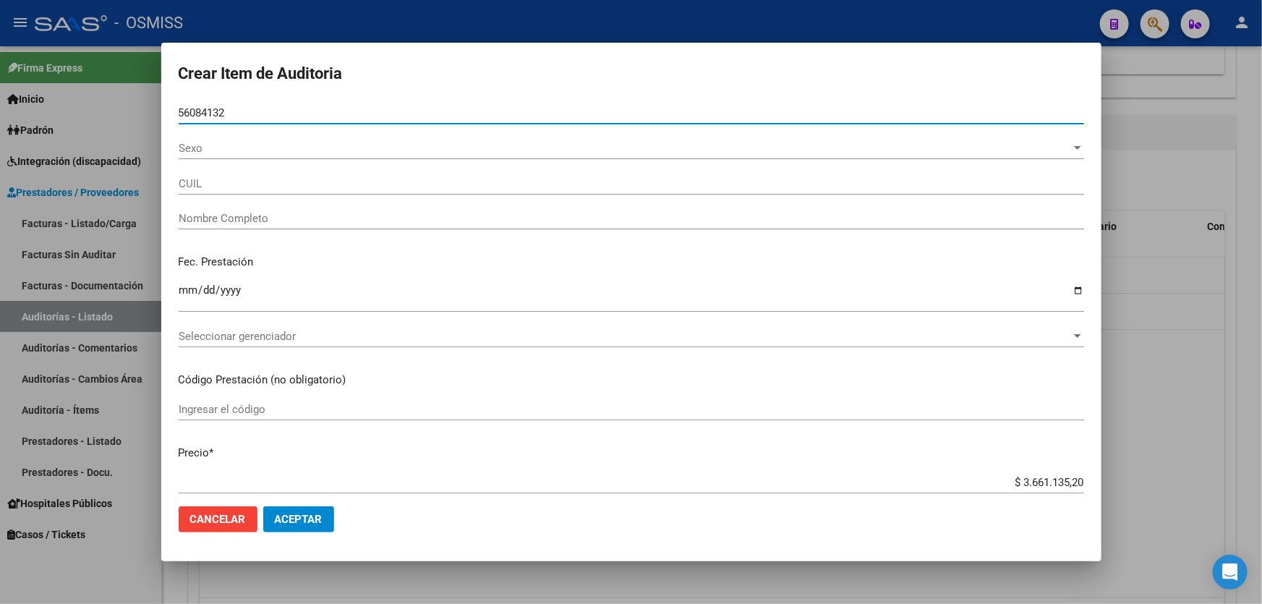
type input "56084132"
click at [189, 291] on input "Ingresar la fecha" at bounding box center [631, 295] width 905 height 23
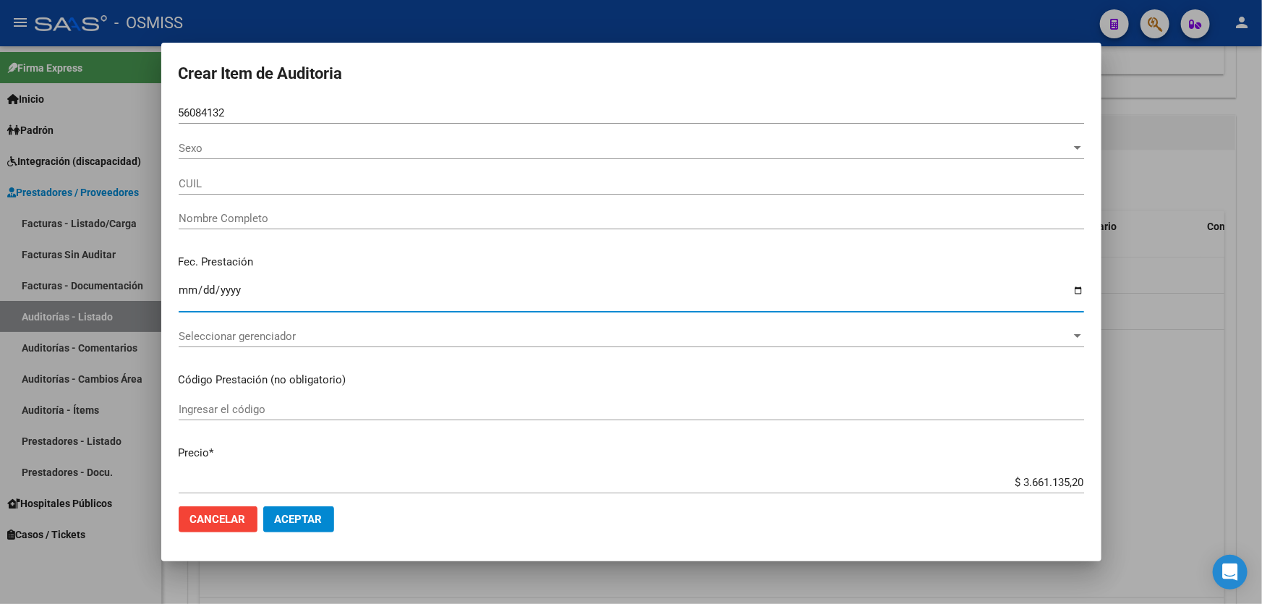
type input "23560841329"
type input "[PERSON_NAME]"
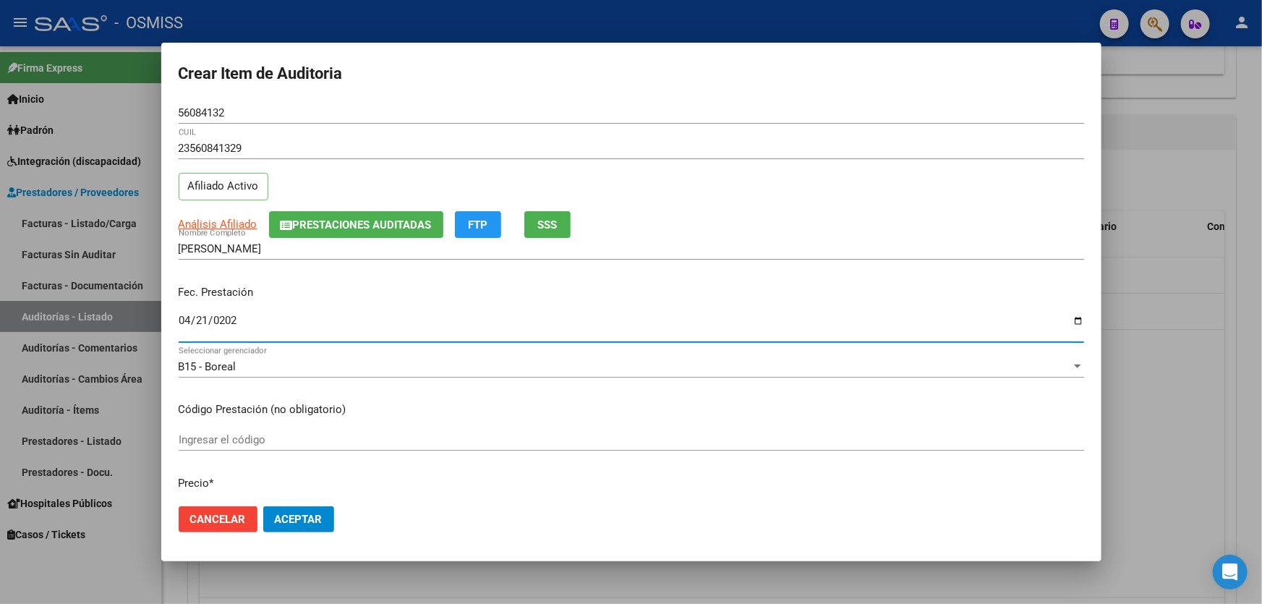
type input "[DATE]"
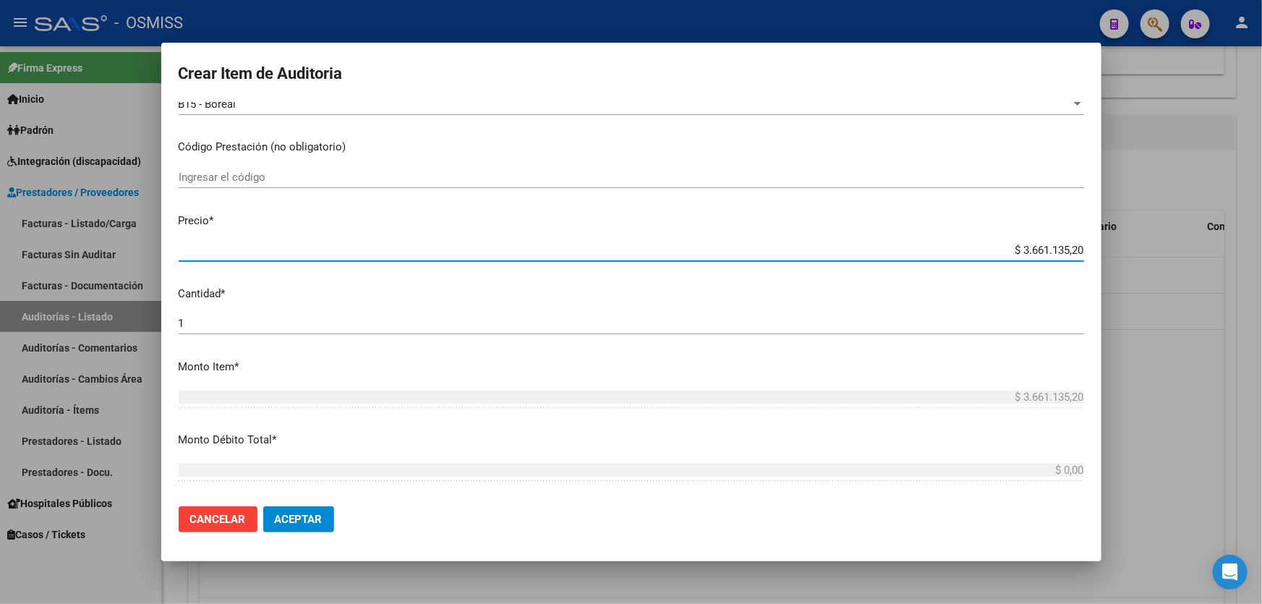
drag, startPoint x: 976, startPoint y: 255, endPoint x: 1261, endPoint y: 209, distance: 288.6
click at [1261, 209] on div "Crear Item de Auditoria 56084132 Nro Documento 23560841329 CUIL Afiliado Activo…" at bounding box center [631, 302] width 1262 height 604
type input "$ 0,01"
type input "$ 0,10"
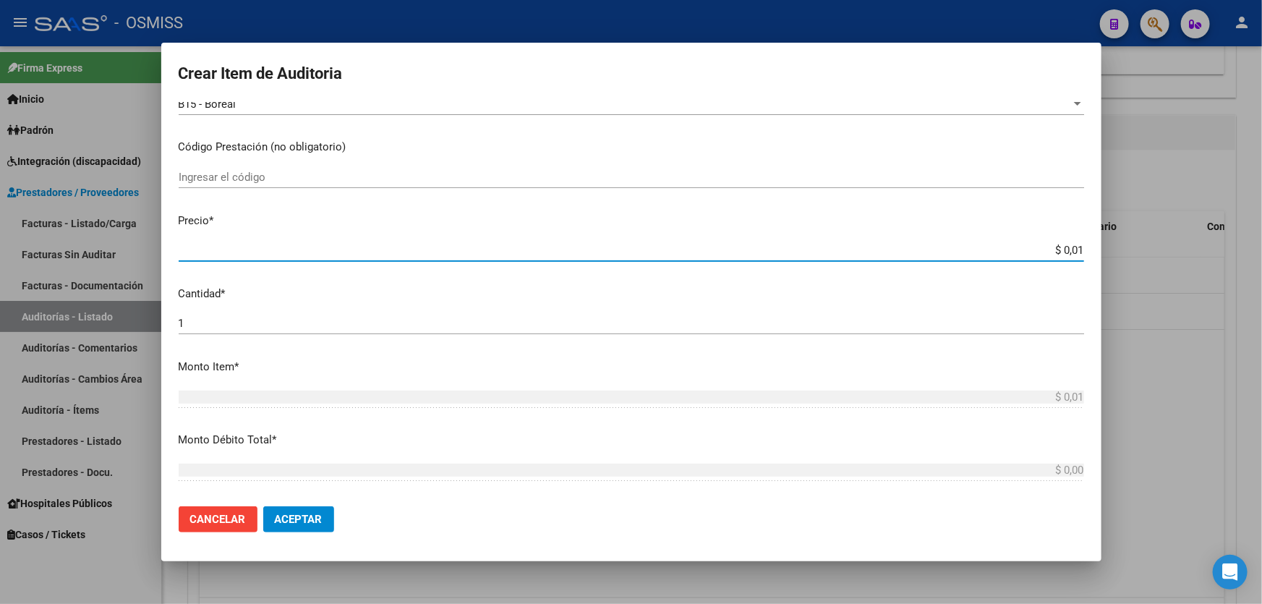
type input "$ 0,10"
type input "$ 1,00"
type input "$ 10,00"
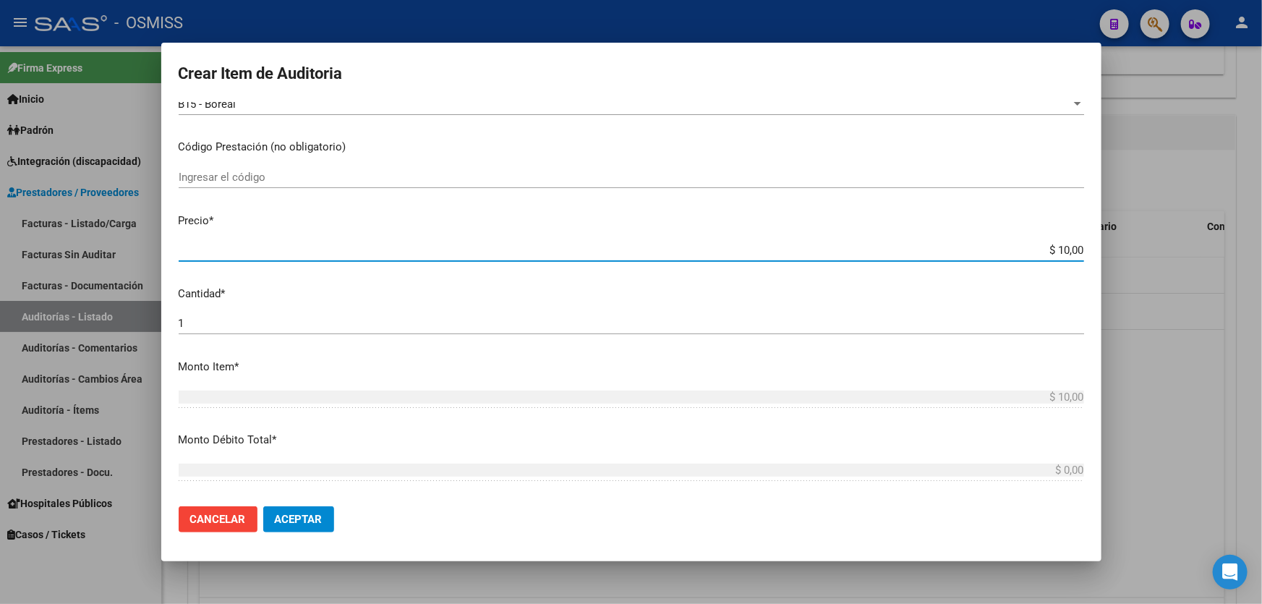
type input "$ 100,00"
type input "$ 1.000,00"
type input "$ 10.000,00"
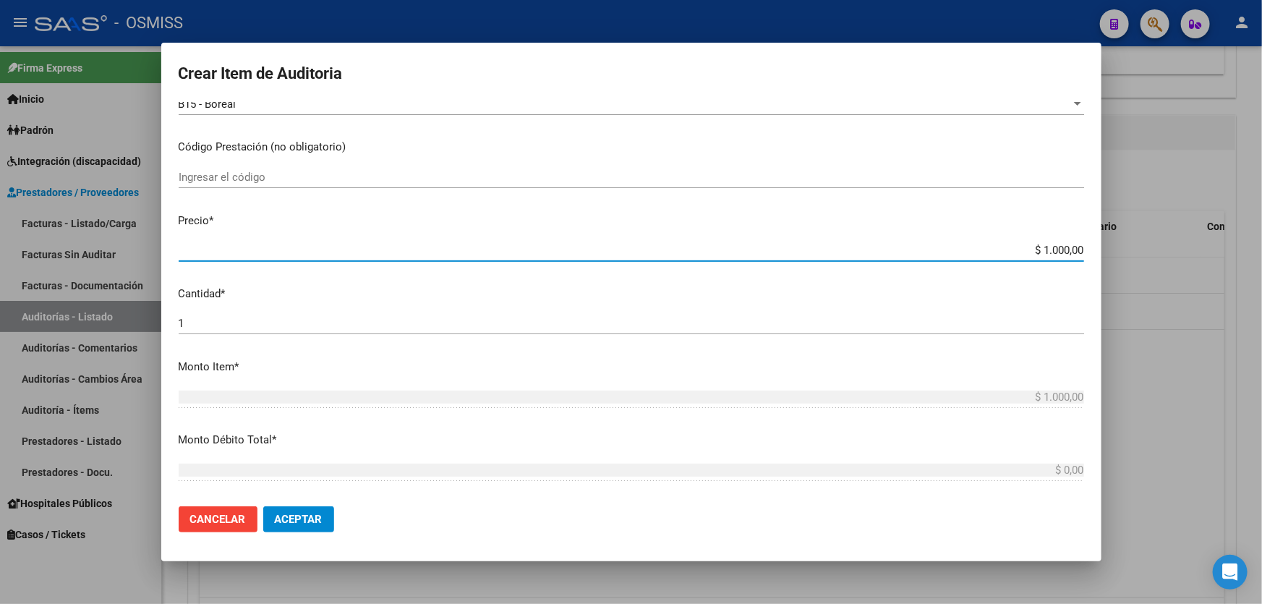
type input "$ 10.000,00"
click at [324, 513] on button "Aceptar" at bounding box center [298, 519] width 71 height 26
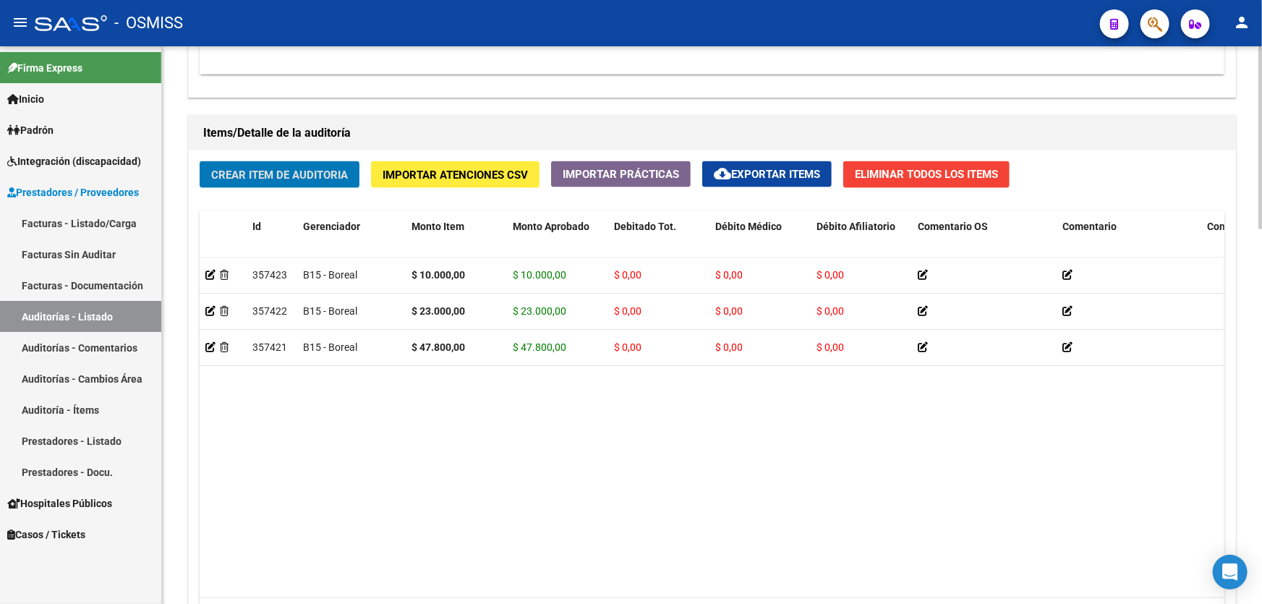
click at [262, 172] on span "Crear Item de Auditoria" at bounding box center [279, 174] width 137 height 13
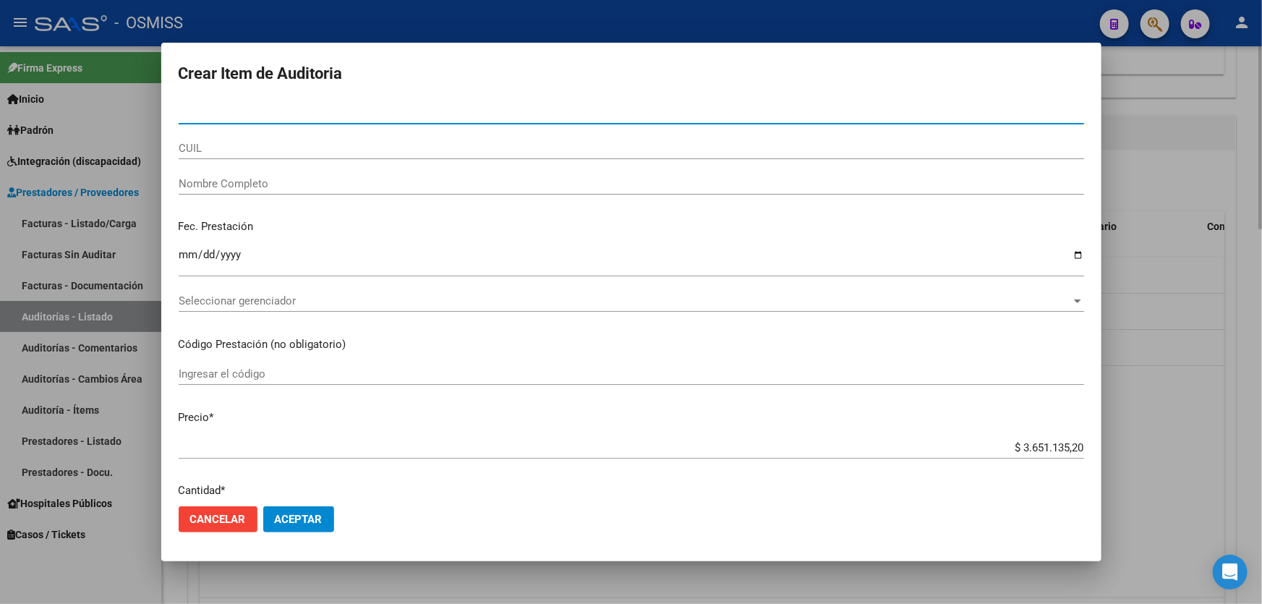
paste input "58283342"
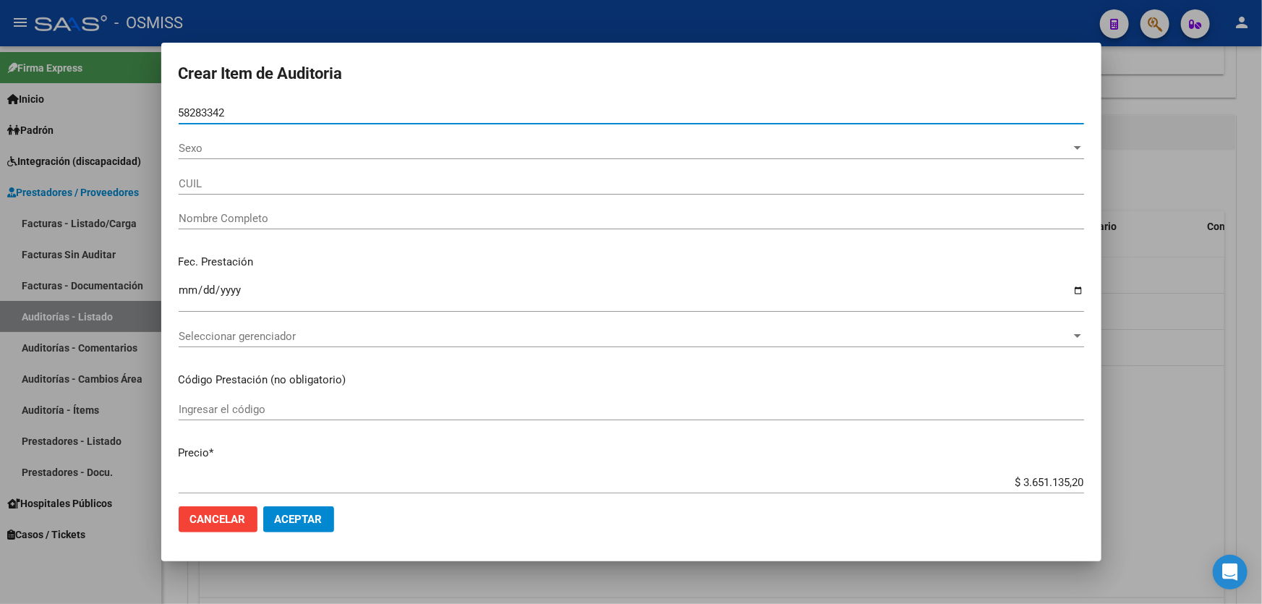
type input "58283342"
click at [190, 302] on input "Ingresar la fecha" at bounding box center [631, 295] width 905 height 23
type input "20582833428"
type input "[PERSON_NAME]"
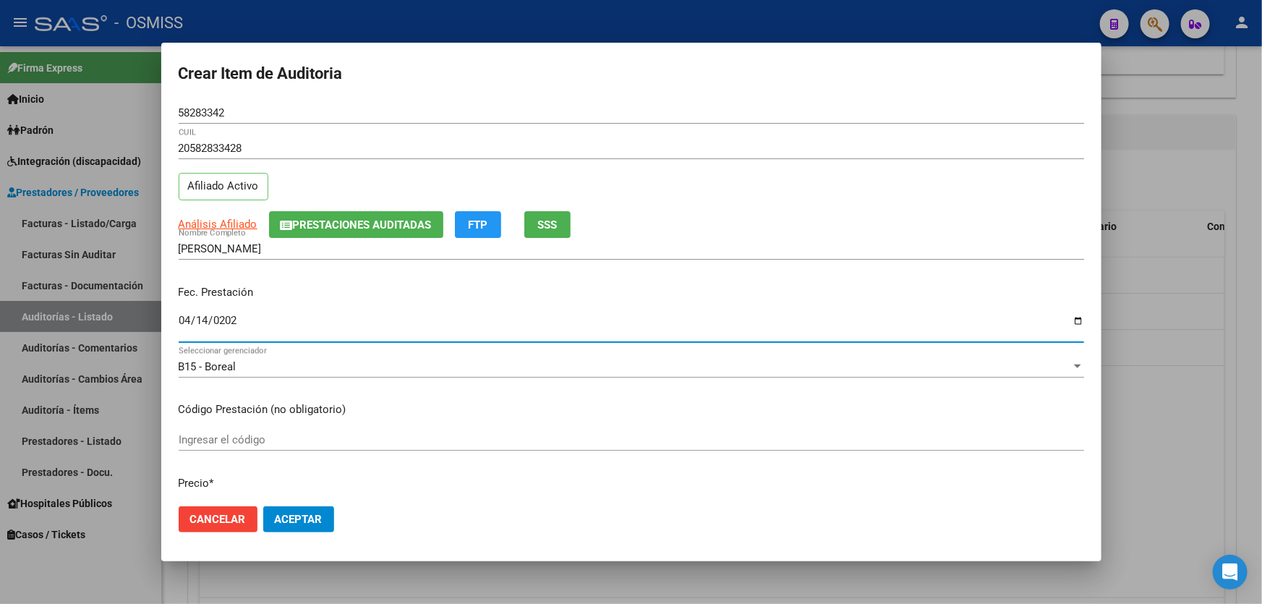
type input "[DATE]"
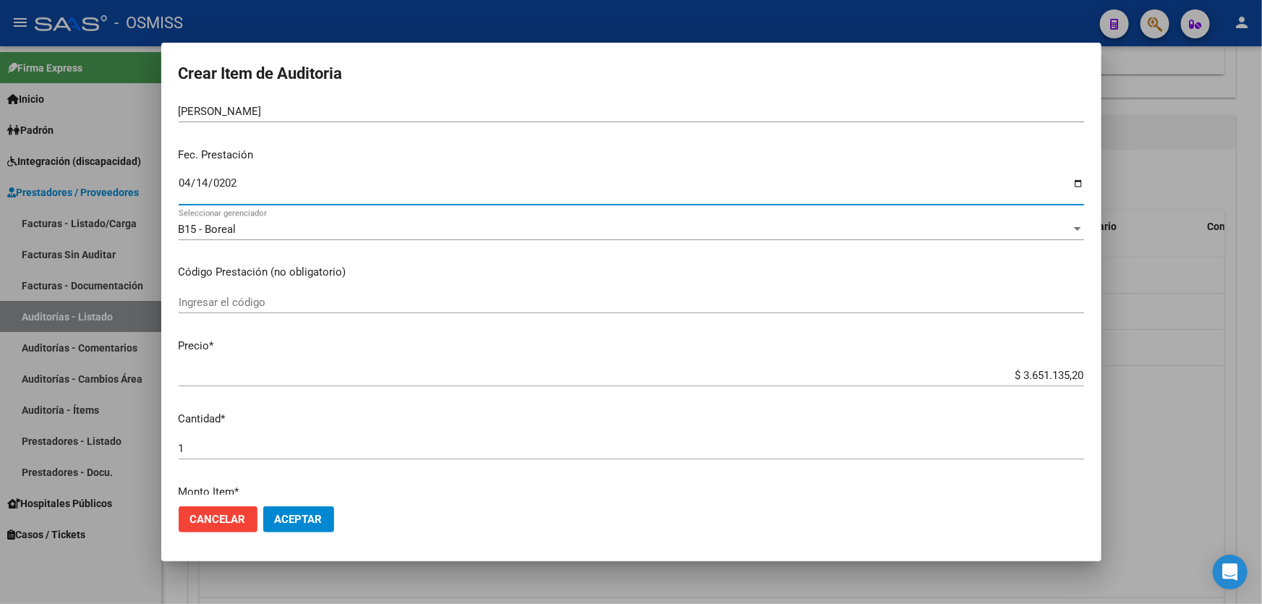
scroll to position [197, 0]
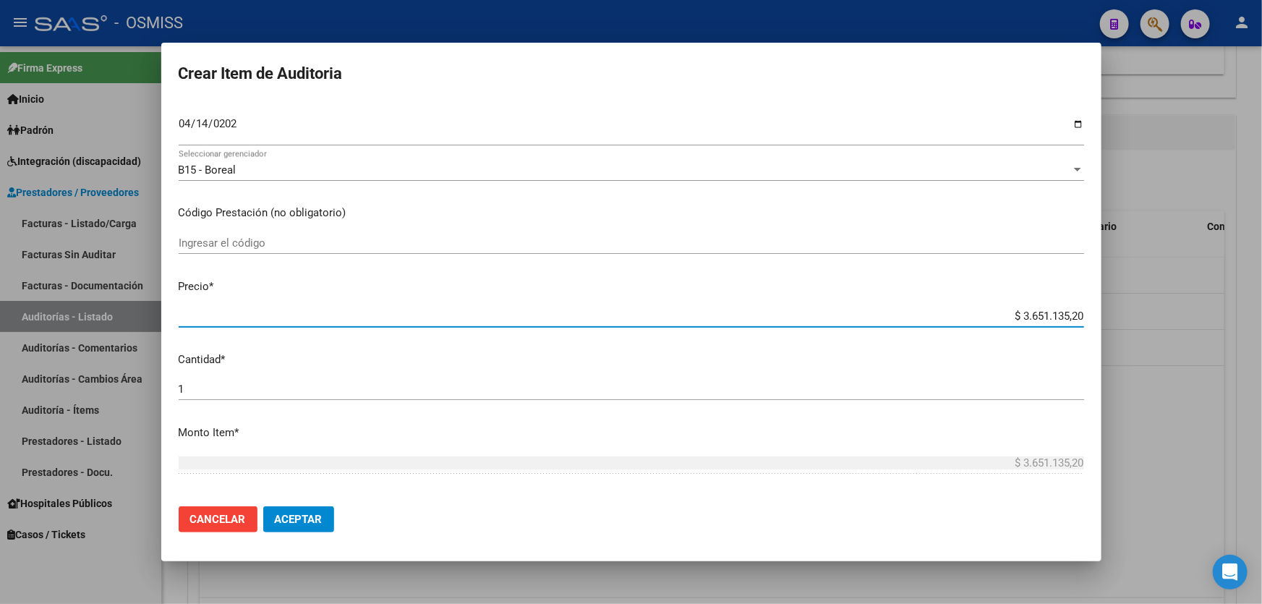
drag, startPoint x: 920, startPoint y: 315, endPoint x: 1261, endPoint y: 236, distance: 349.4
click at [1261, 235] on div "Crear Item de Auditoria 58283342 Nro Documento 20582833428 CUIL Afiliado Activo…" at bounding box center [631, 302] width 1262 height 604
type input "$ 0,01"
type input "$ 0,13"
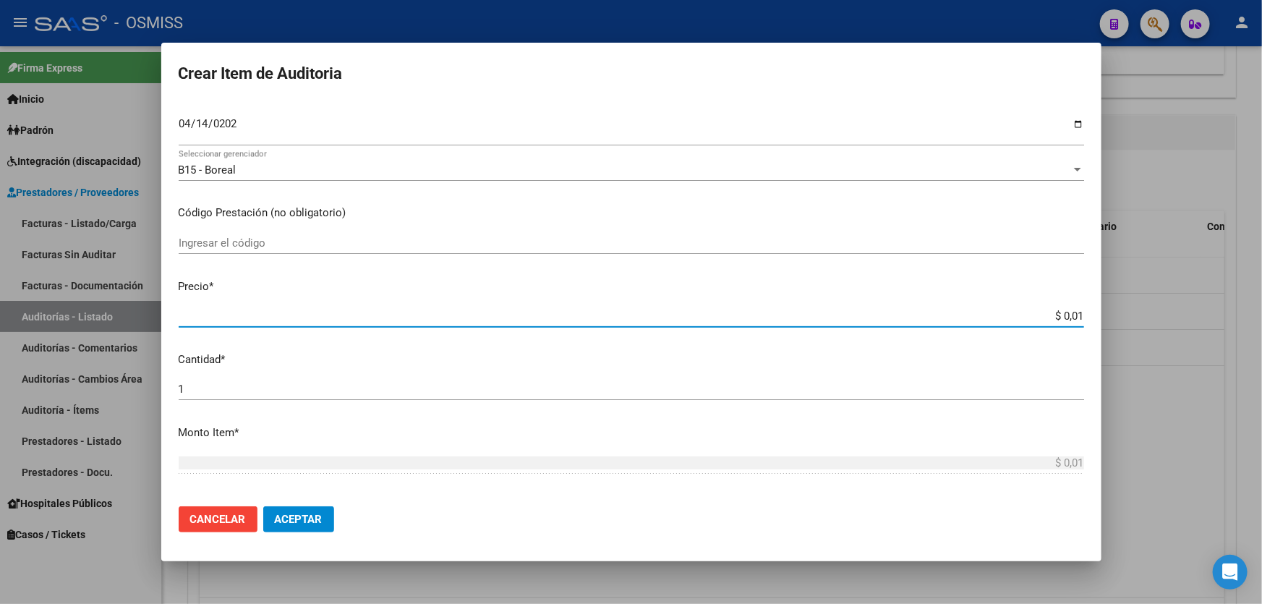
type input "$ 0,13"
type input "$ 1,30"
type input "$ 13,00"
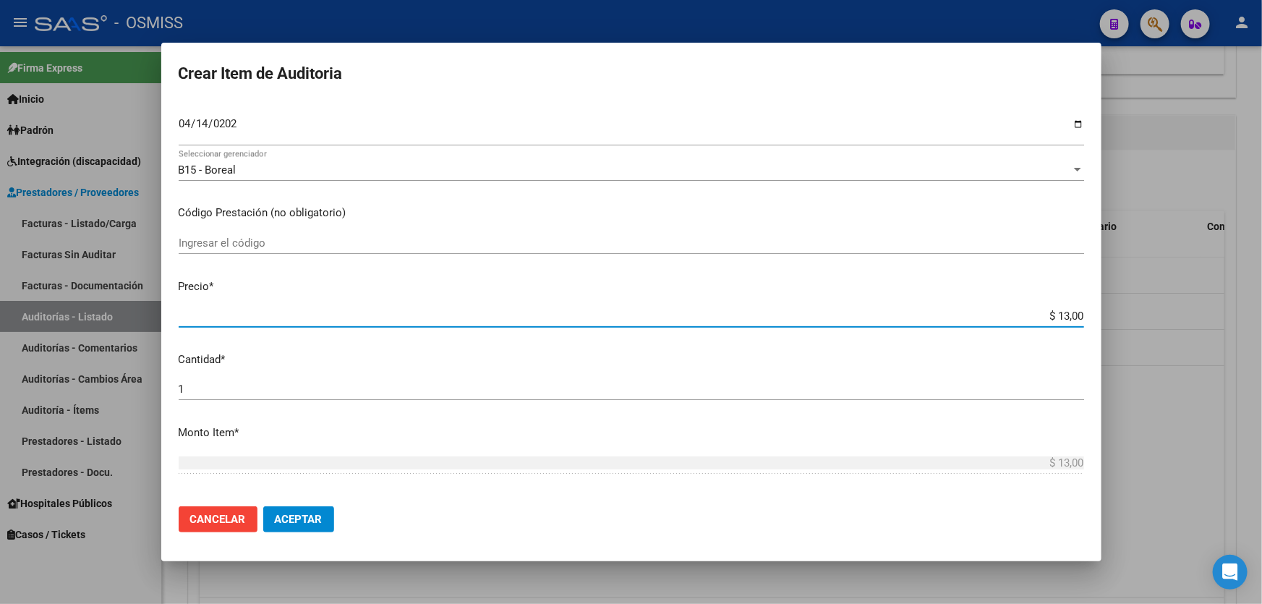
type input "$ 130,00"
type input "$ 1.300,00"
type input "$ 13.000,00"
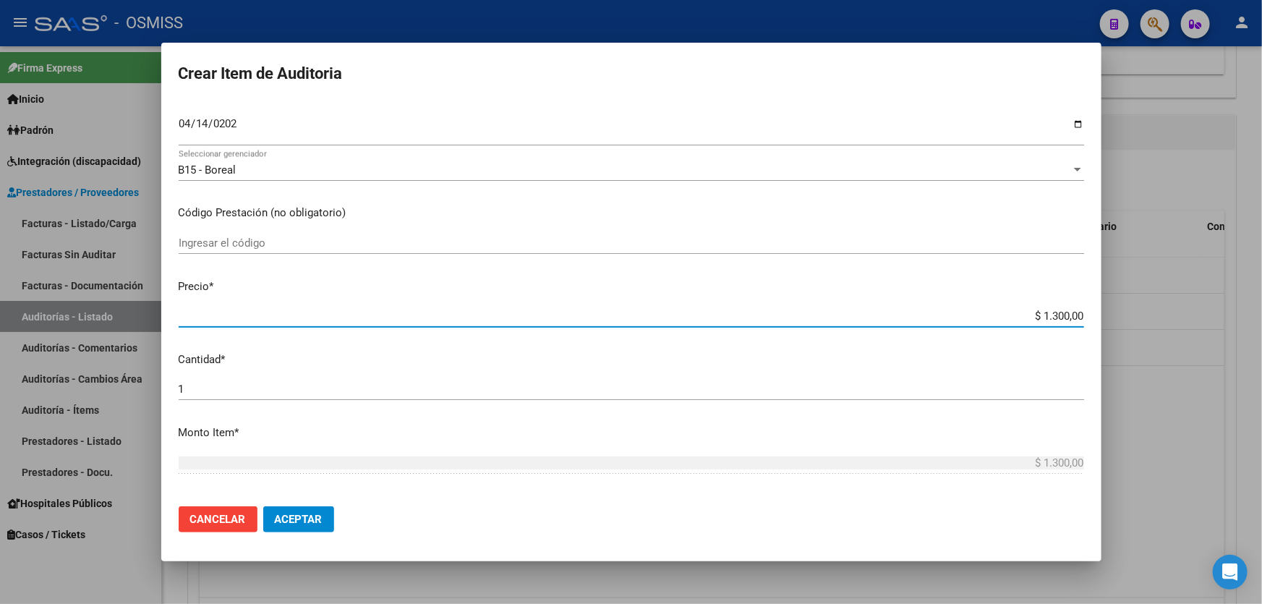
type input "$ 13.000,00"
drag, startPoint x: 294, startPoint y: 519, endPoint x: 307, endPoint y: 507, distance: 18.4
click at [294, 519] on span "Aceptar" at bounding box center [299, 519] width 48 height 13
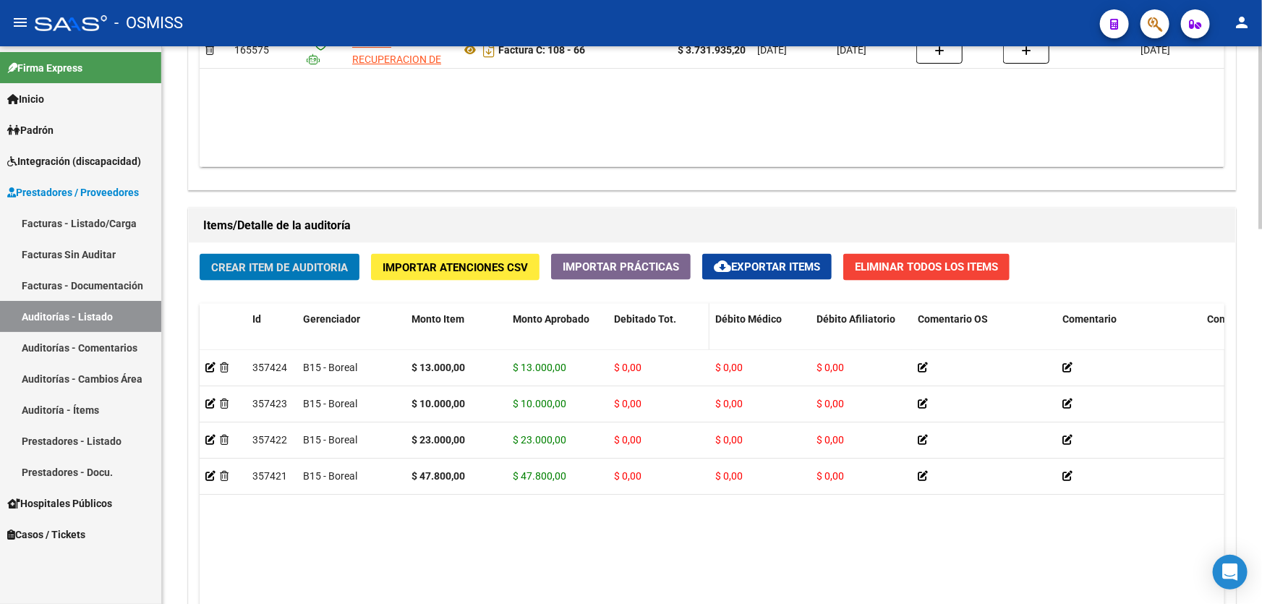
scroll to position [723, 0]
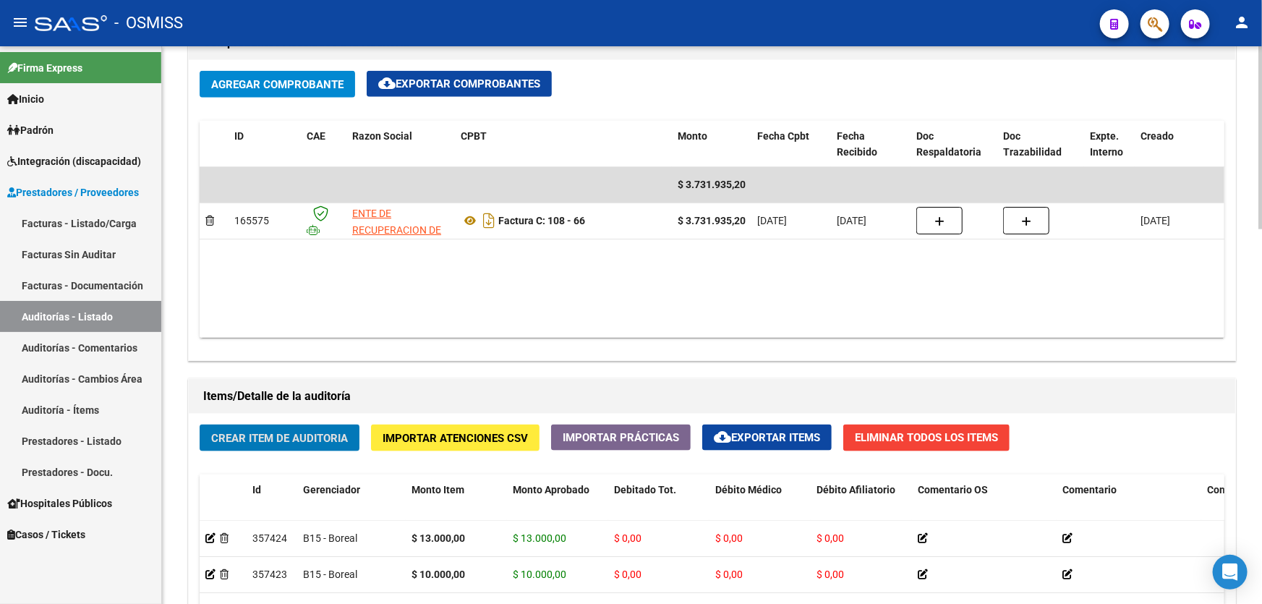
click at [520, 442] on button "Importar Atenciones CSV" at bounding box center [455, 437] width 168 height 27
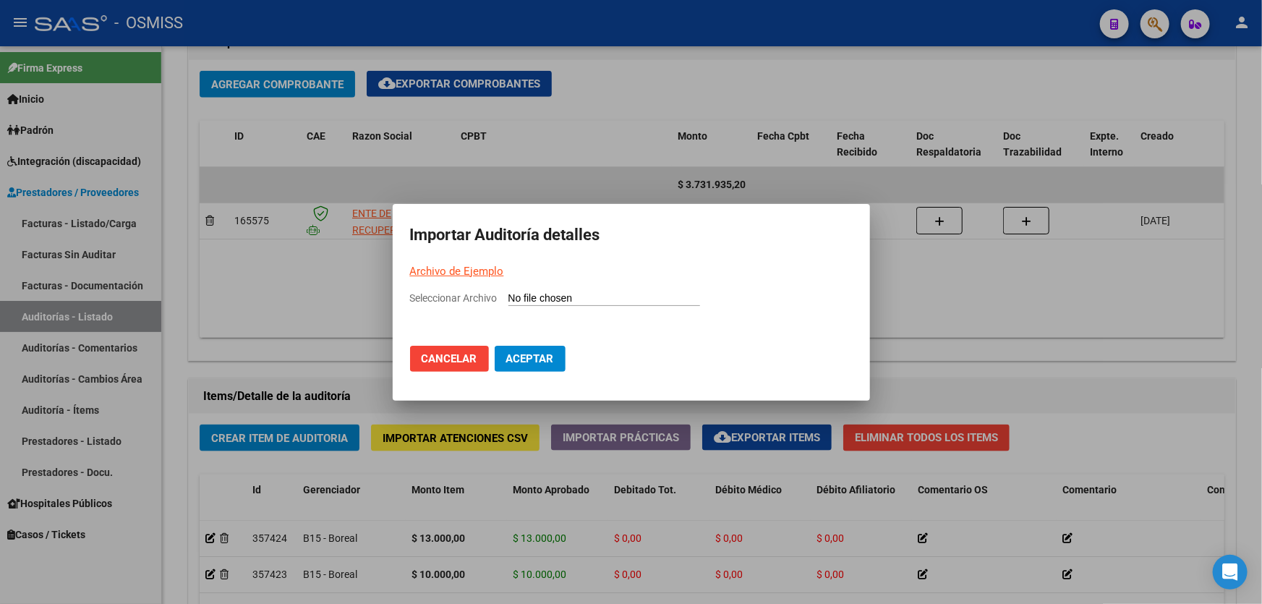
click at [470, 263] on p "Archivo de Ejemplo" at bounding box center [631, 271] width 442 height 17
click at [480, 271] on link "Archivo de Ejemplo" at bounding box center [457, 271] width 94 height 13
click at [479, 292] on span "Seleccionar Archivo" at bounding box center [453, 298] width 87 height 12
click at [508, 292] on input "Seleccionar Archivo" at bounding box center [604, 299] width 192 height 14
type input "C:\fakepath\DEMO REFORSAL.csv"
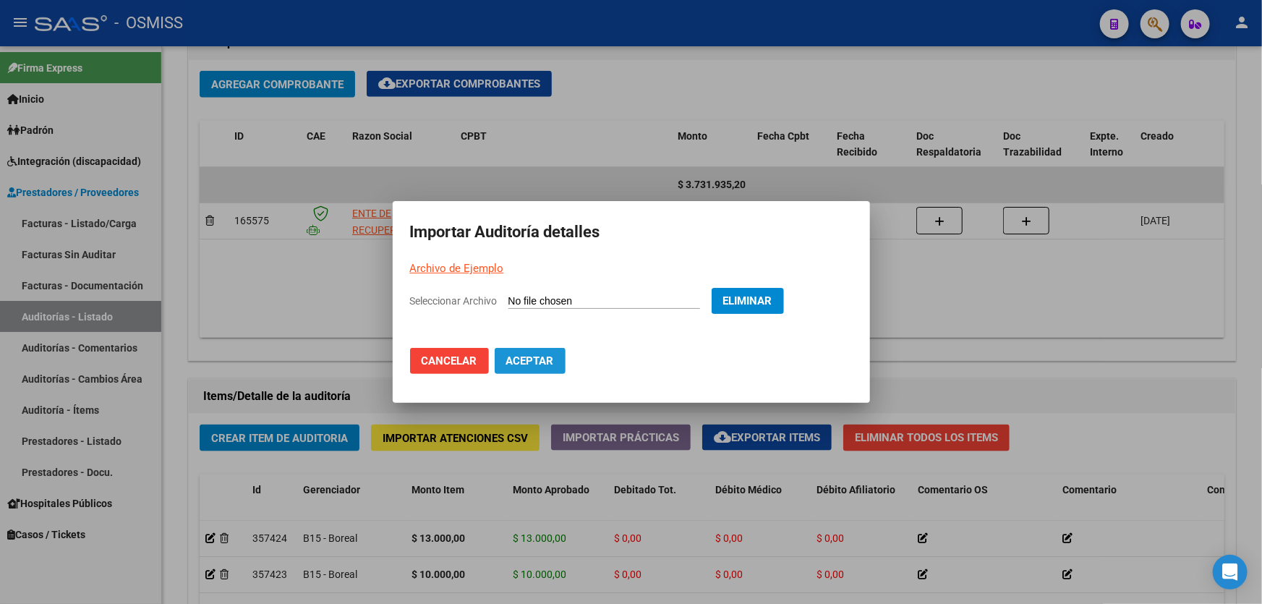
click at [534, 363] on span "Aceptar" at bounding box center [530, 360] width 48 height 13
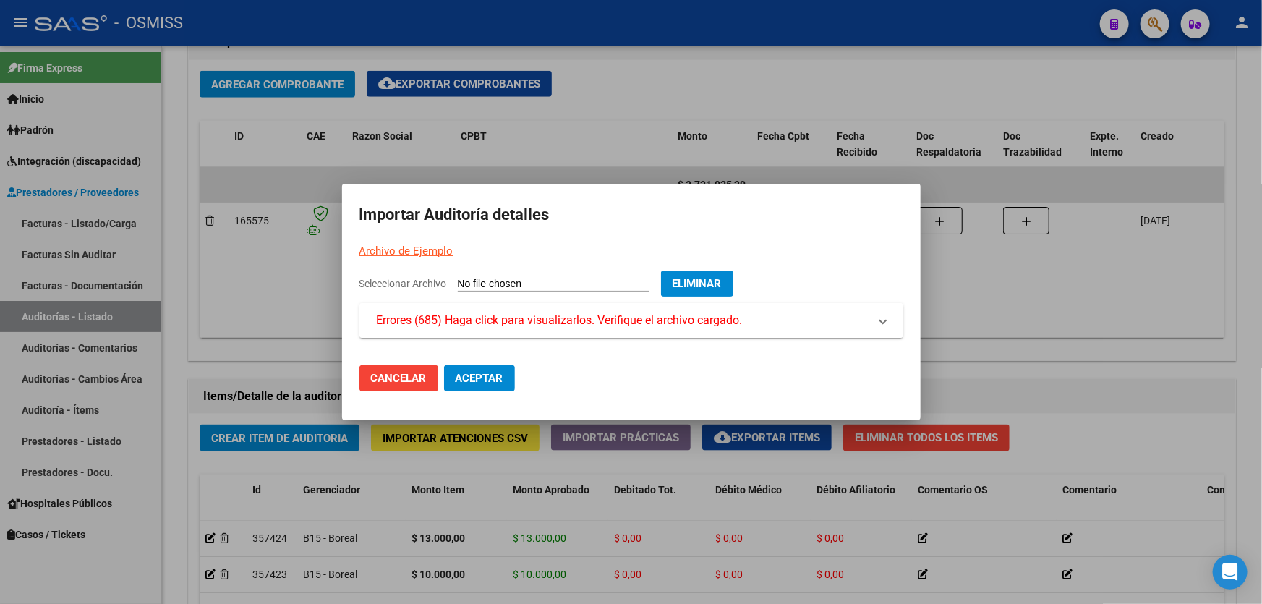
click at [427, 328] on span "Errores (685) Haga click para visualizarlos. Verifique el archivo cargado." at bounding box center [560, 320] width 366 height 17
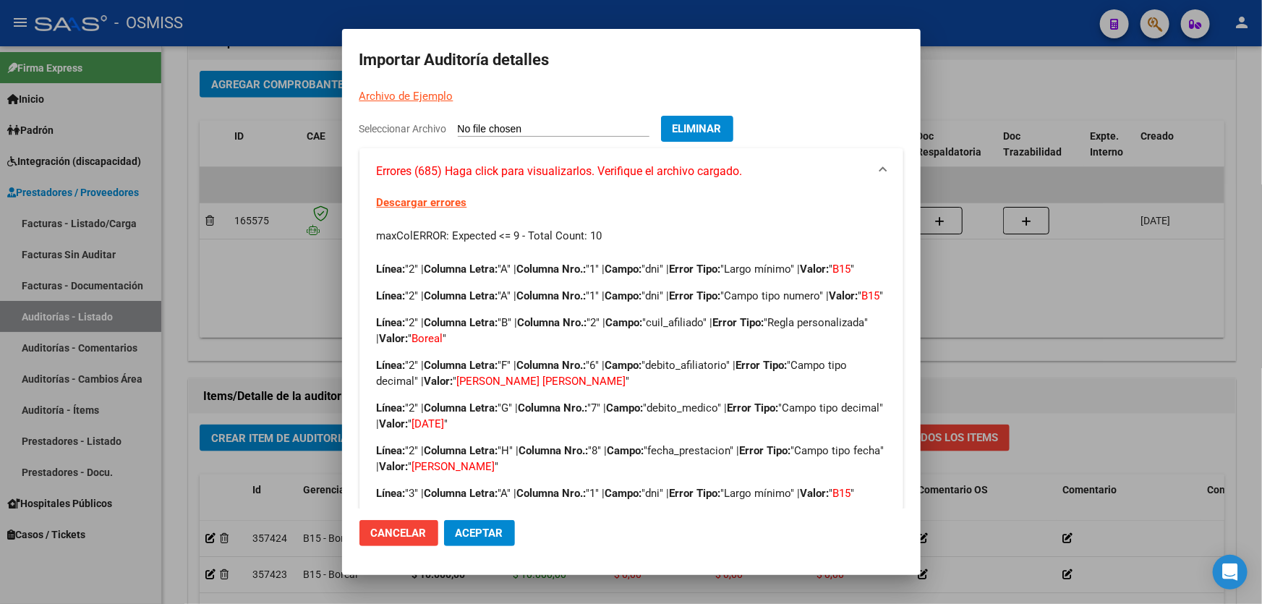
click at [432, 208] on link "Descargar errores" at bounding box center [422, 202] width 90 height 13
click at [463, 568] on mat-dialog-container "Importar Auditoría detalles Archivo de Ejemplo Seleccionar Archivo Eliminar Err…" at bounding box center [631, 301] width 578 height 545
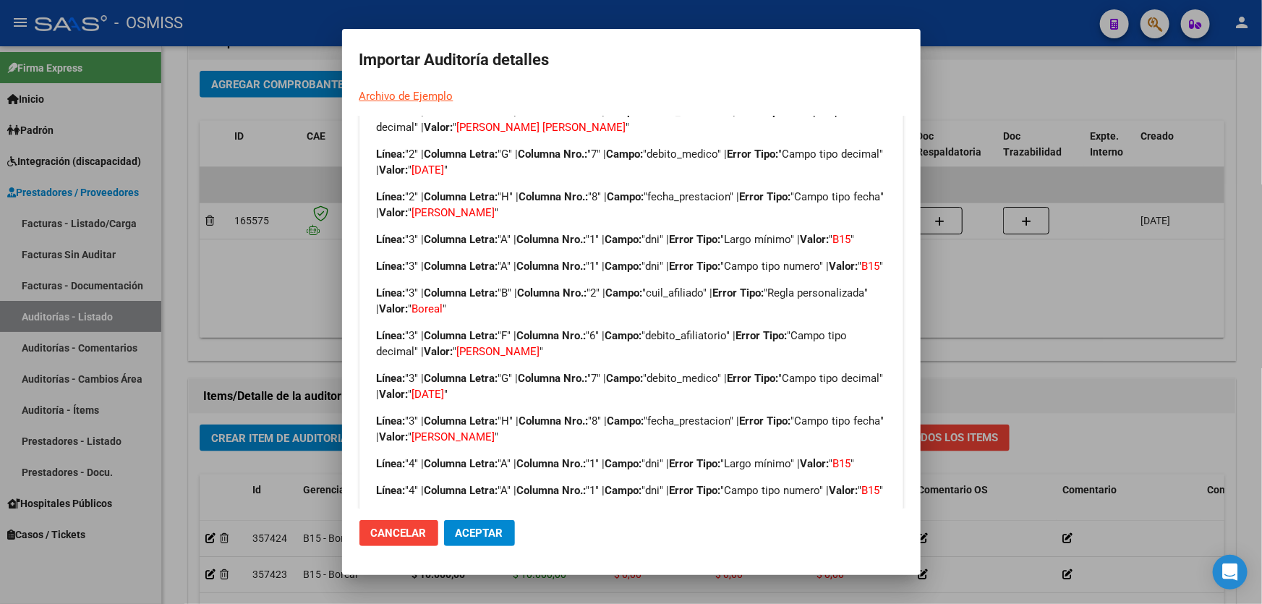
scroll to position [262, 0]
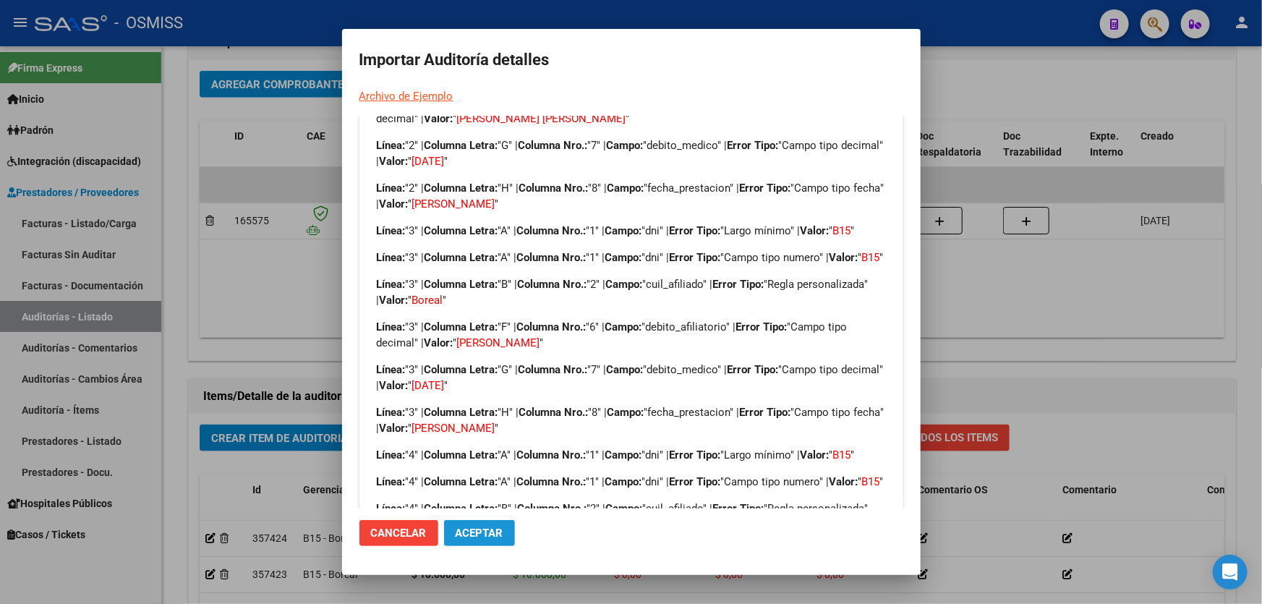
click at [445, 531] on button "Aceptar" at bounding box center [479, 533] width 71 height 26
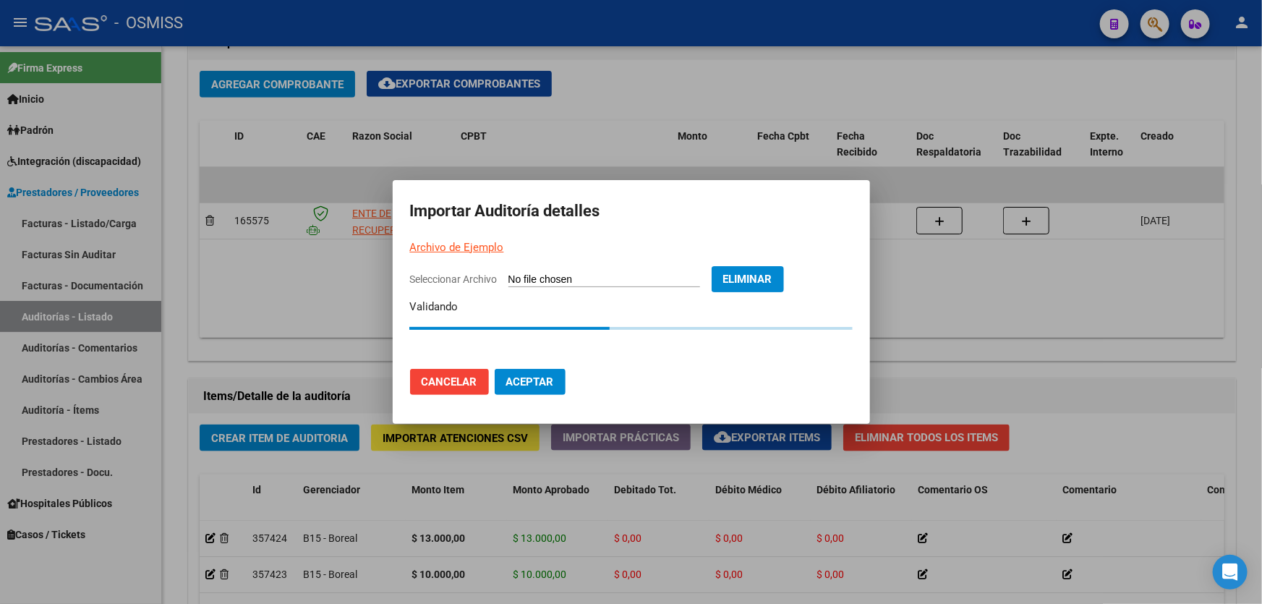
click at [750, 280] on button "Eliminar" at bounding box center [747, 279] width 72 height 26
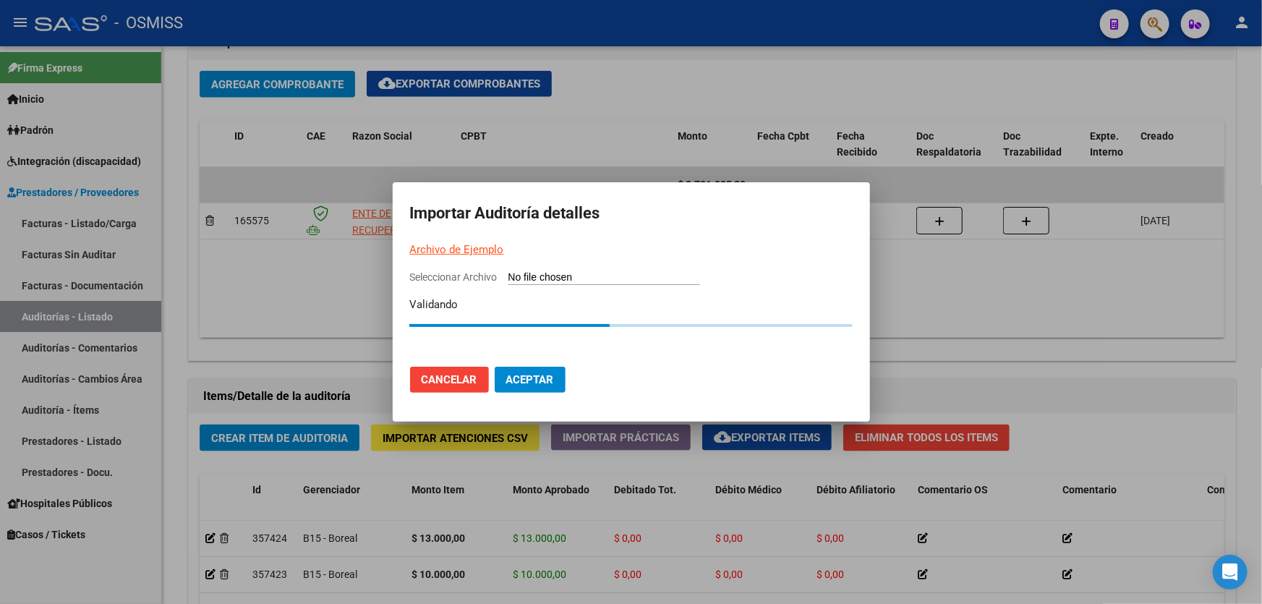
click at [560, 271] on input "Seleccionar Archivo" at bounding box center [604, 278] width 192 height 14
type input "C:\fakepath\DEMO REFORSAL.csv"
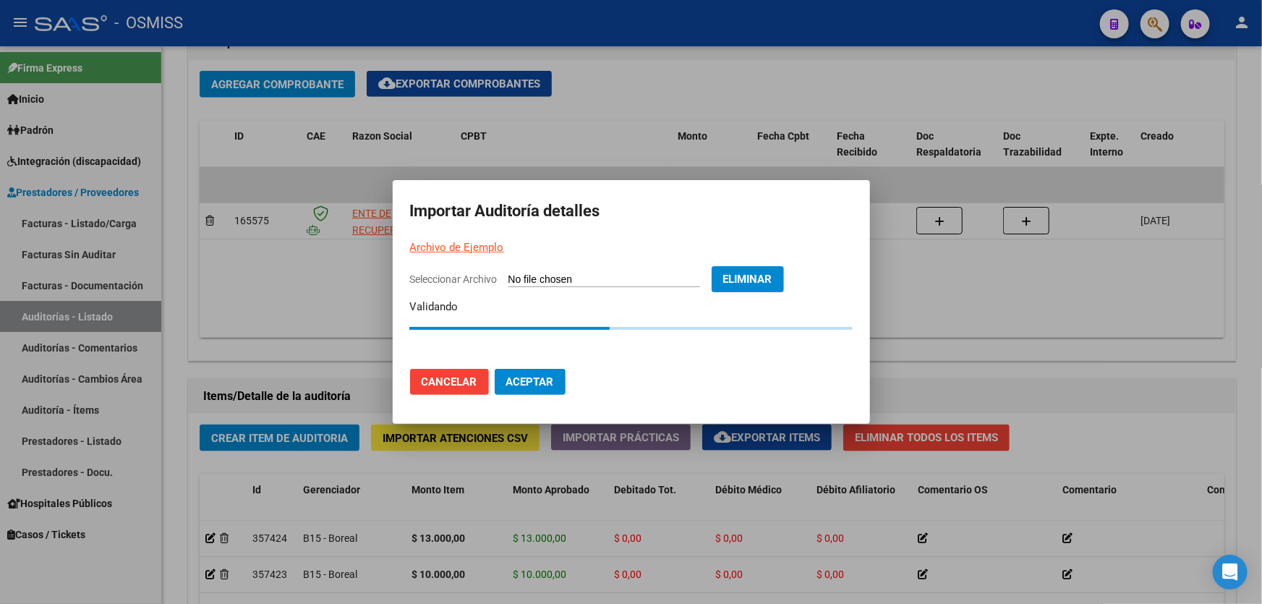
click at [528, 388] on span "Aceptar" at bounding box center [530, 381] width 48 height 13
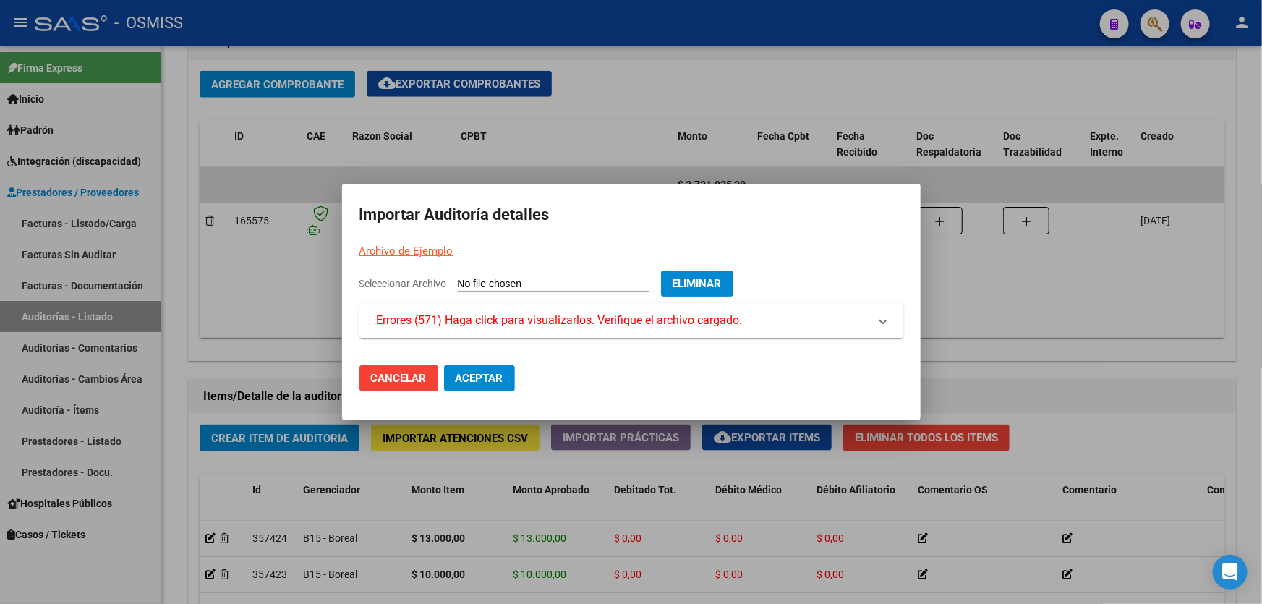
click at [567, 322] on span "Errores (571) Haga click para visualizarlos. Verifique el archivo cargado." at bounding box center [560, 320] width 366 height 17
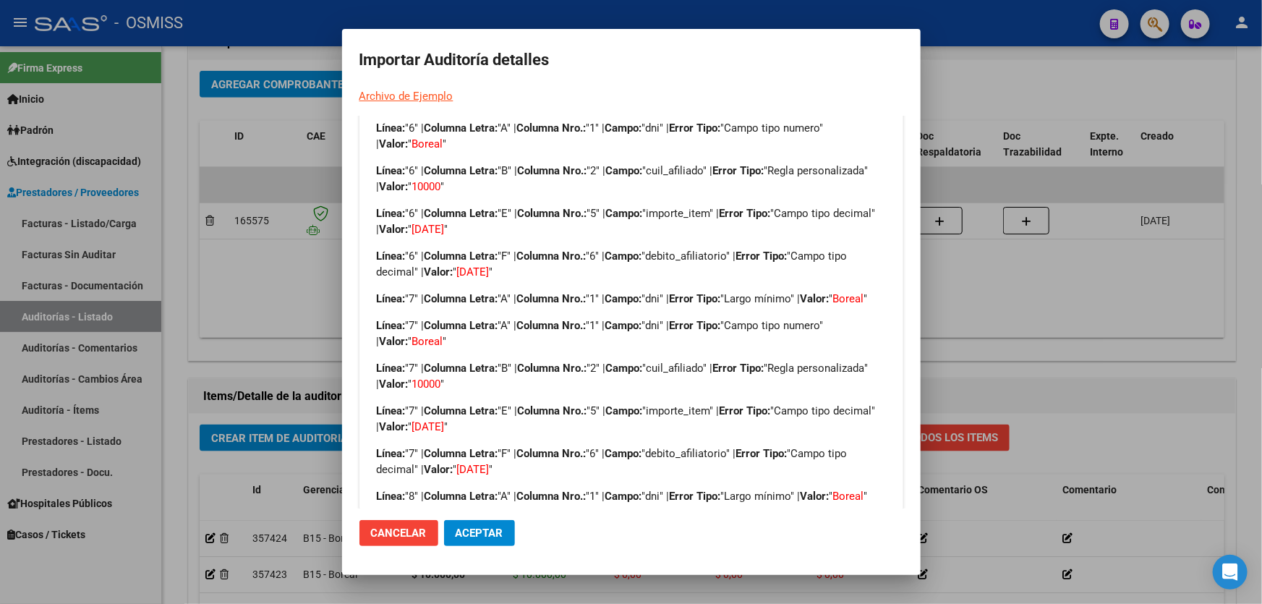
scroll to position [1117, 0]
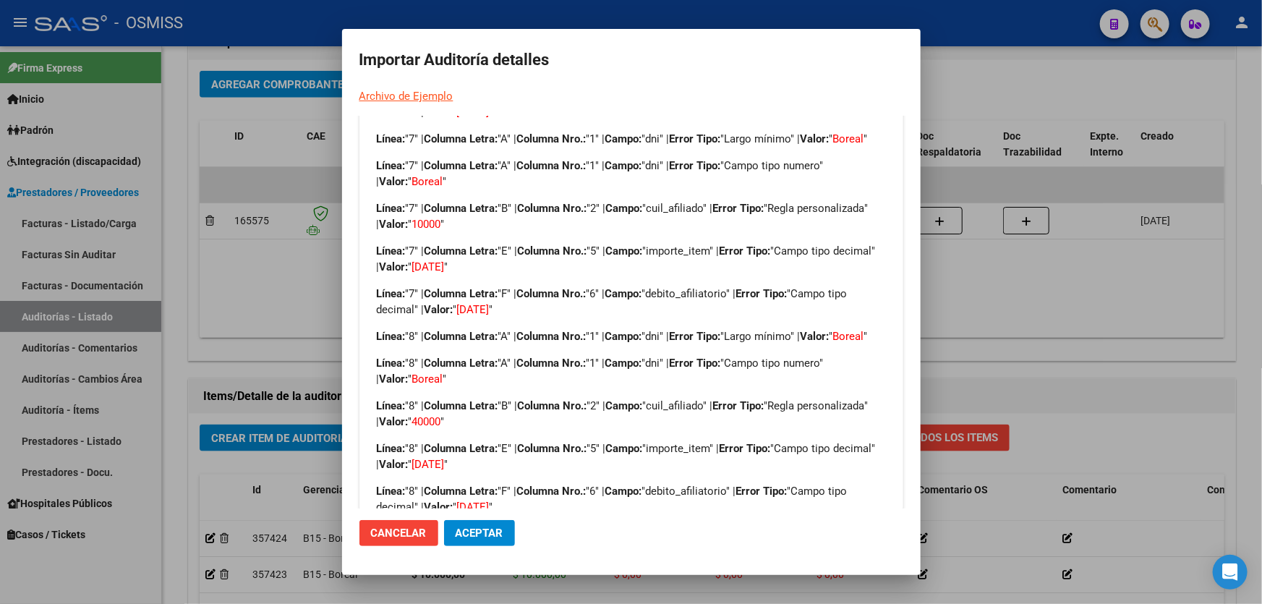
click at [489, 531] on span "Aceptar" at bounding box center [480, 532] width 48 height 13
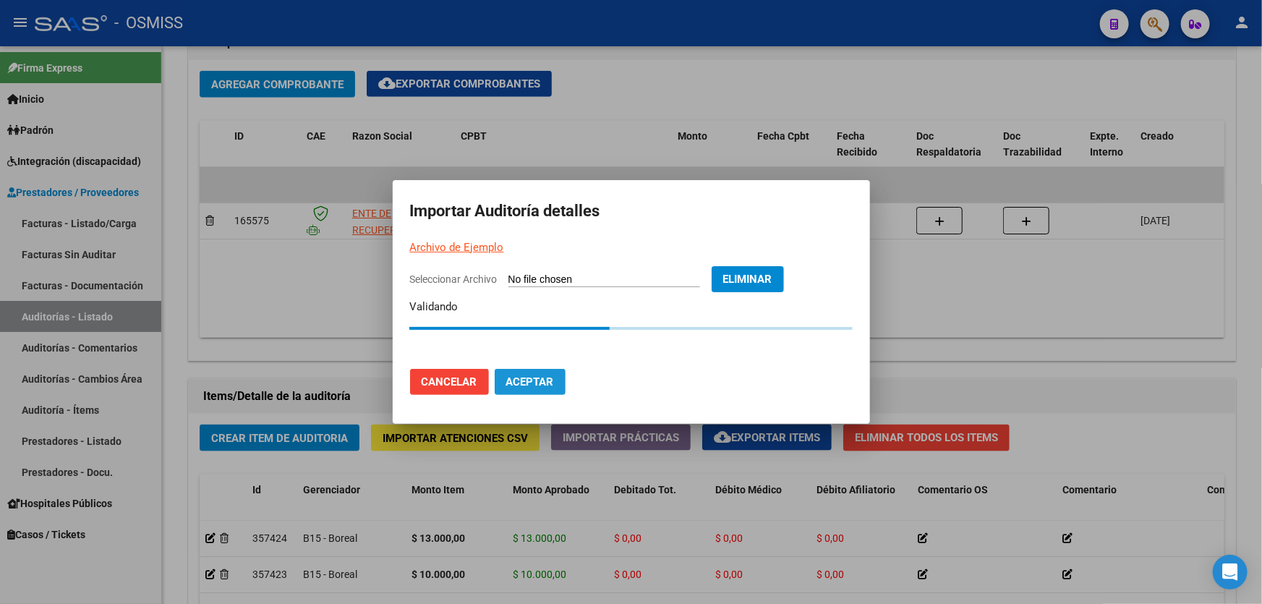
scroll to position [0, 0]
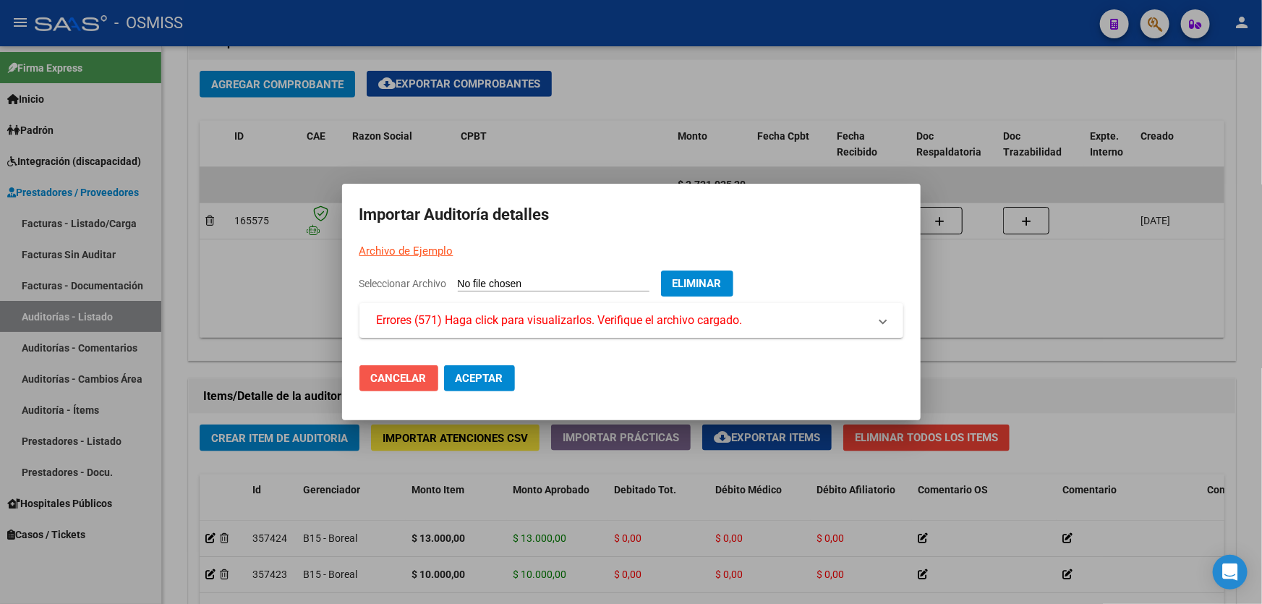
click at [422, 379] on span "Cancelar" at bounding box center [399, 378] width 56 height 13
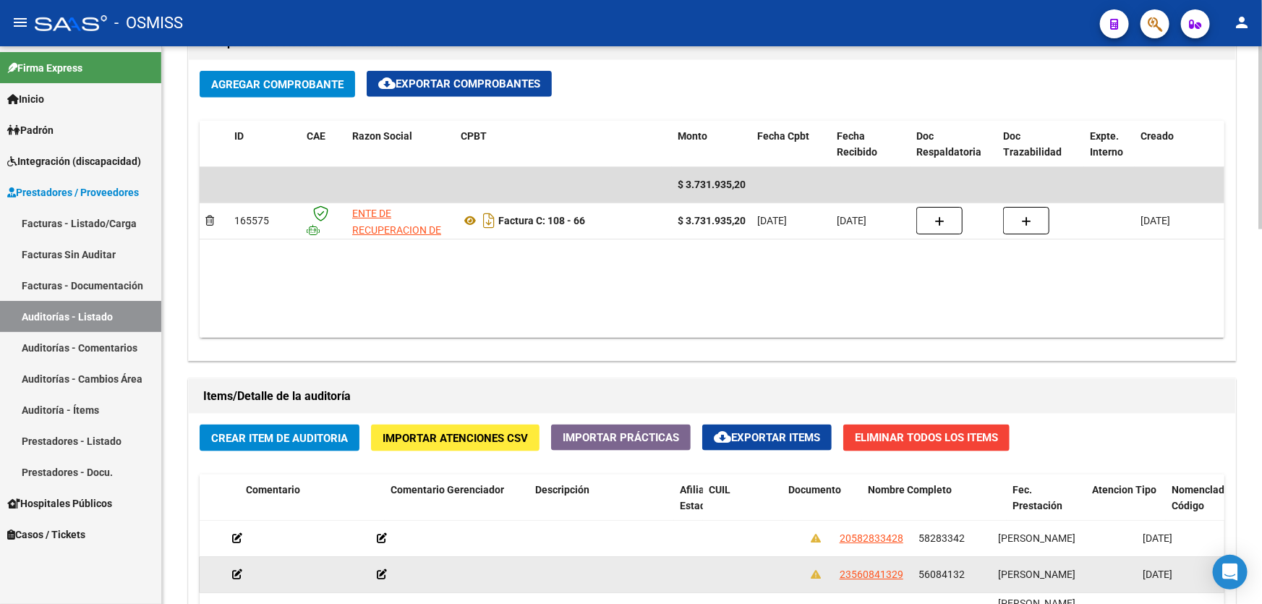
drag, startPoint x: 925, startPoint y: 588, endPoint x: 1012, endPoint y: 585, distance: 86.8
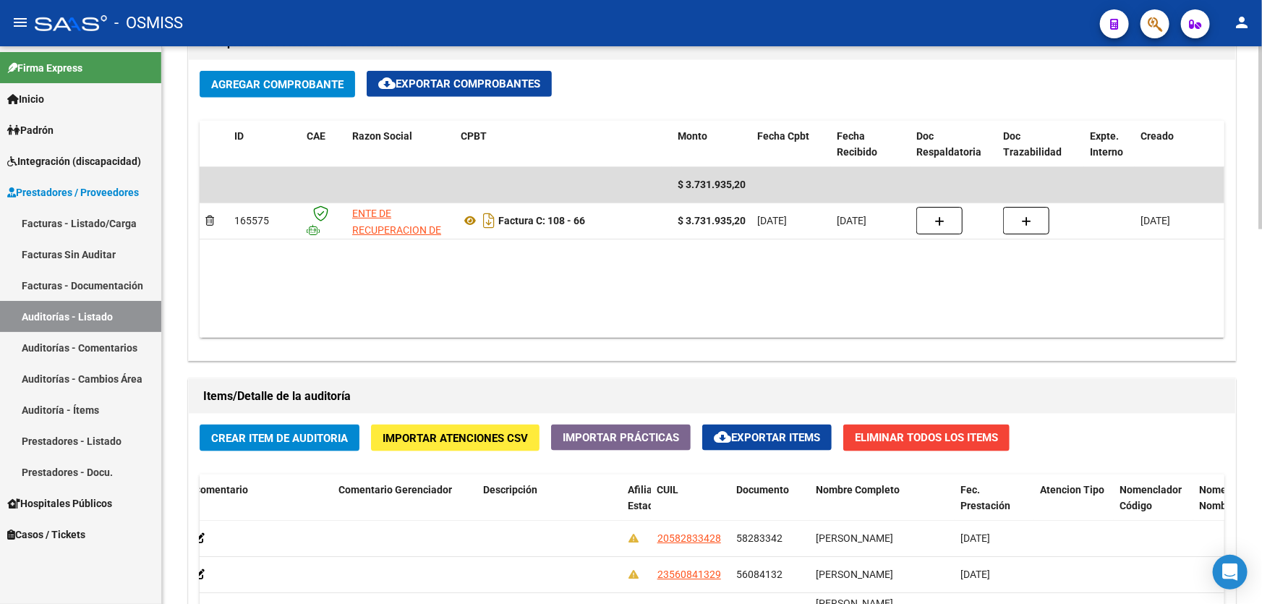
click at [517, 443] on button "Importar Atenciones CSV" at bounding box center [455, 437] width 168 height 27
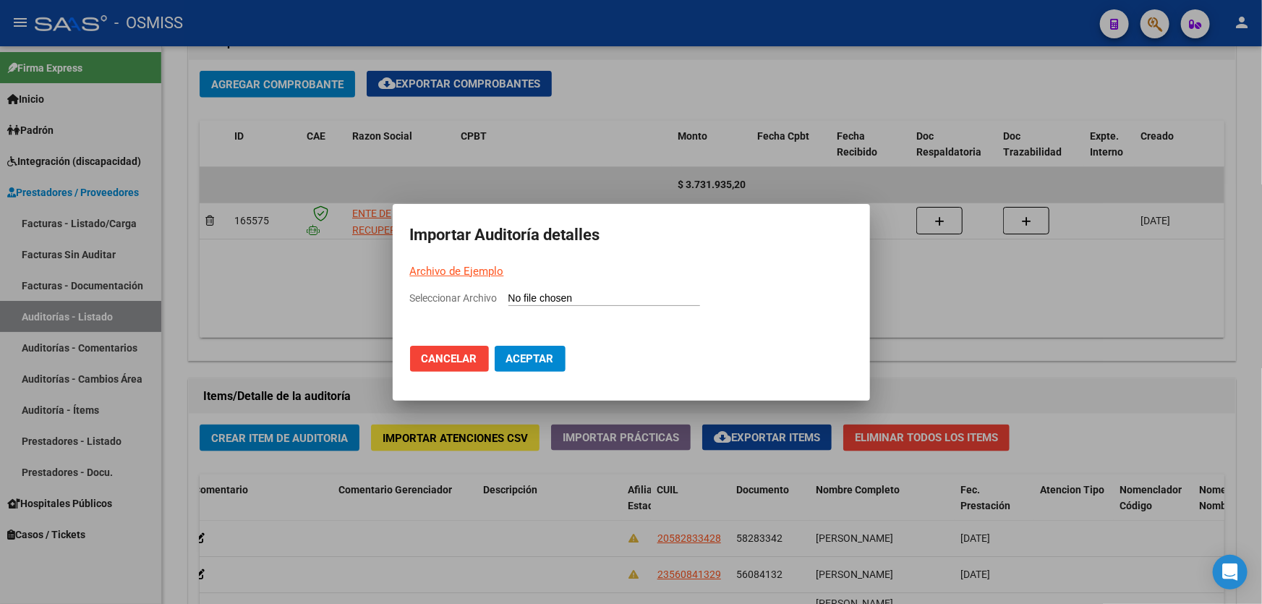
click at [523, 299] on input "Seleccionar Archivo" at bounding box center [604, 299] width 192 height 14
type input "C:\fakepath\DEMO REFORSAL.csv"
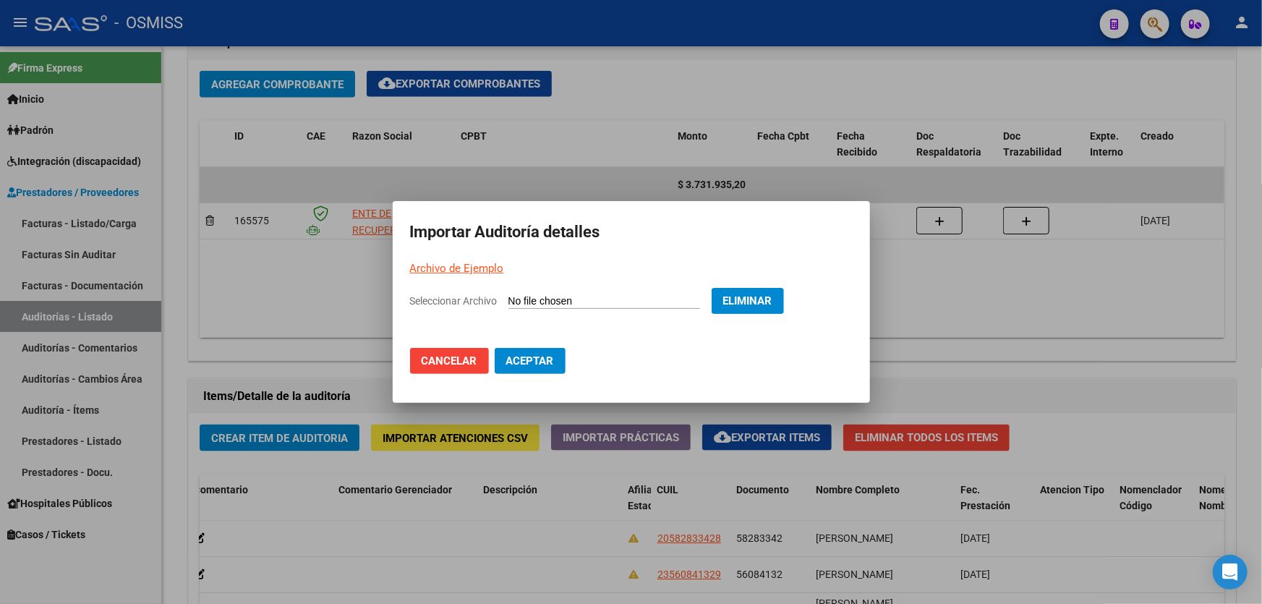
click at [523, 363] on span "Aceptar" at bounding box center [530, 360] width 48 height 13
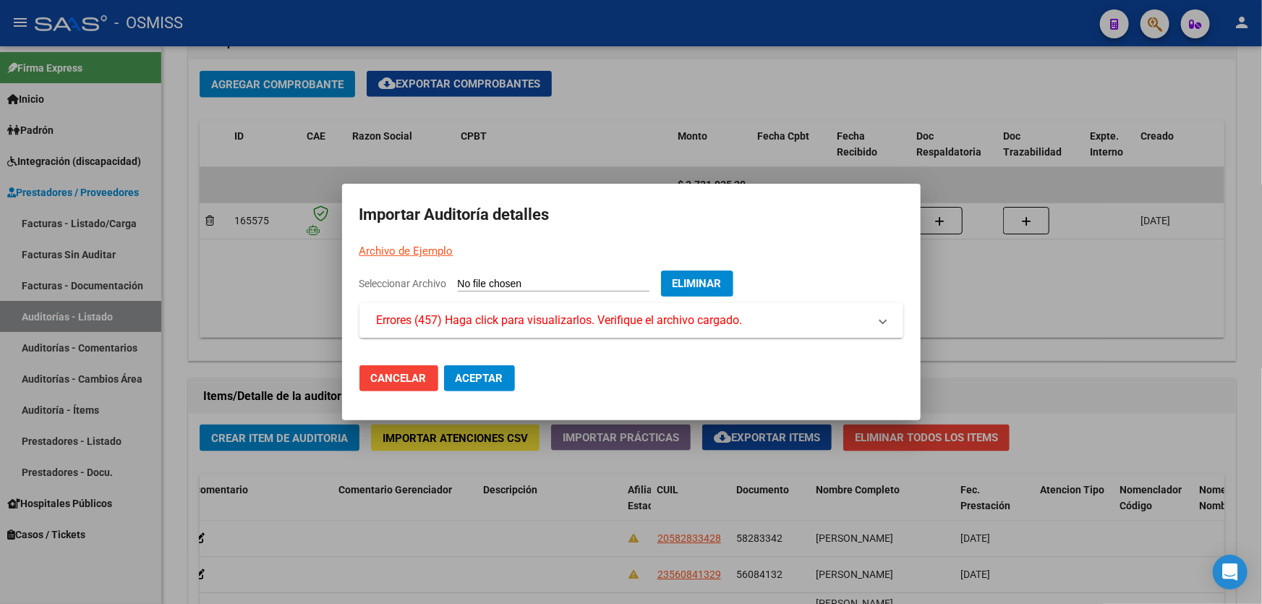
click at [466, 381] on span "Aceptar" at bounding box center [480, 378] width 48 height 13
click at [467, 329] on mat-expansion-panel-header "Errores (457) Haga click para visualizarlos. Verifique el archivo cargado." at bounding box center [631, 320] width 544 height 35
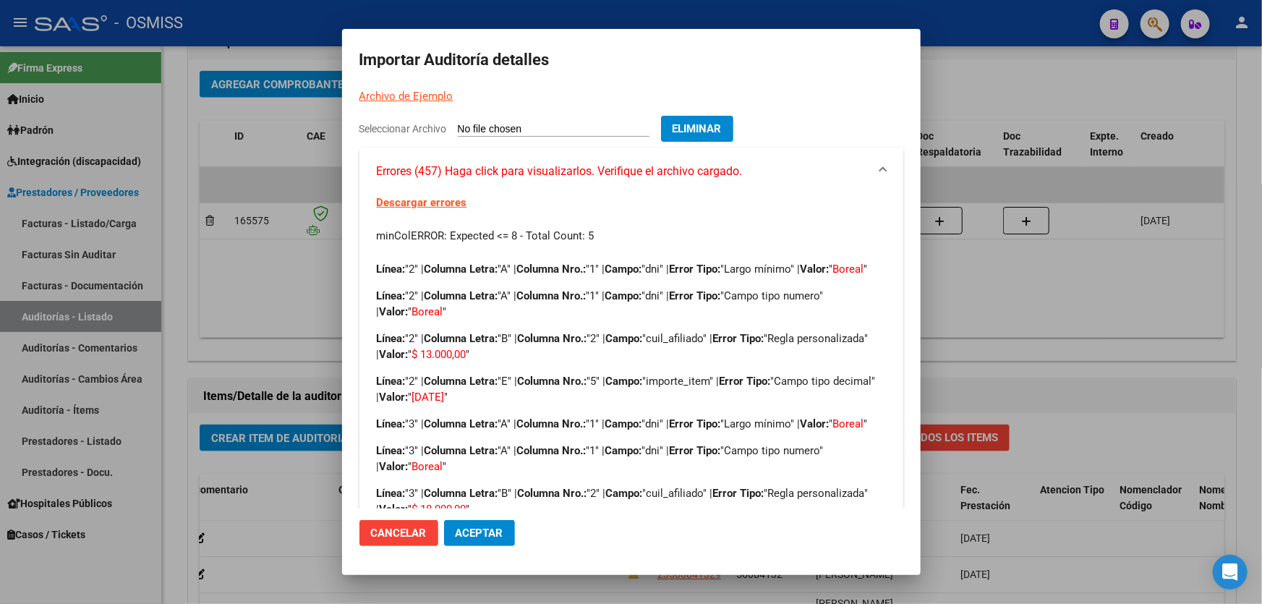
click at [500, 529] on span "Aceptar" at bounding box center [480, 532] width 48 height 13
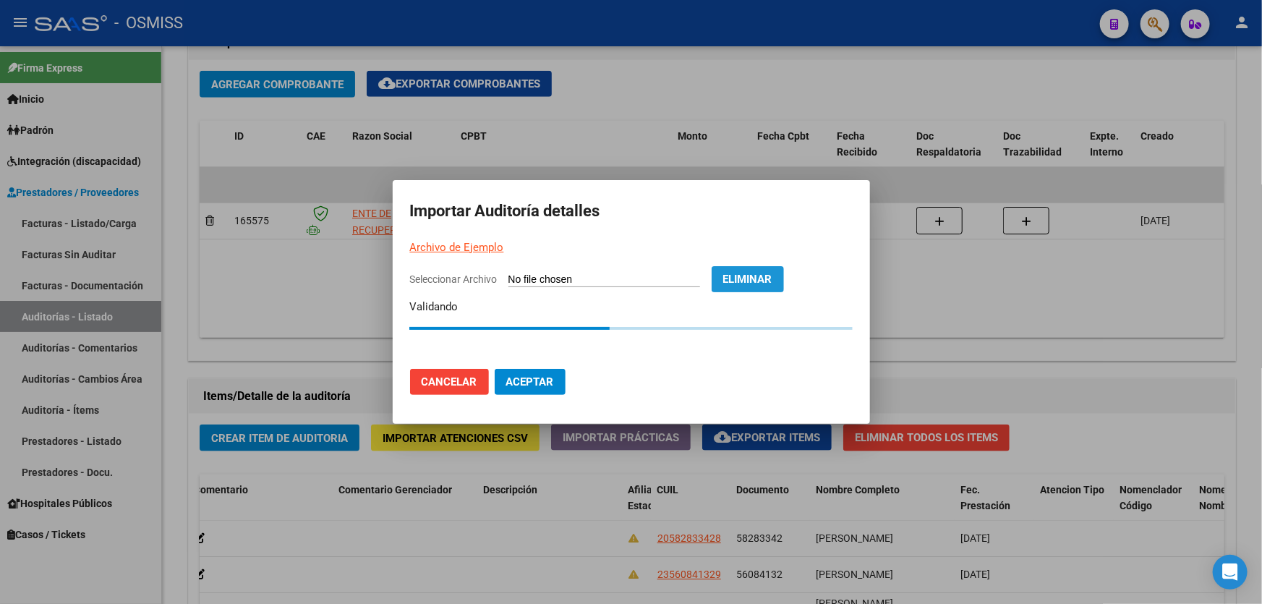
click at [772, 283] on span "Eliminar" at bounding box center [747, 279] width 49 height 13
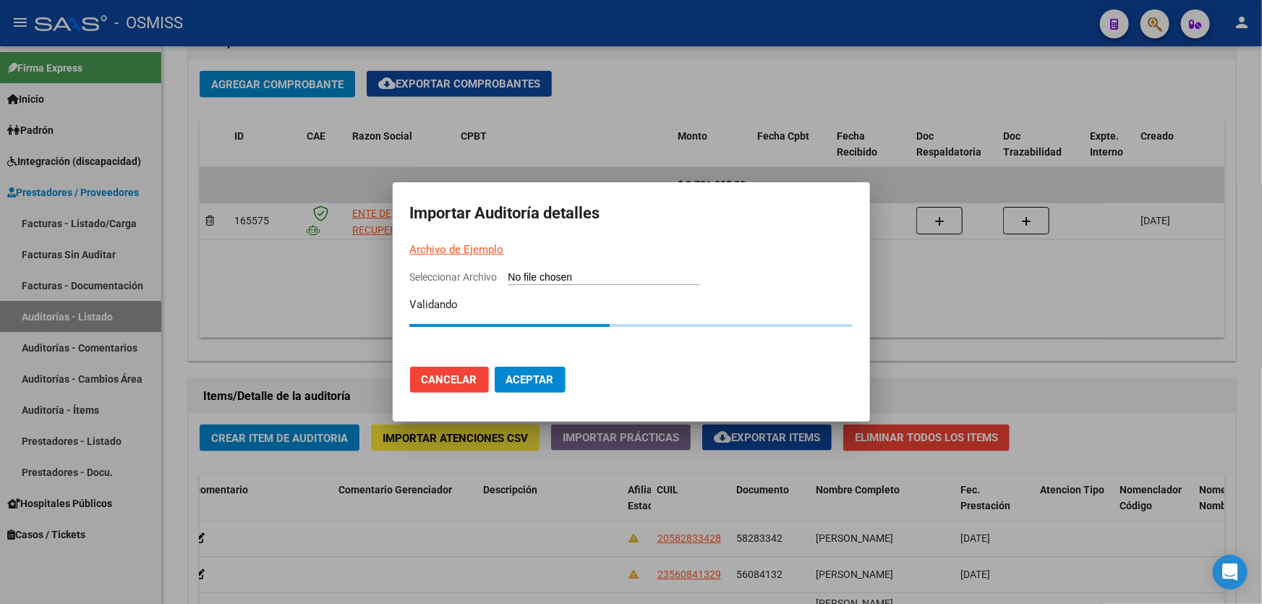
click at [607, 278] on input "Seleccionar Archivo" at bounding box center [604, 278] width 192 height 14
type input "C:\fakepath\DEMO REFORSAL.csv"
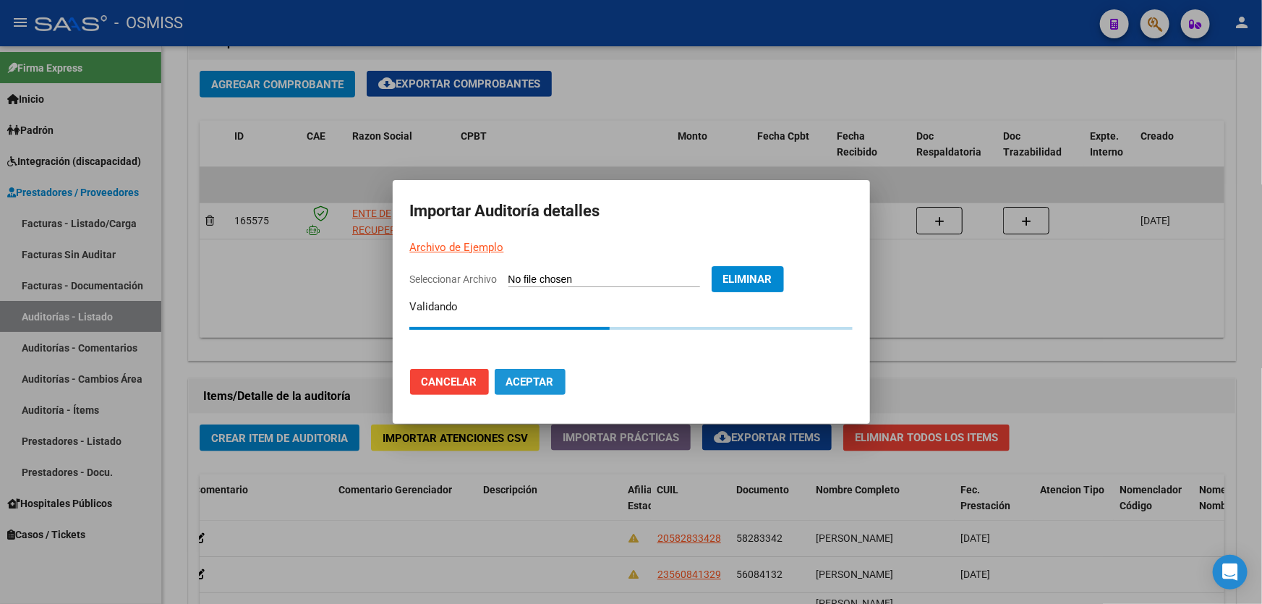
click at [549, 387] on span "Aceptar" at bounding box center [530, 381] width 48 height 13
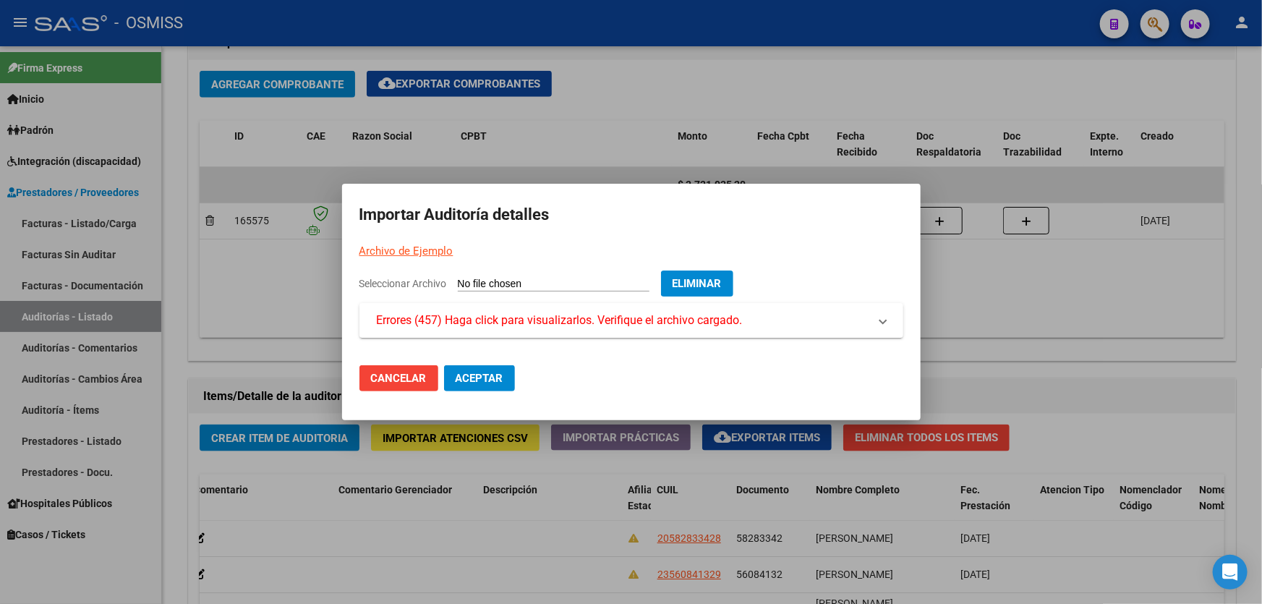
click at [1090, 347] on div at bounding box center [631, 302] width 1262 height 604
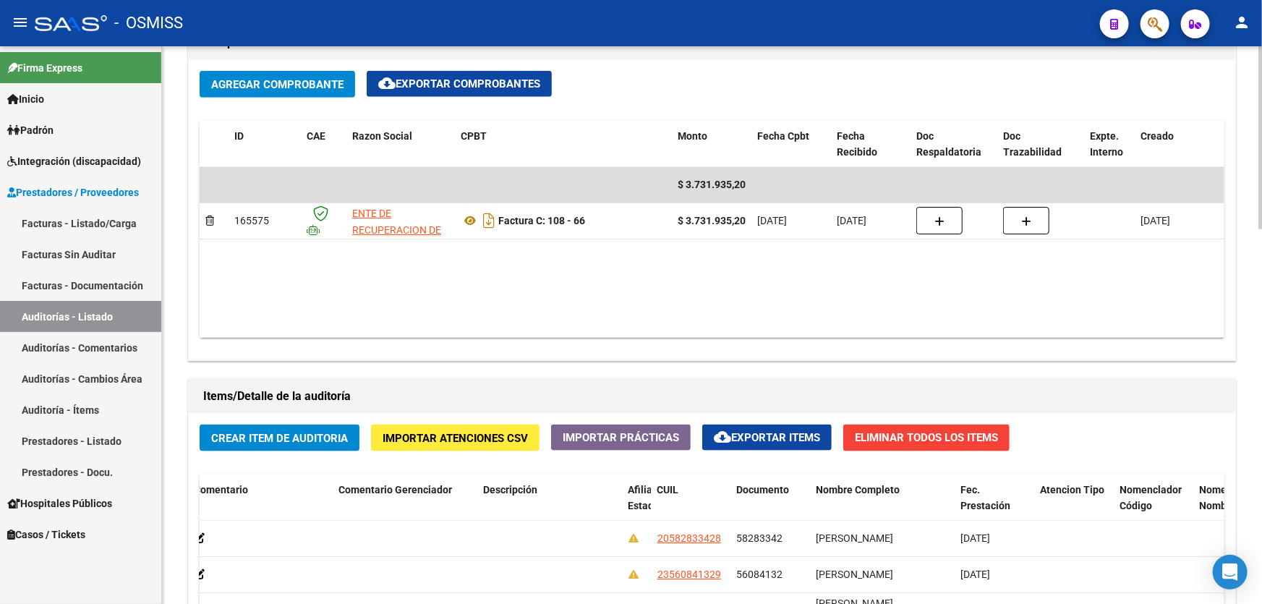
click at [502, 424] on button "Importar Atenciones CSV" at bounding box center [455, 437] width 168 height 27
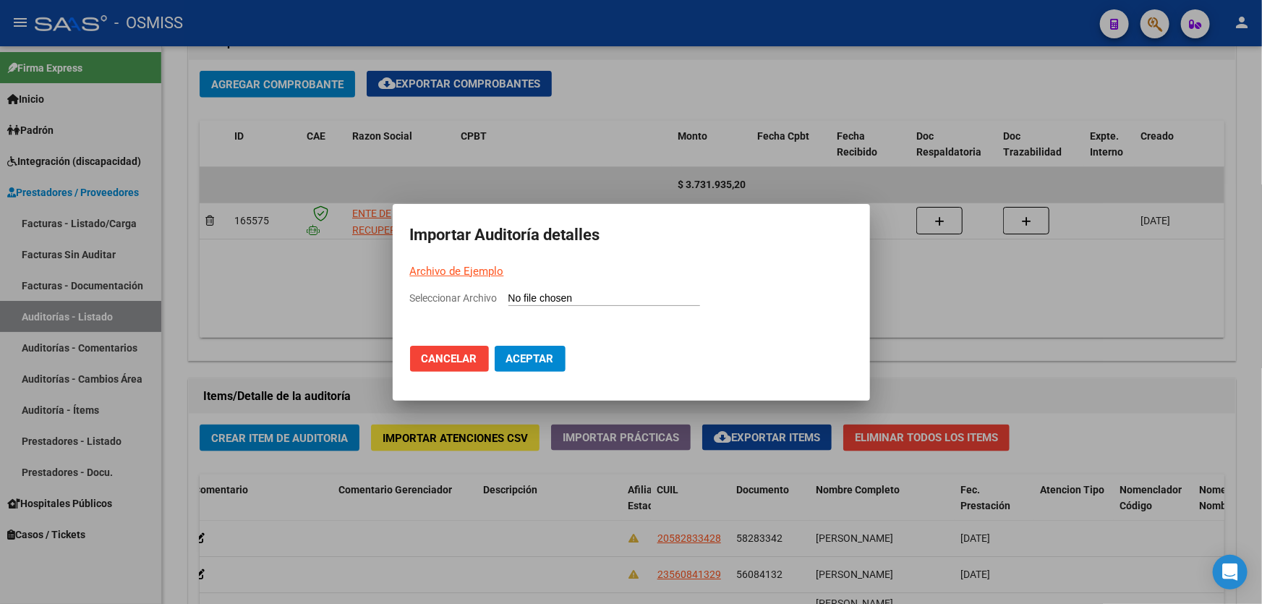
click at [563, 302] on input "Seleccionar Archivo" at bounding box center [604, 299] width 192 height 14
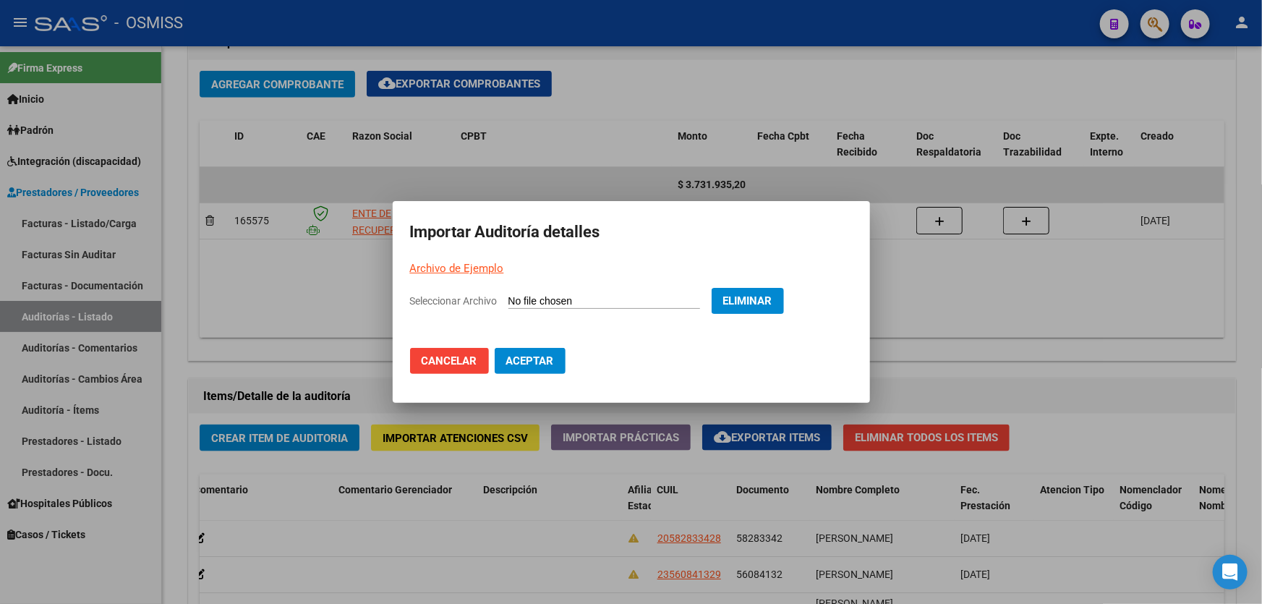
click at [514, 375] on mat-dialog-actions "Cancelar Aceptar" at bounding box center [631, 360] width 442 height 49
click at [534, 361] on span "Aceptar" at bounding box center [530, 360] width 48 height 13
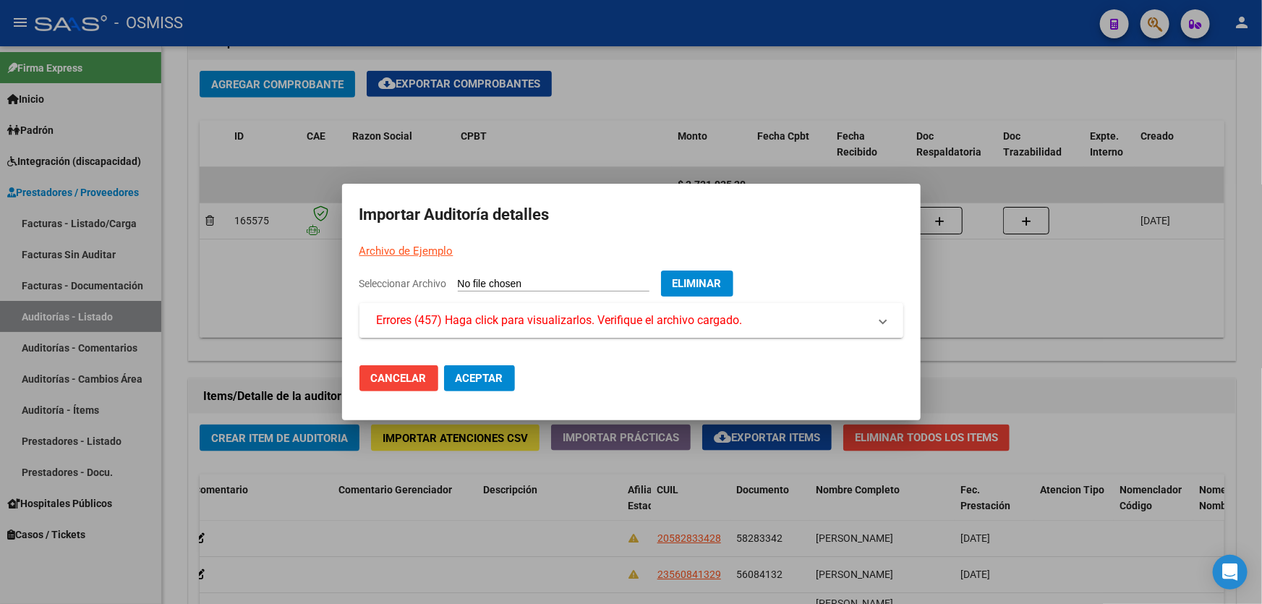
click at [842, 317] on mat-panel-title "Errores (457) Haga click para visualizarlos. Verifique el archivo cargado." at bounding box center [623, 320] width 492 height 17
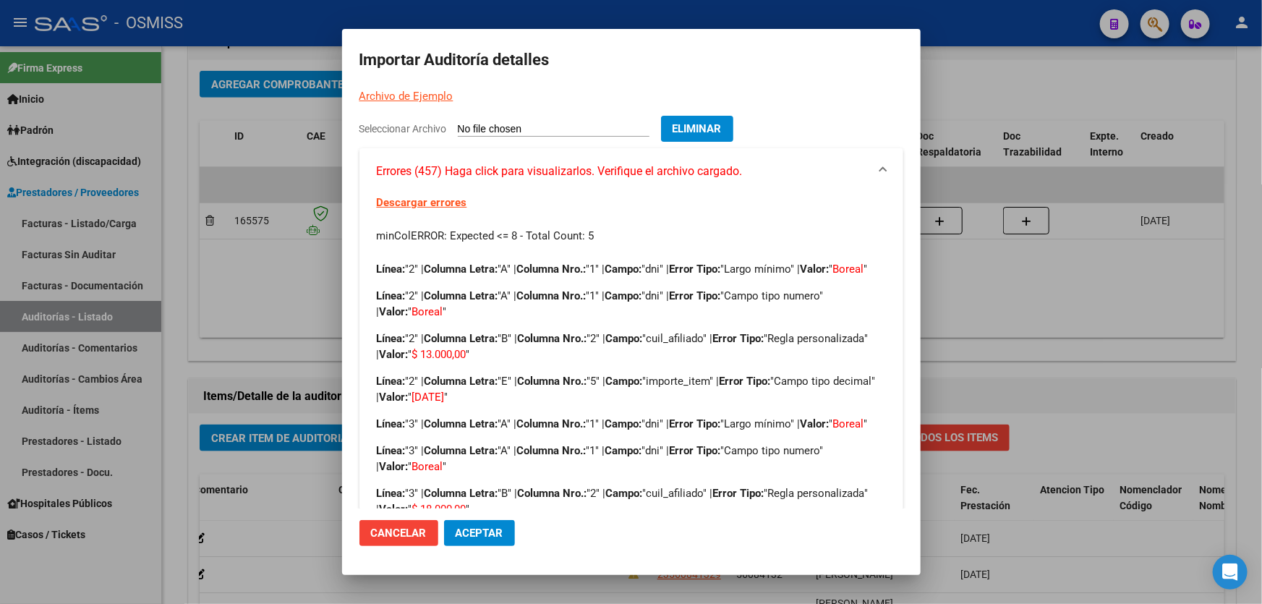
click at [980, 377] on div at bounding box center [631, 302] width 1262 height 604
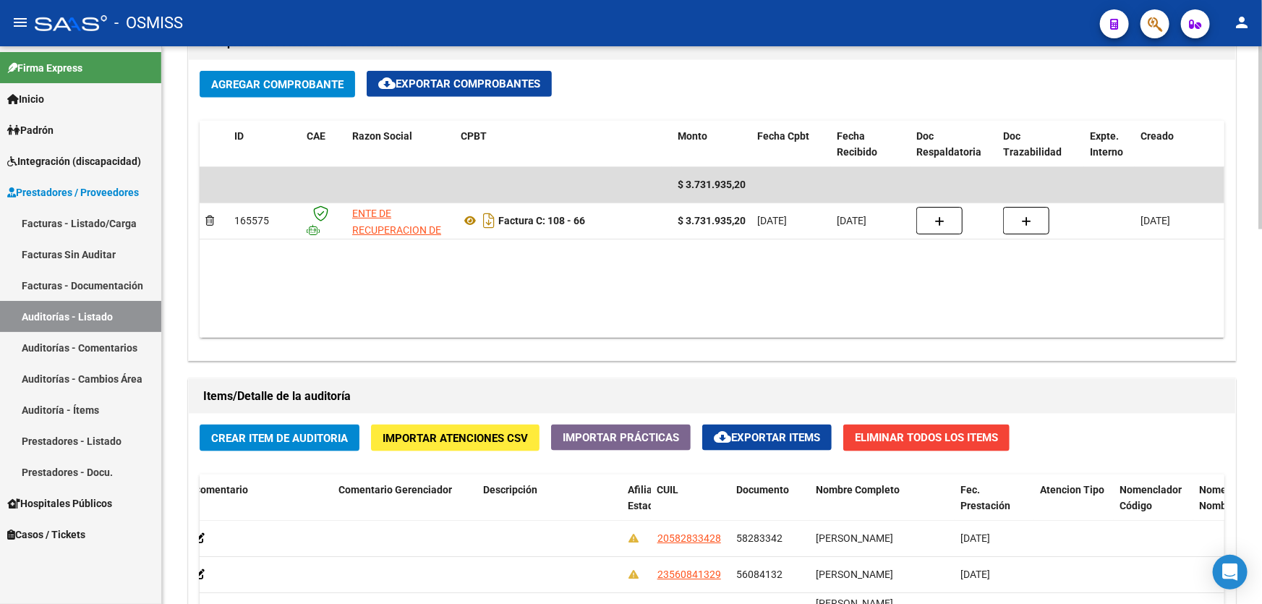
click at [455, 432] on span "Importar Atenciones CSV" at bounding box center [454, 438] width 145 height 13
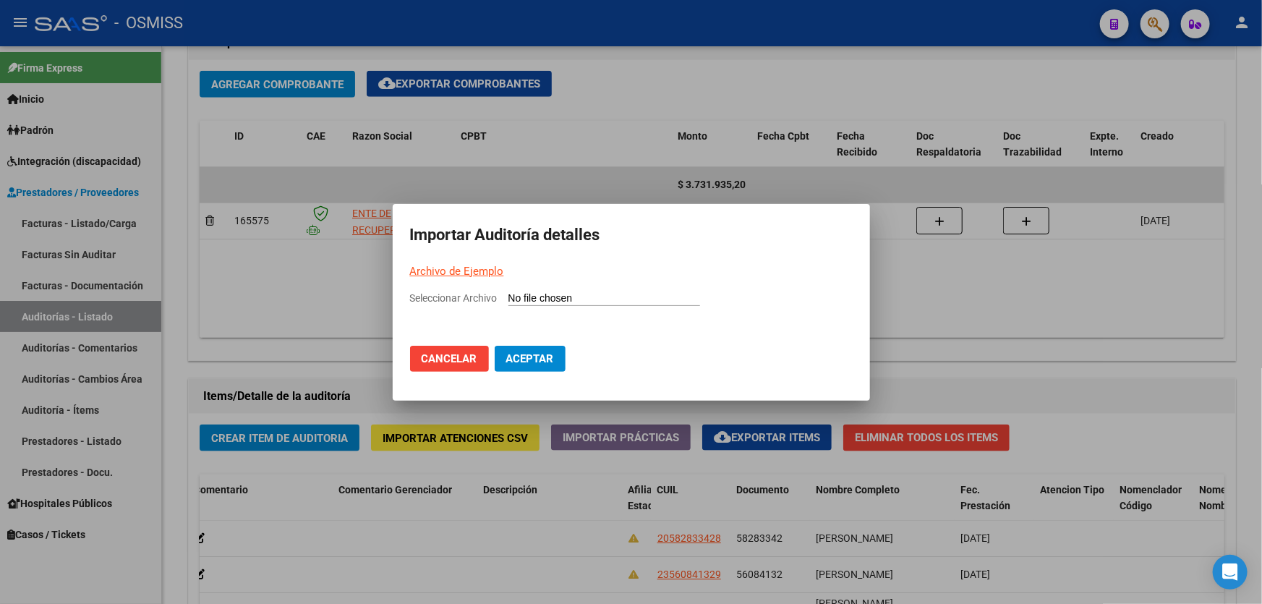
click at [478, 275] on link "Archivo de Ejemplo" at bounding box center [457, 271] width 94 height 13
click at [490, 301] on span "Seleccionar Archivo" at bounding box center [453, 298] width 87 height 12
click at [508, 301] on input "Seleccionar Archivo" at bounding box center [604, 299] width 192 height 14
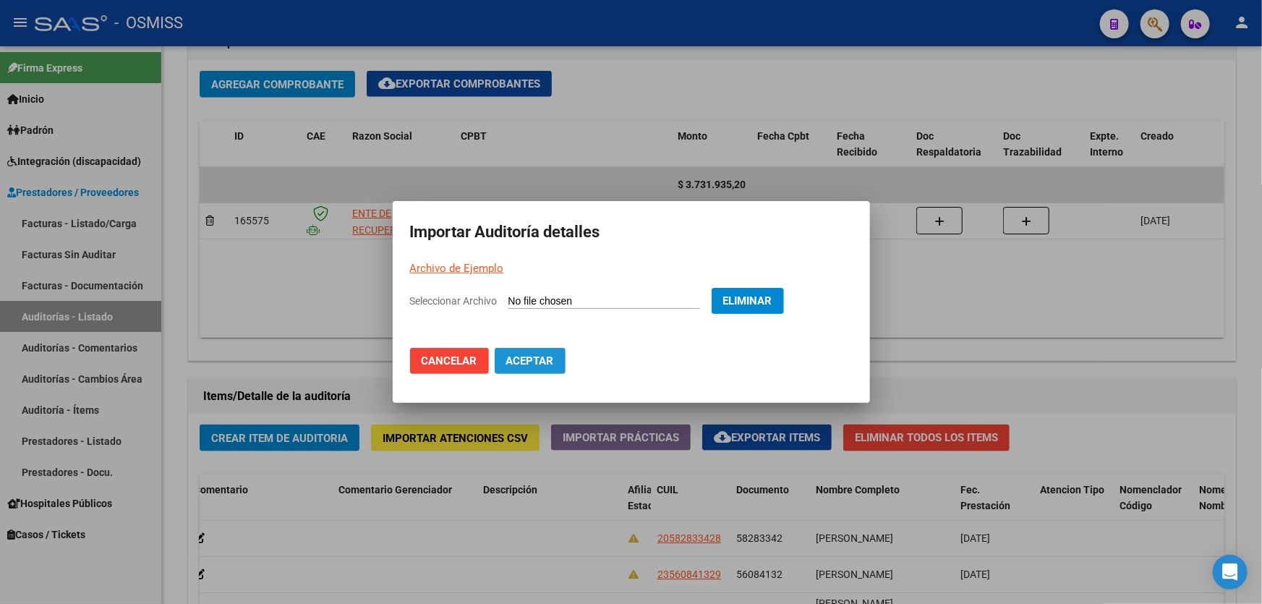
click at [537, 362] on span "Aceptar" at bounding box center [530, 360] width 48 height 13
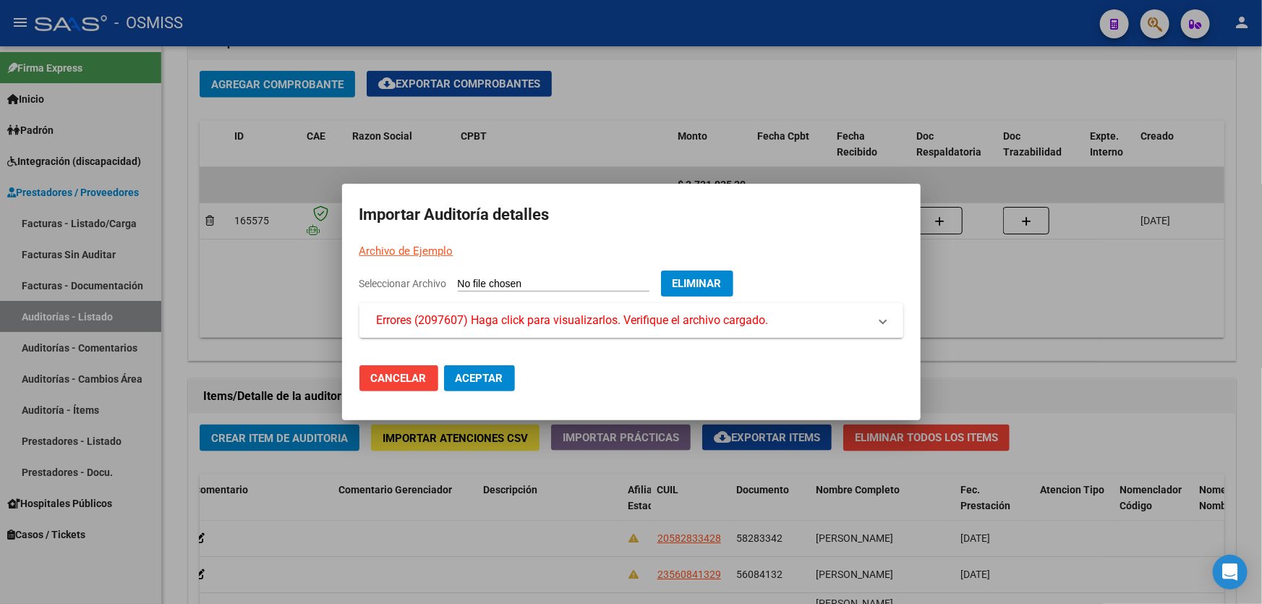
click at [977, 314] on div at bounding box center [631, 302] width 1262 height 604
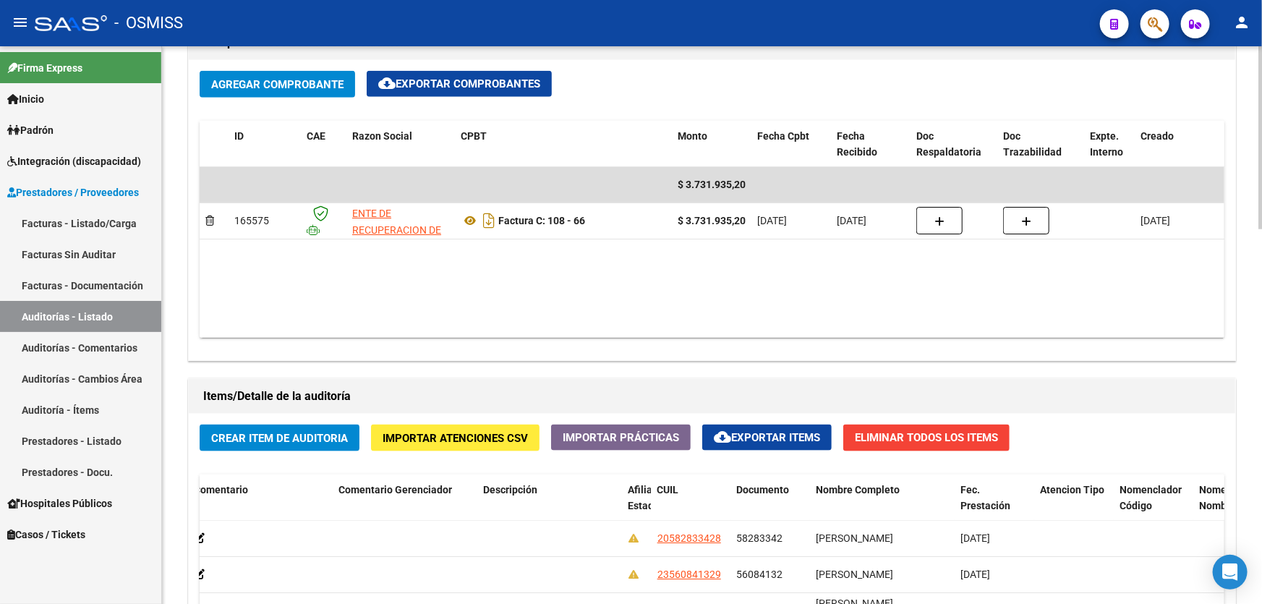
click at [688, 286] on datatable-body "$ 3.731.935,20 165575 ENTE DE RECUPERACION DE FONDOS PARA EL FORTALECIMIENTO DE…" at bounding box center [712, 252] width 1025 height 171
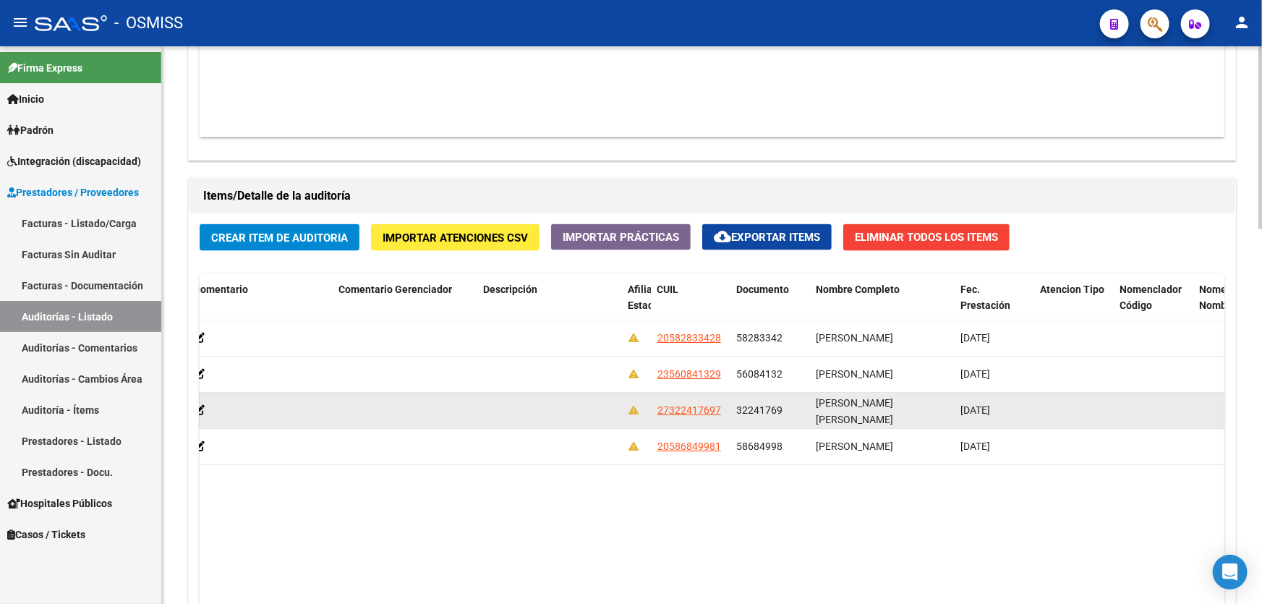
scroll to position [920, 0]
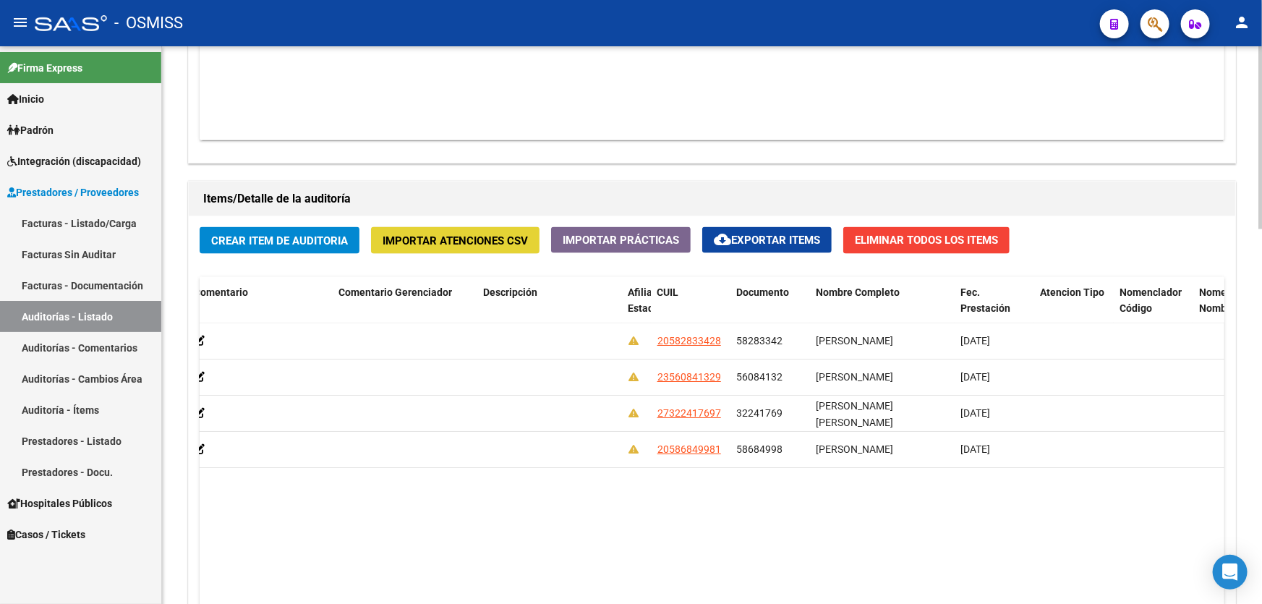
click at [438, 234] on span "Importar Atenciones CSV" at bounding box center [454, 240] width 145 height 13
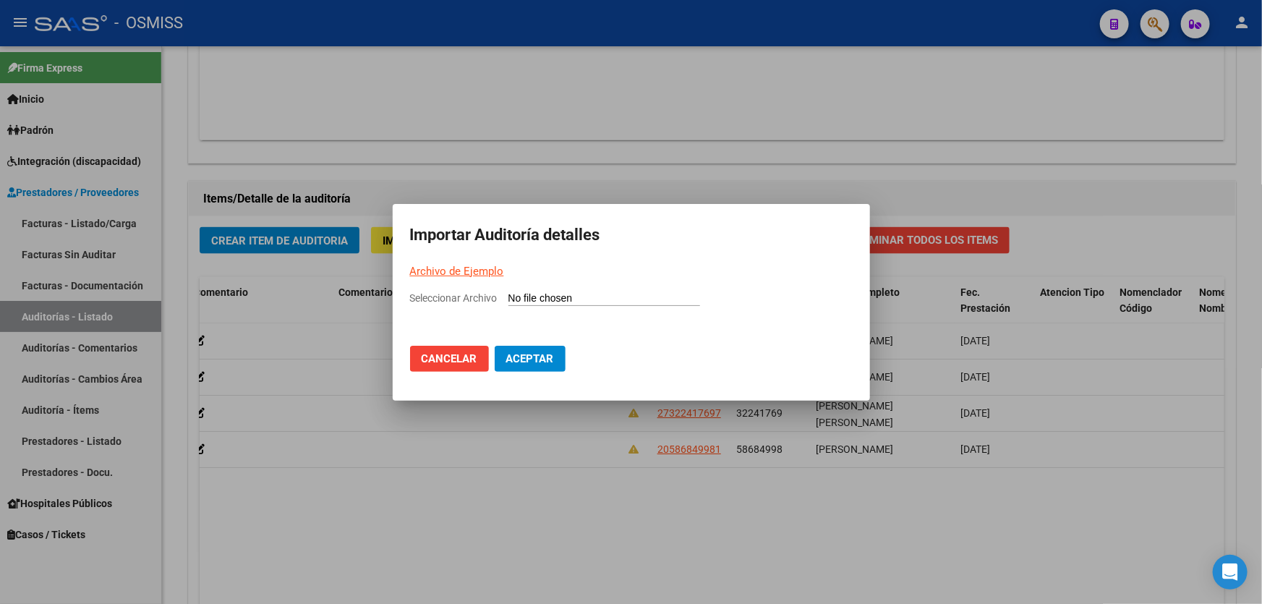
click at [538, 300] on input "Seleccionar Archivo" at bounding box center [604, 299] width 192 height 14
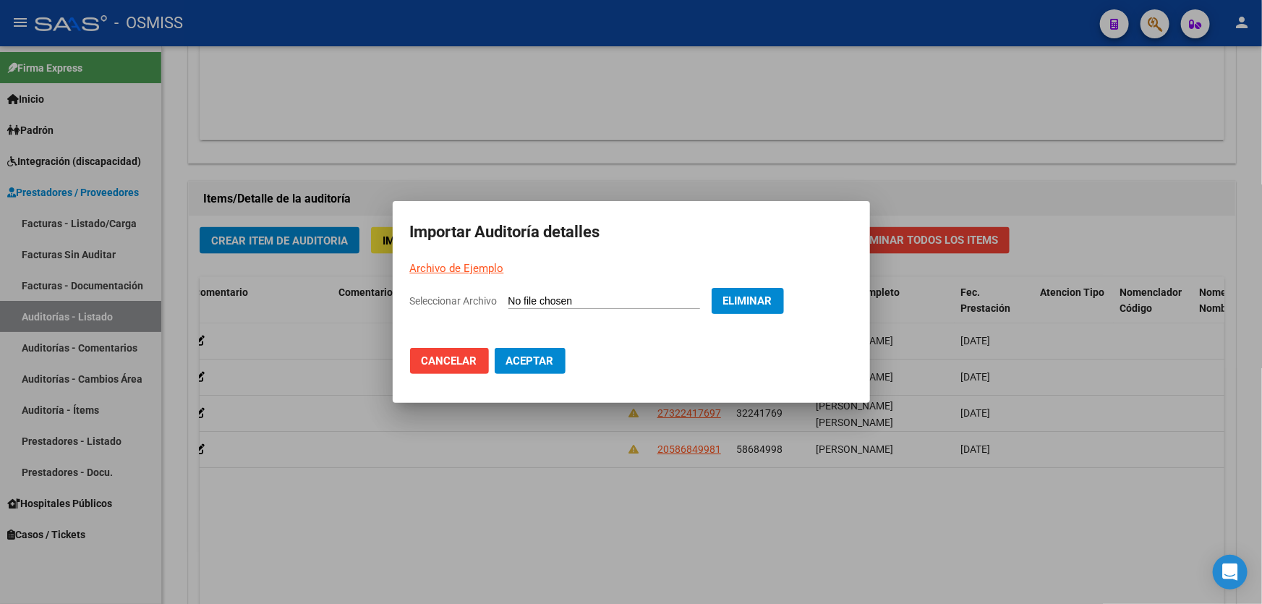
click at [523, 351] on button "Aceptar" at bounding box center [530, 361] width 71 height 26
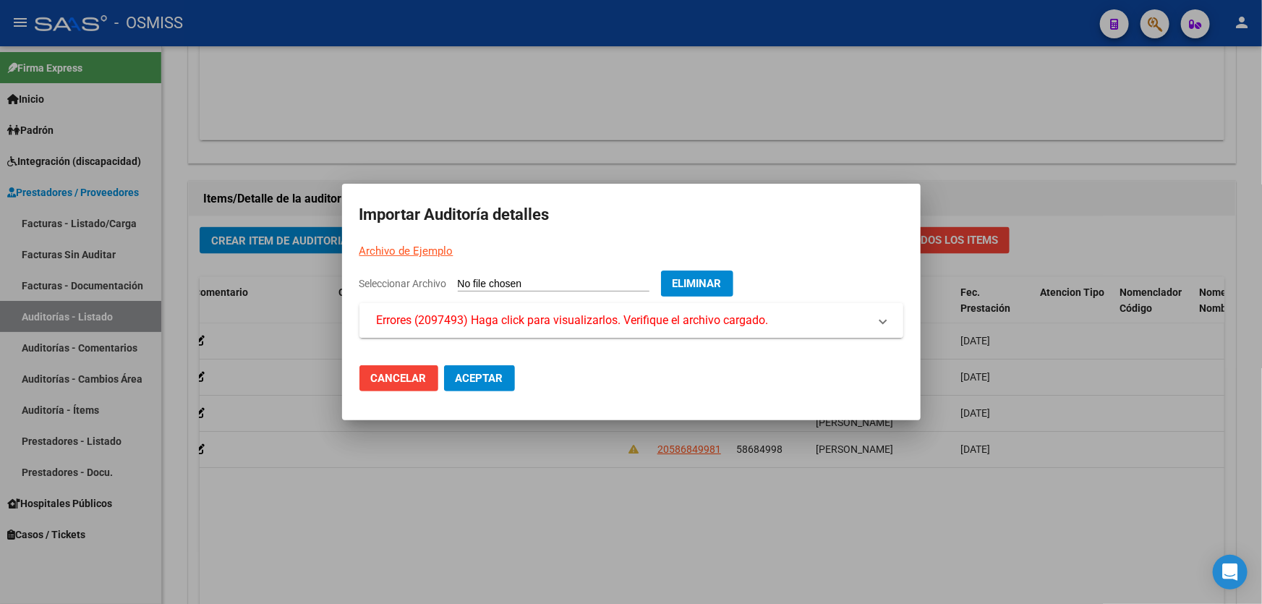
click at [841, 329] on mat-expansion-panel-header "Errores (2097493) Haga click para visualizarlos. Verifique el archivo cargado." at bounding box center [631, 320] width 544 height 35
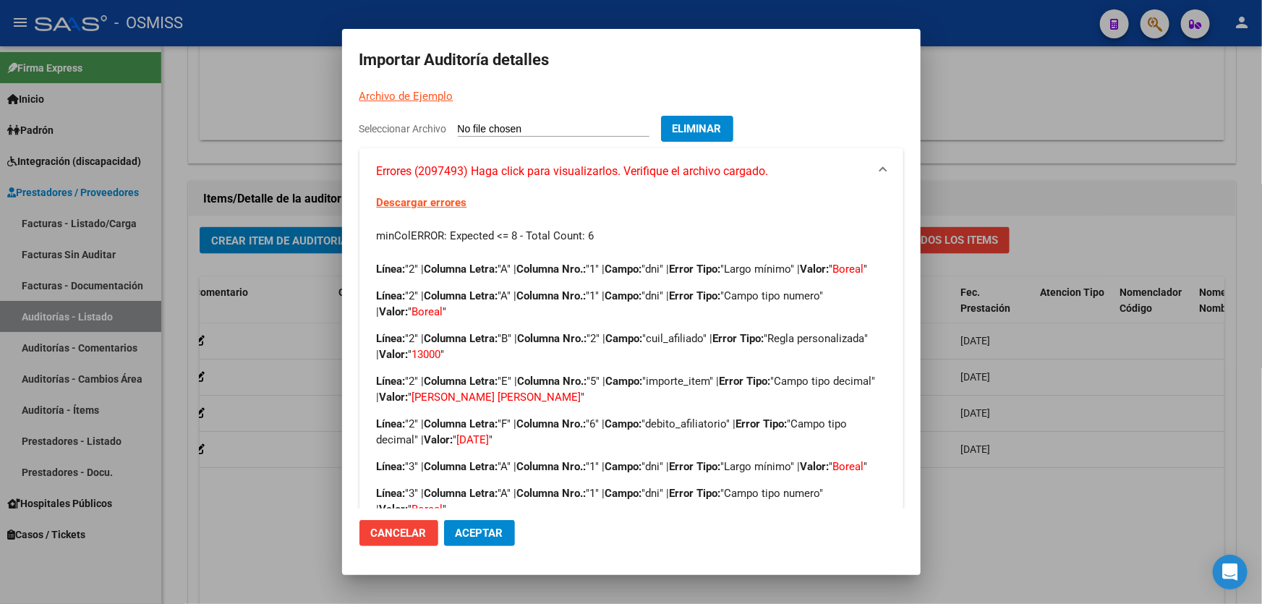
click at [1013, 183] on div at bounding box center [631, 302] width 1262 height 604
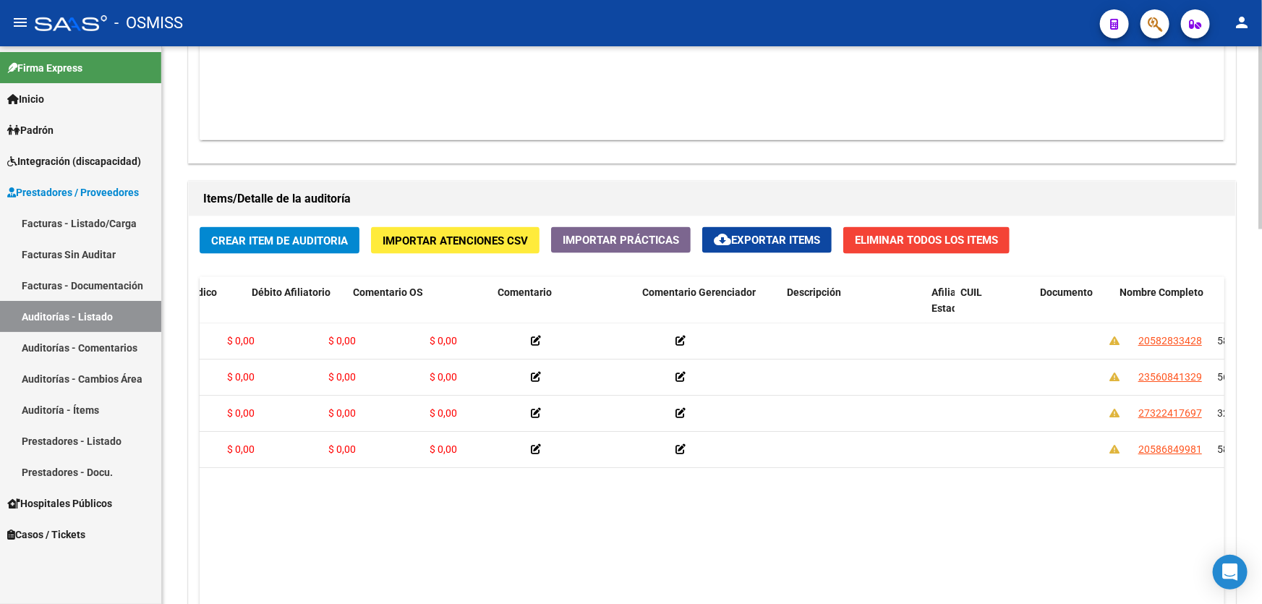
scroll to position [0, 0]
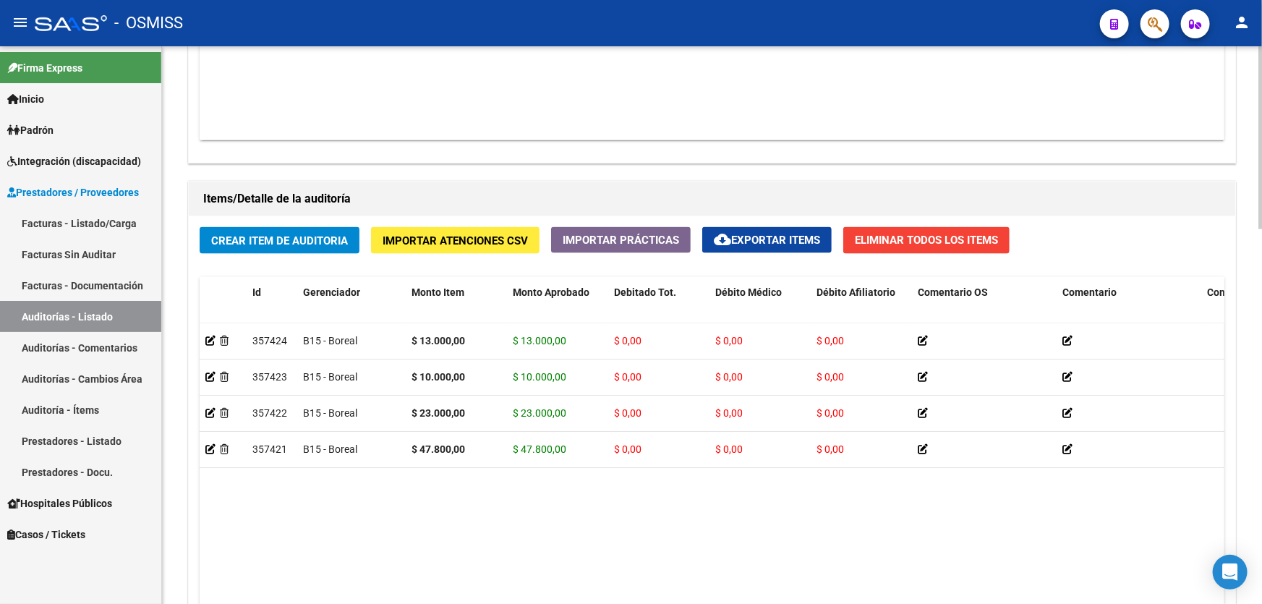
drag, startPoint x: 649, startPoint y: 482, endPoint x: 492, endPoint y: 481, distance: 156.9
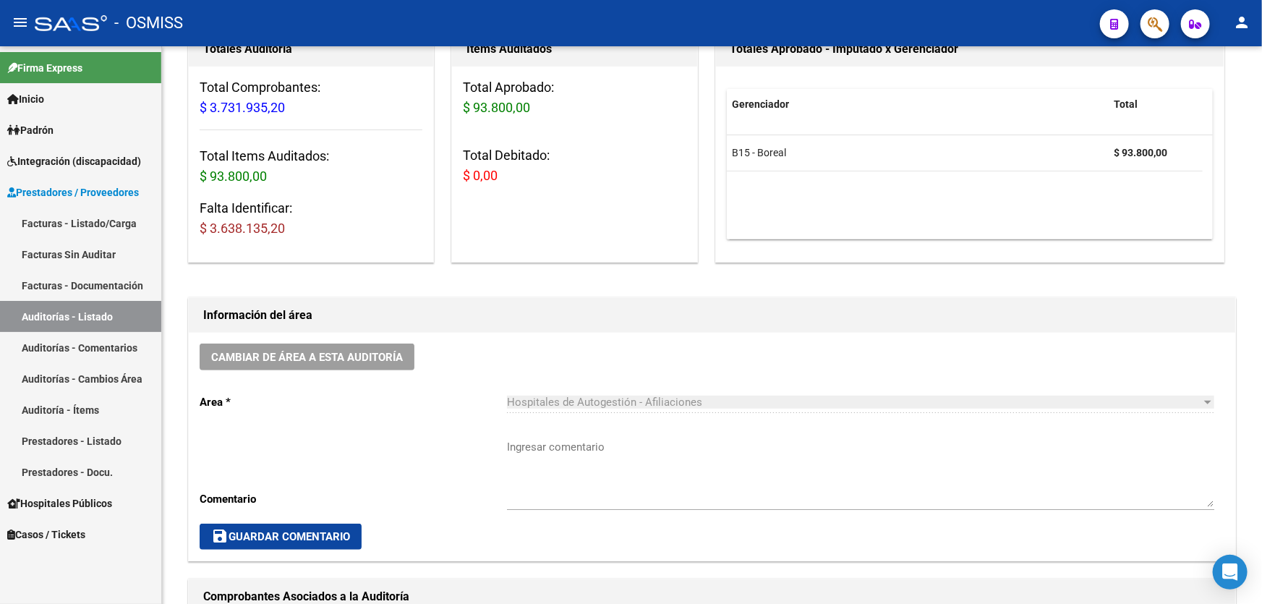
scroll to position [66, 0]
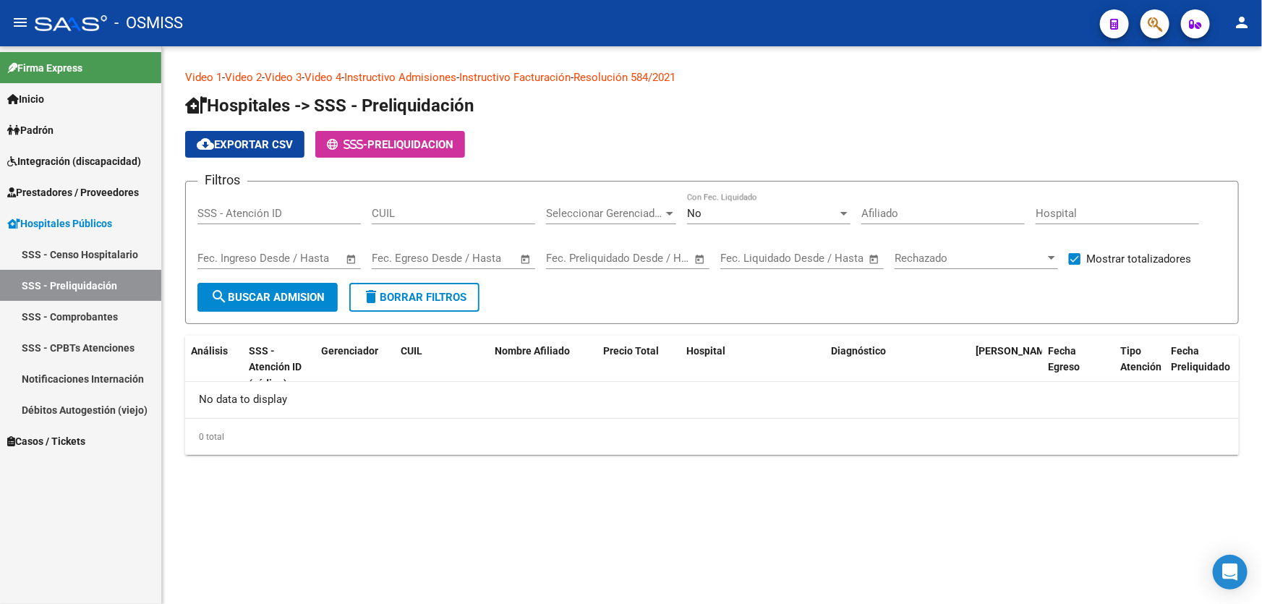
click at [126, 284] on link "SSS - Preliquidación" at bounding box center [80, 285] width 161 height 31
click at [114, 192] on span "Prestadores / Proveedores" at bounding box center [73, 192] width 132 height 16
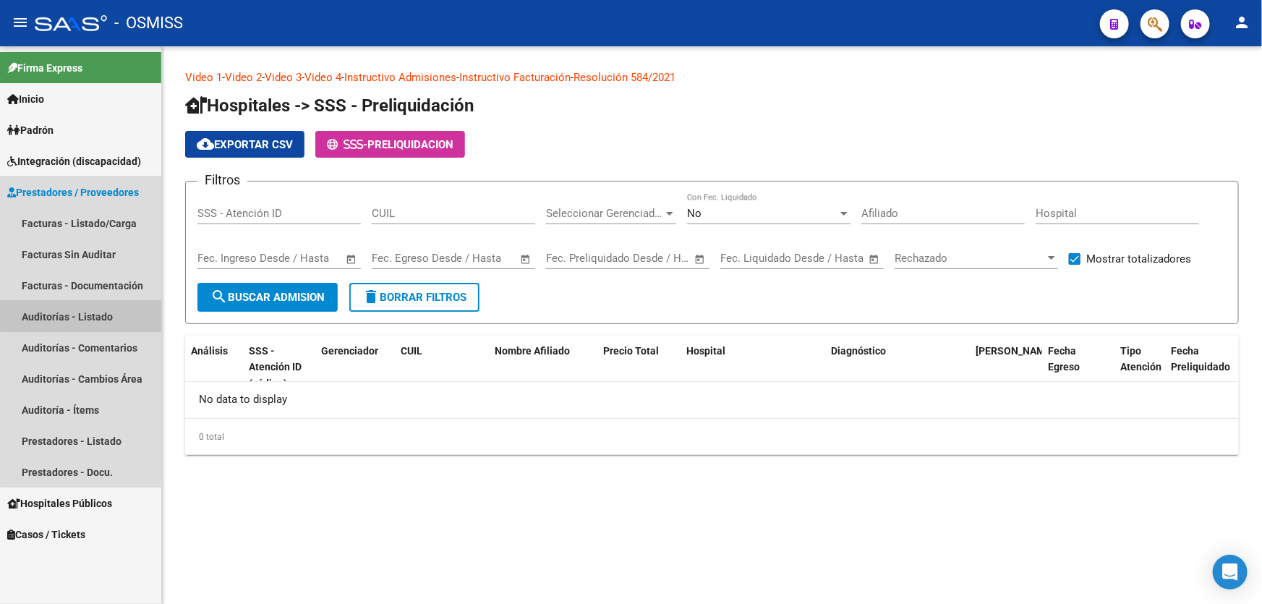
click at [112, 308] on link "Auditorías - Listado" at bounding box center [80, 316] width 161 height 31
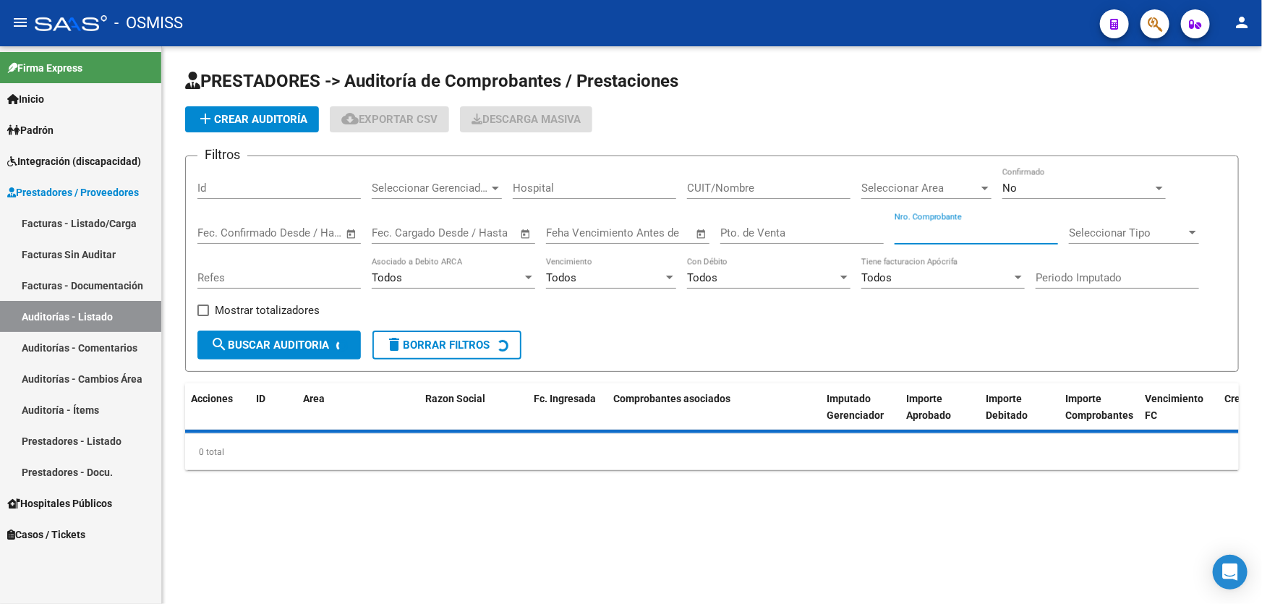
click at [934, 231] on input "Nro. Comprobante" at bounding box center [975, 232] width 163 height 13
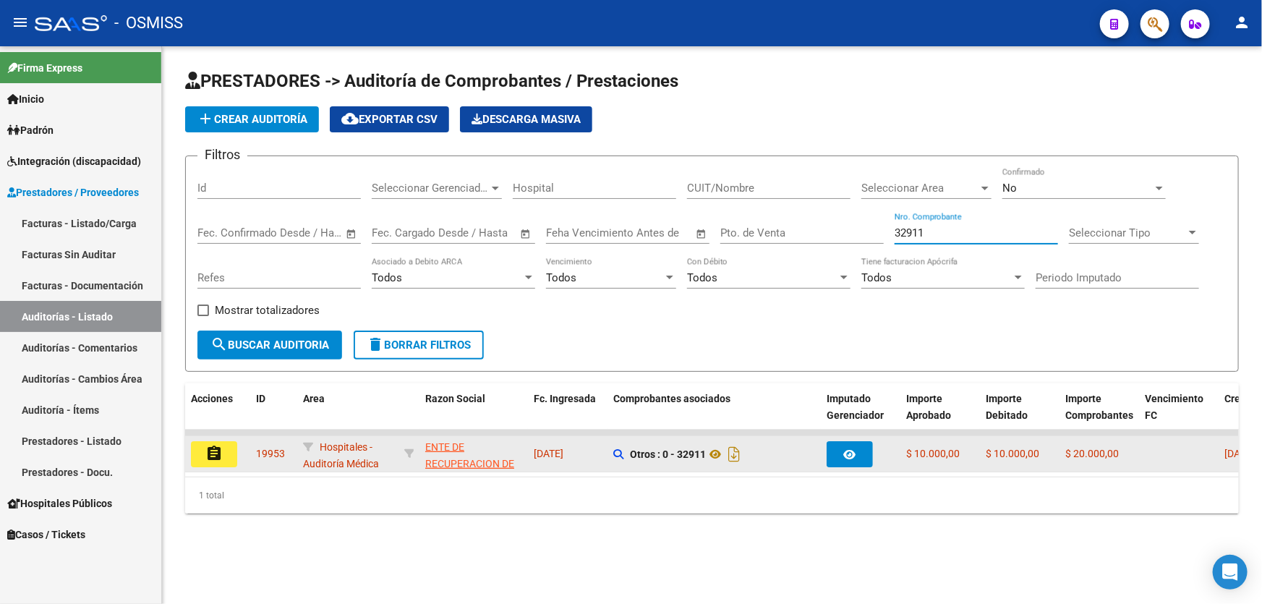
type input "32911"
click at [215, 460] on button "assignment" at bounding box center [214, 454] width 46 height 26
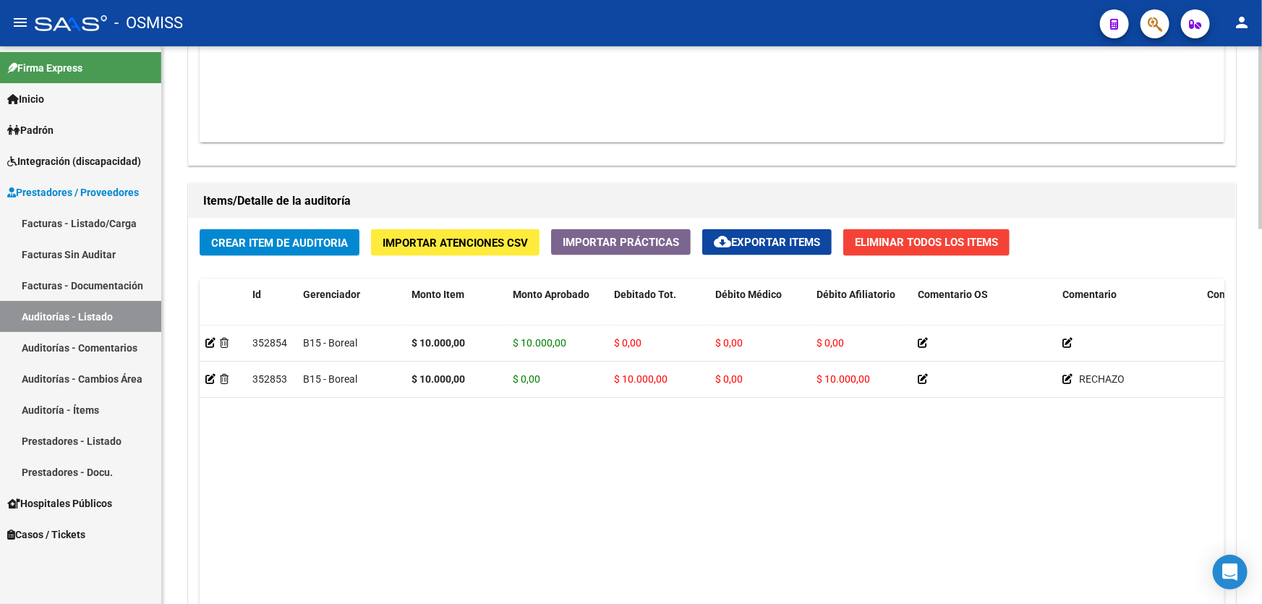
scroll to position [920, 0]
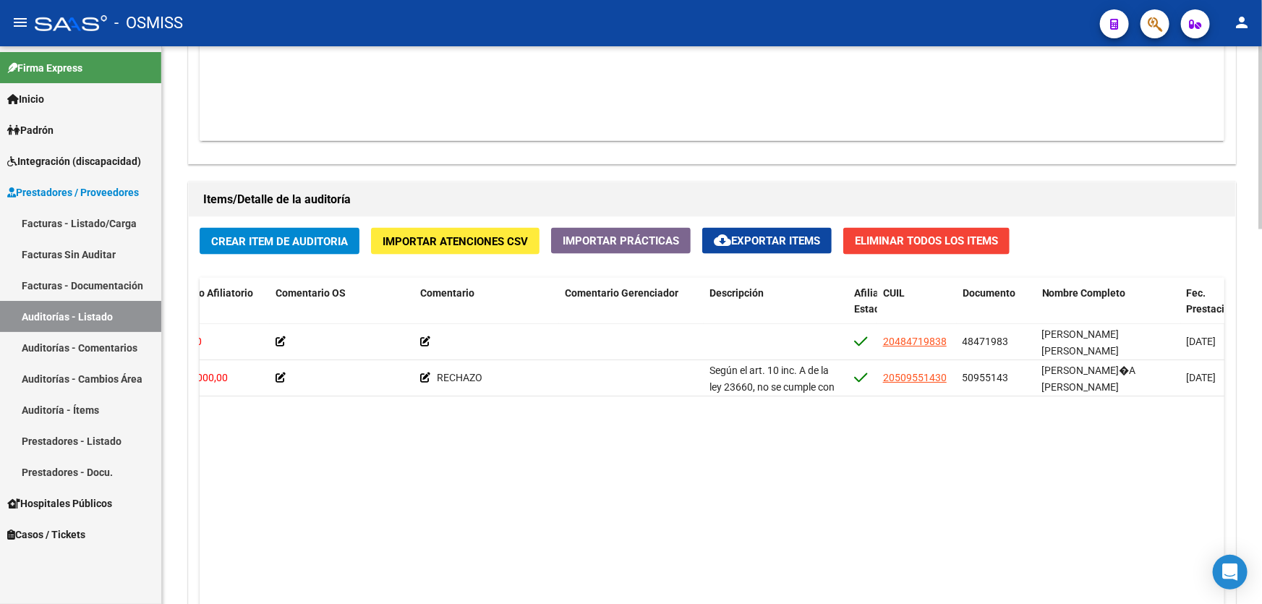
drag, startPoint x: 576, startPoint y: 406, endPoint x: 644, endPoint y: 402, distance: 68.1
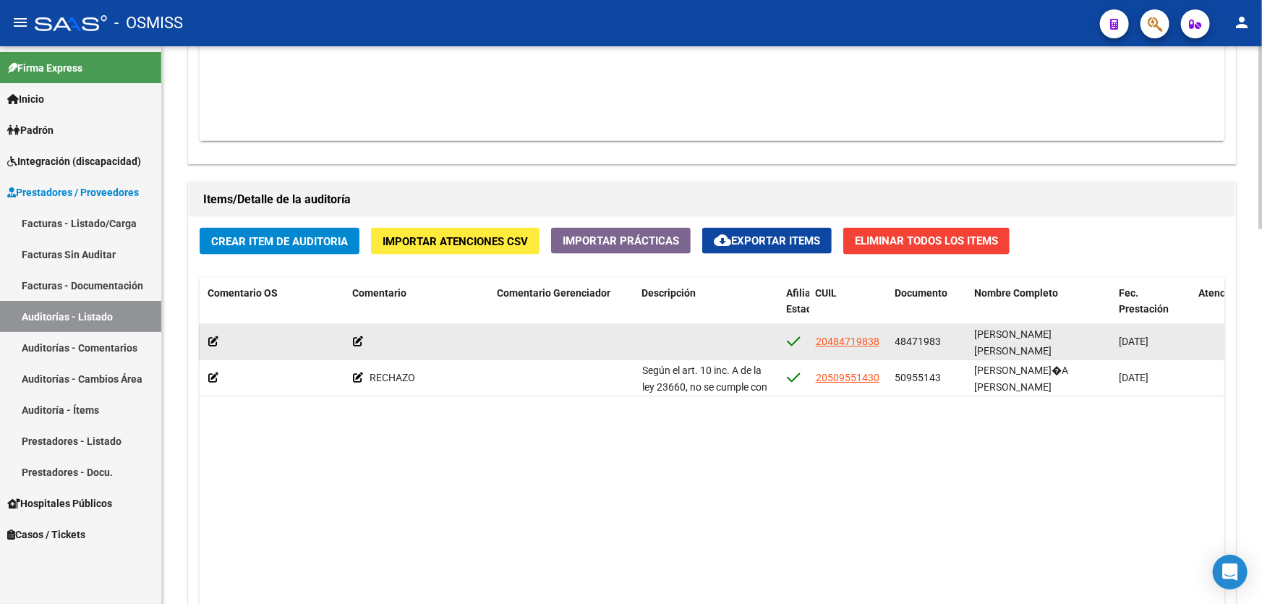
drag, startPoint x: 894, startPoint y: 333, endPoint x: 942, endPoint y: 330, distance: 47.8
click at [942, 333] on div "48471983" at bounding box center [929, 341] width 68 height 17
copy span "48471983"
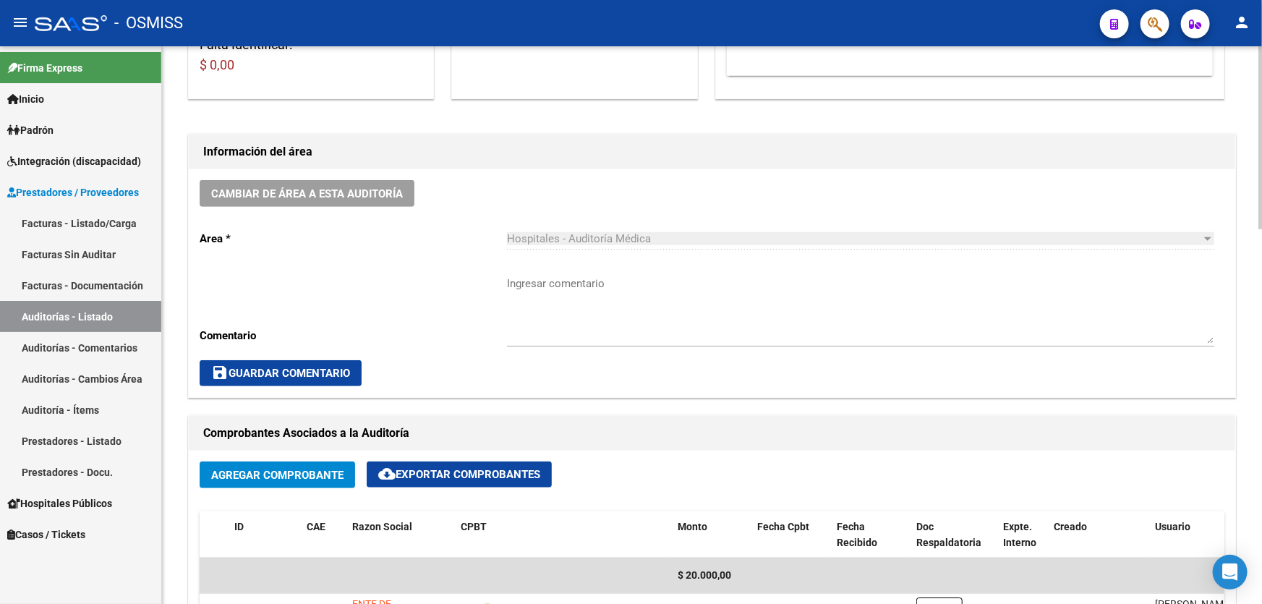
scroll to position [328, 0]
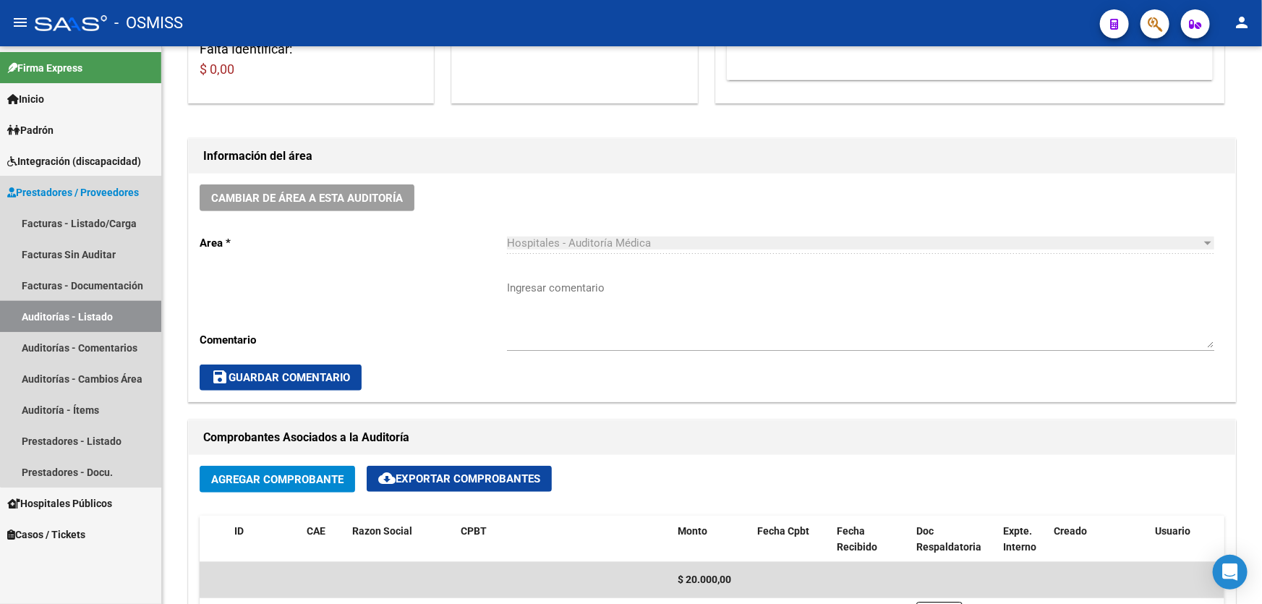
click at [137, 314] on link "Auditorías - Listado" at bounding box center [80, 316] width 161 height 31
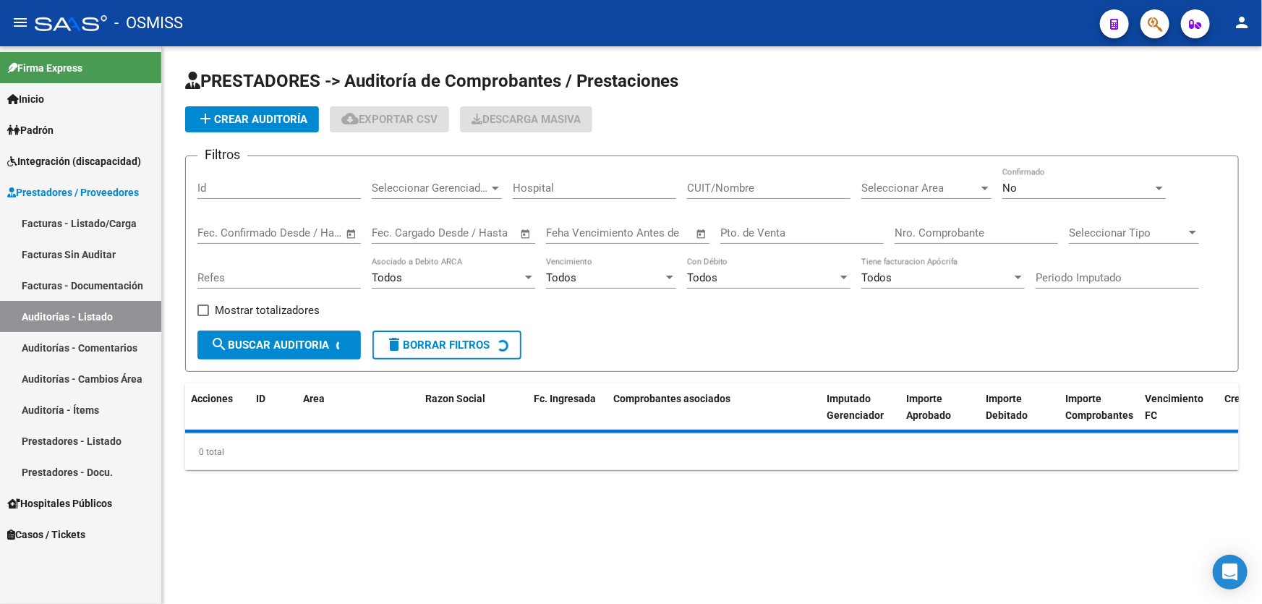
click at [955, 228] on input "Nro. Comprobante" at bounding box center [975, 232] width 163 height 13
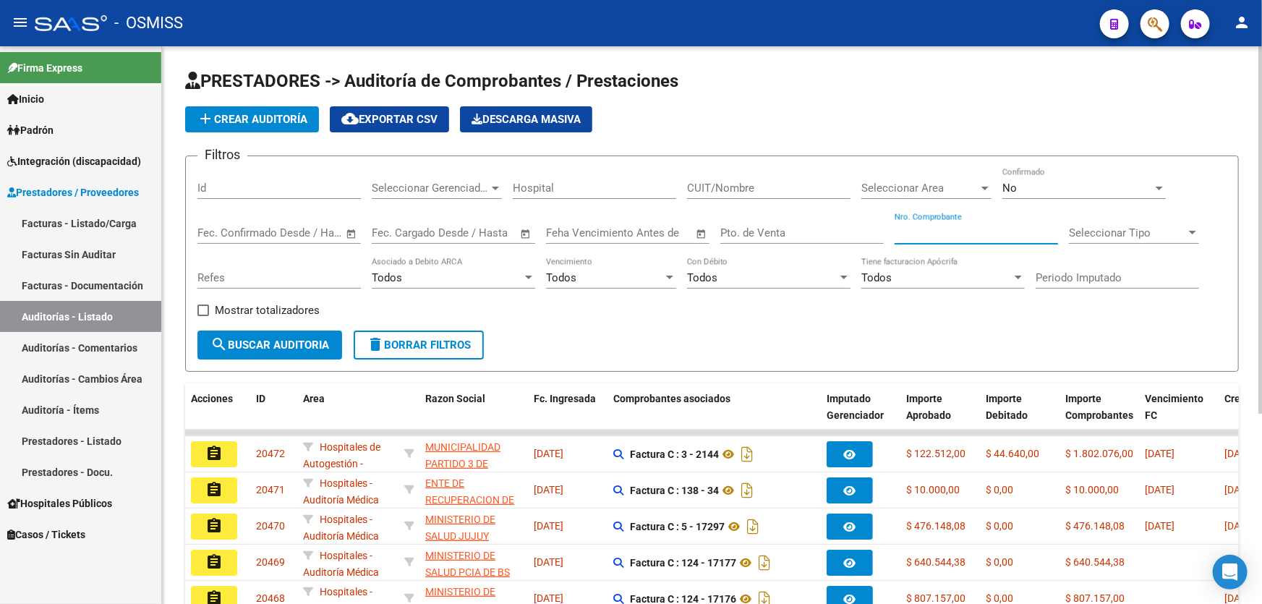
click at [982, 226] on input "Nro. Comprobante" at bounding box center [975, 232] width 163 height 13
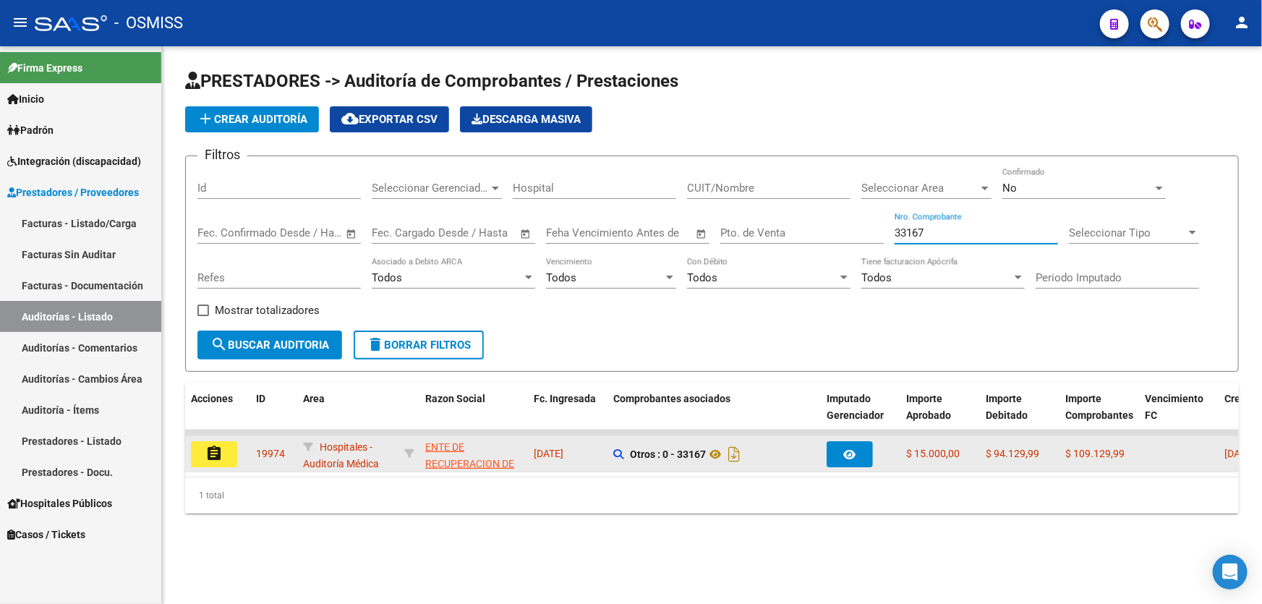
type input "33167"
click at [222, 448] on mat-icon "assignment" at bounding box center [213, 453] width 17 height 17
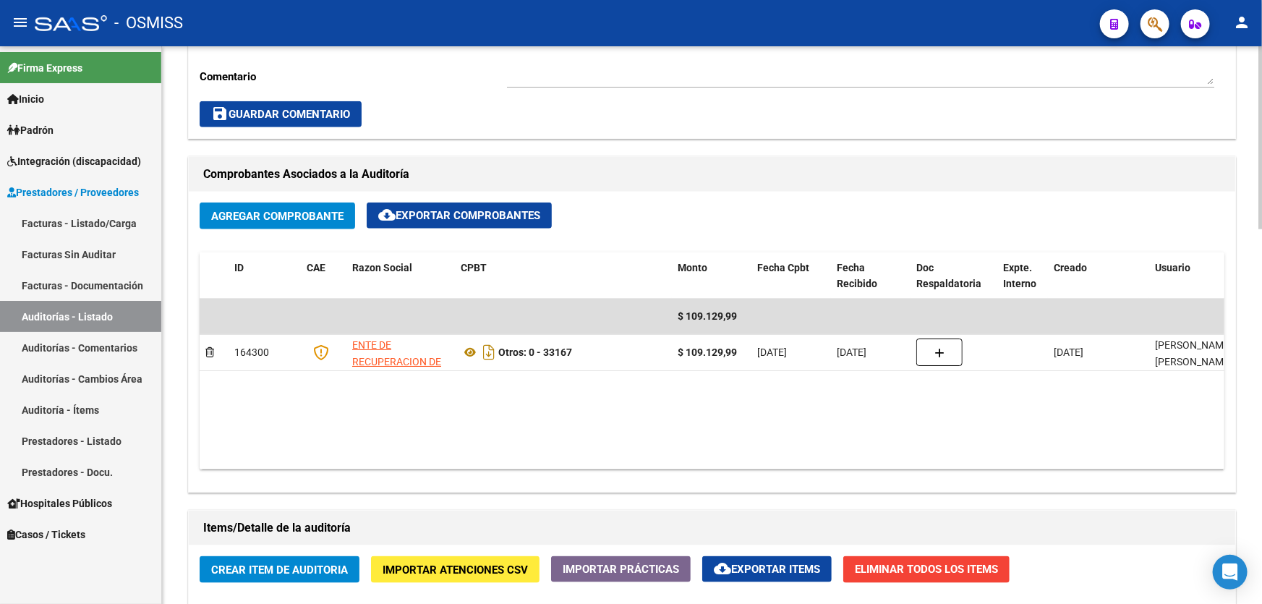
scroll to position [920, 0]
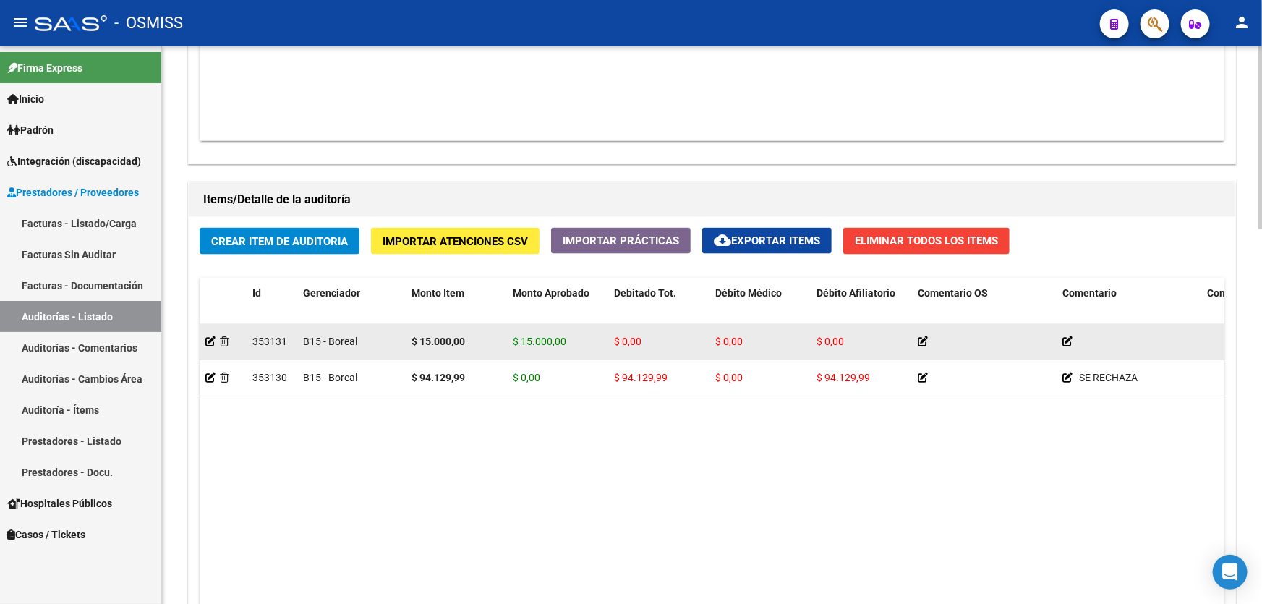
drag, startPoint x: 889, startPoint y: 342, endPoint x: 965, endPoint y: 341, distance: 75.2
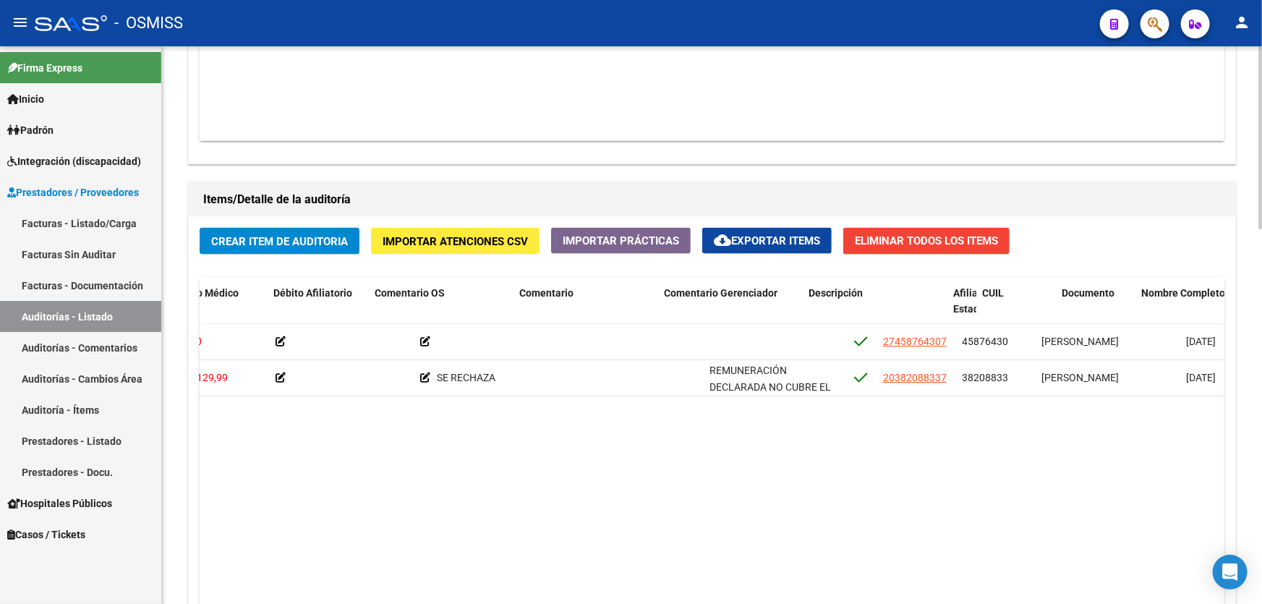
drag, startPoint x: 939, startPoint y: 440, endPoint x: 1012, endPoint y: 436, distance: 72.4
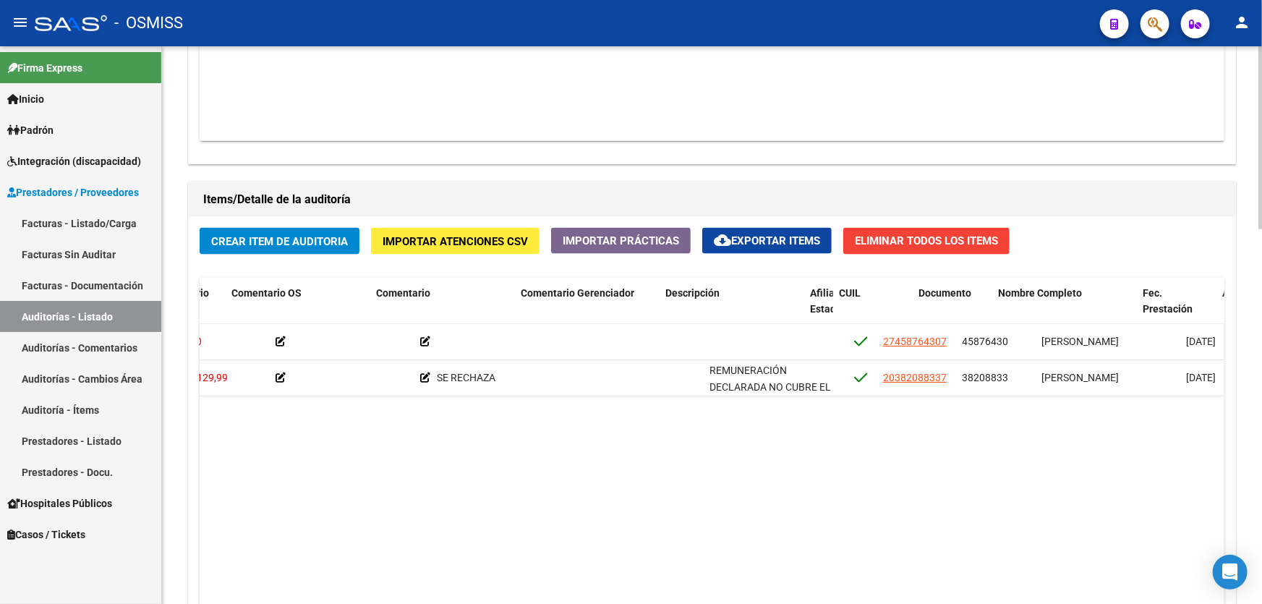
scroll to position [0, 686]
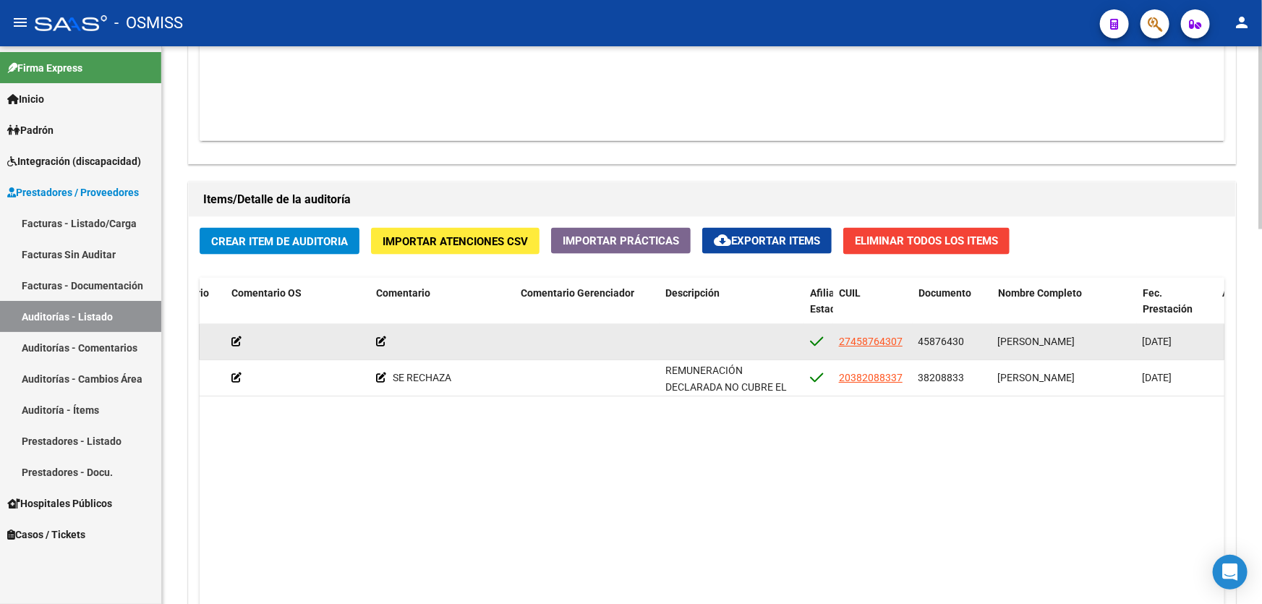
drag, startPoint x: 918, startPoint y: 339, endPoint x: 971, endPoint y: 332, distance: 53.3
click at [971, 333] on div "45876430" at bounding box center [952, 341] width 68 height 17
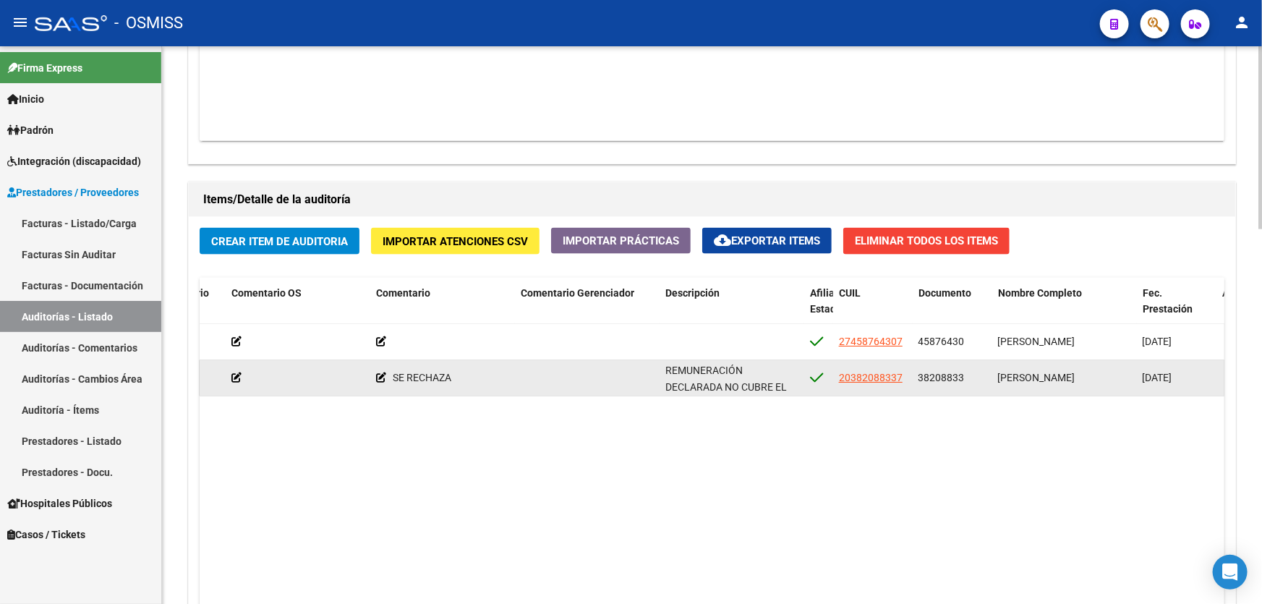
copy span "45876430"
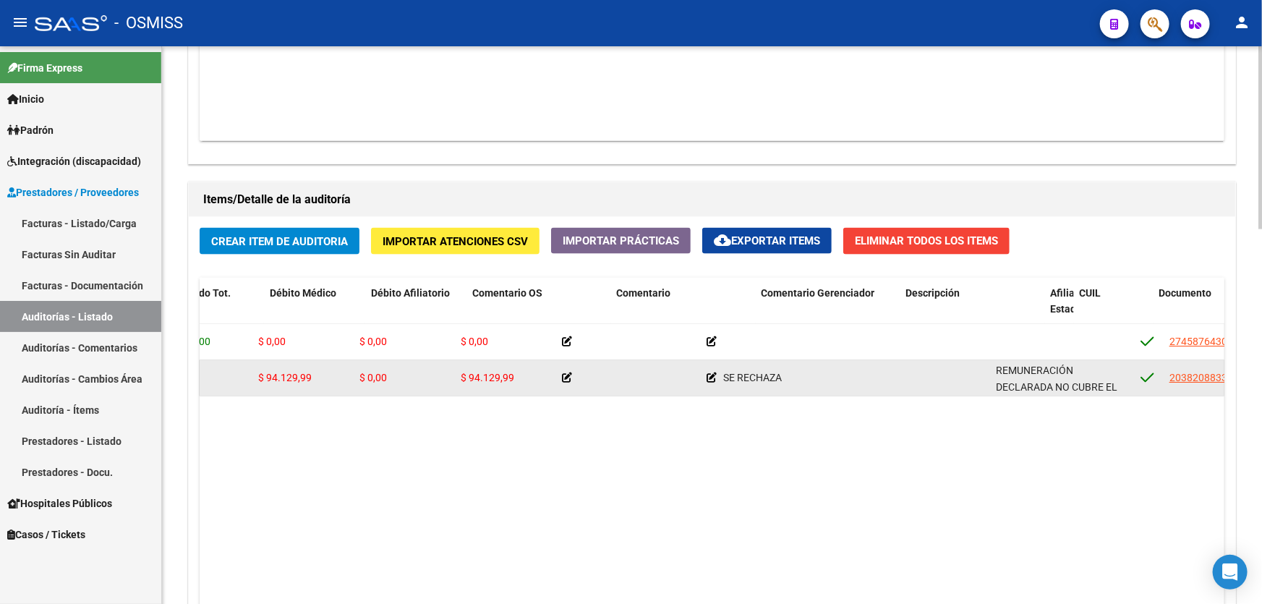
scroll to position [0, 0]
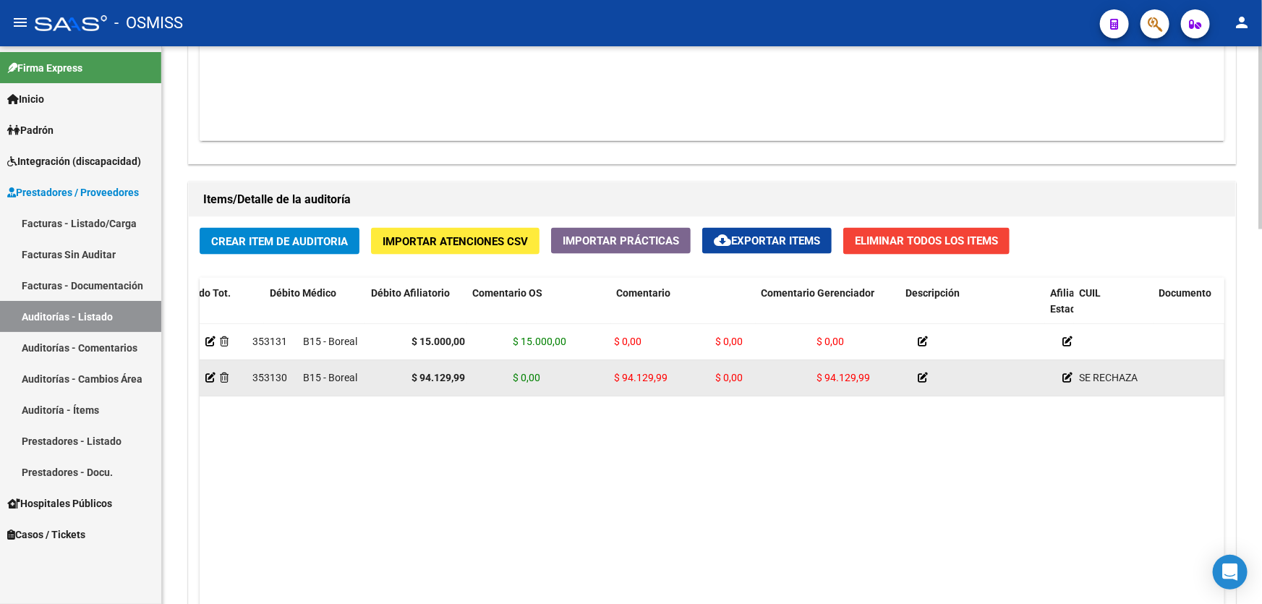
drag, startPoint x: 583, startPoint y: 354, endPoint x: 533, endPoint y: 364, distance: 50.9
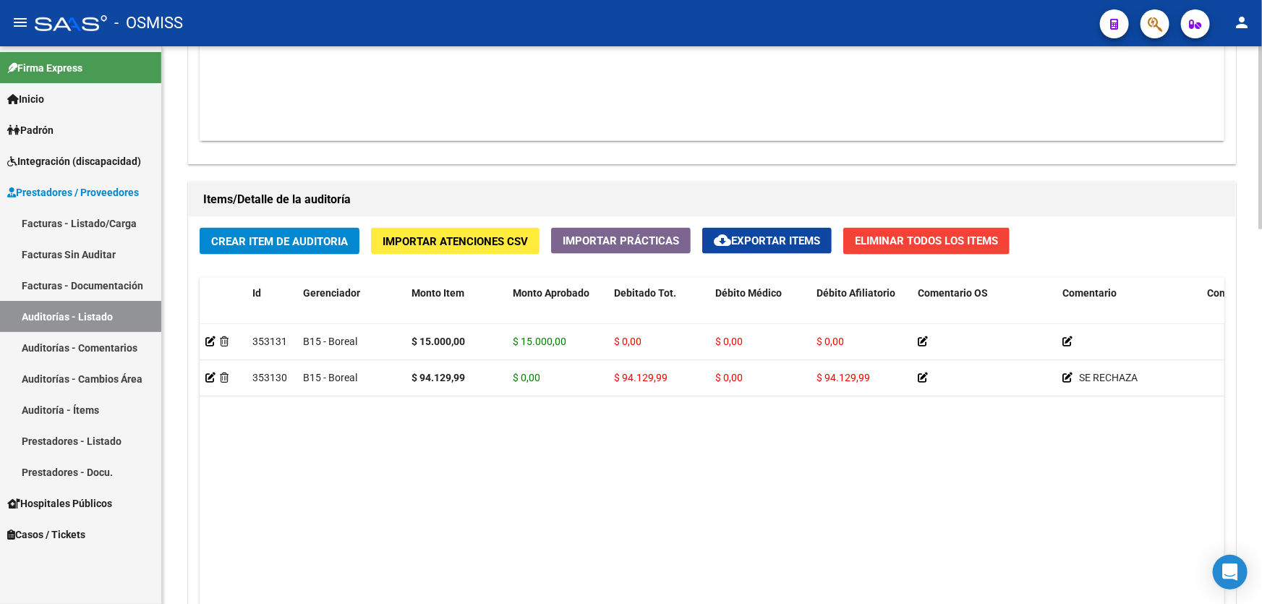
drag, startPoint x: 553, startPoint y: 420, endPoint x: 405, endPoint y: 268, distance: 212.2
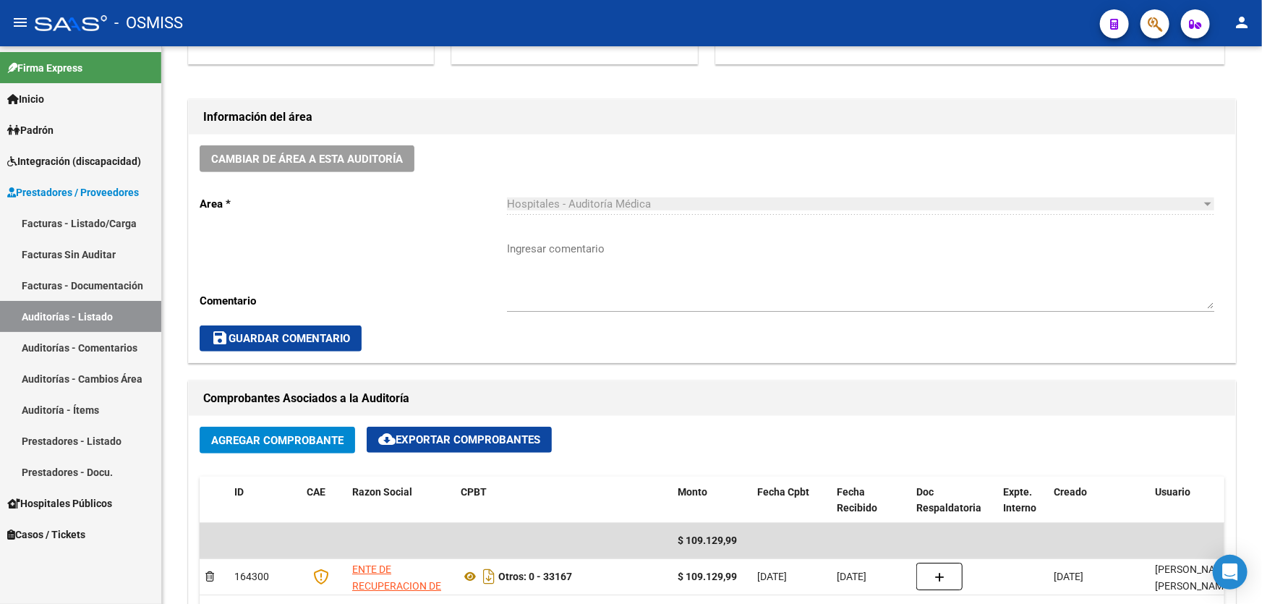
scroll to position [328, 0]
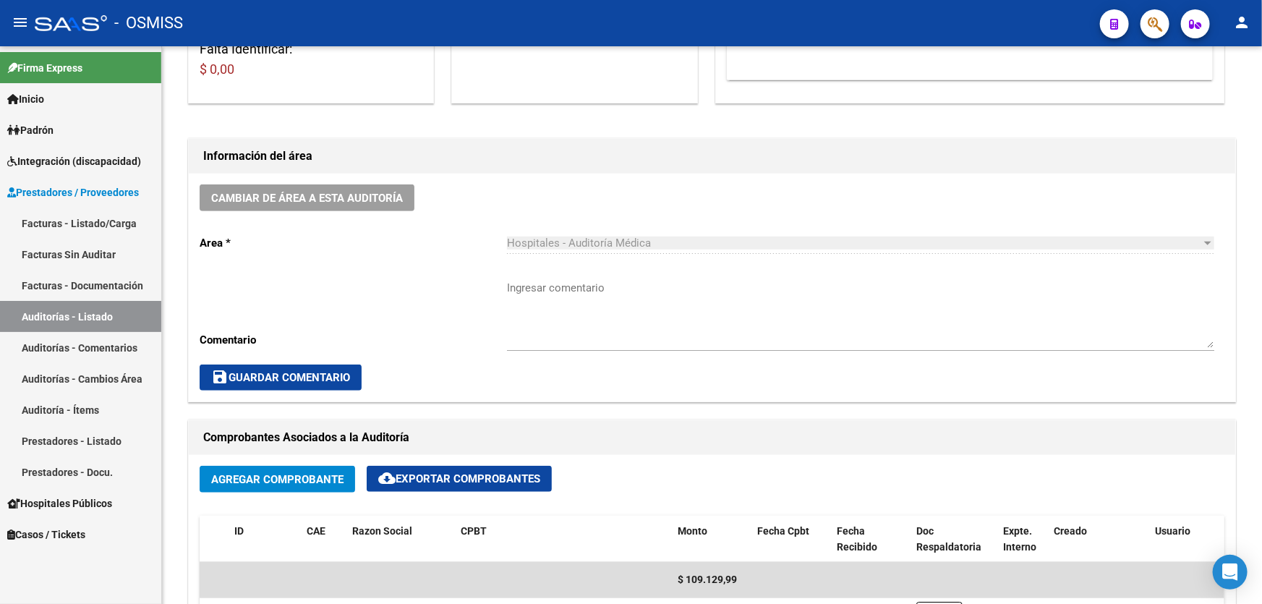
click at [129, 310] on link "Auditorías - Listado" at bounding box center [80, 316] width 161 height 31
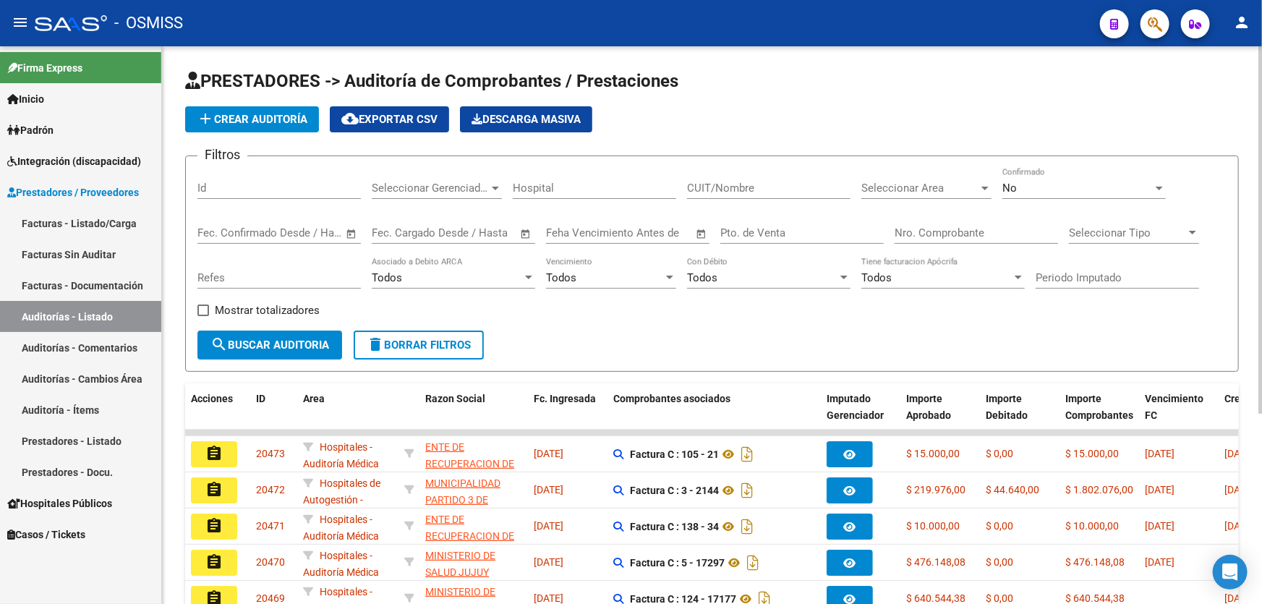
click at [963, 235] on input "Nro. Comprobante" at bounding box center [975, 232] width 163 height 13
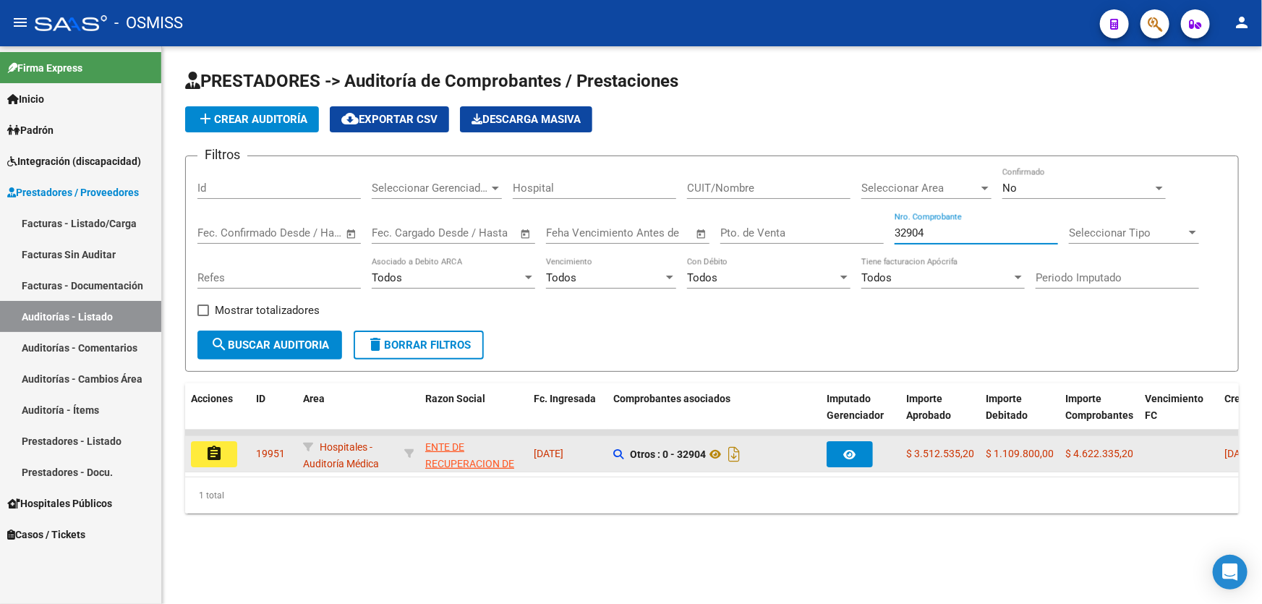
type input "32904"
click at [207, 441] on button "assignment" at bounding box center [214, 454] width 46 height 26
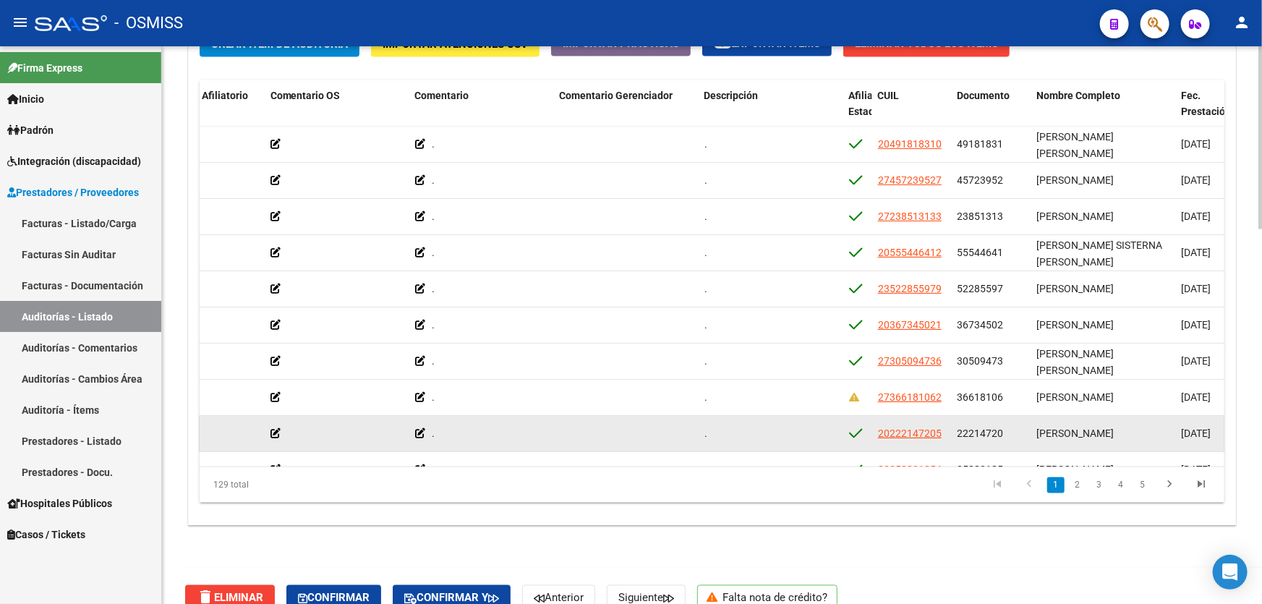
scroll to position [0, 851]
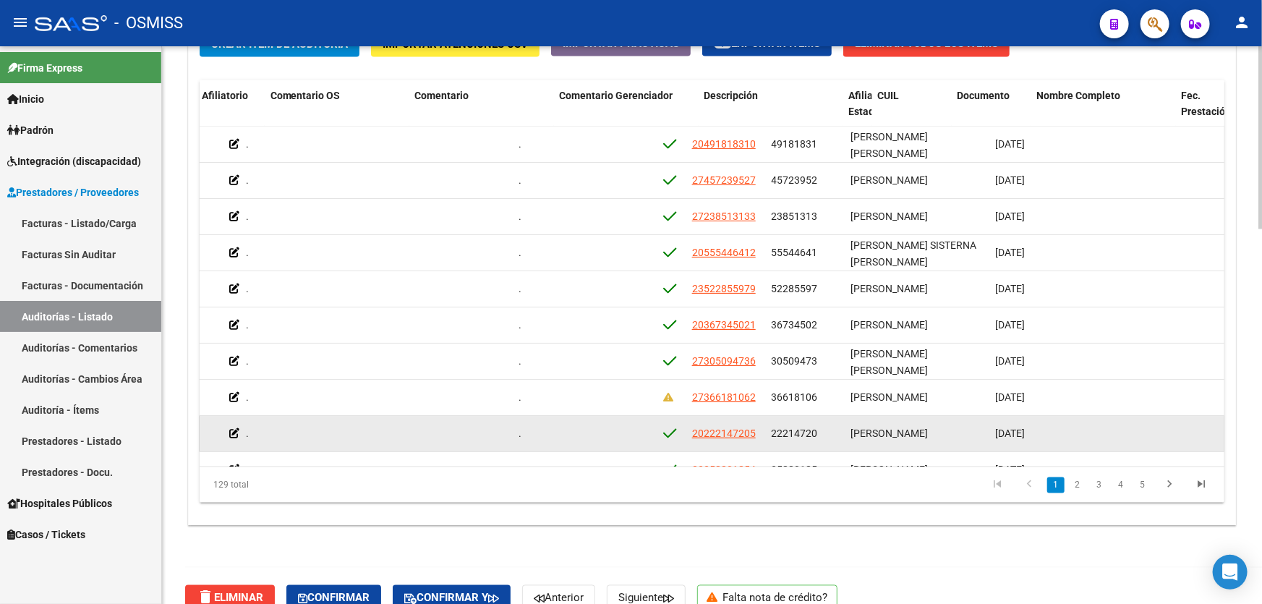
drag, startPoint x: 730, startPoint y: 414, endPoint x: 815, endPoint y: 414, distance: 85.3
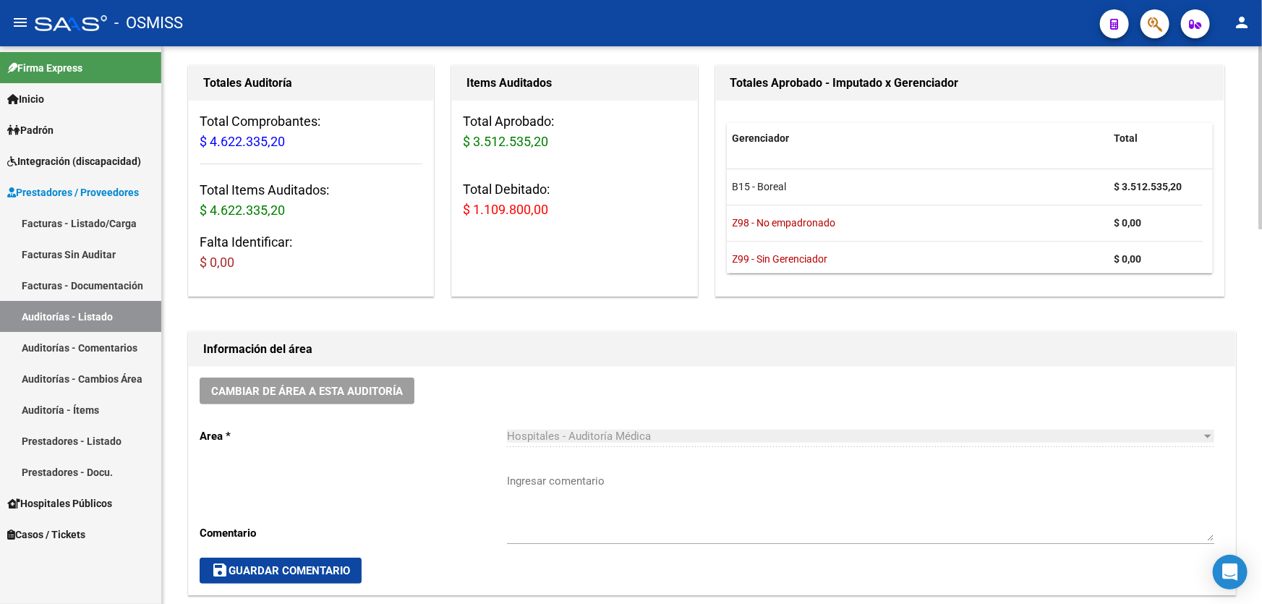
scroll to position [131, 0]
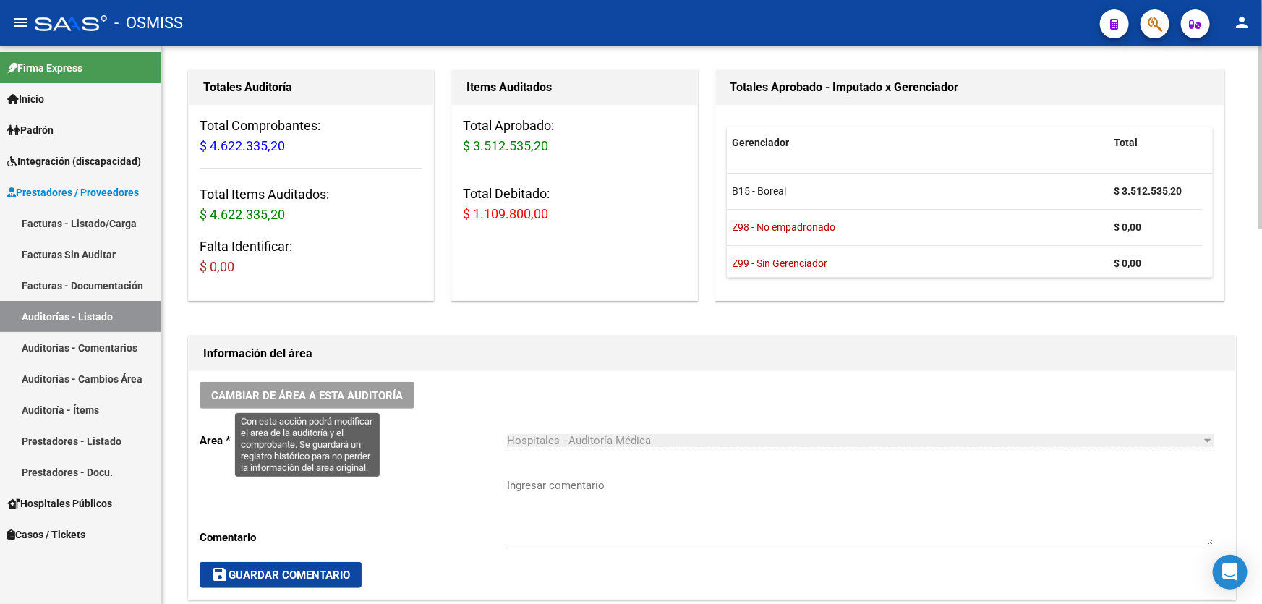
click at [270, 401] on button "Cambiar de área a esta auditoría" at bounding box center [307, 395] width 215 height 27
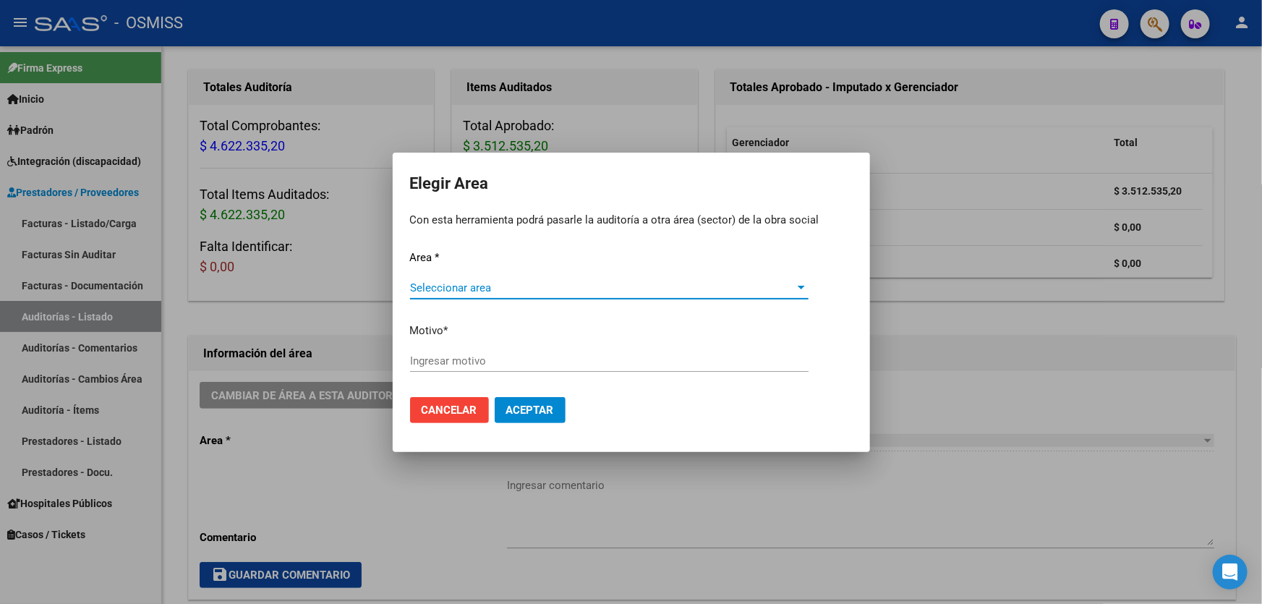
click at [643, 279] on div "Seleccionar area Seleccionar area" at bounding box center [609, 288] width 398 height 22
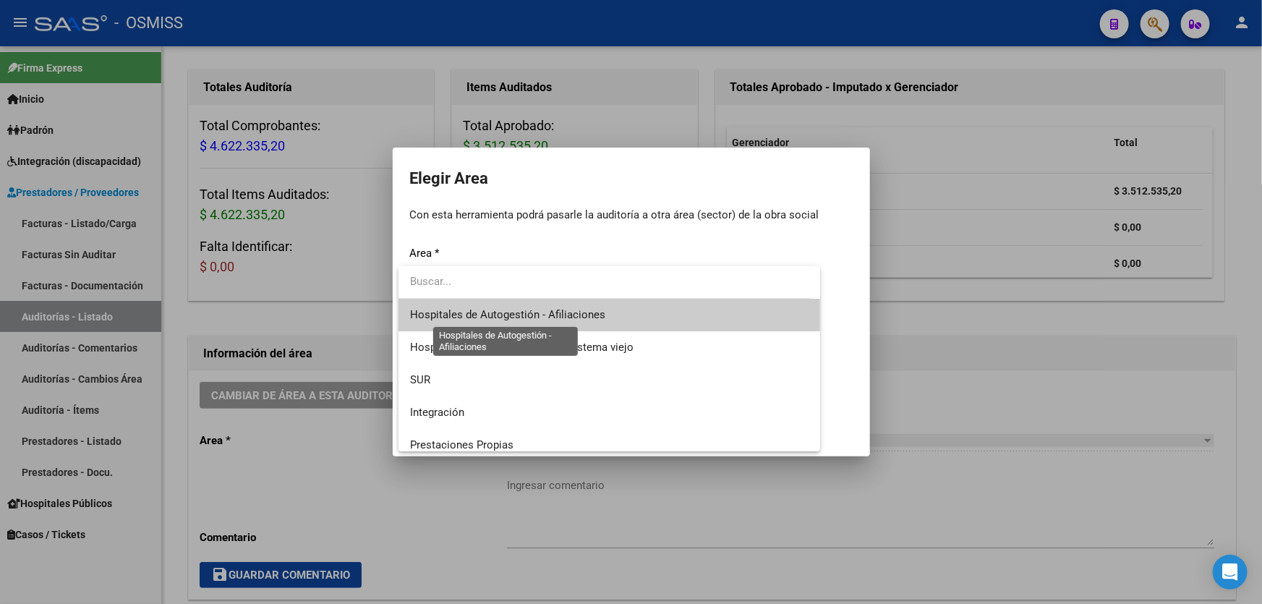
click at [568, 312] on span "Hospitales de Autogestión - Afiliaciones" at bounding box center [507, 314] width 195 height 13
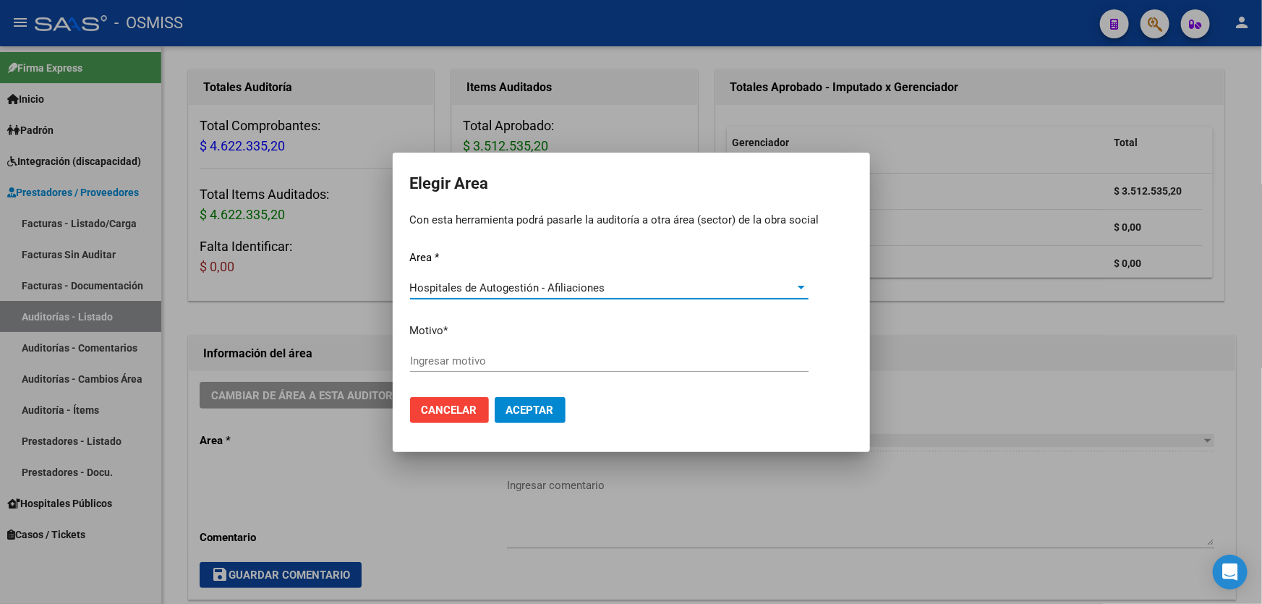
click at [990, 343] on div at bounding box center [631, 302] width 1262 height 604
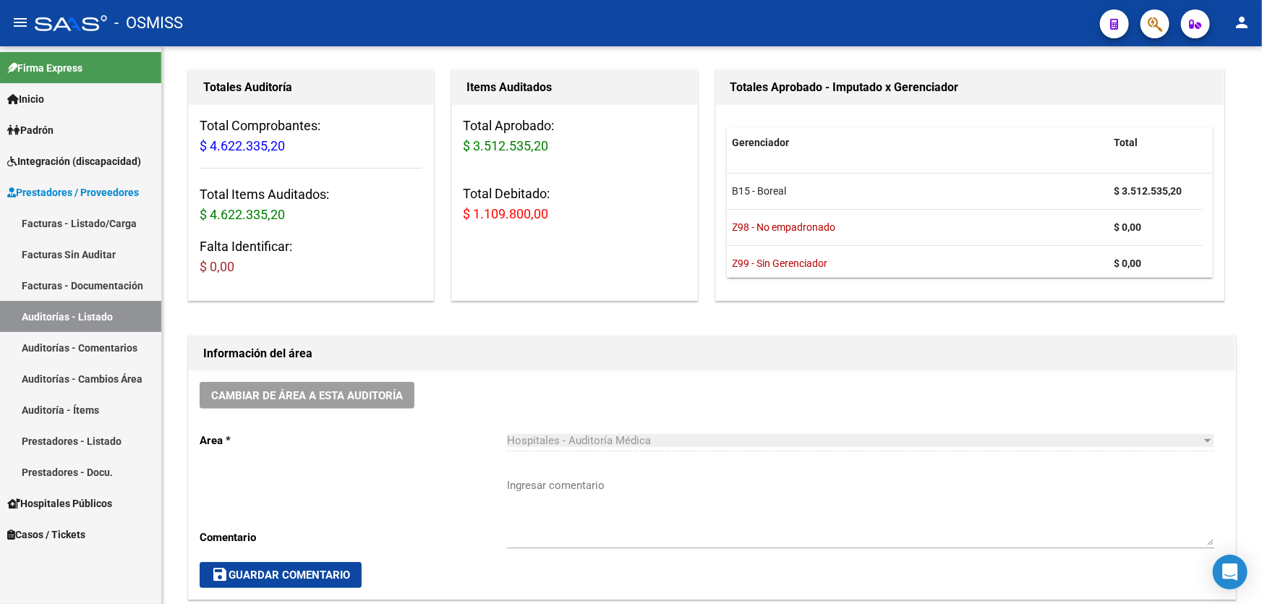
click at [98, 309] on link "Auditorías - Listado" at bounding box center [80, 316] width 161 height 31
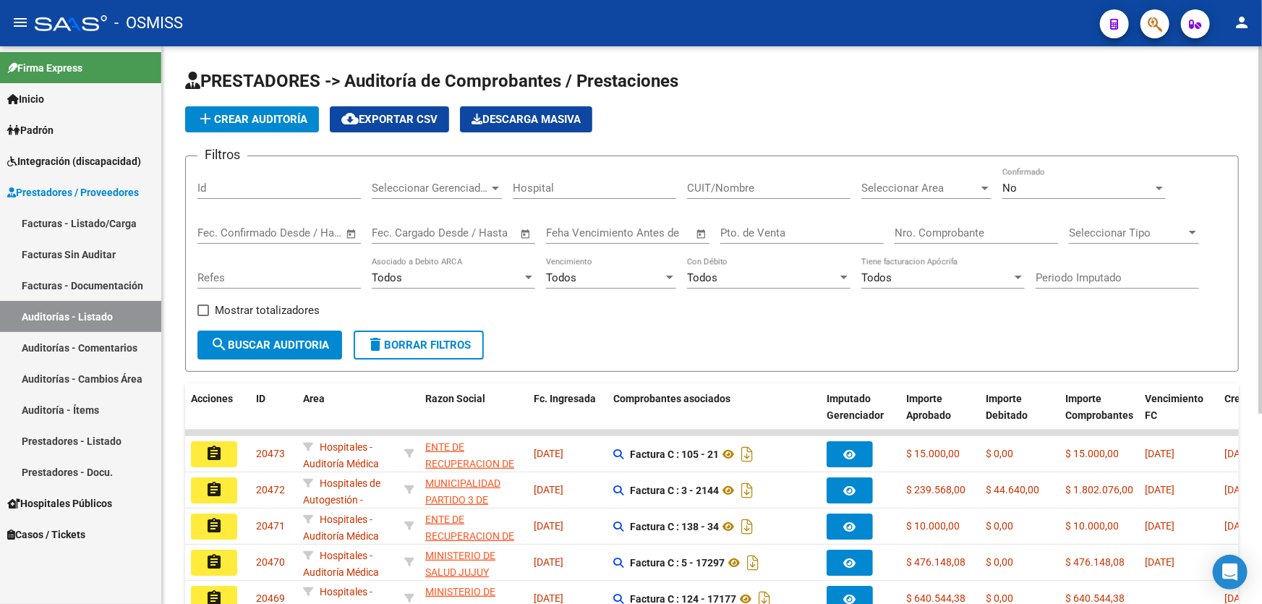
click at [929, 229] on input "Nro. Comprobante" at bounding box center [975, 232] width 163 height 13
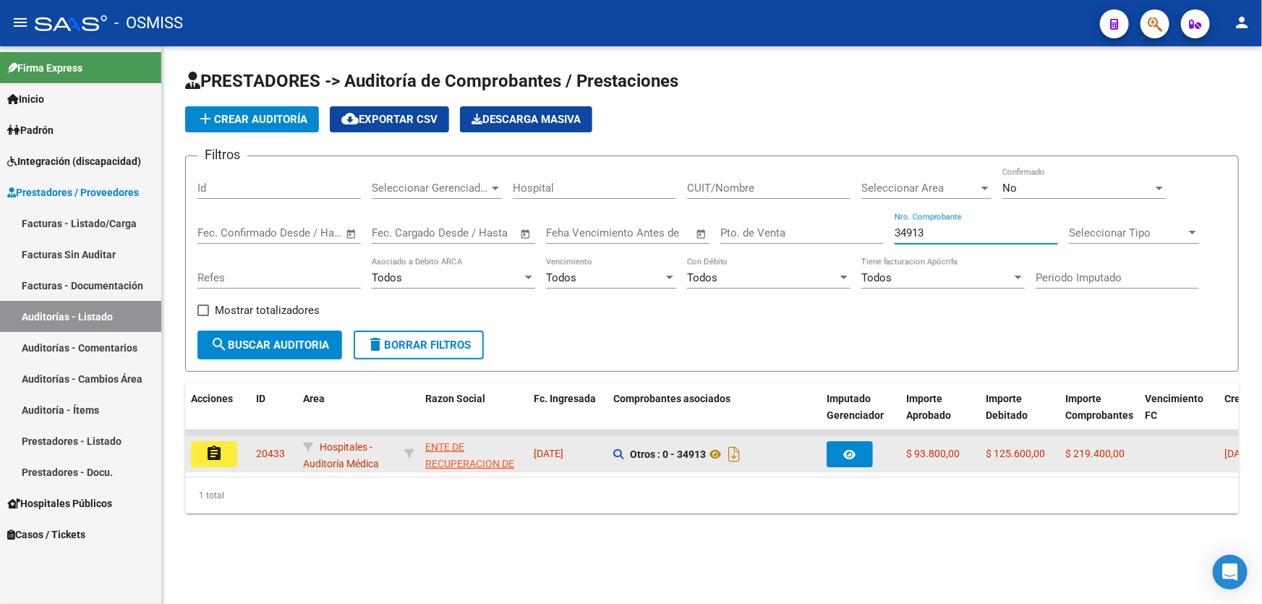
type input "34913"
click at [228, 459] on button "assignment" at bounding box center [214, 454] width 46 height 26
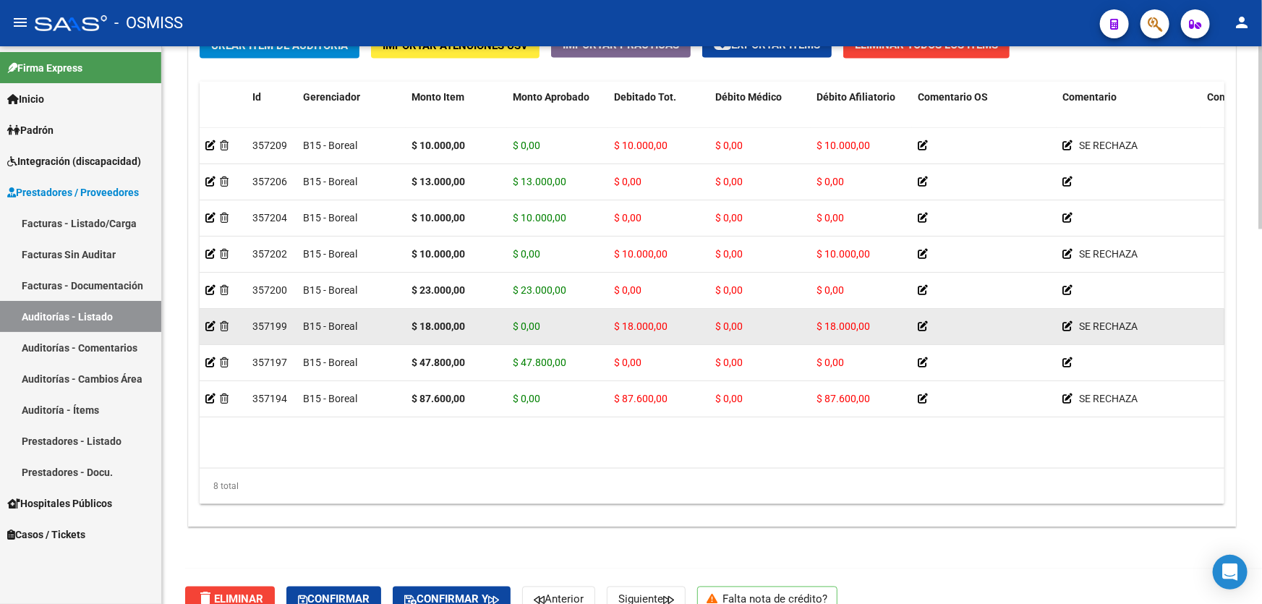
scroll to position [1139, 0]
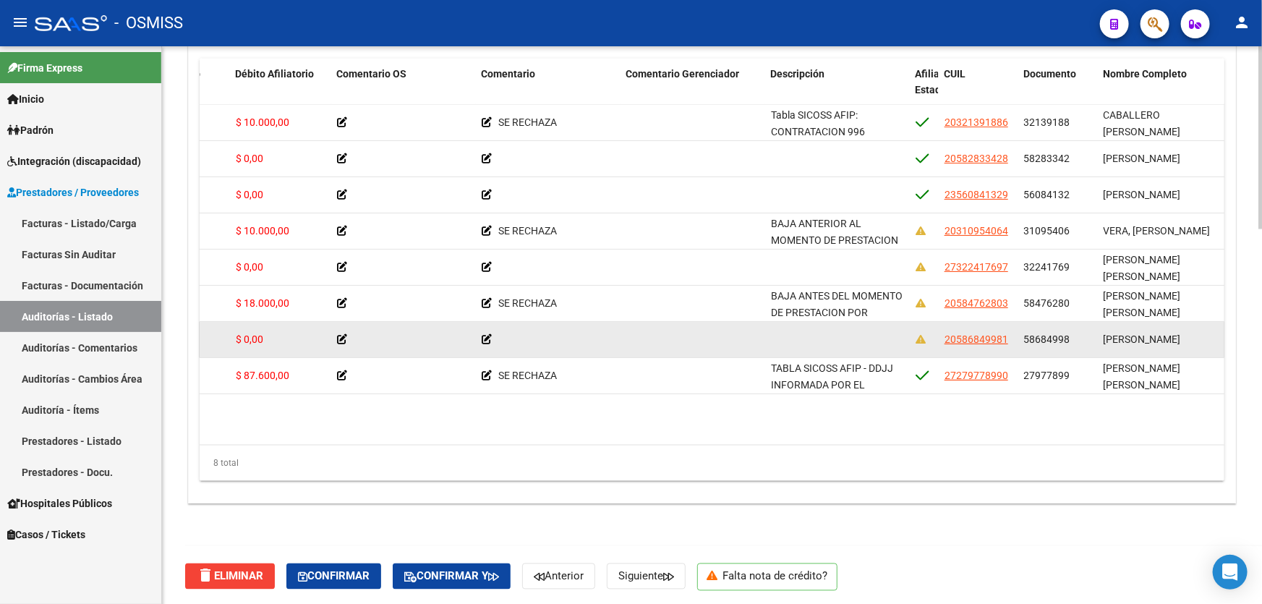
drag, startPoint x: 664, startPoint y: 354, endPoint x: 731, endPoint y: 346, distance: 66.9
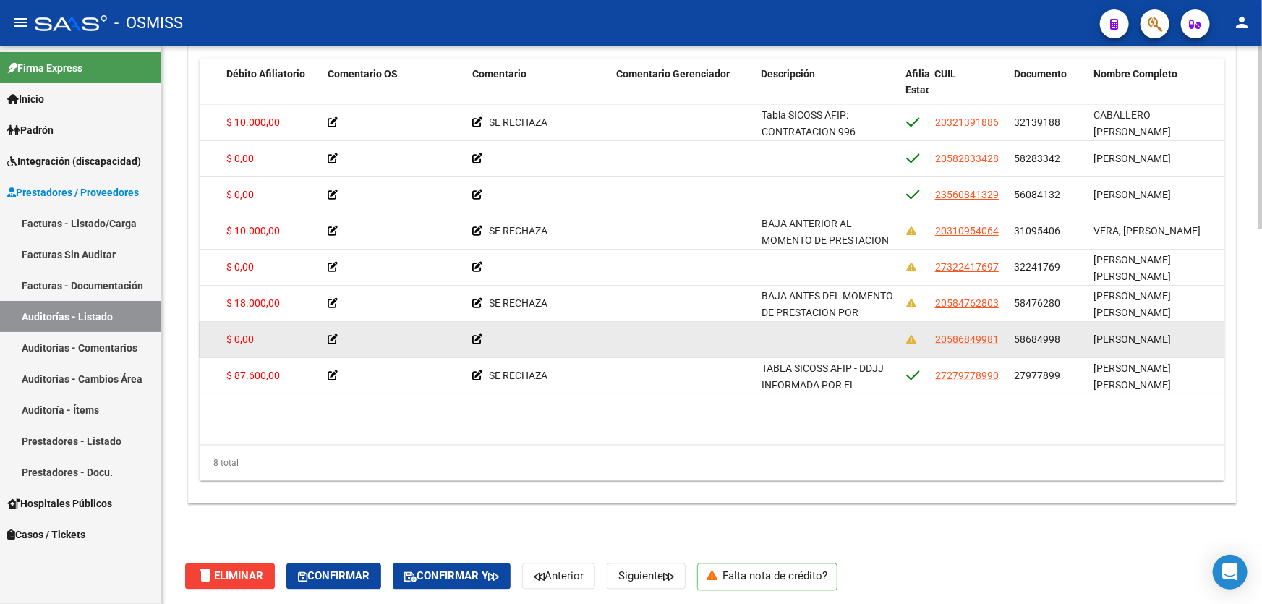
drag, startPoint x: 1012, startPoint y: 341, endPoint x: 1059, endPoint y: 334, distance: 46.7
click at [1059, 334] on datatable-body-cell "58684998" at bounding box center [1049, 339] width 80 height 35
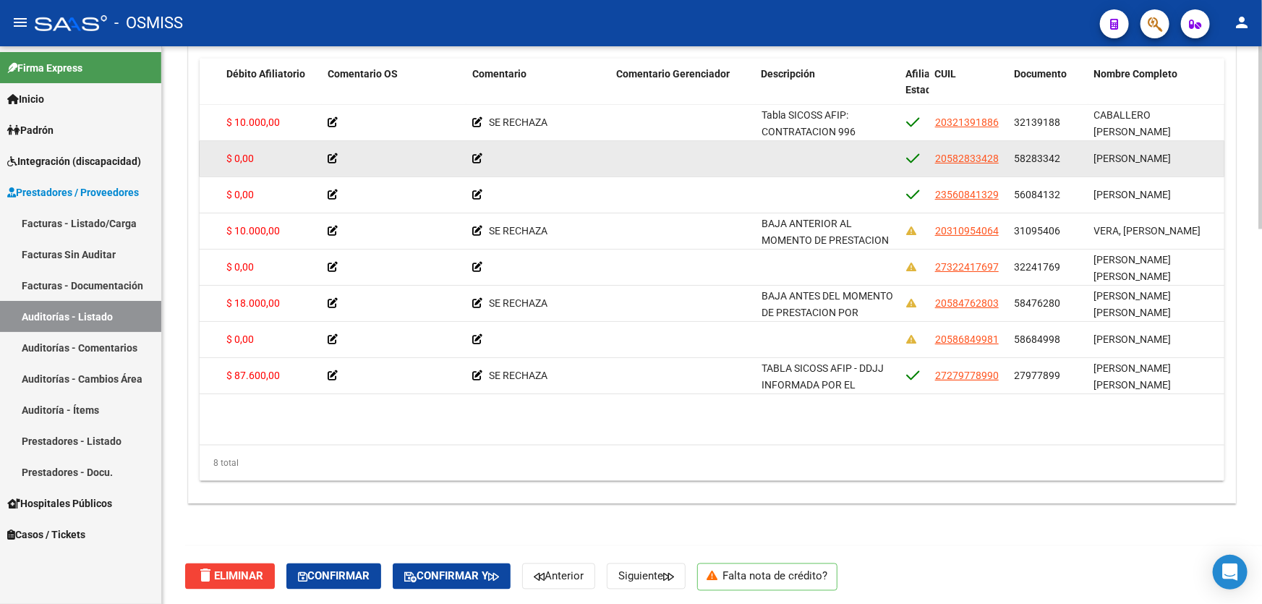
copy span "58684998"
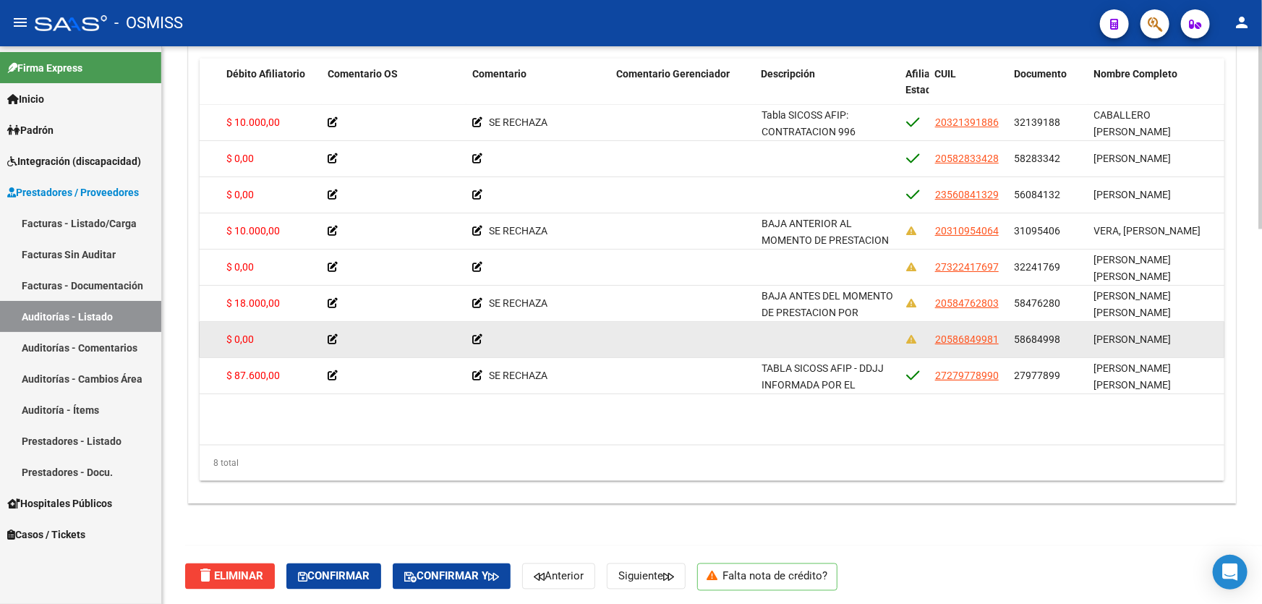
copy span "58684998"
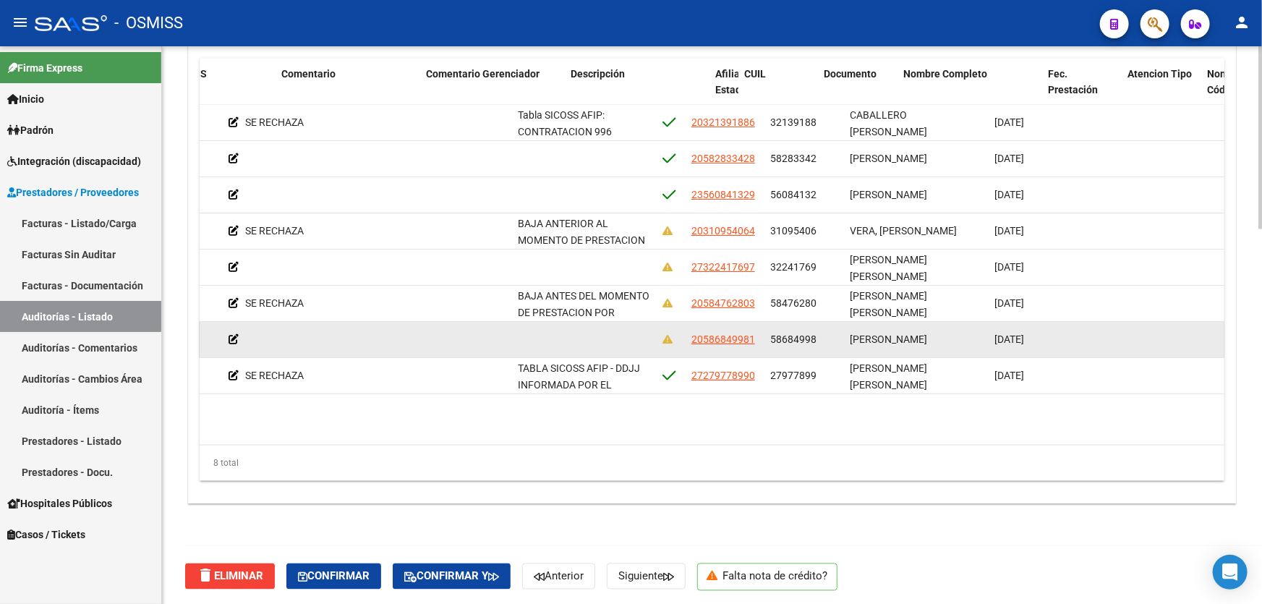
drag, startPoint x: 932, startPoint y: 350, endPoint x: 981, endPoint y: 343, distance: 49.6
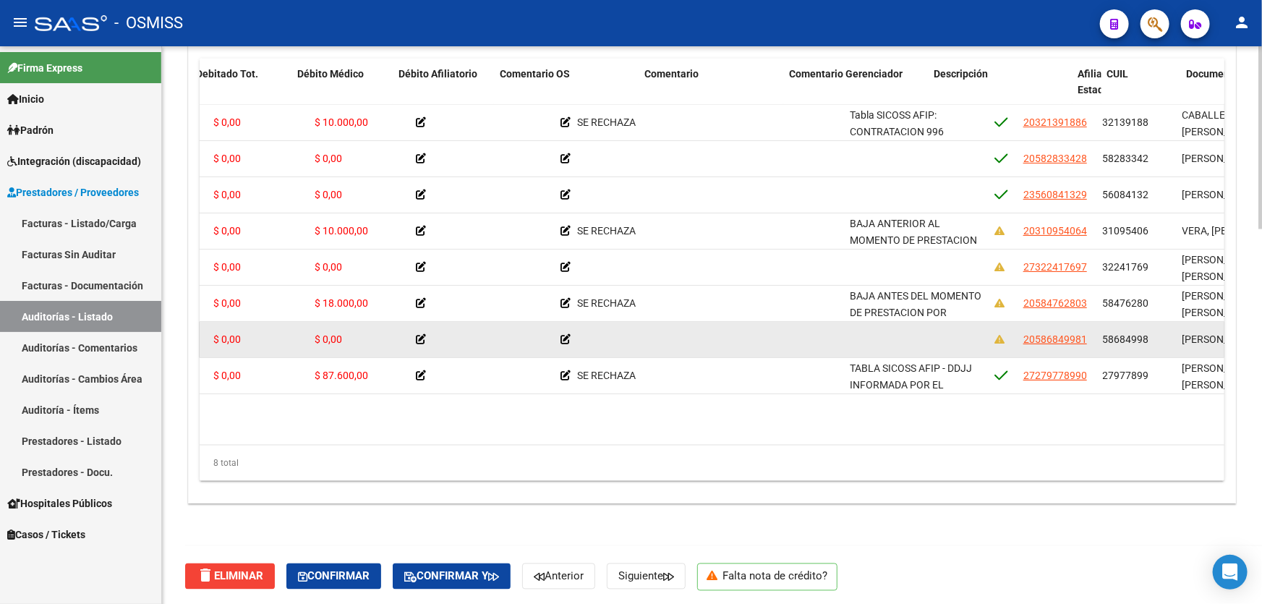
scroll to position [0, 0]
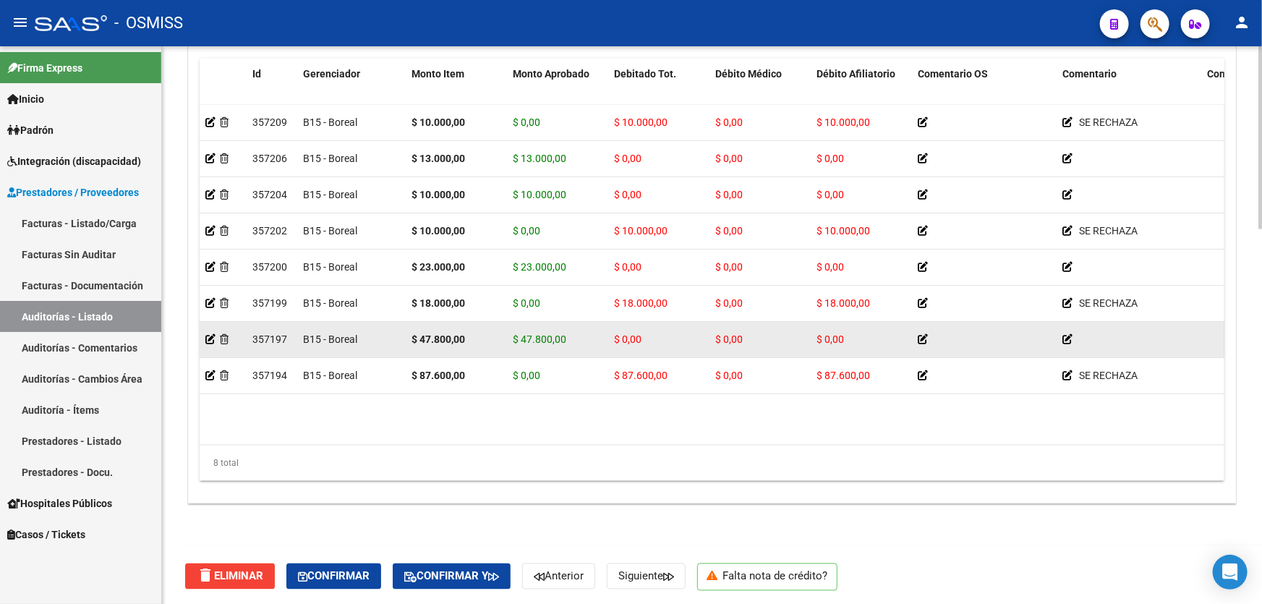
drag, startPoint x: 850, startPoint y: 340, endPoint x: 788, endPoint y: 335, distance: 62.4
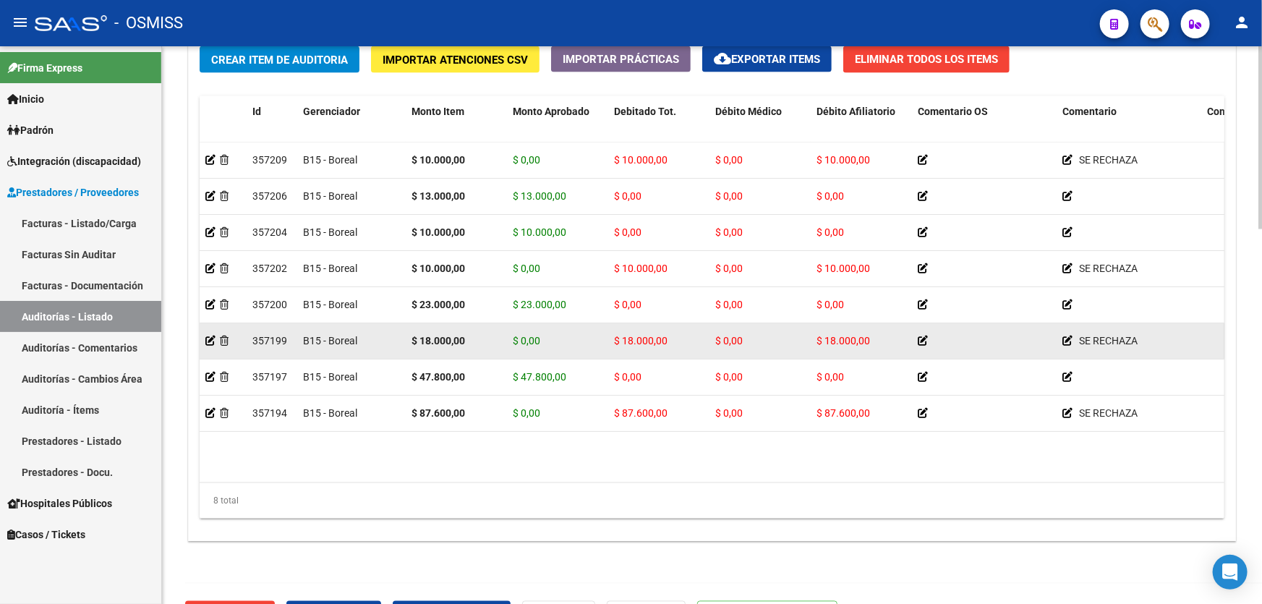
scroll to position [1094, 0]
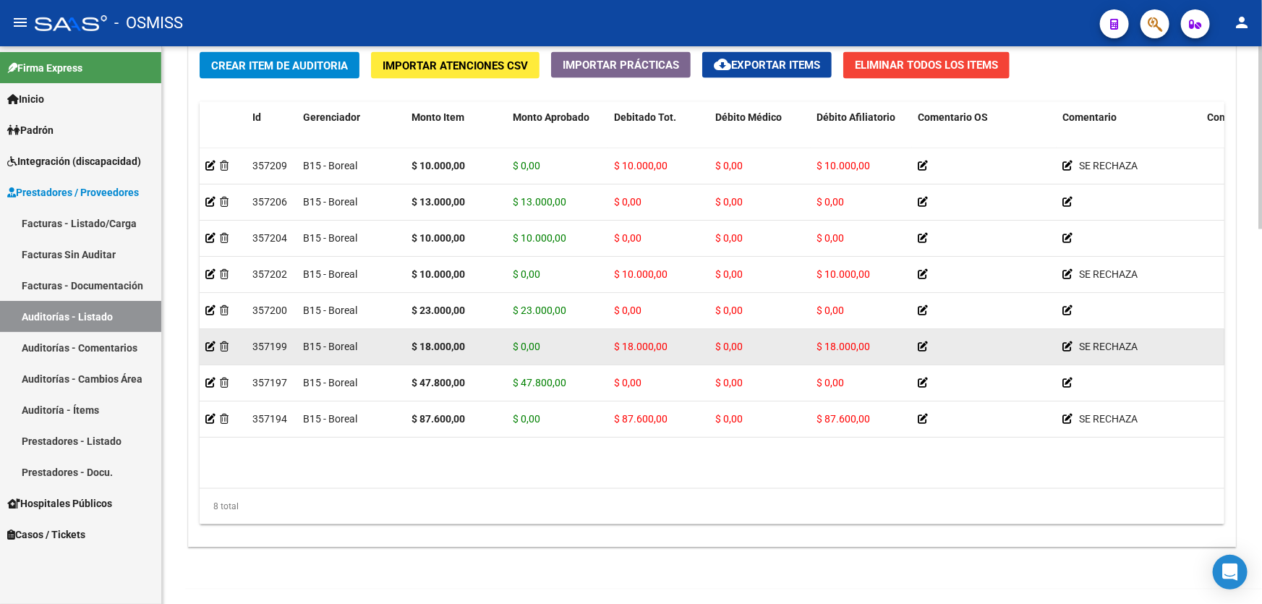
drag, startPoint x: 889, startPoint y: 322, endPoint x: 898, endPoint y: 301, distance: 23.4
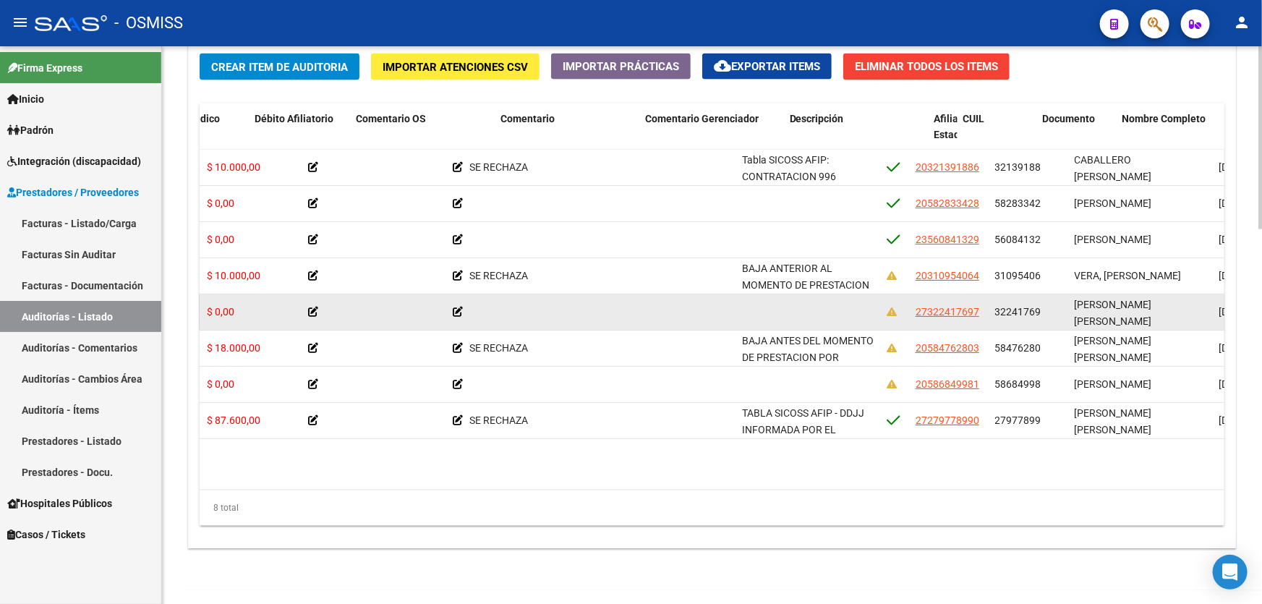
drag, startPoint x: 898, startPoint y: 301, endPoint x: 950, endPoint y: 297, distance: 52.2
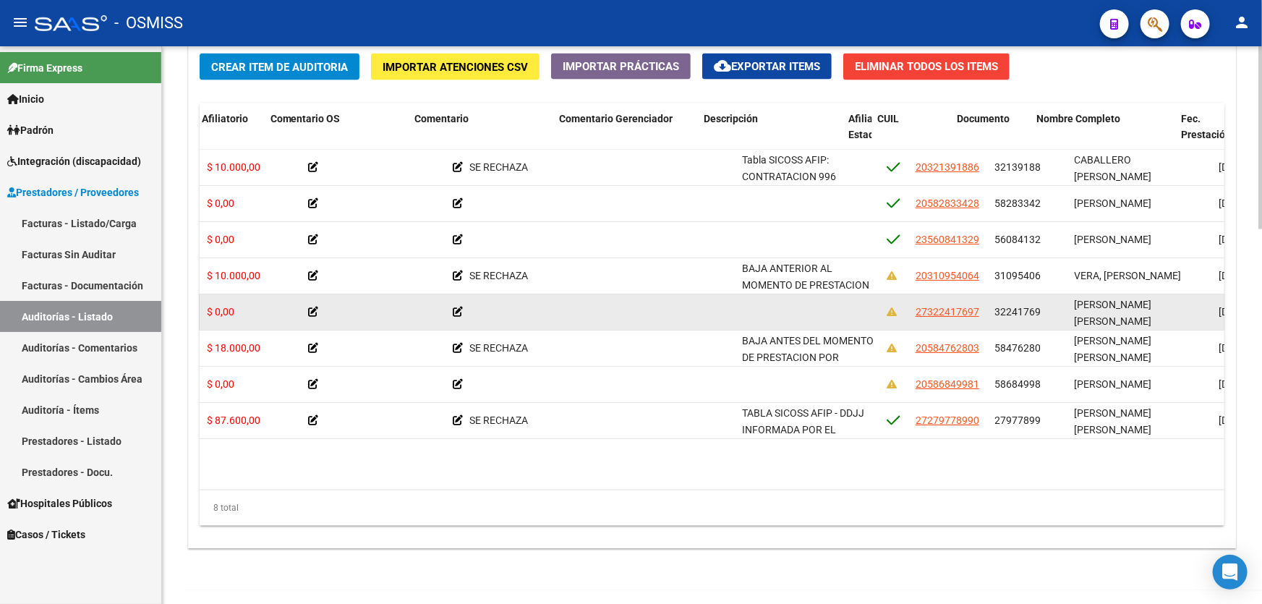
scroll to position [0, 647]
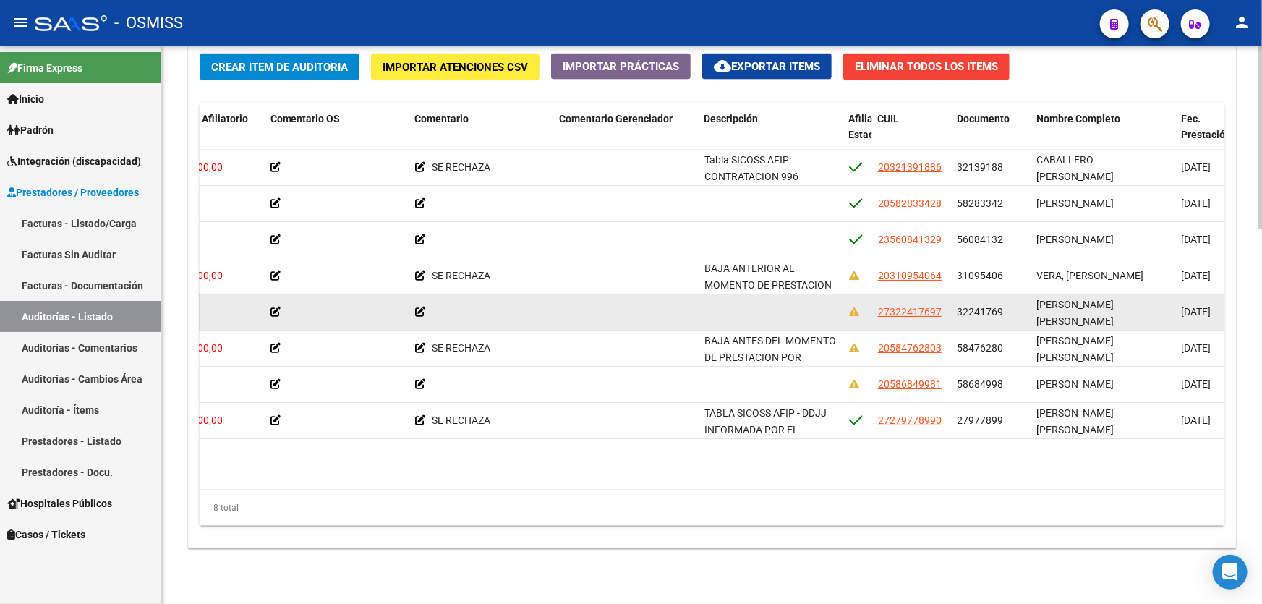
drag, startPoint x: 957, startPoint y: 309, endPoint x: 1005, endPoint y: 303, distance: 48.8
click at [1005, 304] on div "32241769" at bounding box center [991, 312] width 68 height 17
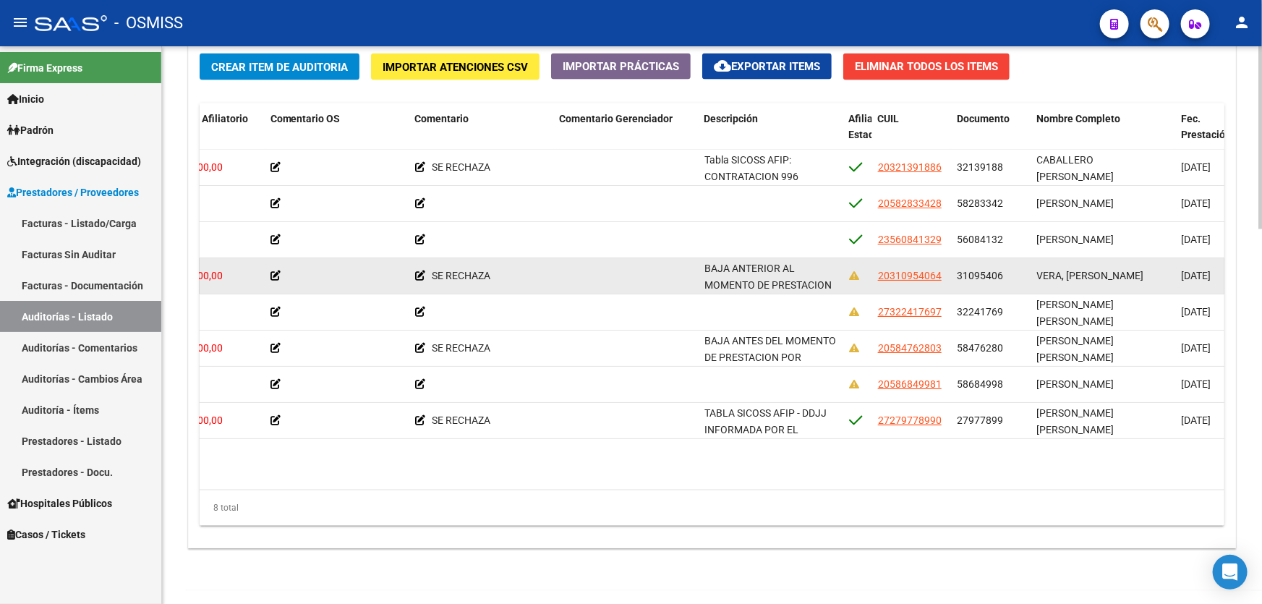
copy span "32241769"
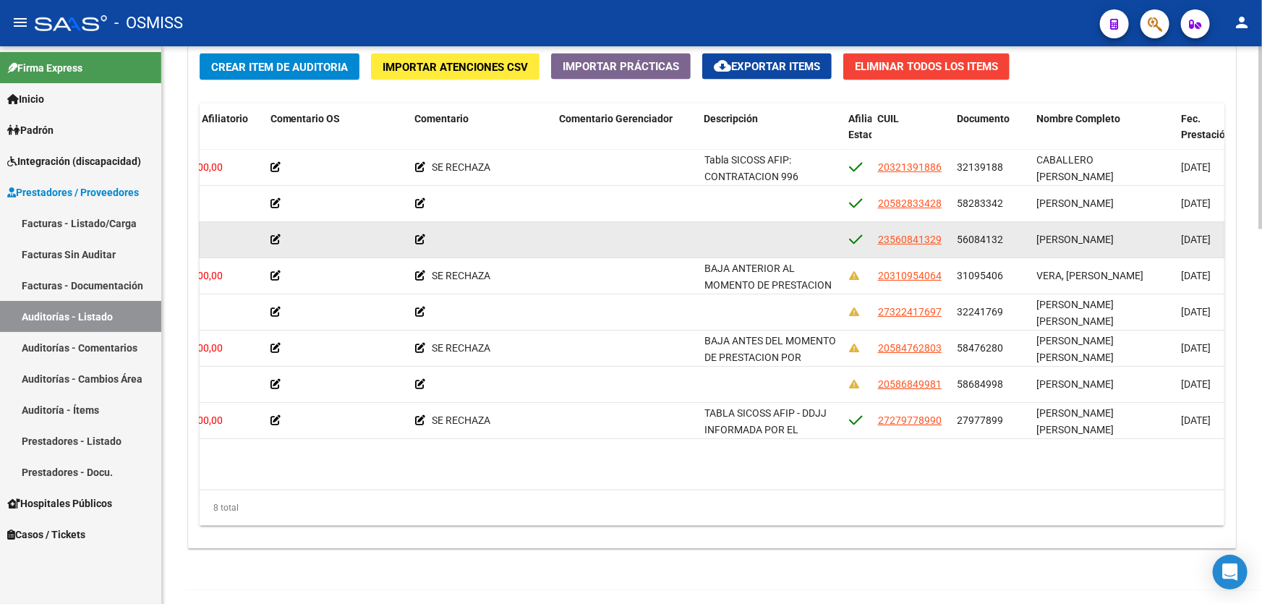
drag, startPoint x: 957, startPoint y: 235, endPoint x: 1004, endPoint y: 231, distance: 47.1
click at [1004, 231] on div "56084132" at bounding box center [991, 239] width 68 height 17
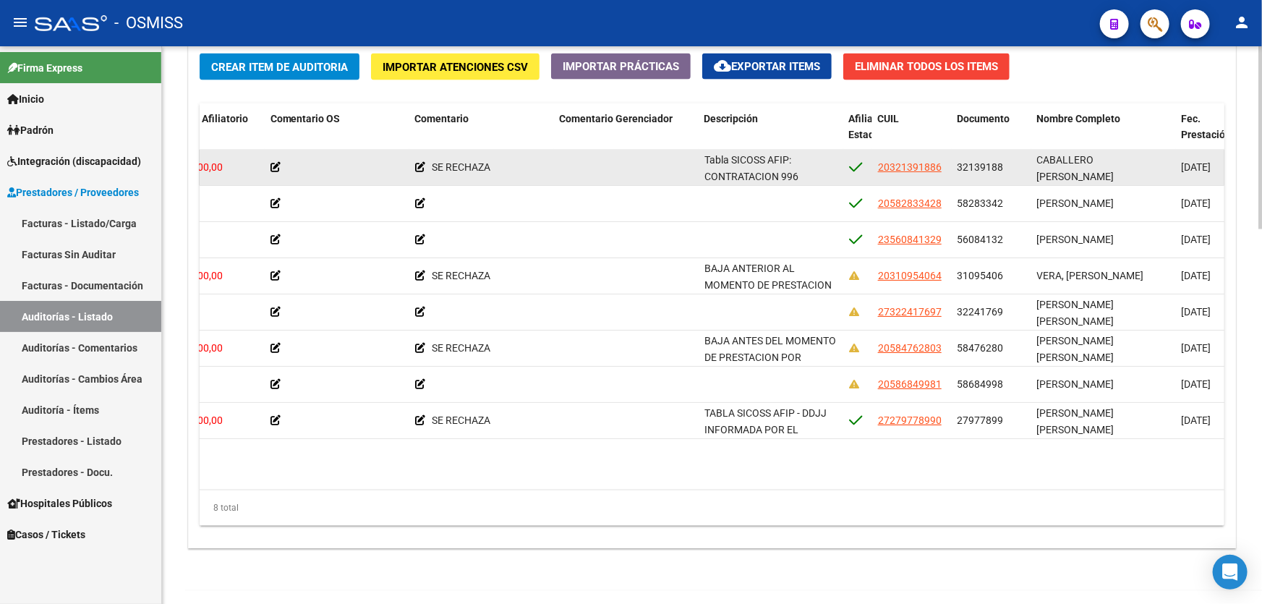
copy span "56084132"
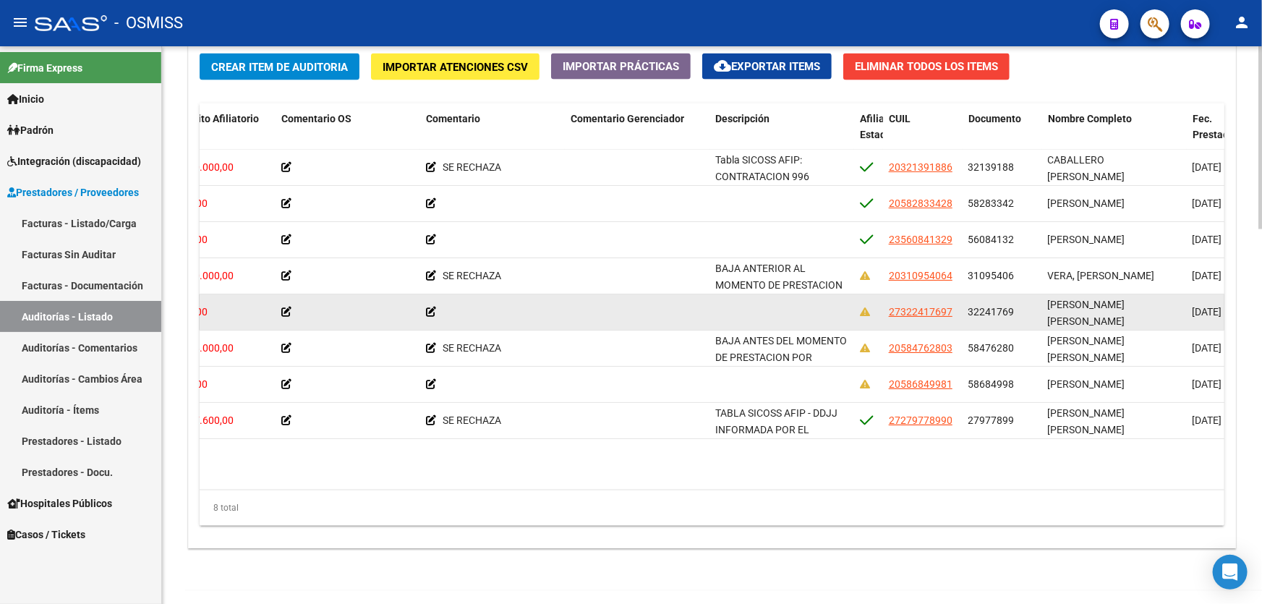
drag, startPoint x: 513, startPoint y: 304, endPoint x: 493, endPoint y: 302, distance: 20.5
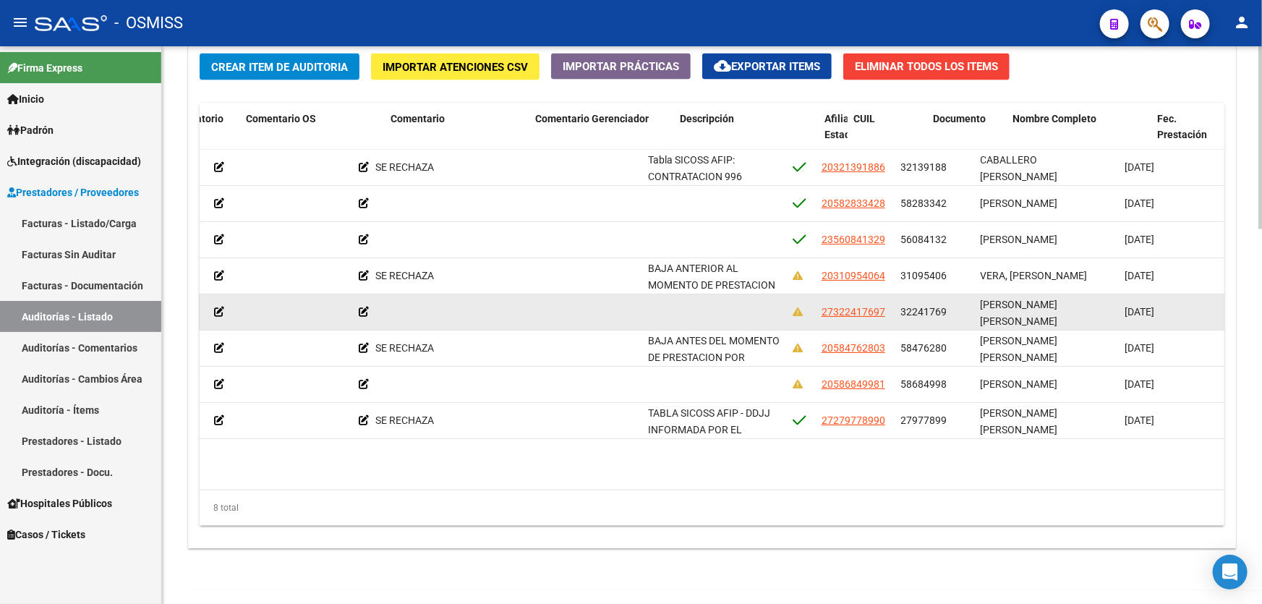
drag, startPoint x: 540, startPoint y: 312, endPoint x: 578, endPoint y: 307, distance: 38.6
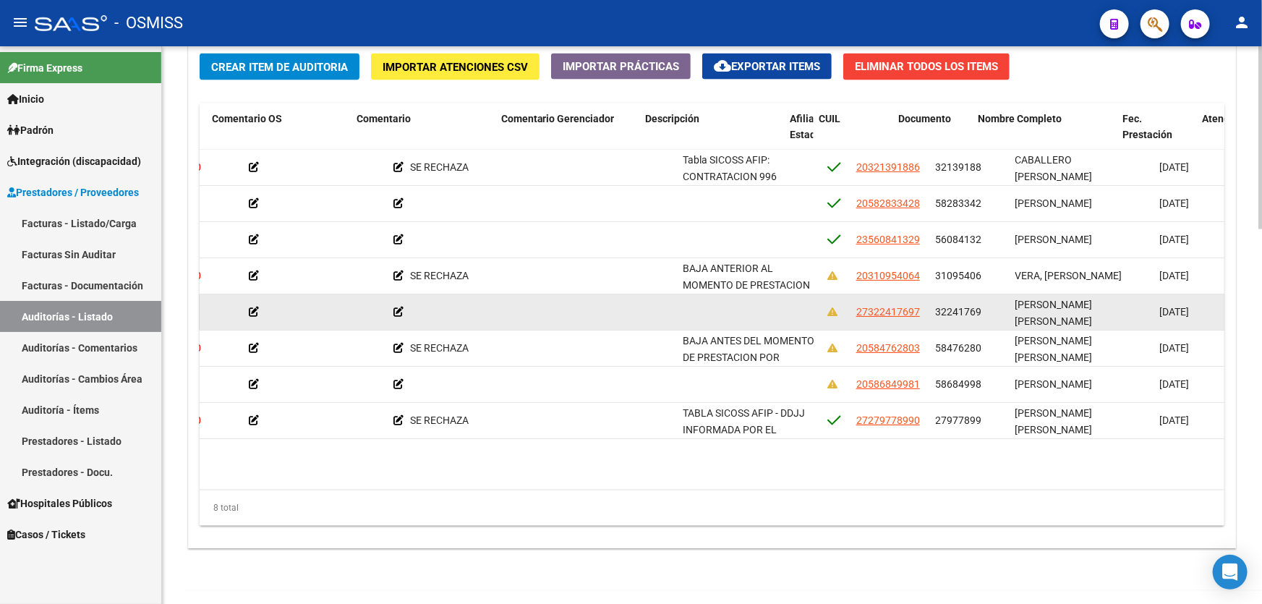
drag, startPoint x: 565, startPoint y: 306, endPoint x: 516, endPoint y: 307, distance: 49.2
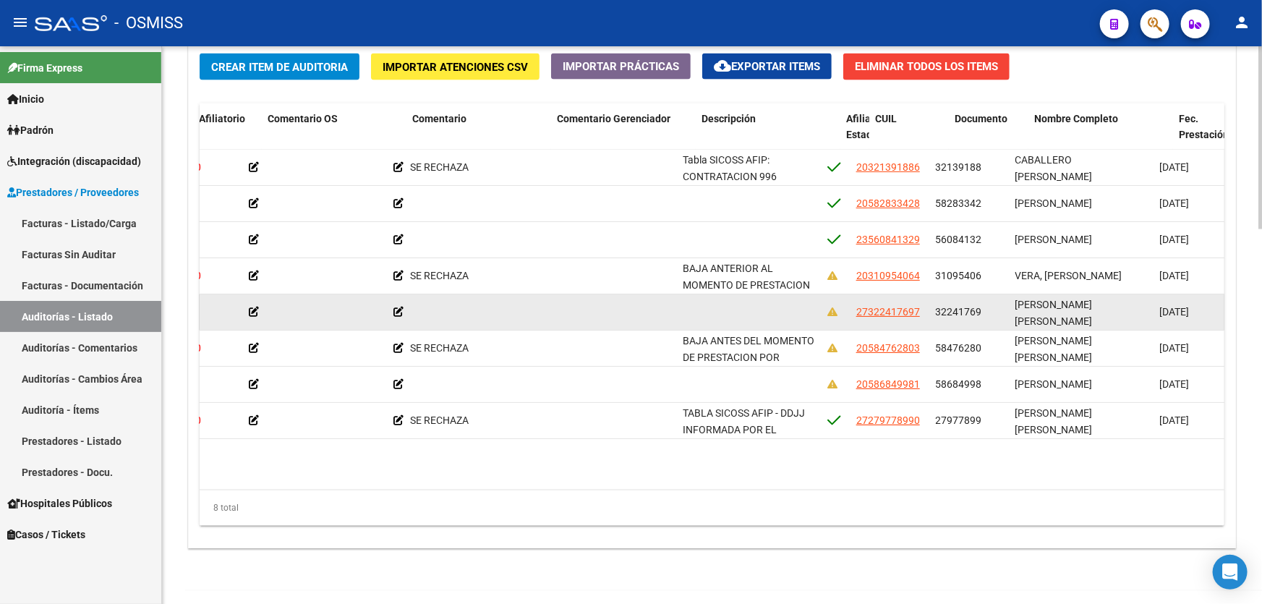
scroll to position [0, 650]
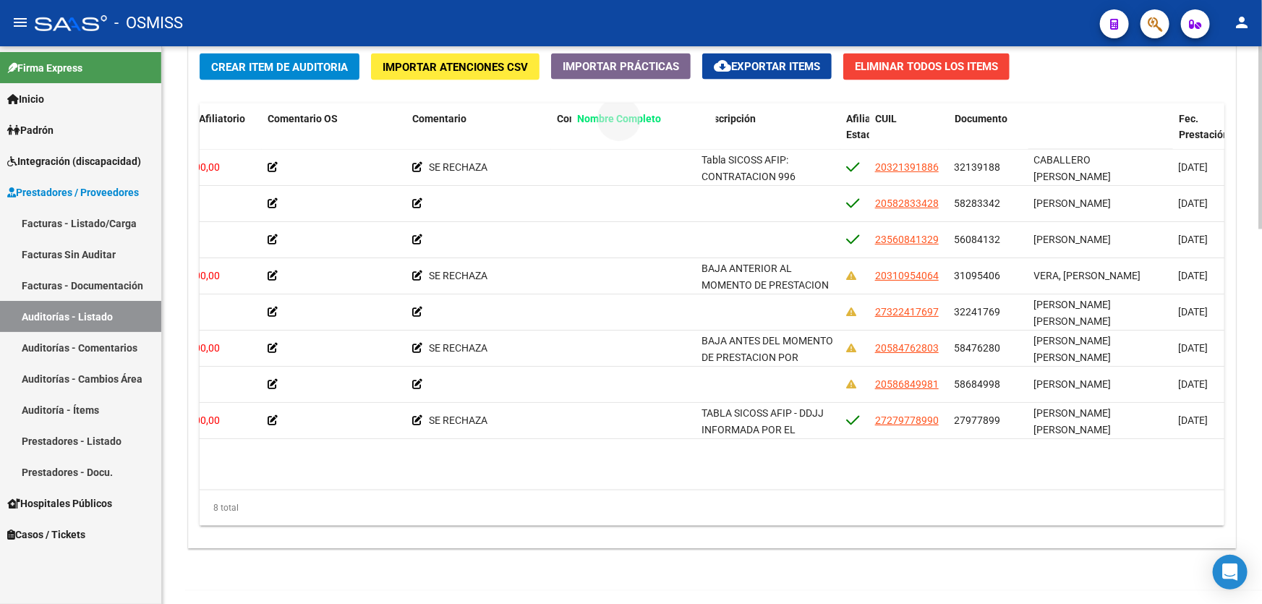
drag, startPoint x: 1057, startPoint y: 113, endPoint x: 570, endPoint y: 127, distance: 486.8
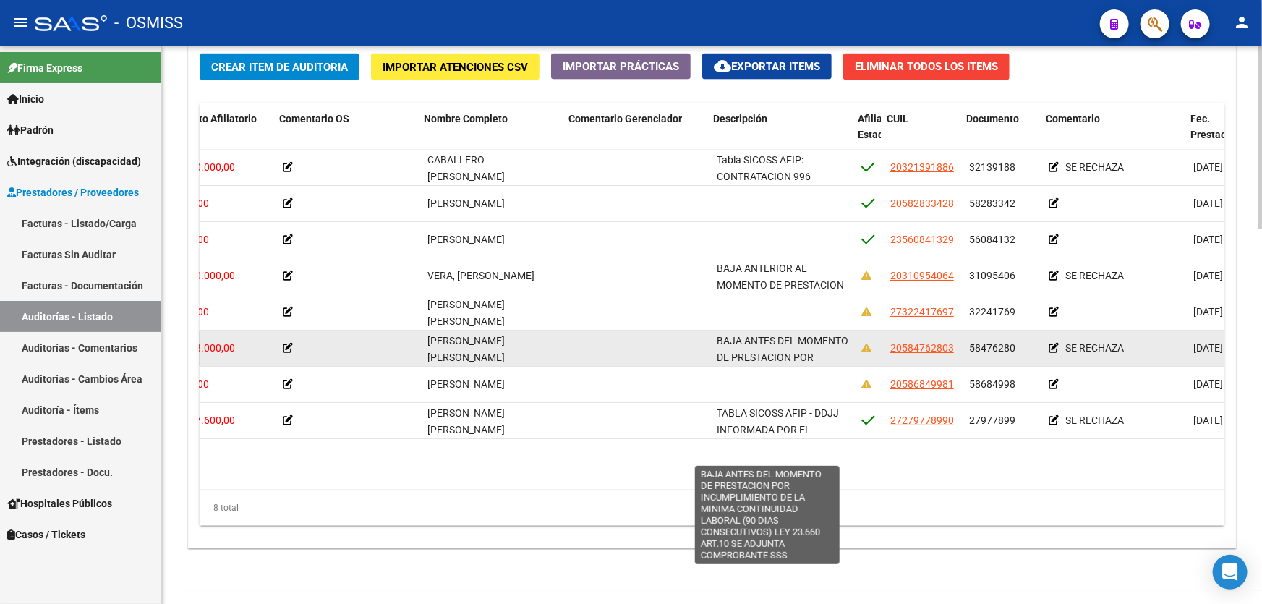
drag, startPoint x: 791, startPoint y: 348, endPoint x: 751, endPoint y: 351, distance: 39.8
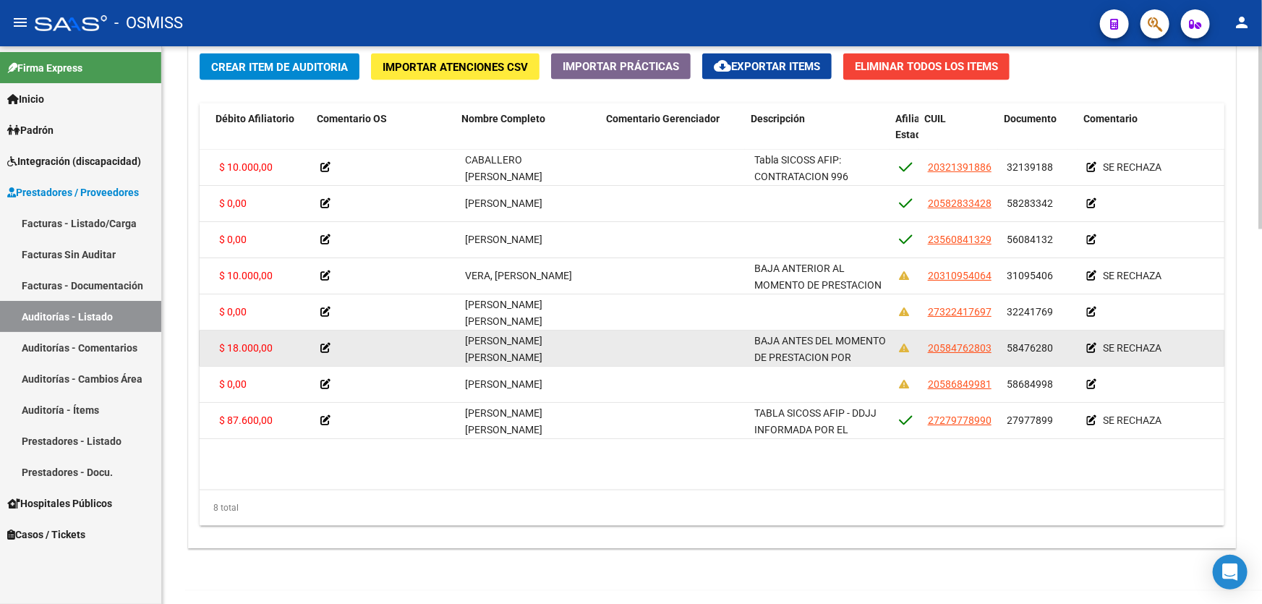
drag, startPoint x: 756, startPoint y: 345, endPoint x: 723, endPoint y: 346, distance: 32.5
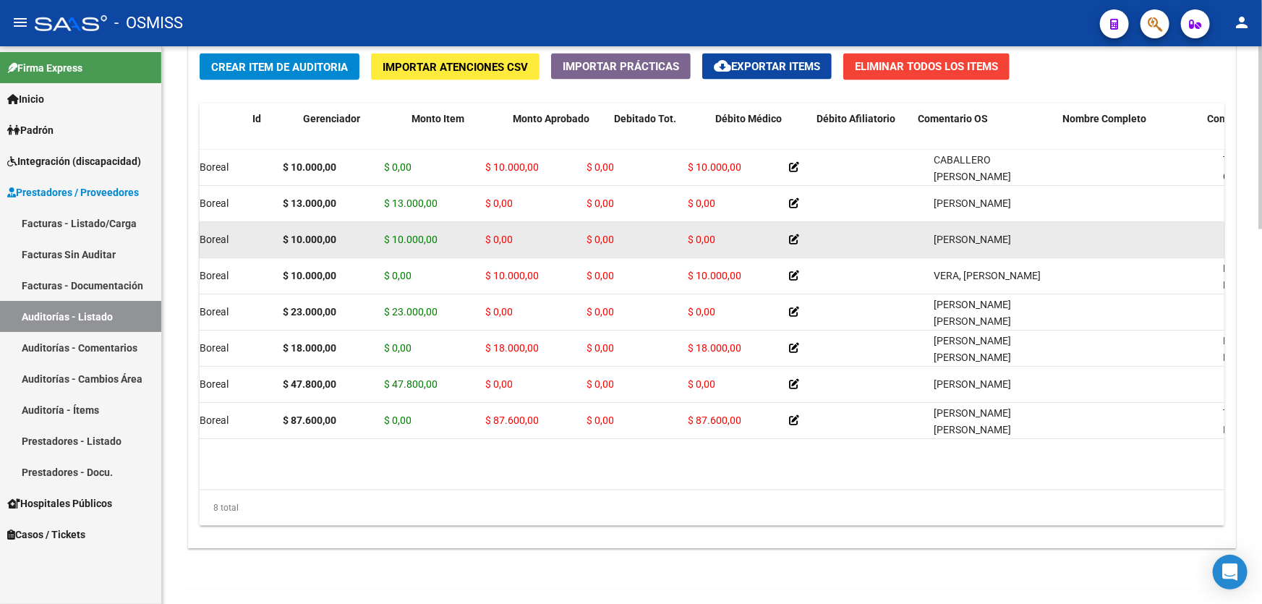
scroll to position [0, 0]
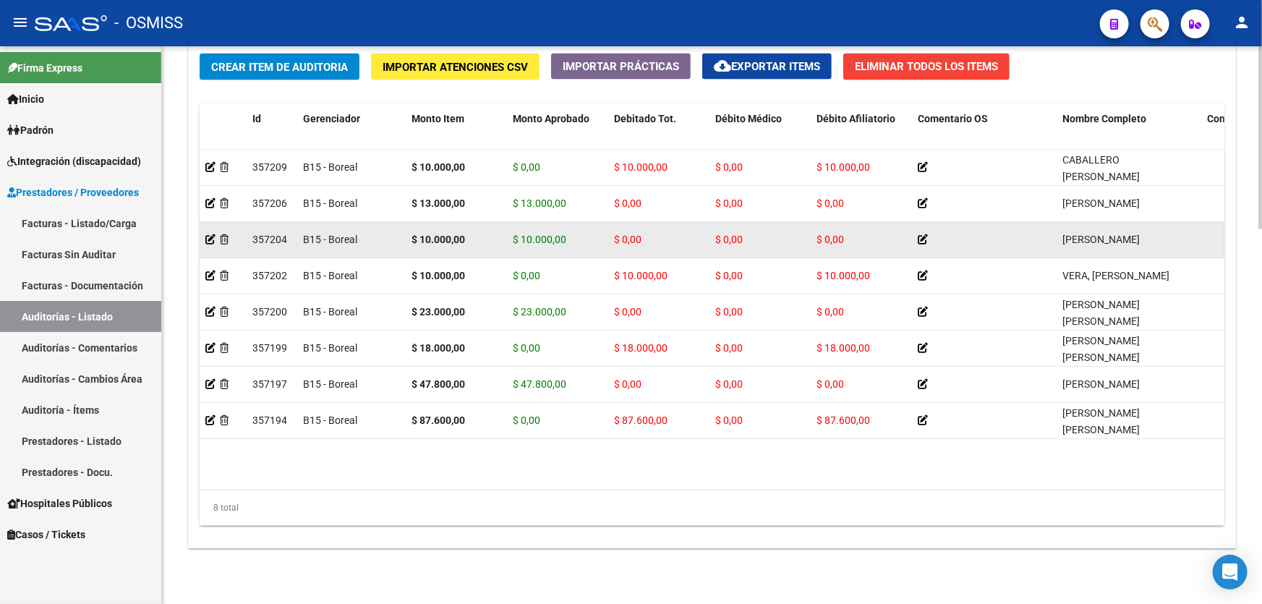
drag, startPoint x: 860, startPoint y: 248, endPoint x: 730, endPoint y: 252, distance: 130.2
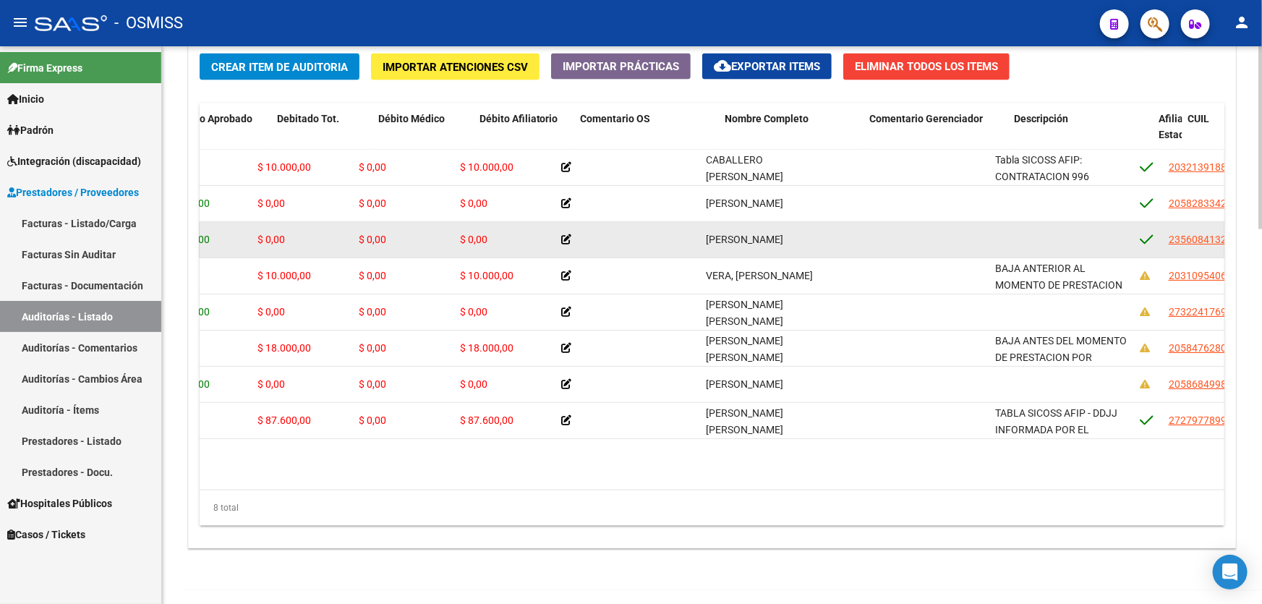
drag, startPoint x: 764, startPoint y: 250, endPoint x: 831, endPoint y: 245, distance: 67.4
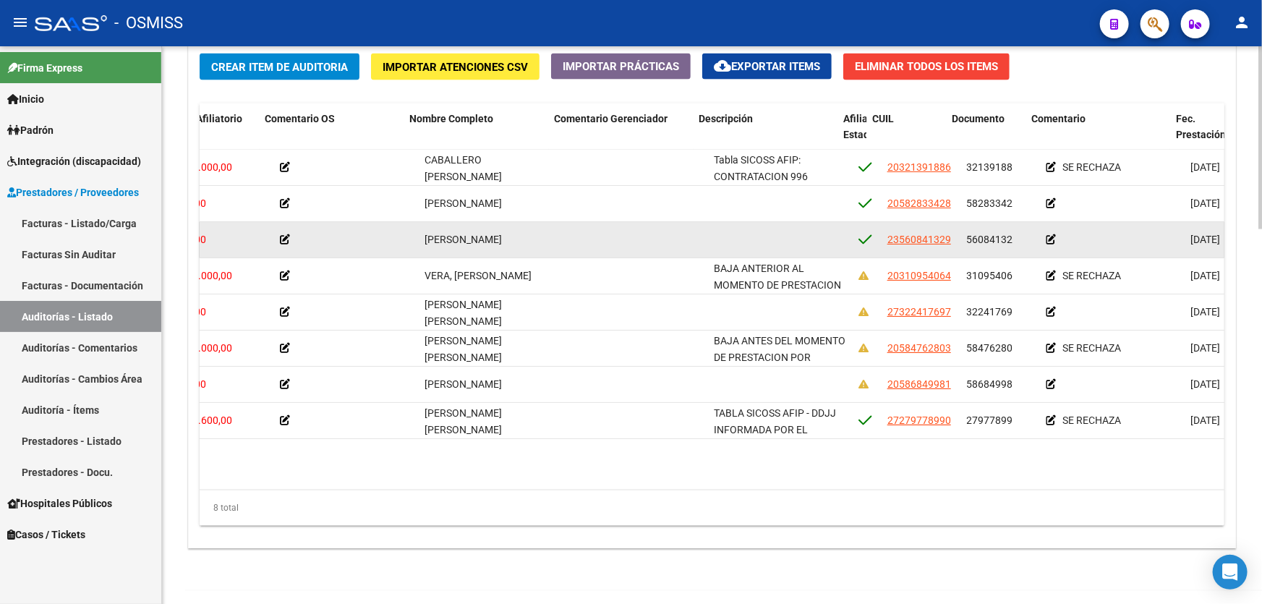
scroll to position [0, 655]
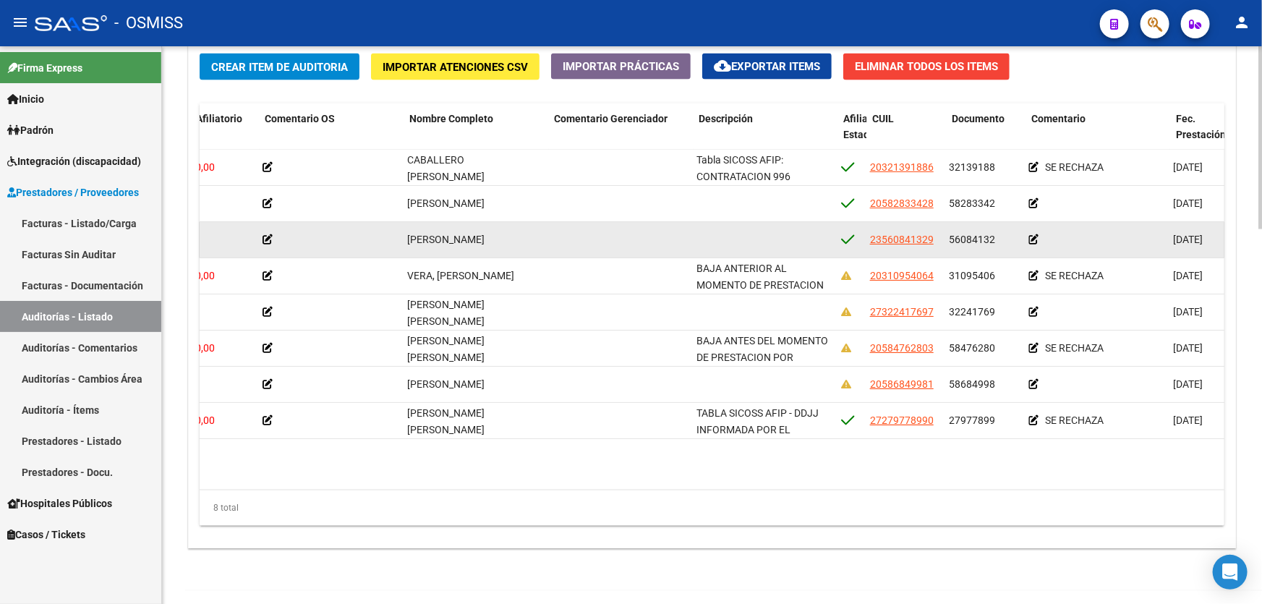
drag, startPoint x: 834, startPoint y: 241, endPoint x: 871, endPoint y: 236, distance: 37.2
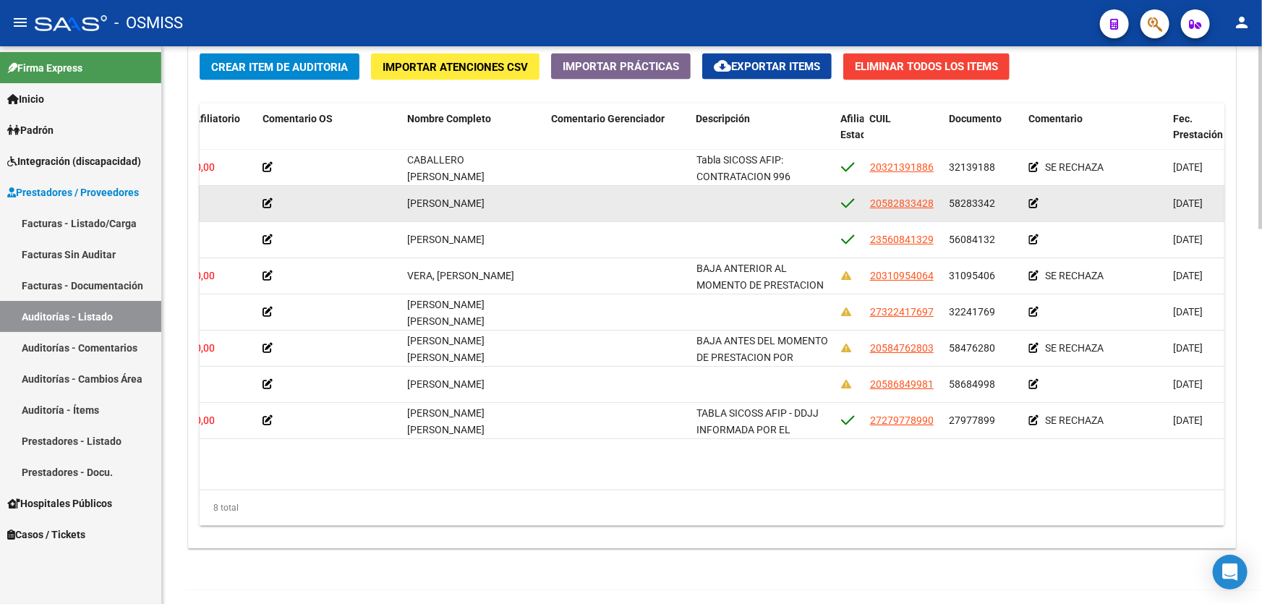
drag, startPoint x: 950, startPoint y: 199, endPoint x: 995, endPoint y: 194, distance: 45.0
click at [995, 195] on div "58283342" at bounding box center [983, 203] width 68 height 17
copy span "58283342"
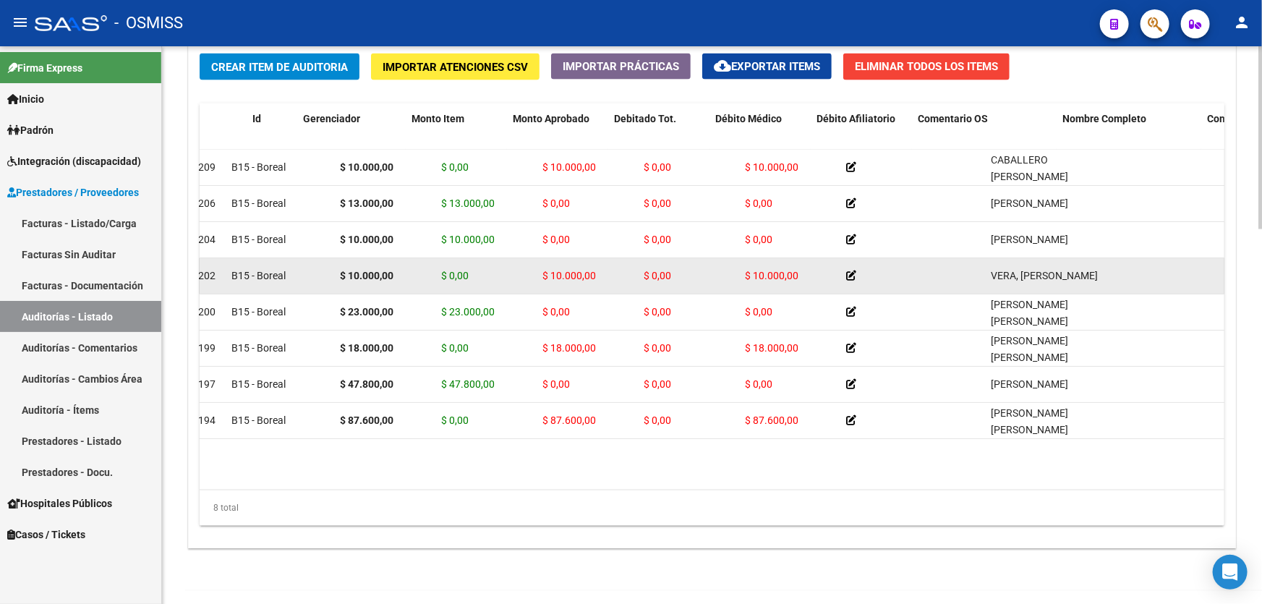
scroll to position [0, 0]
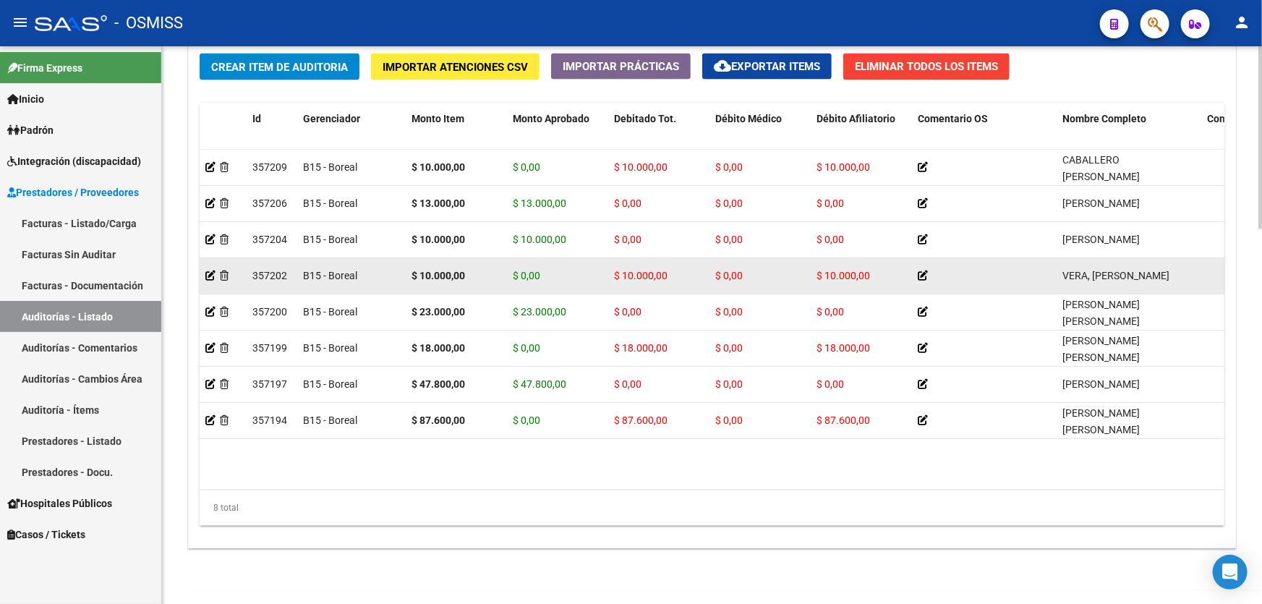
drag, startPoint x: 783, startPoint y: 263, endPoint x: 740, endPoint y: 262, distance: 42.7
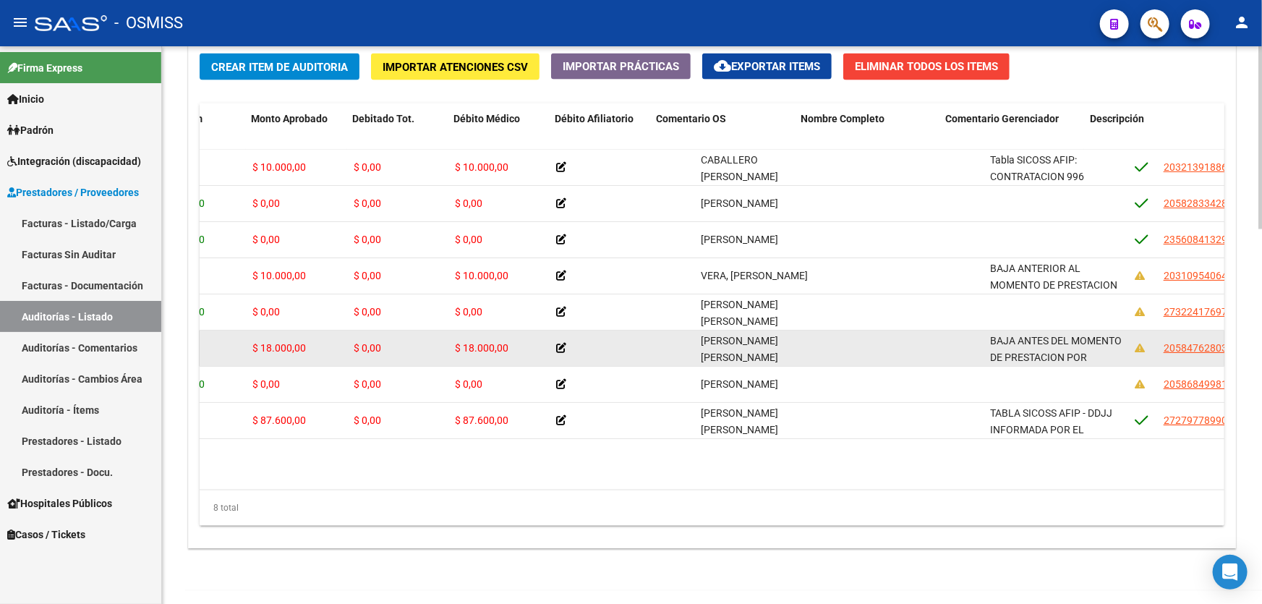
drag, startPoint x: 785, startPoint y: 331, endPoint x: 844, endPoint y: 336, distance: 59.5
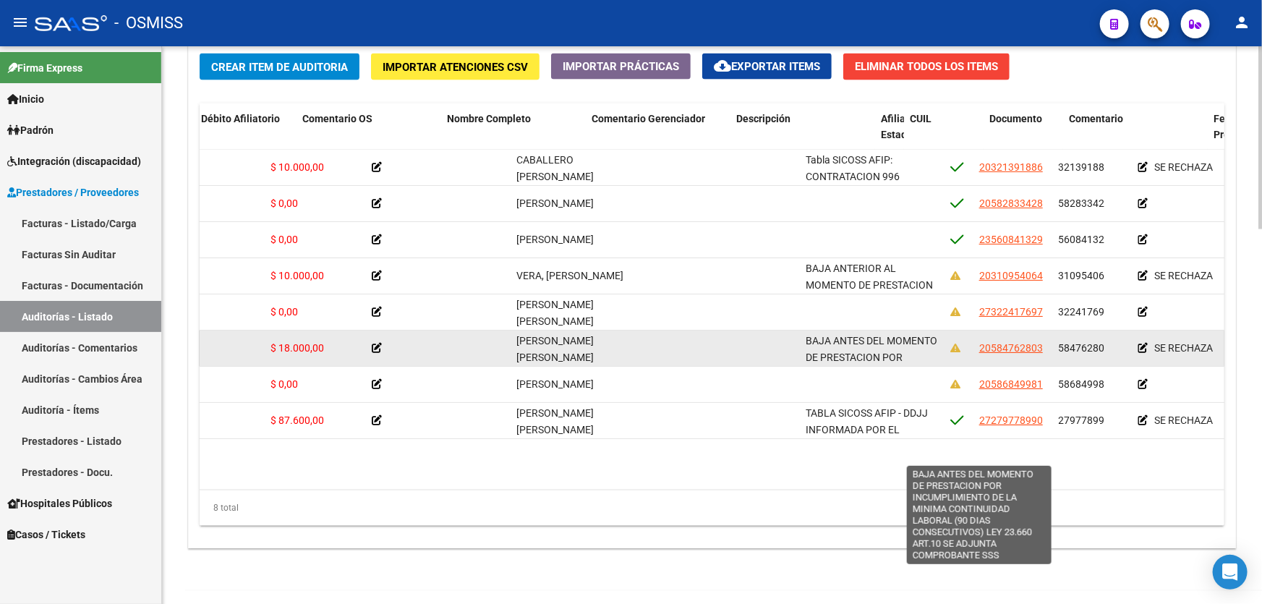
drag, startPoint x: 864, startPoint y: 325, endPoint x: 944, endPoint y: 333, distance: 80.6
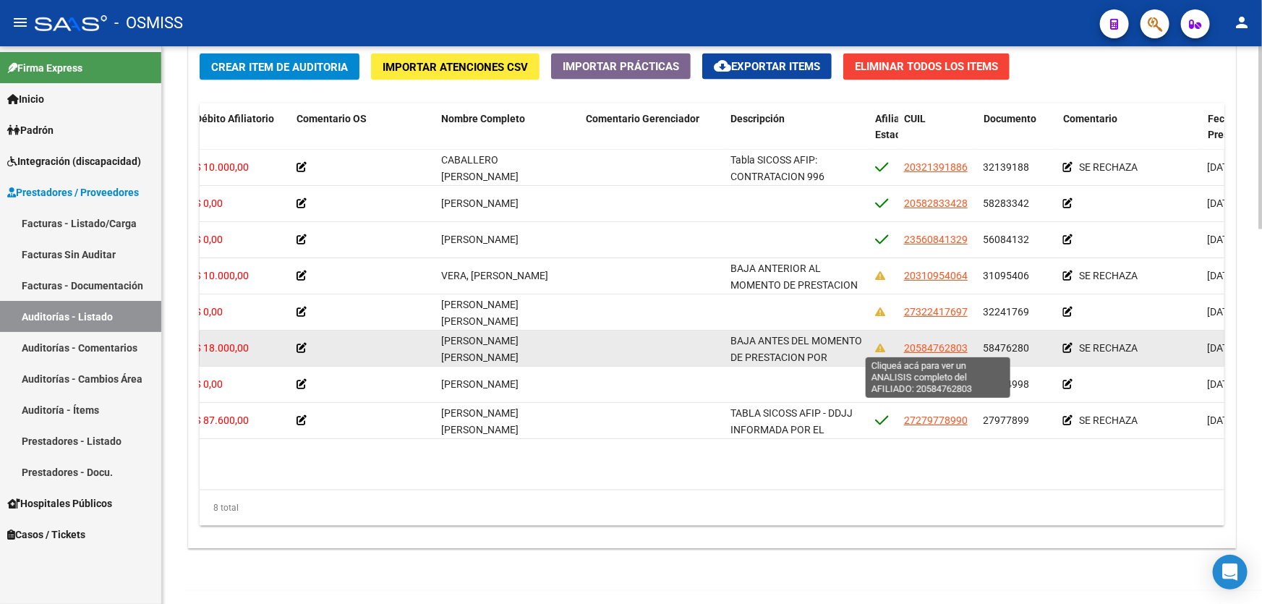
drag, startPoint x: 947, startPoint y: 332, endPoint x: 955, endPoint y: 339, distance: 10.7
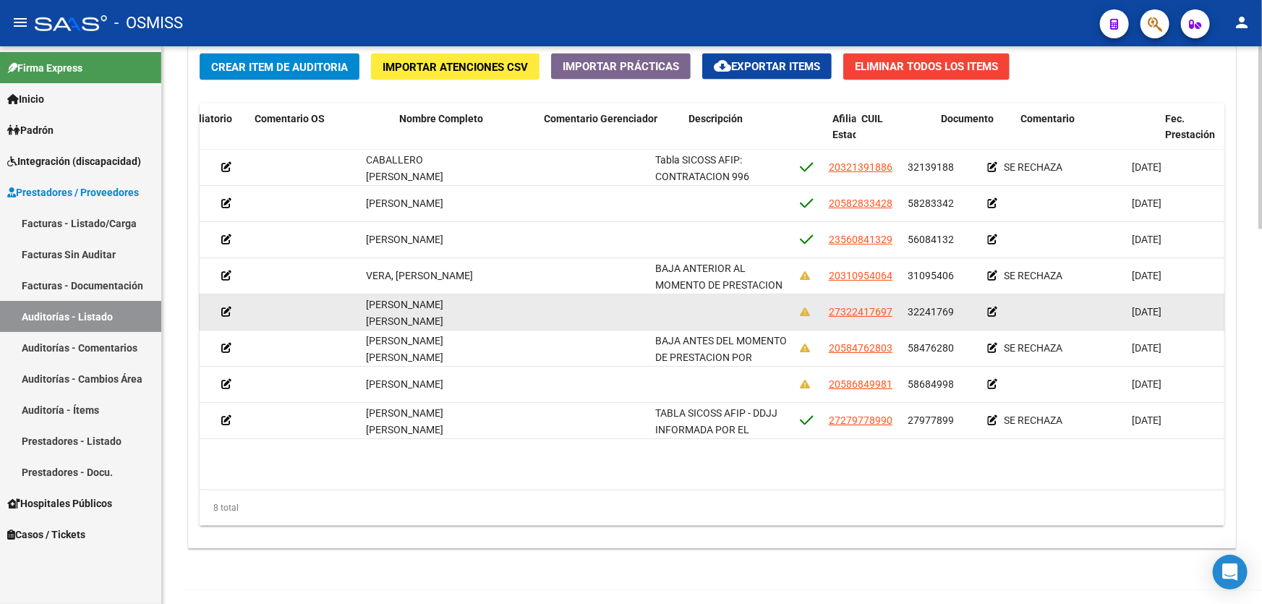
drag, startPoint x: 902, startPoint y: 317, endPoint x: 944, endPoint y: 325, distance: 42.7
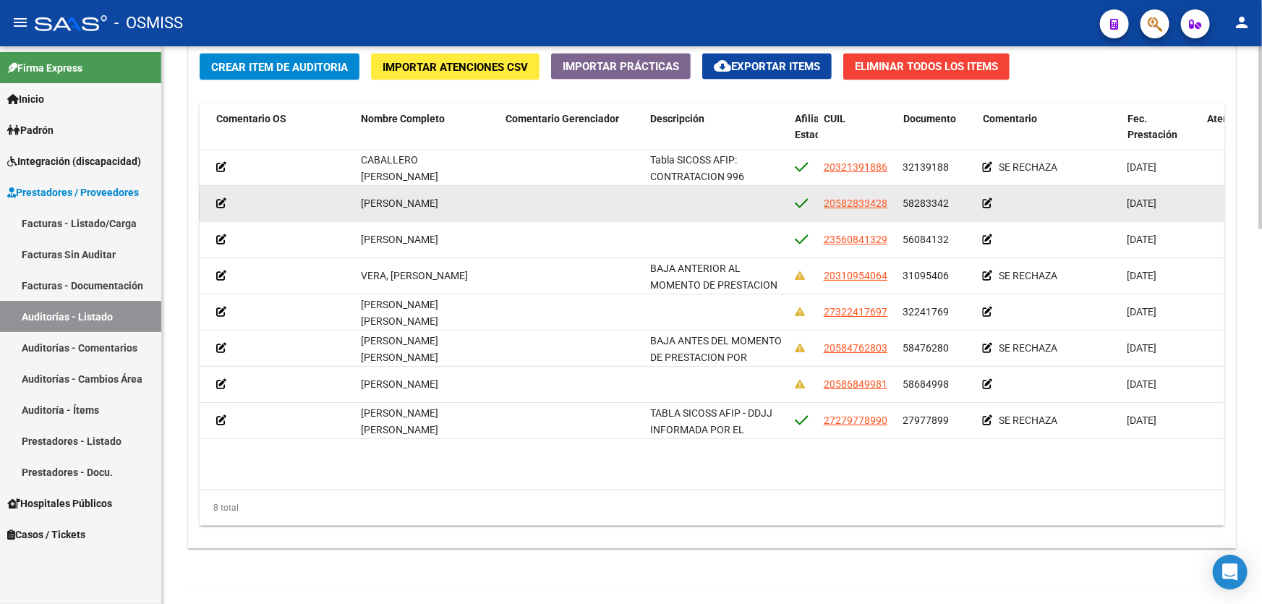
drag, startPoint x: 897, startPoint y: 320, endPoint x: 733, endPoint y: 208, distance: 198.7
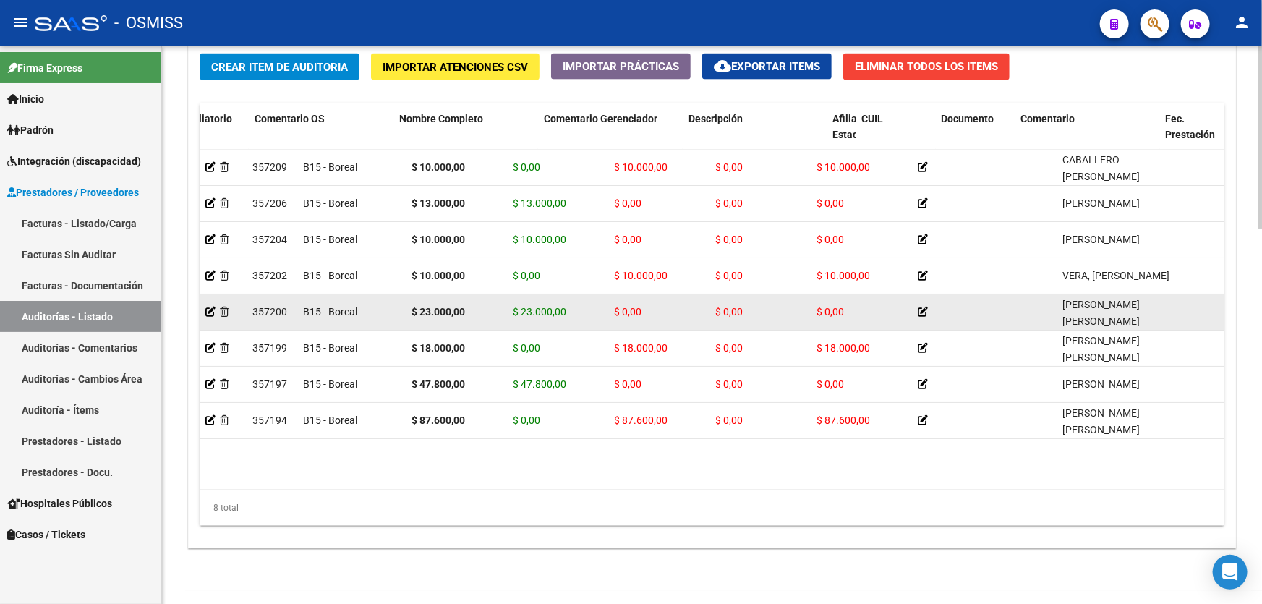
drag, startPoint x: 603, startPoint y: 330, endPoint x: 388, endPoint y: 316, distance: 215.9
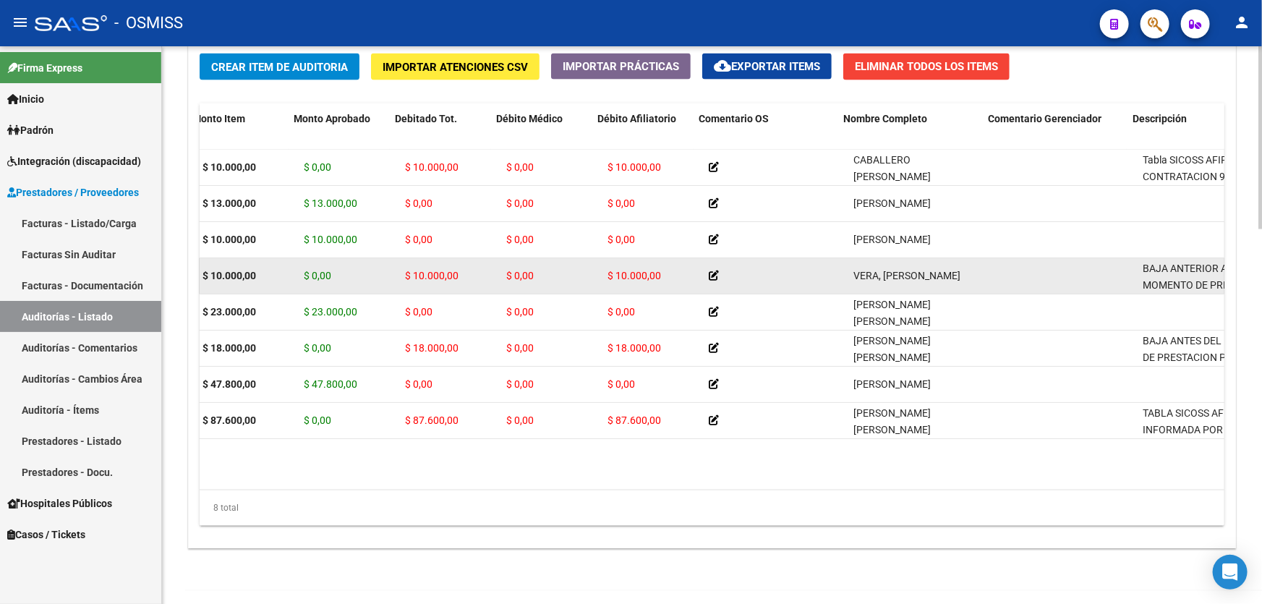
drag, startPoint x: 427, startPoint y: 282, endPoint x: 484, endPoint y: 286, distance: 56.6
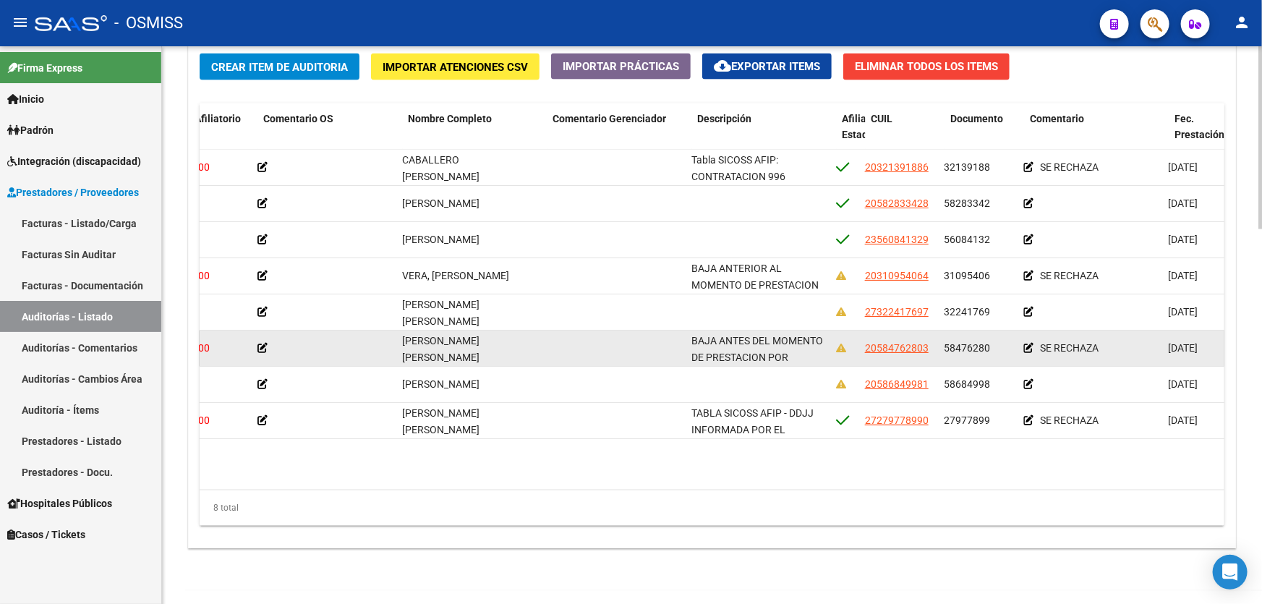
drag, startPoint x: 831, startPoint y: 340, endPoint x: 847, endPoint y: 340, distance: 15.9
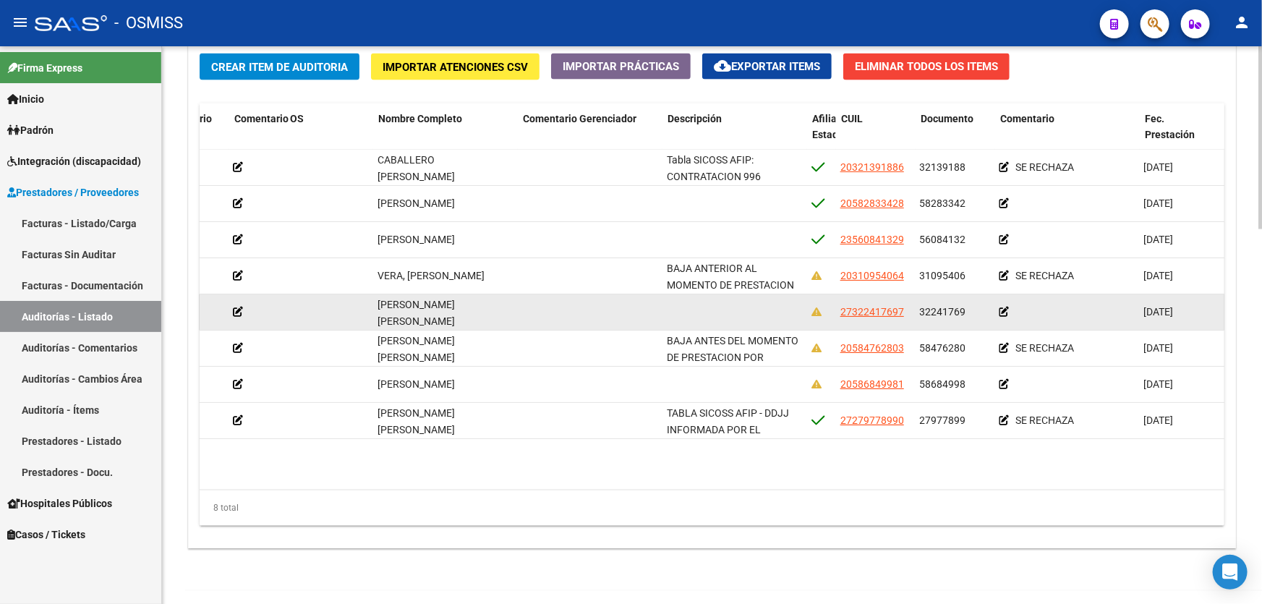
scroll to position [0, 0]
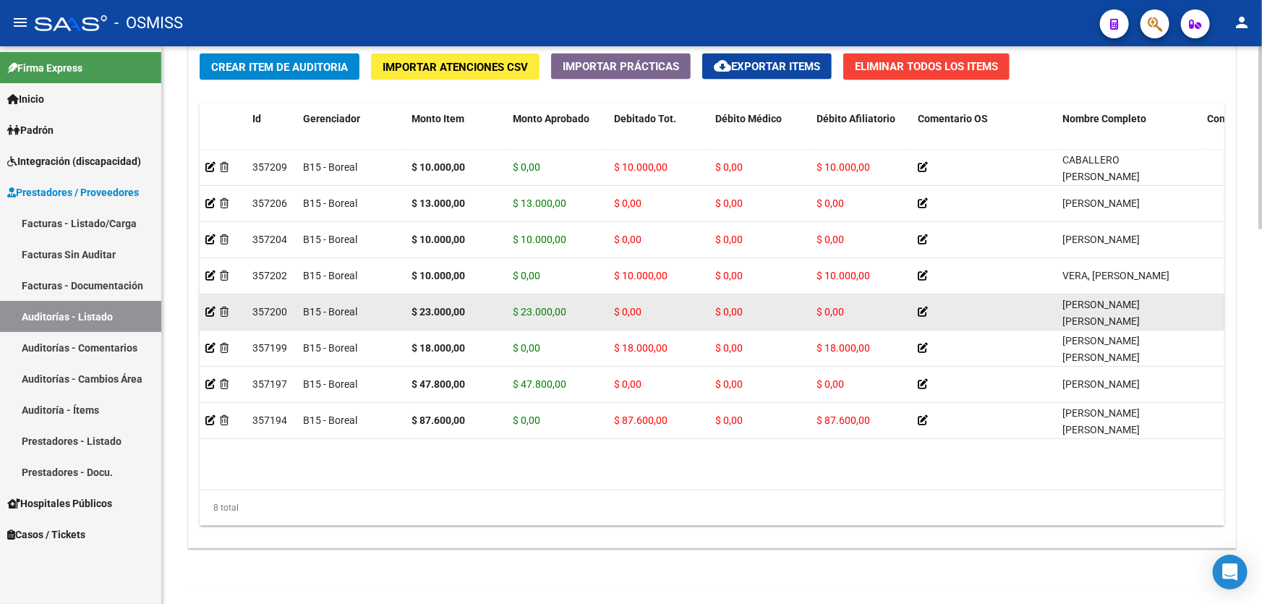
drag, startPoint x: 793, startPoint y: 348, endPoint x: 576, endPoint y: 325, distance: 218.9
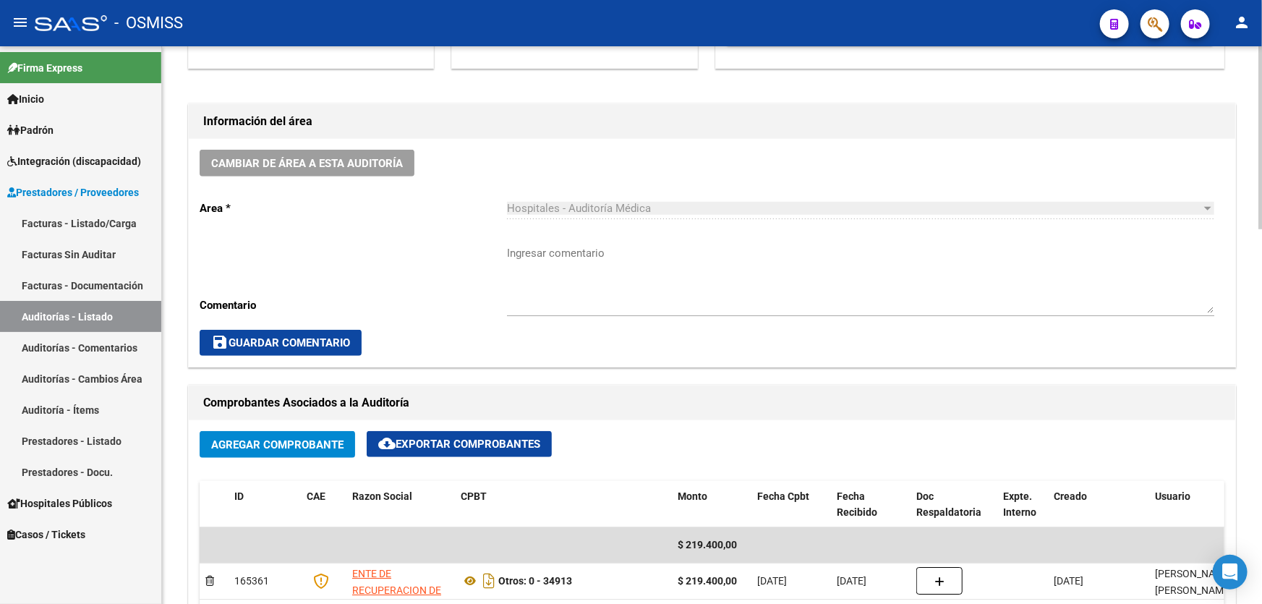
scroll to position [239, 0]
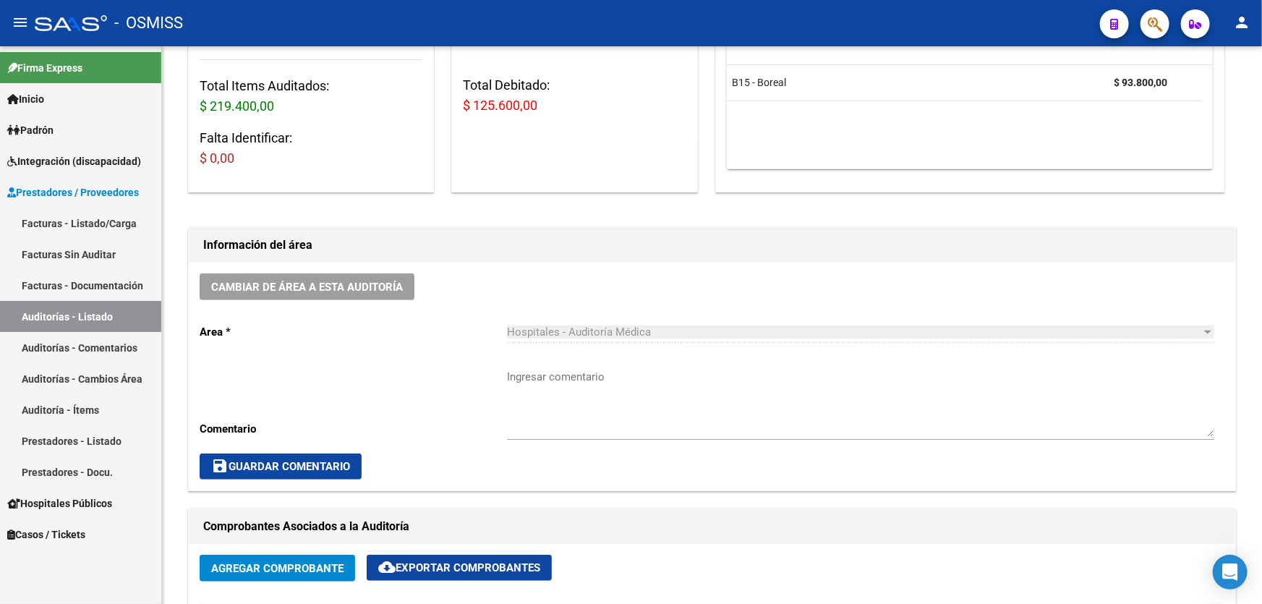
click at [127, 310] on link "Auditorías - Listado" at bounding box center [80, 316] width 161 height 31
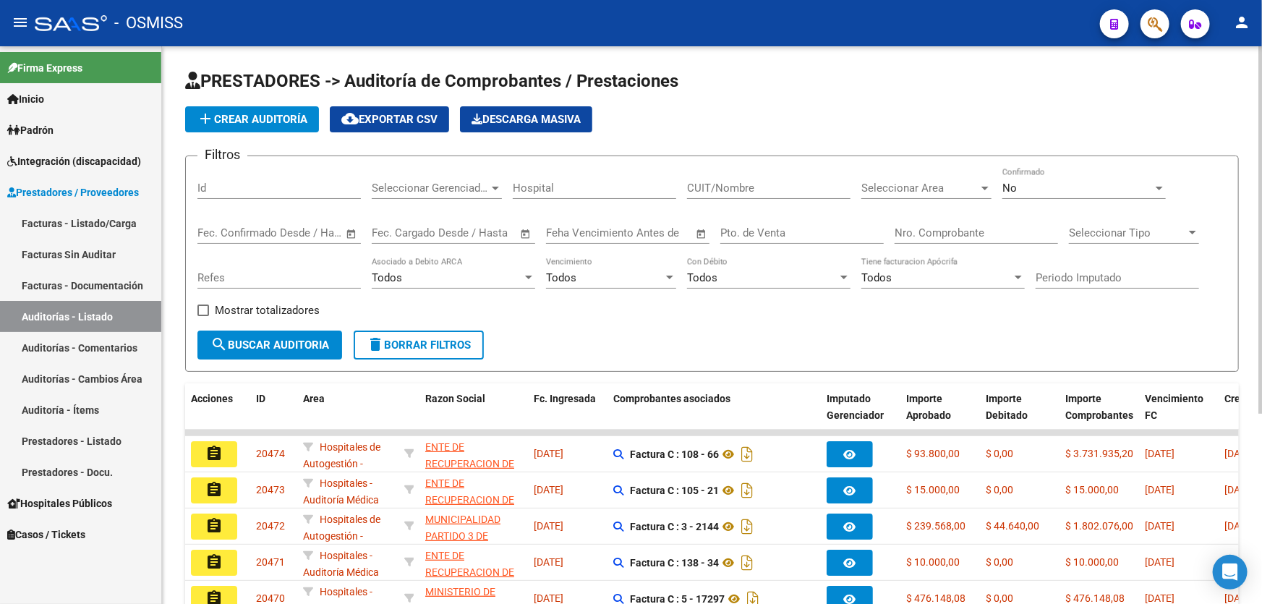
click at [924, 223] on div "Nro. Comprobante" at bounding box center [975, 228] width 163 height 31
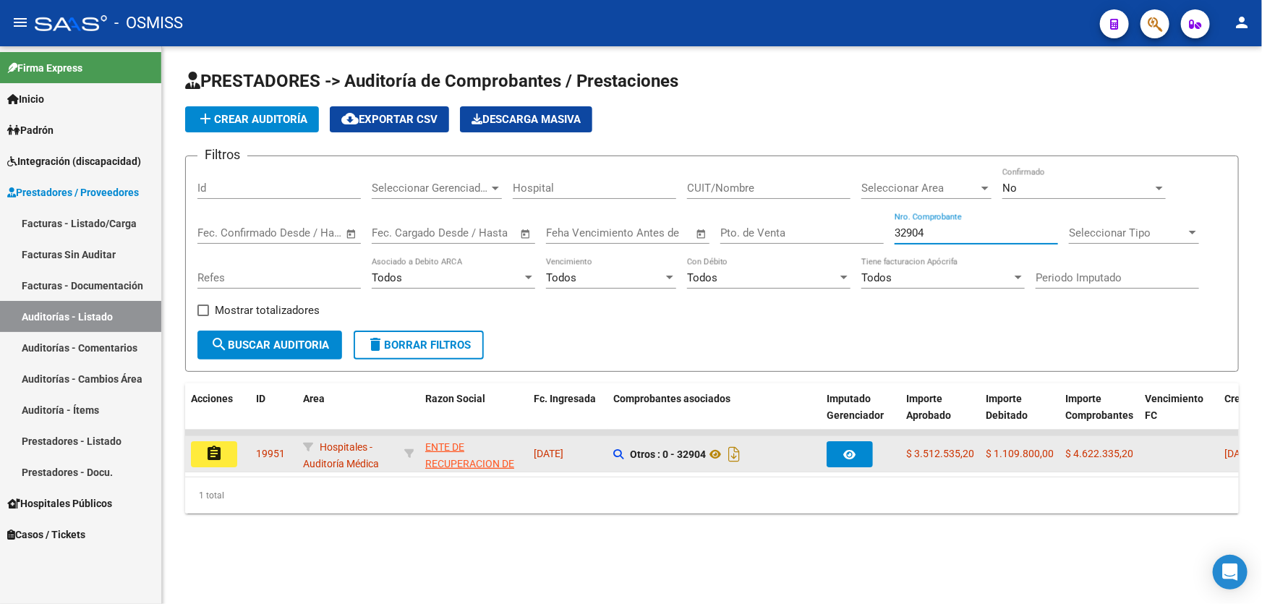
type input "32904"
click at [233, 455] on button "assignment" at bounding box center [214, 454] width 46 height 26
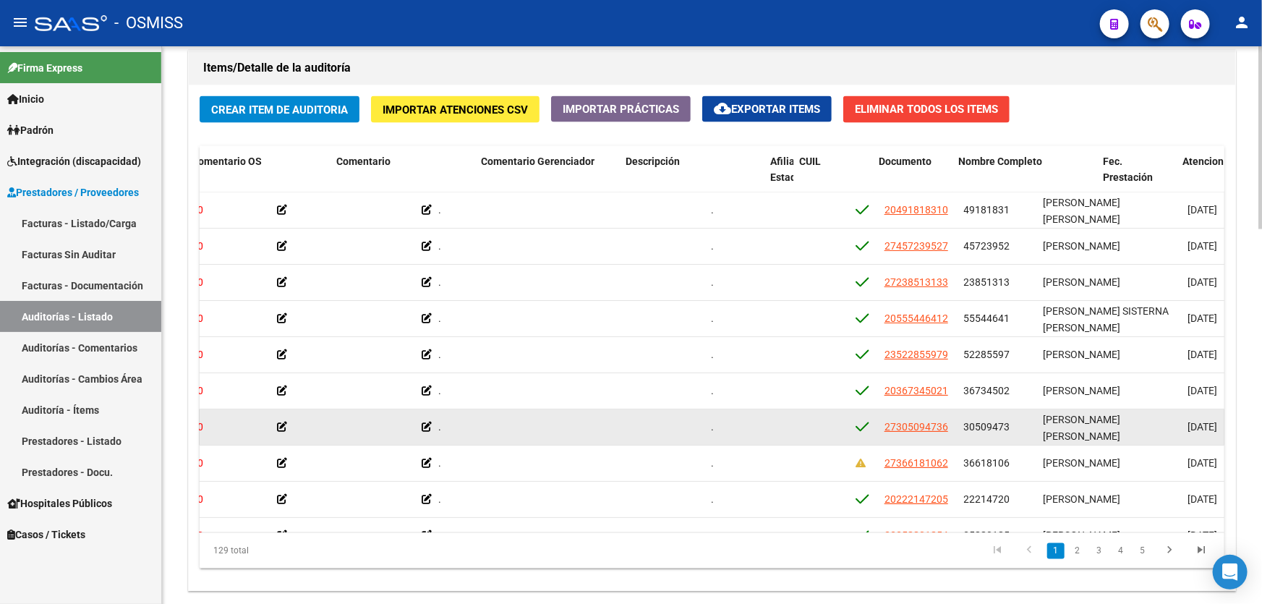
scroll to position [0, 739]
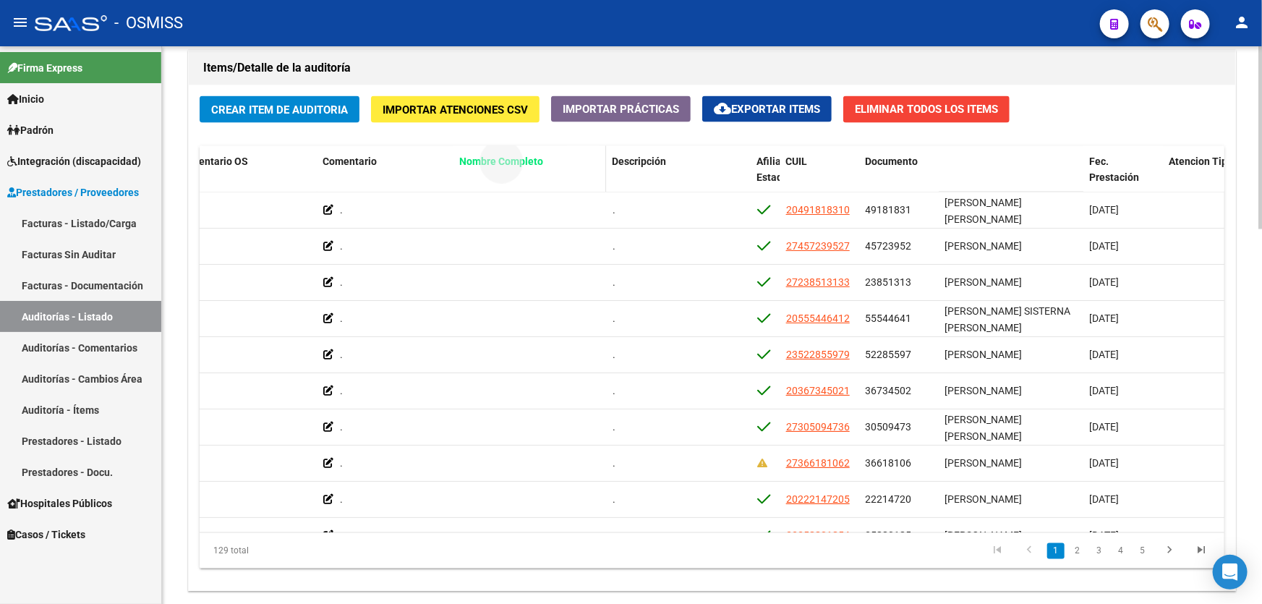
drag, startPoint x: 967, startPoint y: 158, endPoint x: 473, endPoint y: 173, distance: 494.8
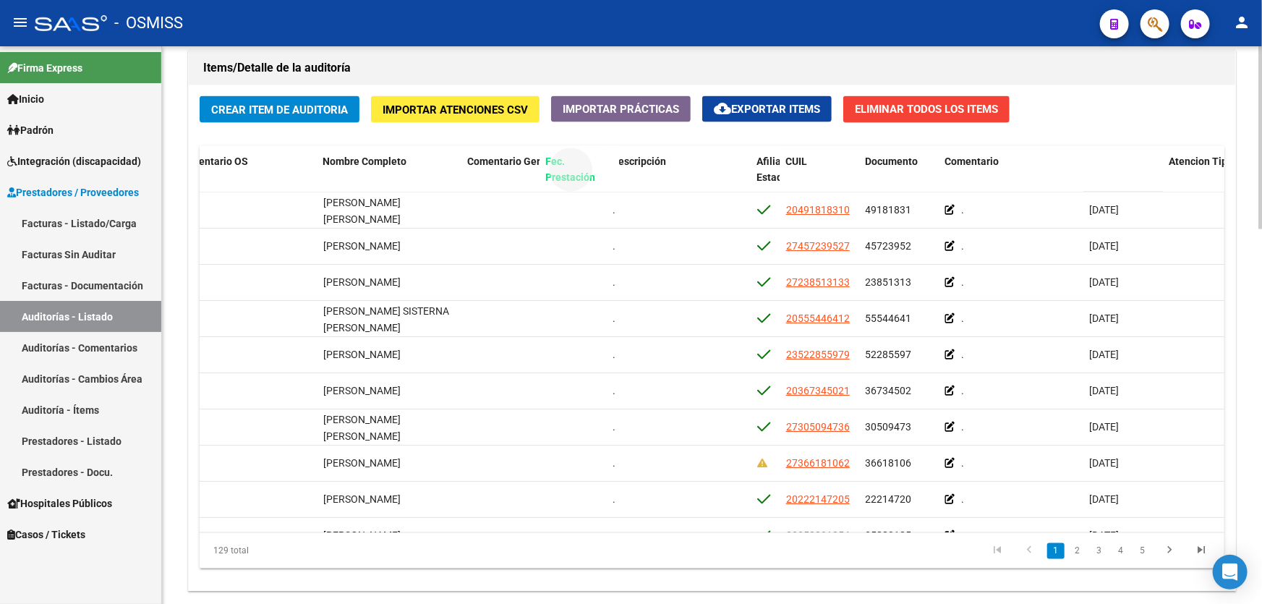
drag, startPoint x: 1092, startPoint y: 168, endPoint x: 548, endPoint y: 153, distance: 543.9
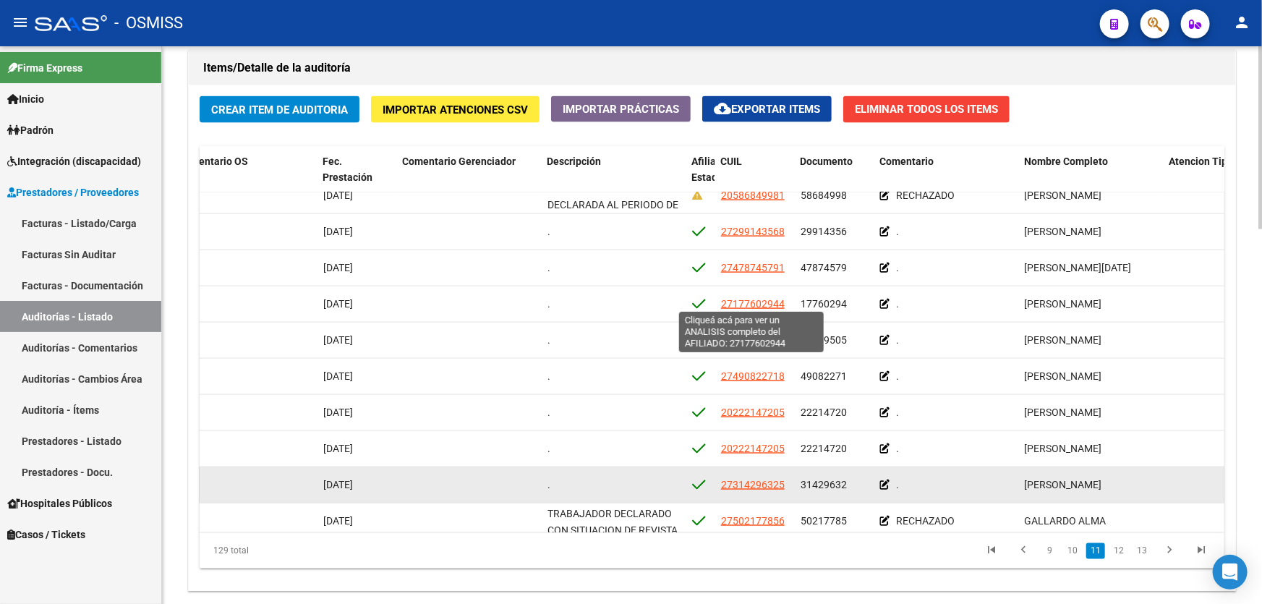
scroll to position [3614, 739]
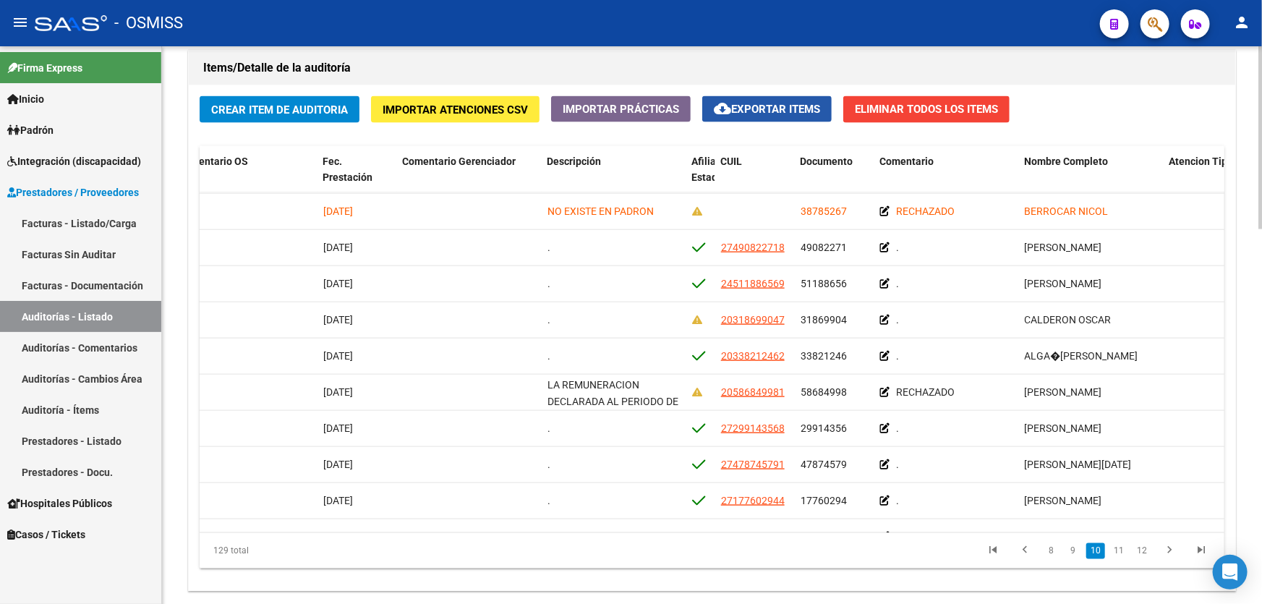
click at [755, 103] on span "cloud_download Exportar Items" at bounding box center [767, 109] width 106 height 13
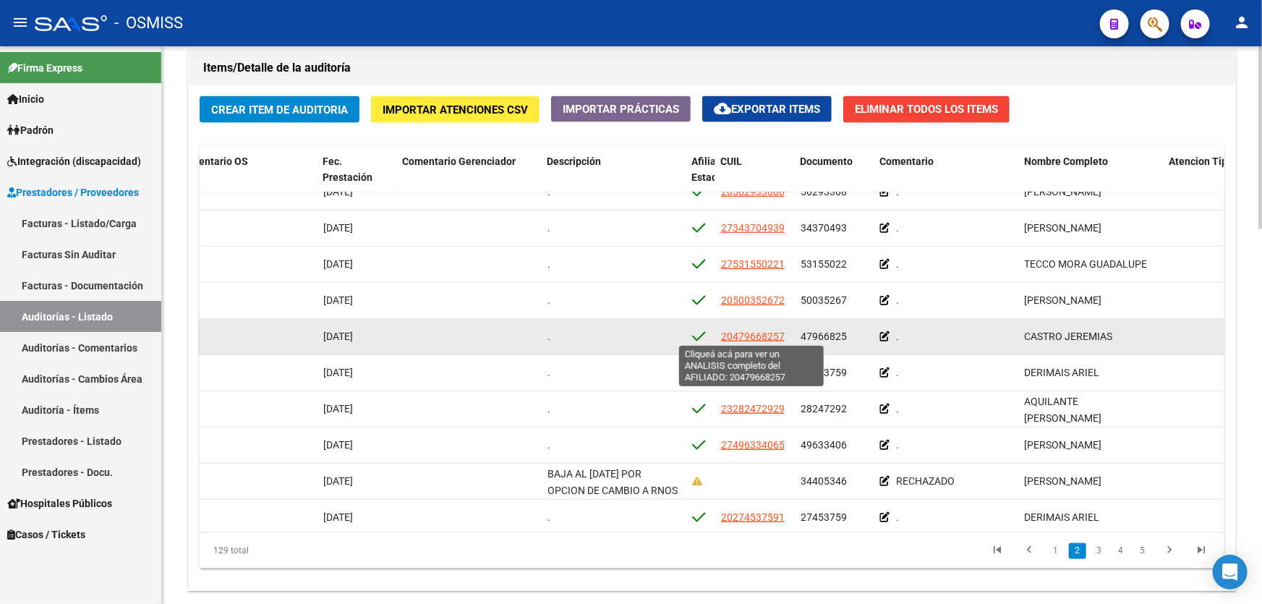
scroll to position [523, 406]
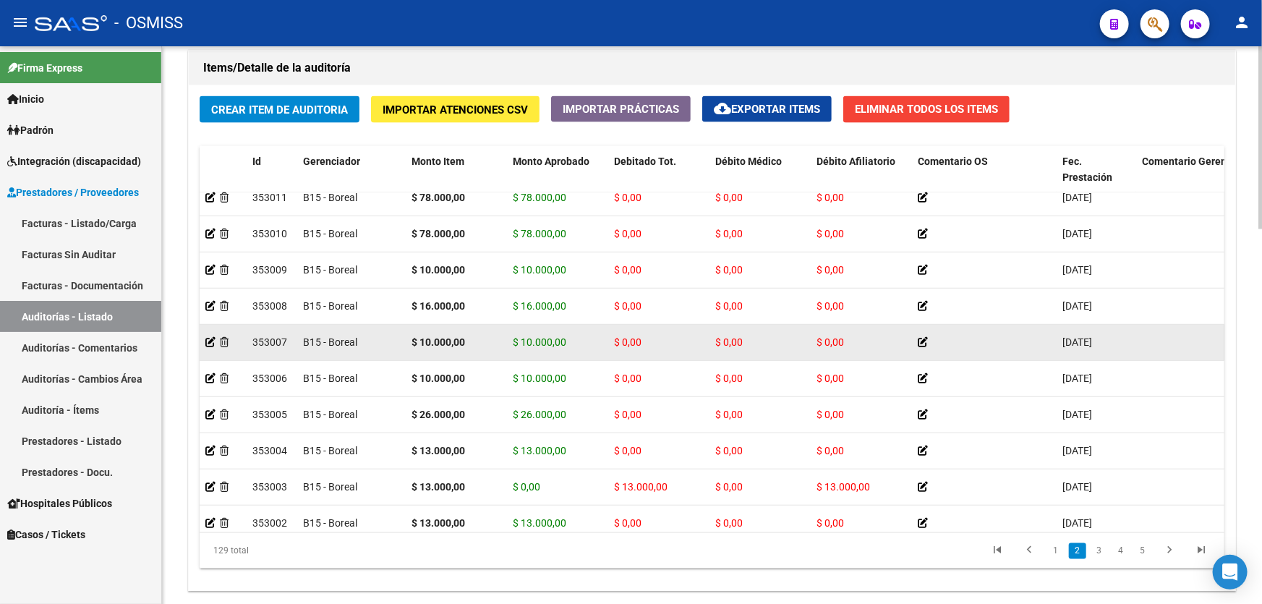
drag, startPoint x: 643, startPoint y: 328, endPoint x: 383, endPoint y: 325, distance: 259.6
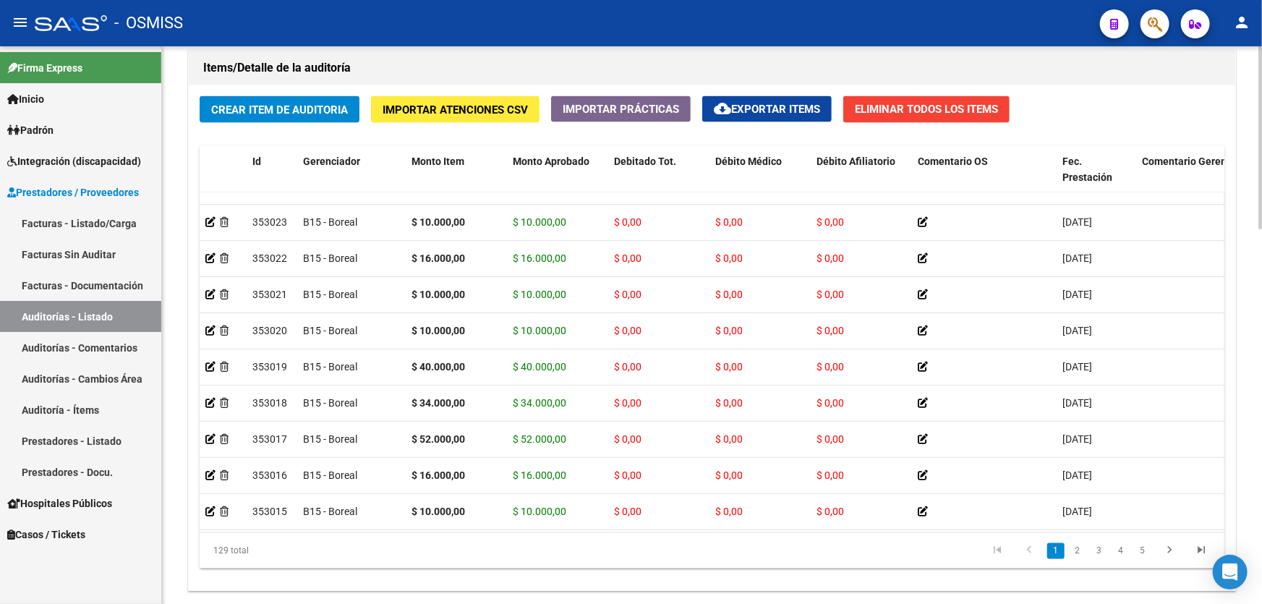
scroll to position [0, 0]
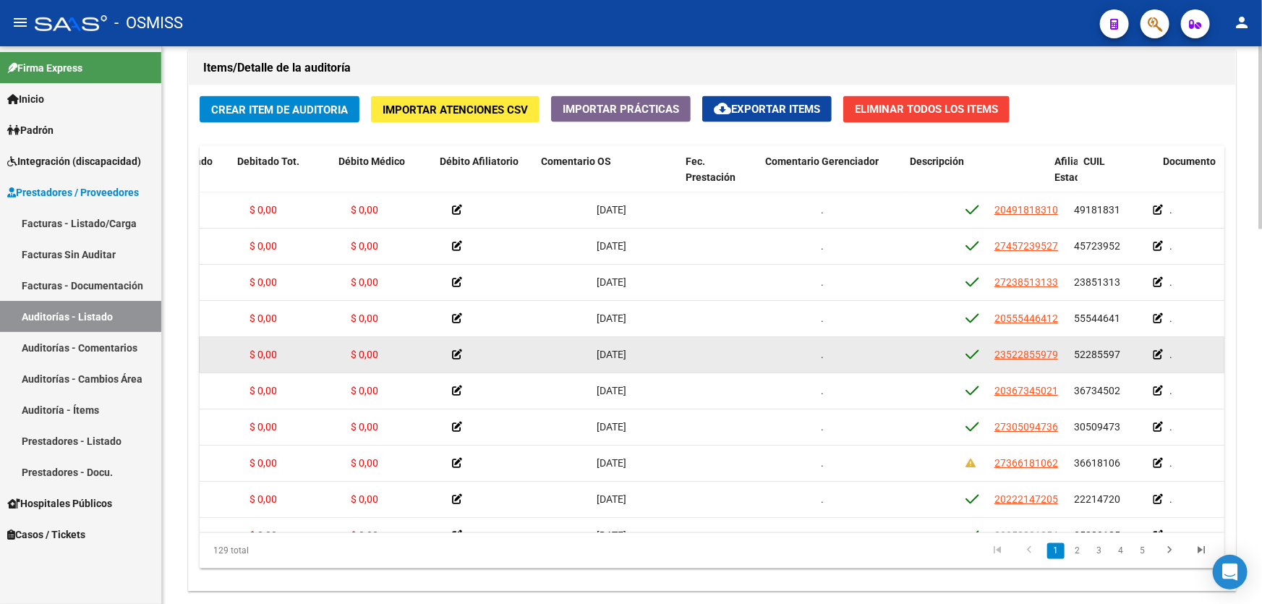
drag, startPoint x: 766, startPoint y: 337, endPoint x: 823, endPoint y: 335, distance: 56.4
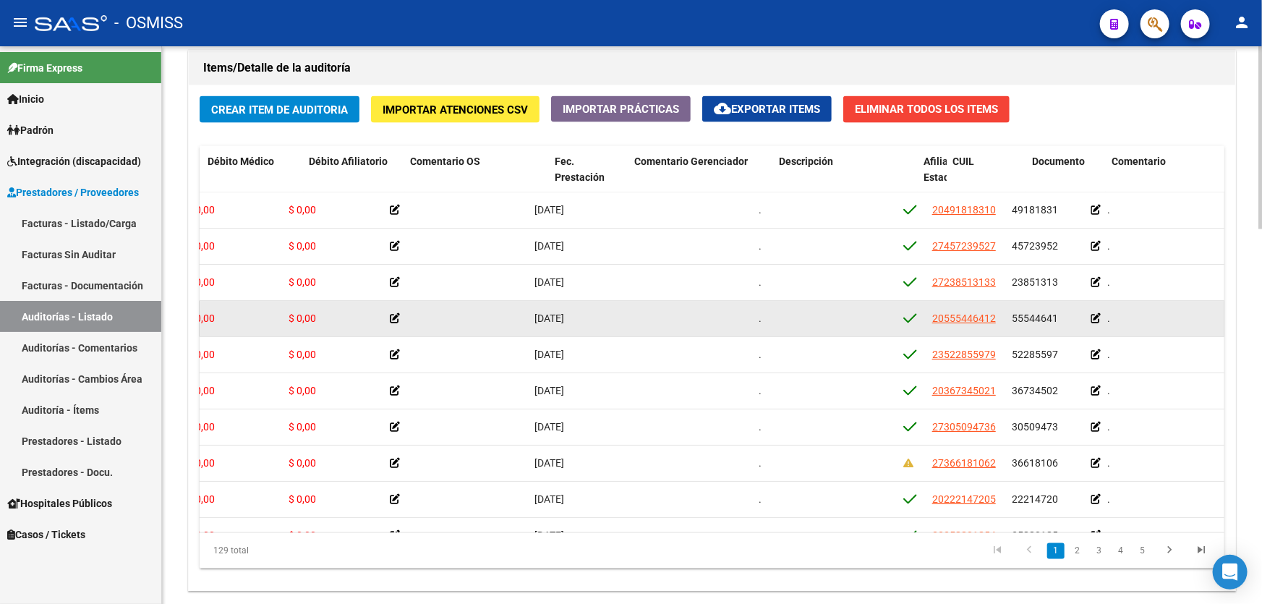
drag, startPoint x: 822, startPoint y: 335, endPoint x: 856, endPoint y: 331, distance: 34.2
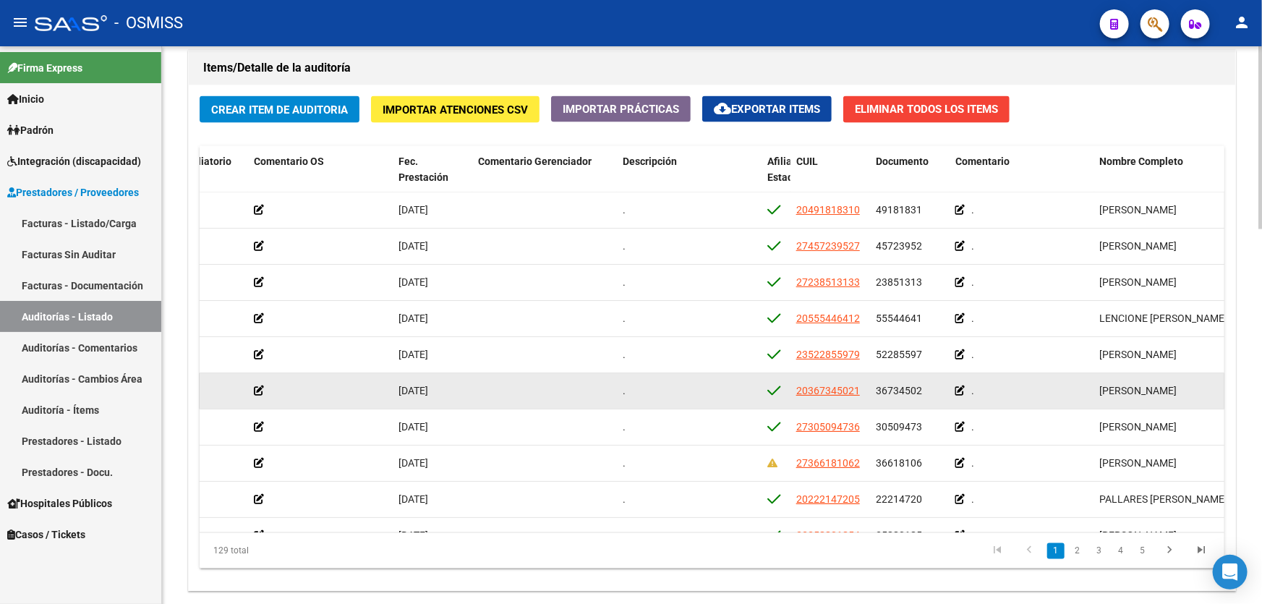
scroll to position [0, 691]
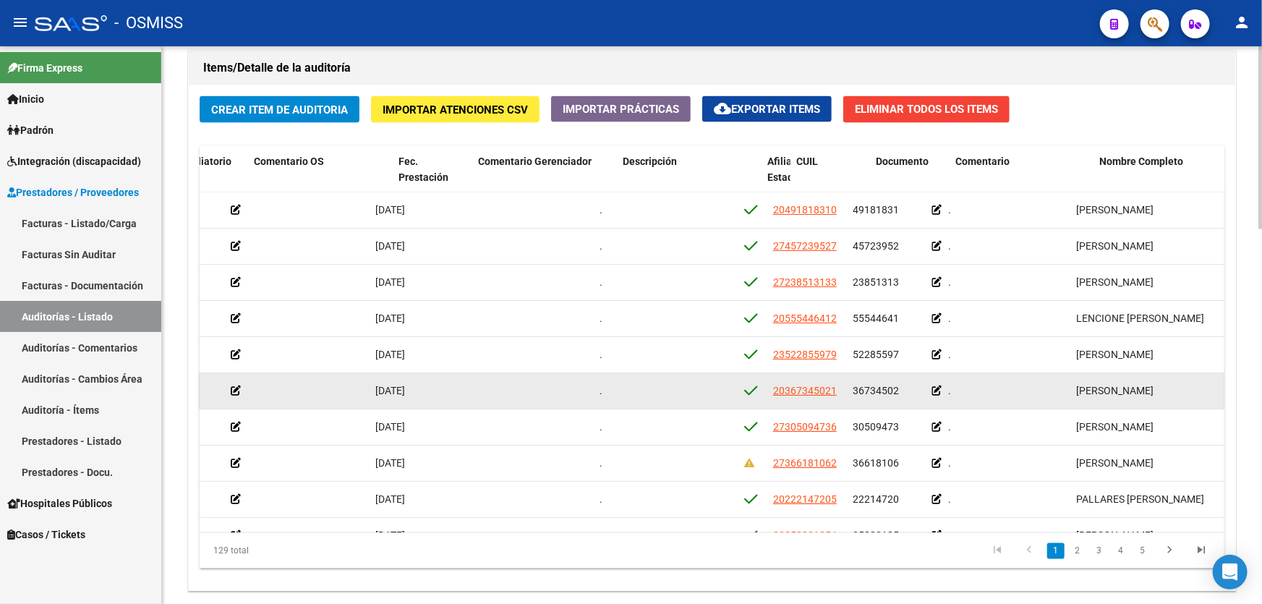
drag, startPoint x: 607, startPoint y: 378, endPoint x: 636, endPoint y: 377, distance: 29.0
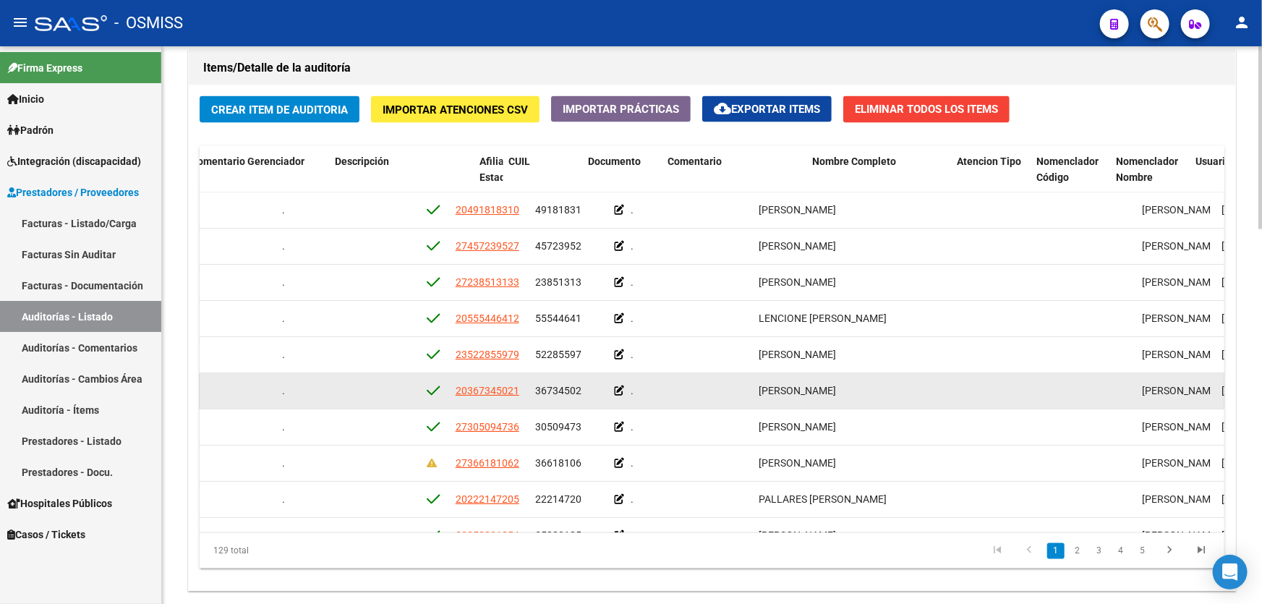
drag, startPoint x: 637, startPoint y: 379, endPoint x: 683, endPoint y: 378, distance: 46.3
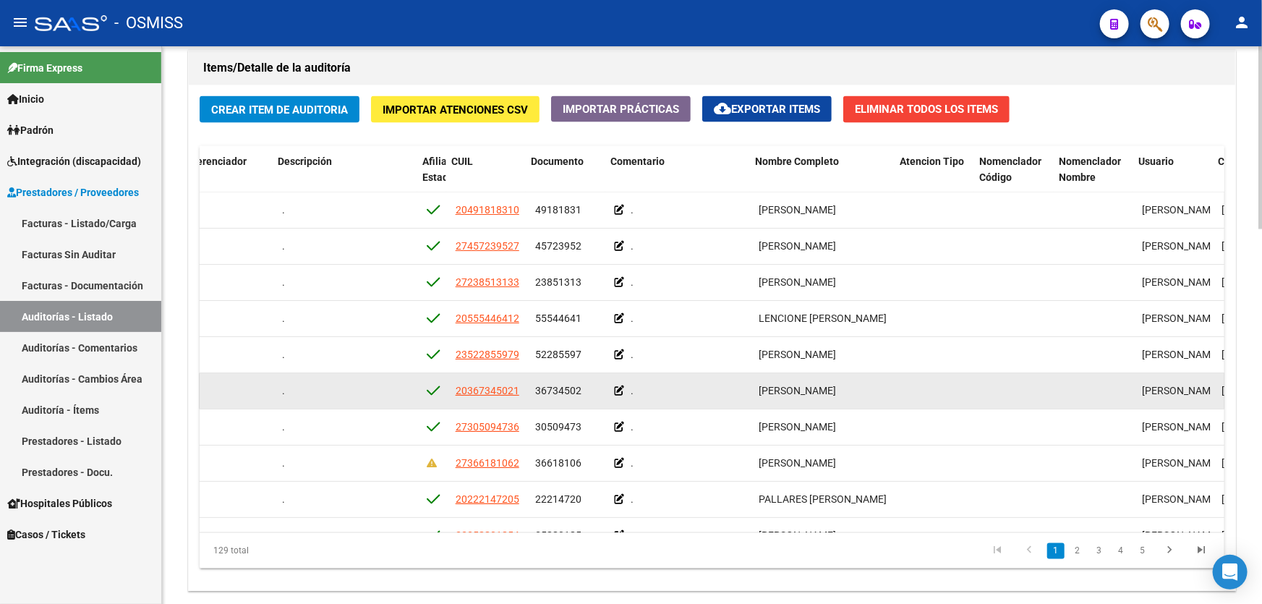
scroll to position [0, 1008]
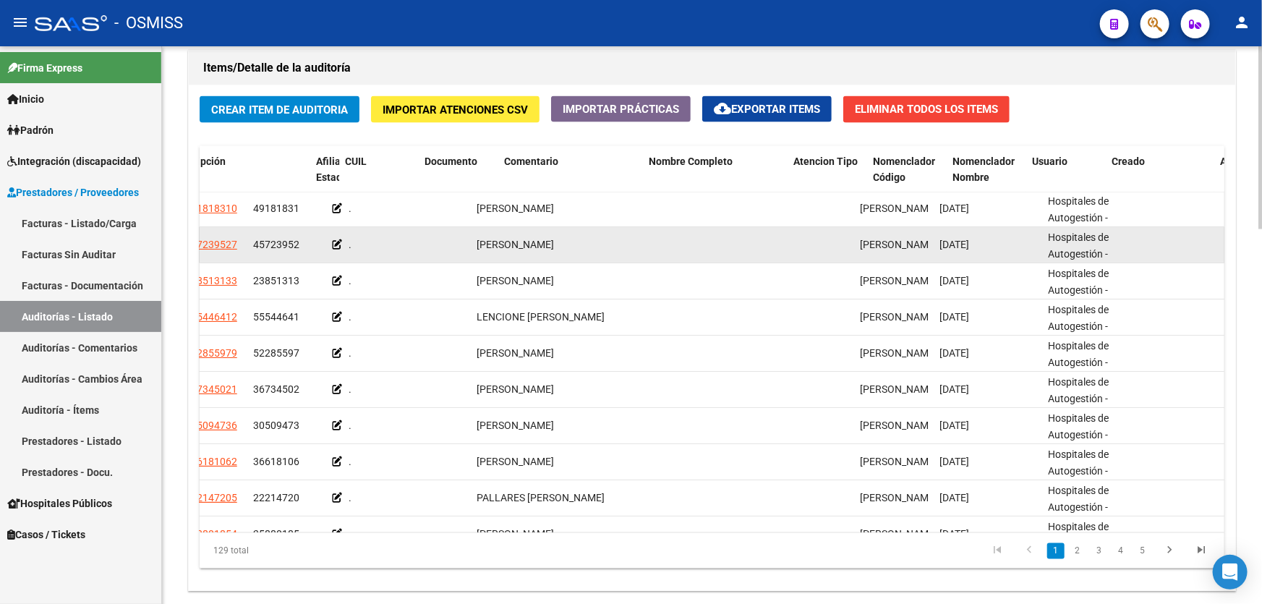
drag, startPoint x: 505, startPoint y: 236, endPoint x: 695, endPoint y: 257, distance: 191.3
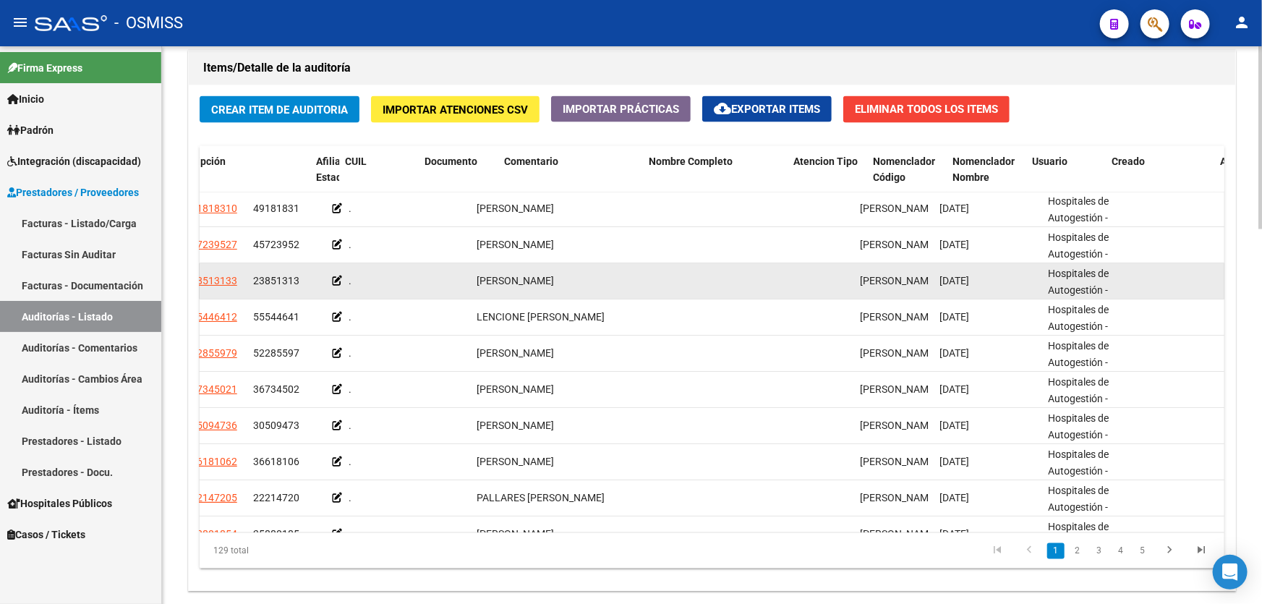
scroll to position [5, 1331]
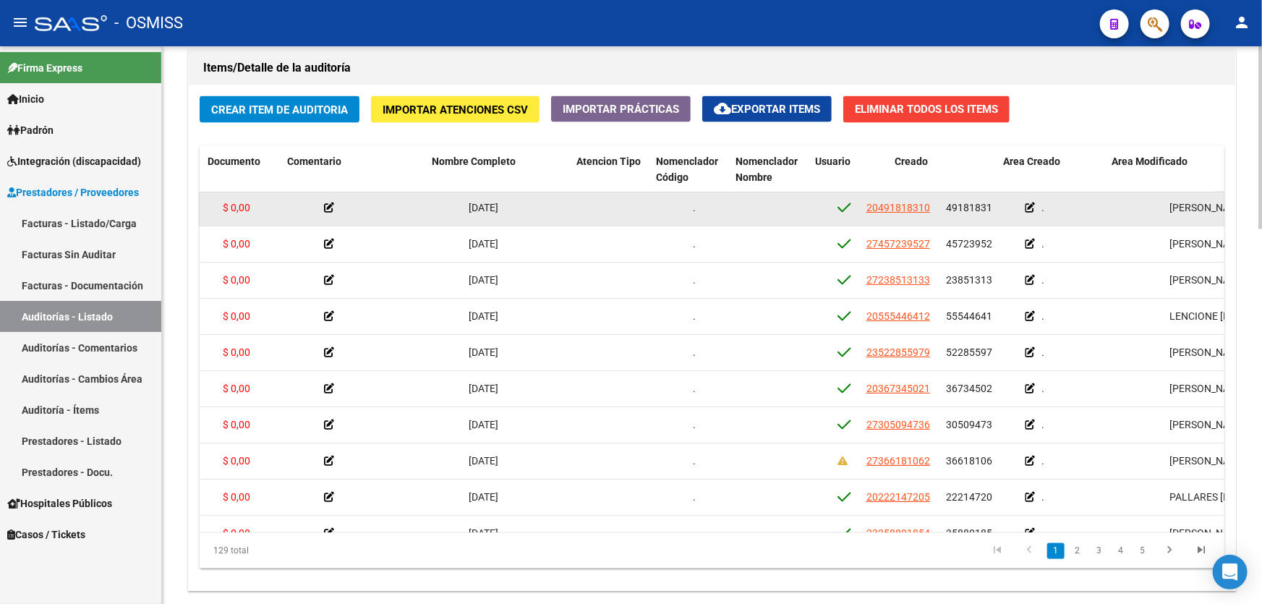
drag, startPoint x: 238, startPoint y: 224, endPoint x: 222, endPoint y: 221, distance: 16.2
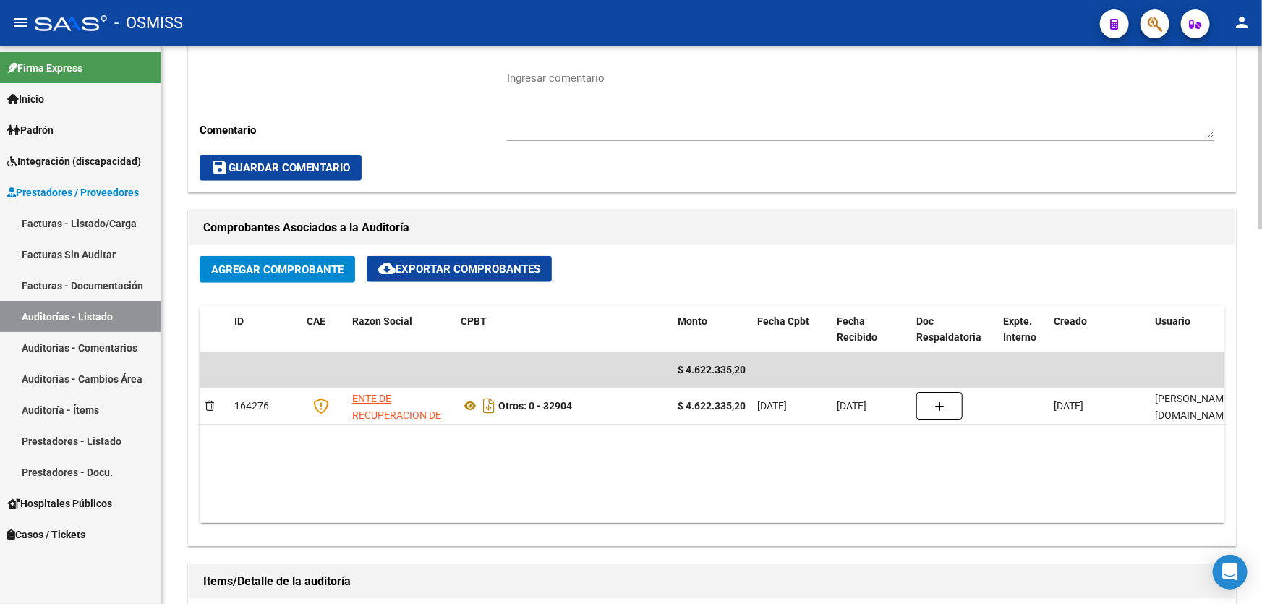
scroll to position [591, 0]
